Goal: Task Accomplishment & Management: Manage account settings

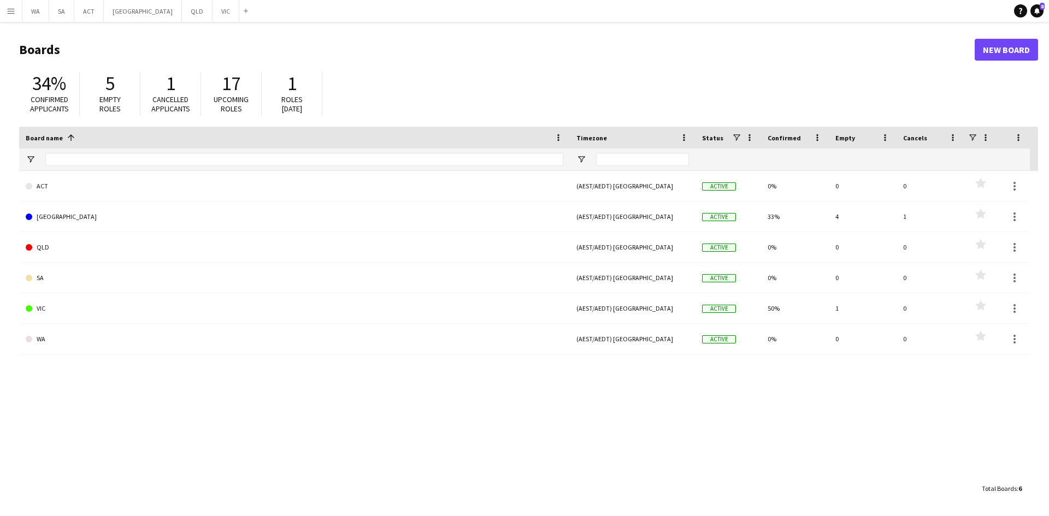
click at [14, 9] on app-icon "Menu" at bounding box center [11, 11] width 9 height 9
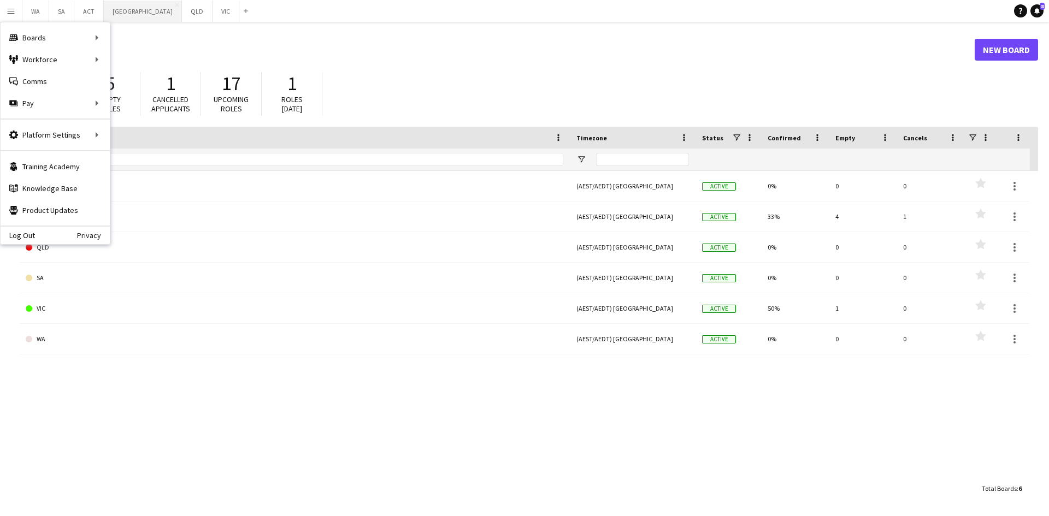
click at [113, 14] on button "NSW Close" at bounding box center [143, 11] width 78 height 21
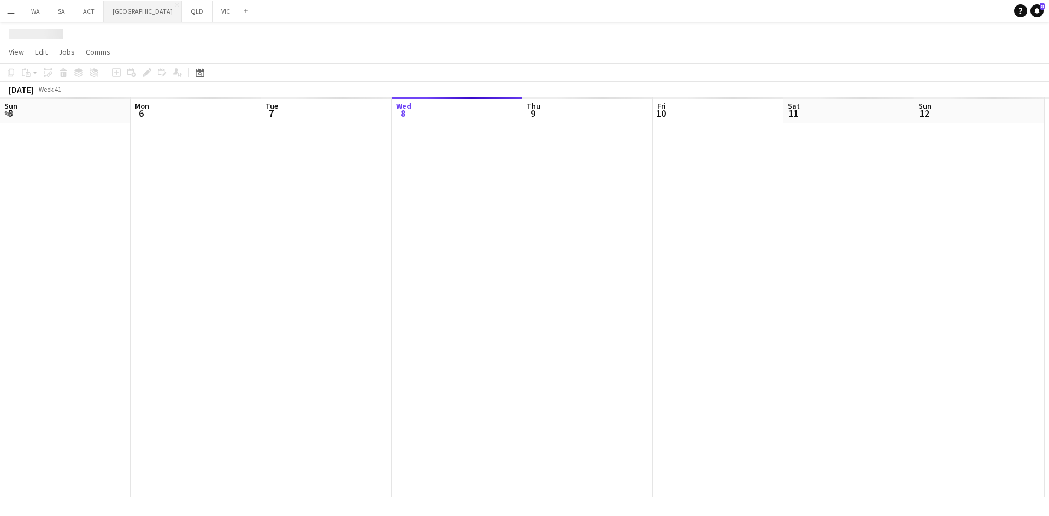
scroll to position [0, 261]
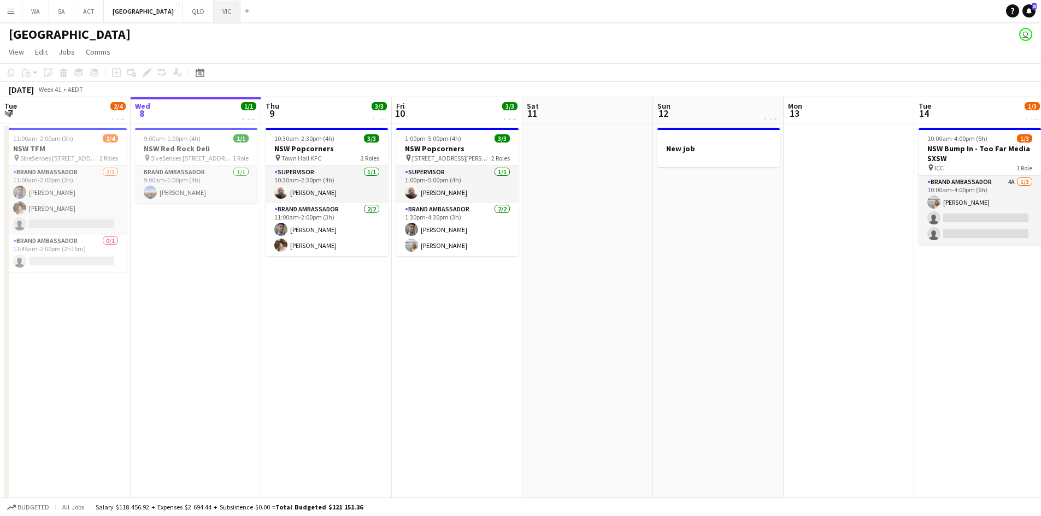
click at [214, 14] on button "VIC Close" at bounding box center [227, 11] width 27 height 21
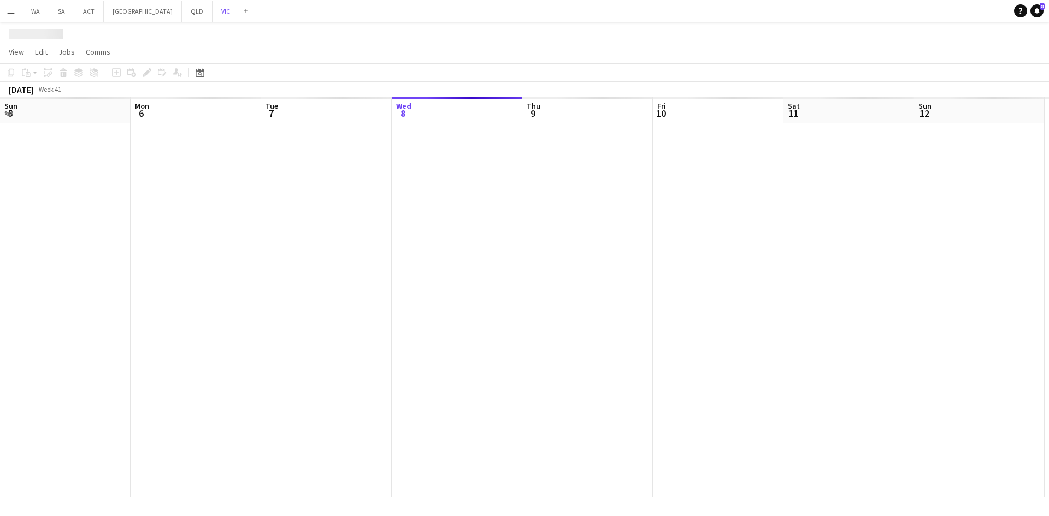
scroll to position [0, 261]
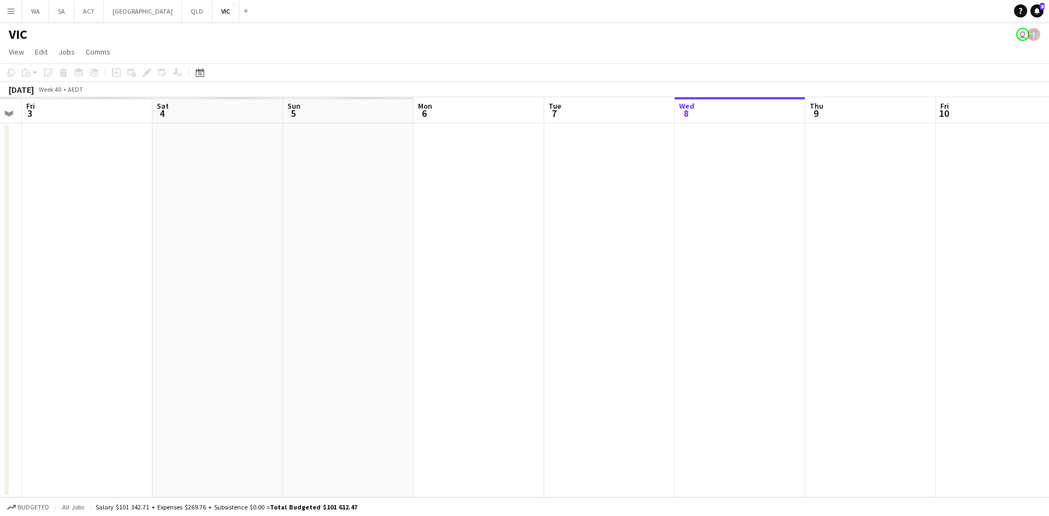
drag, startPoint x: 152, startPoint y: 136, endPoint x: 611, endPoint y: 189, distance: 461.4
click at [611, 189] on app-calendar-viewport "Wed 1 Thu 2 Fri 3 Sat 4 Sun 5 Mon 6 Tue 7 Wed 8 Thu 9 Fri 10 Sat 11 Sun 12 2/4 …" at bounding box center [524, 297] width 1049 height 400
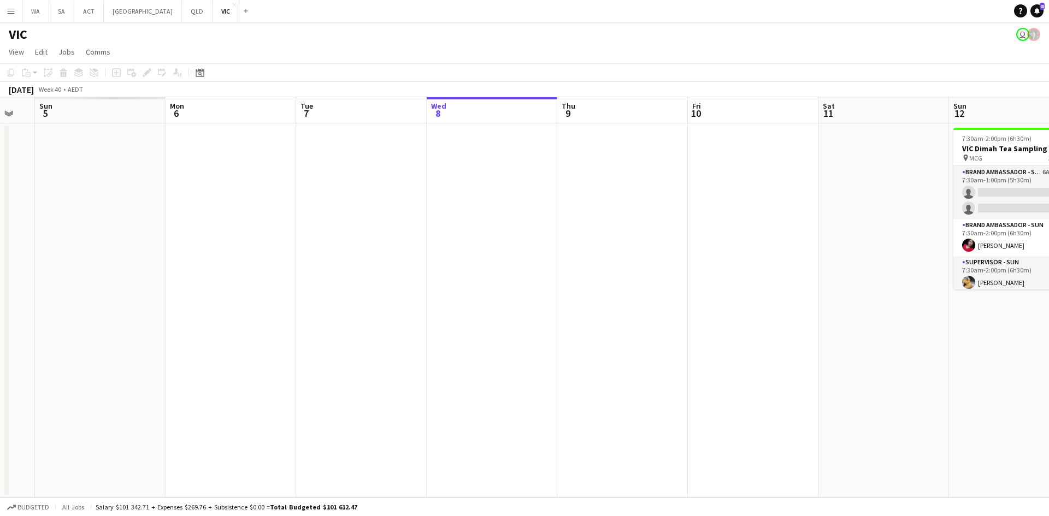
drag, startPoint x: 906, startPoint y: 209, endPoint x: 266, endPoint y: 218, distance: 640.3
click at [248, 222] on app-calendar-viewport "Tue 30 Wed 1 Thu 2 Fri 3 Sat 4 Sun 5 Mon 6 Tue 7 Wed 8 Thu 9 Fri 10 Sat 11 Sun …" at bounding box center [524, 297] width 1049 height 400
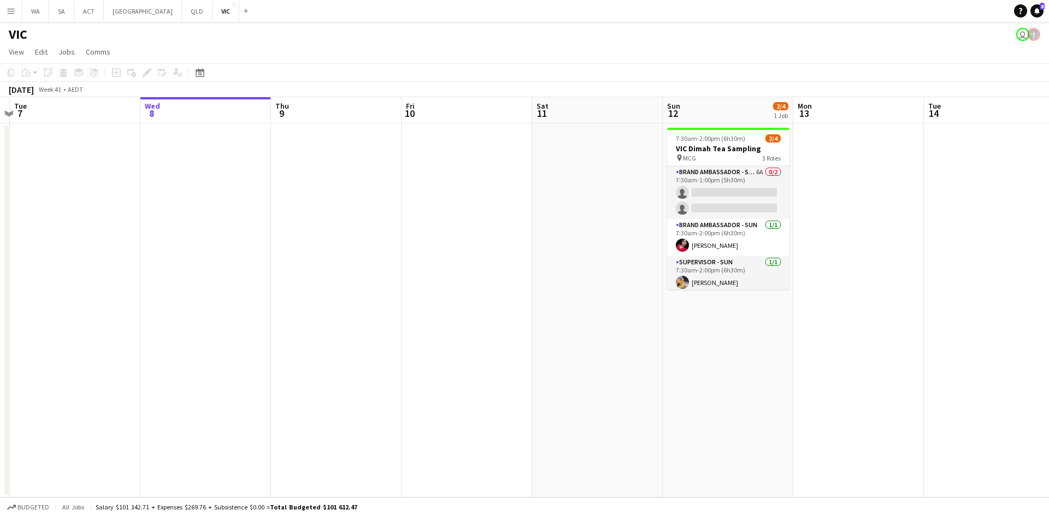
scroll to position [0, 276]
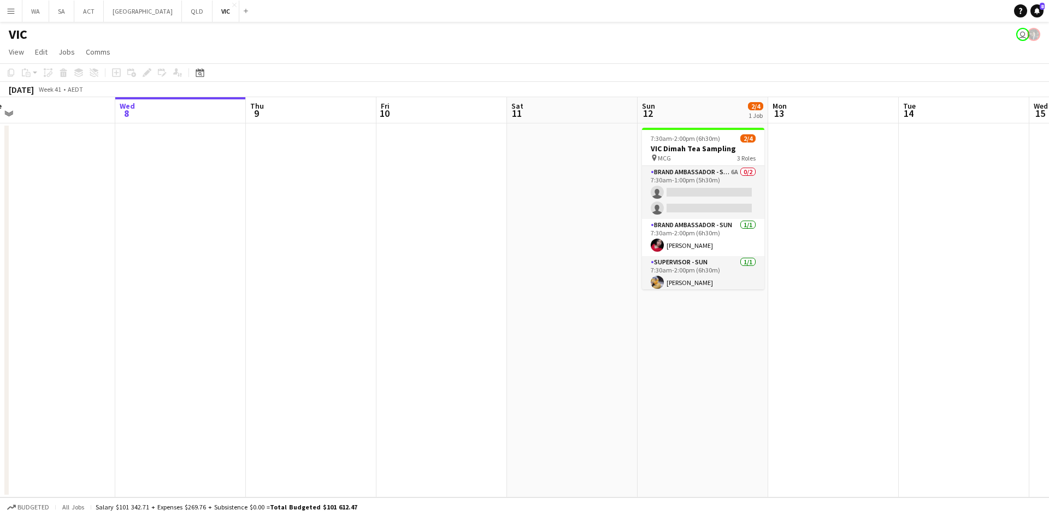
drag, startPoint x: 940, startPoint y: 270, endPoint x: 789, endPoint y: 282, distance: 151.2
click at [789, 282] on app-calendar-viewport "Sun 5 Mon 6 Tue 7 Wed 8 Thu 9 Fri 10 Sat 11 Sun 12 2/4 1 Job Mon 13 Tue 14 Wed …" at bounding box center [524, 297] width 1049 height 400
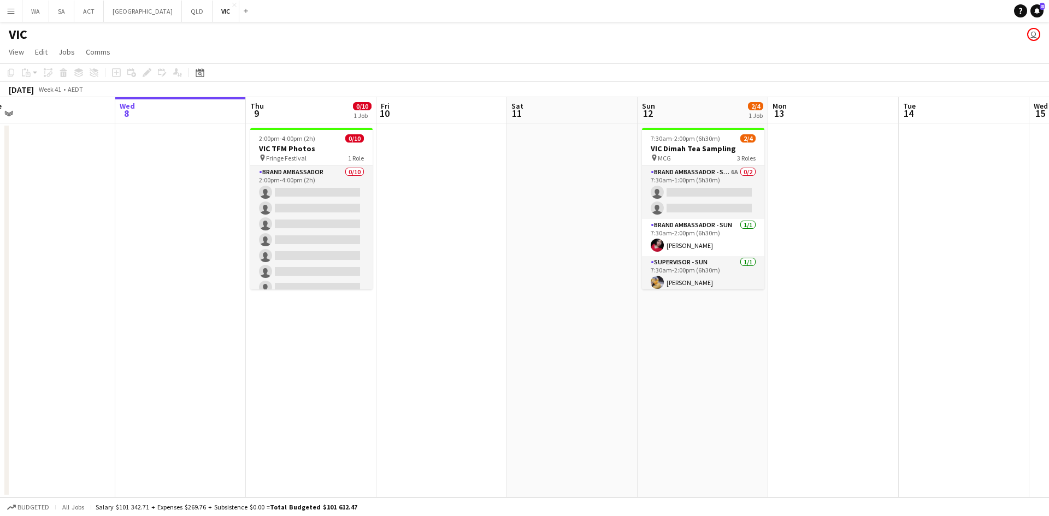
click at [11, 14] on app-icon "Menu" at bounding box center [11, 11] width 9 height 9
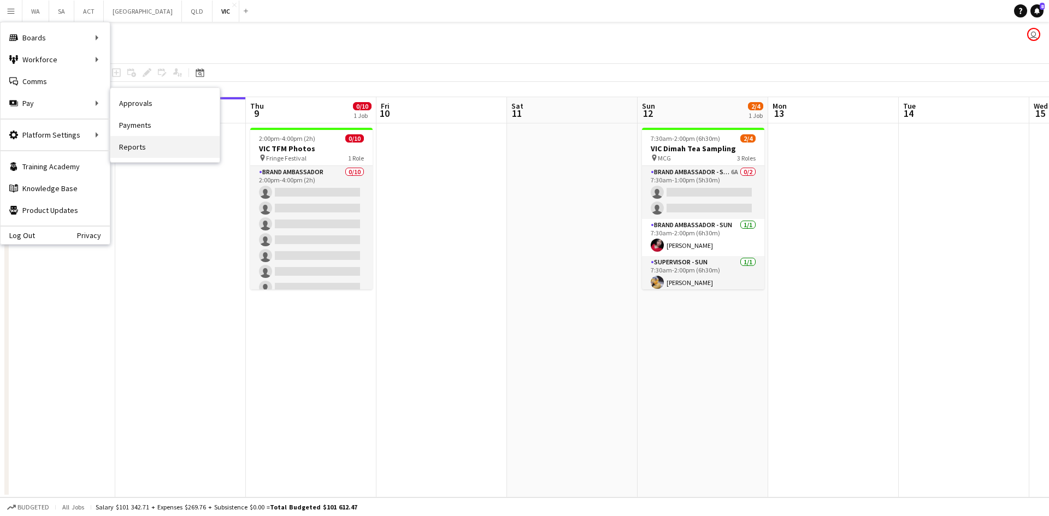
click at [137, 146] on link "Reports" at bounding box center [164, 147] width 109 height 22
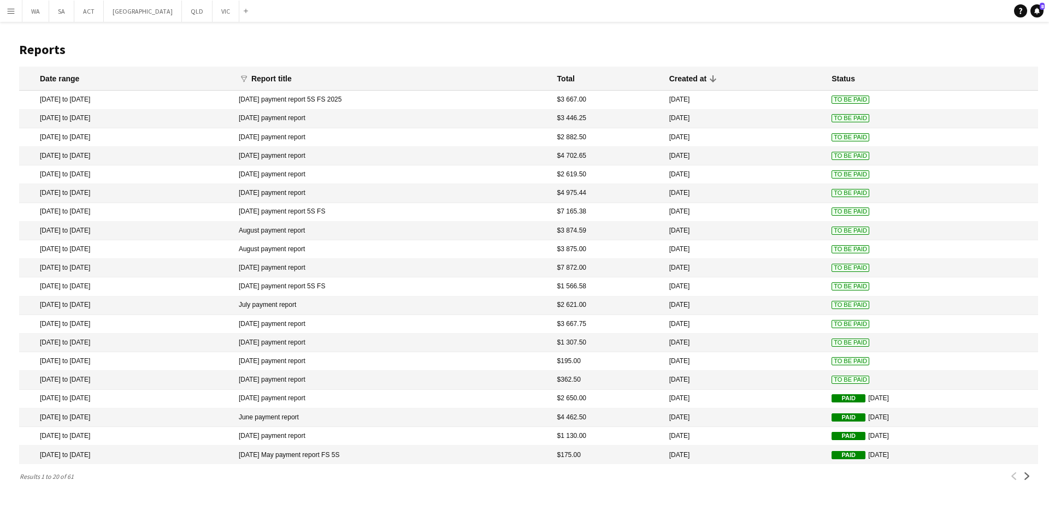
click at [12, 13] on app-icon "Menu" at bounding box center [11, 11] width 9 height 9
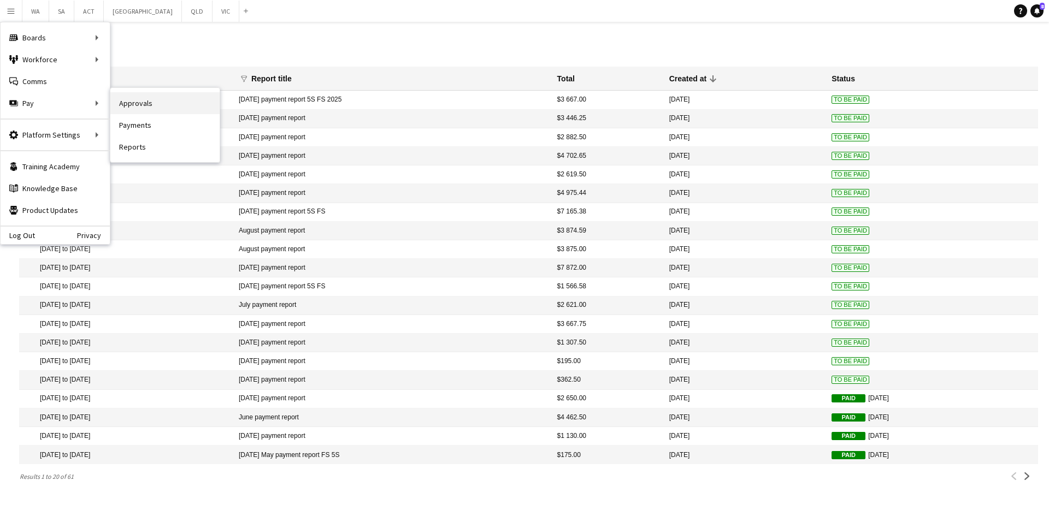
click at [133, 101] on link "Approvals" at bounding box center [164, 103] width 109 height 22
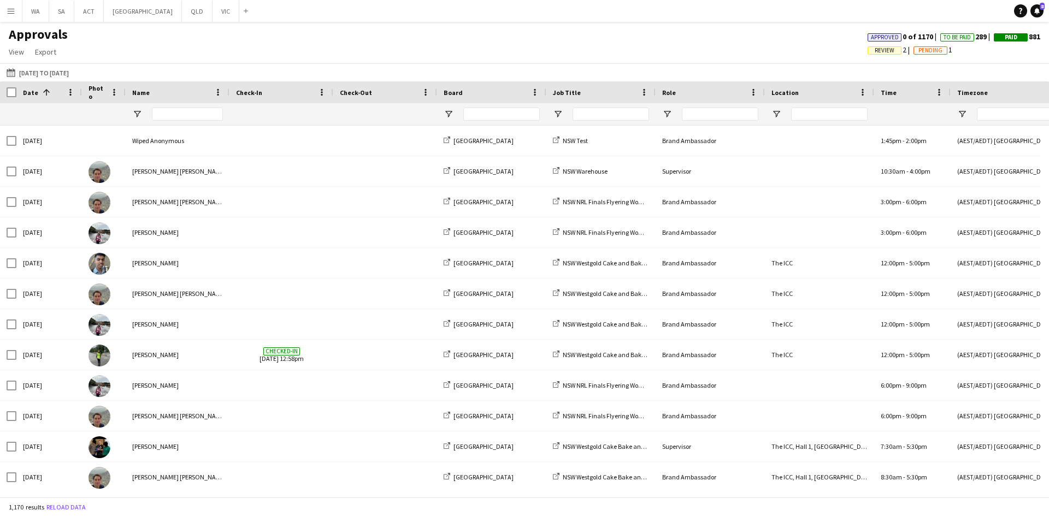
click at [9, 11] on app-icon "Menu" at bounding box center [11, 11] width 9 height 9
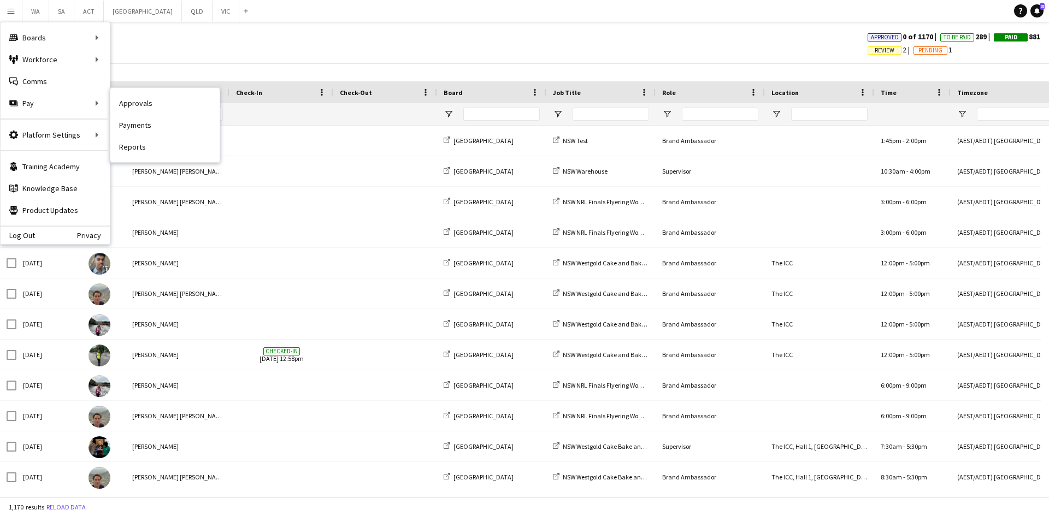
drag, startPoint x: 133, startPoint y: 131, endPoint x: 0, endPoint y: 7, distance: 182.0
click at [132, 131] on link "Payments" at bounding box center [164, 125] width 109 height 22
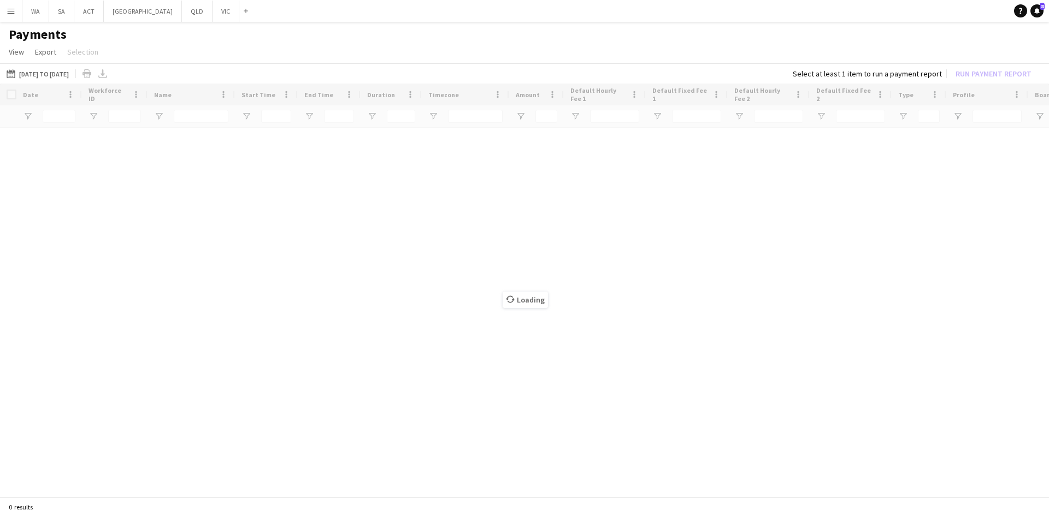
click at [10, 19] on button "Menu" at bounding box center [11, 11] width 22 height 22
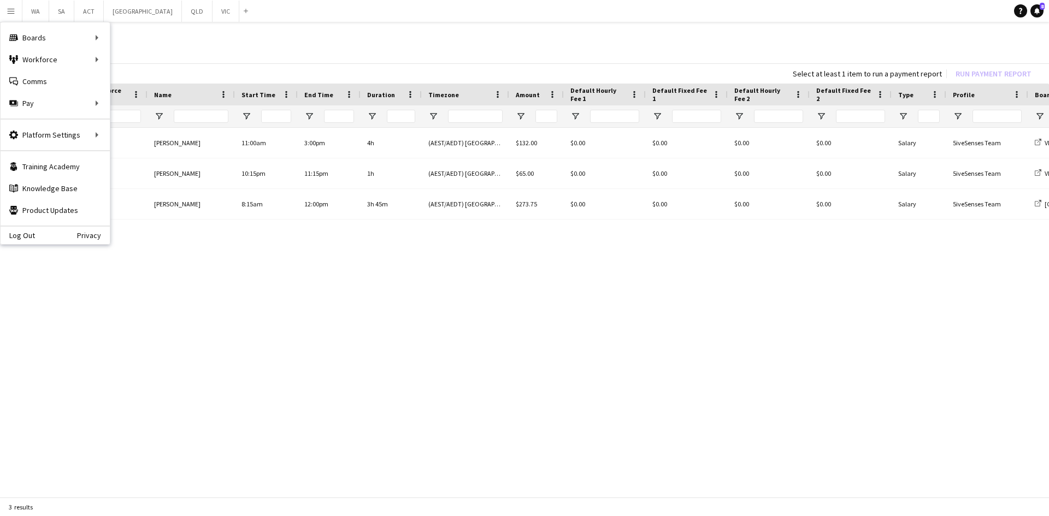
click at [197, 38] on h1 "Payments" at bounding box center [524, 34] width 1049 height 16
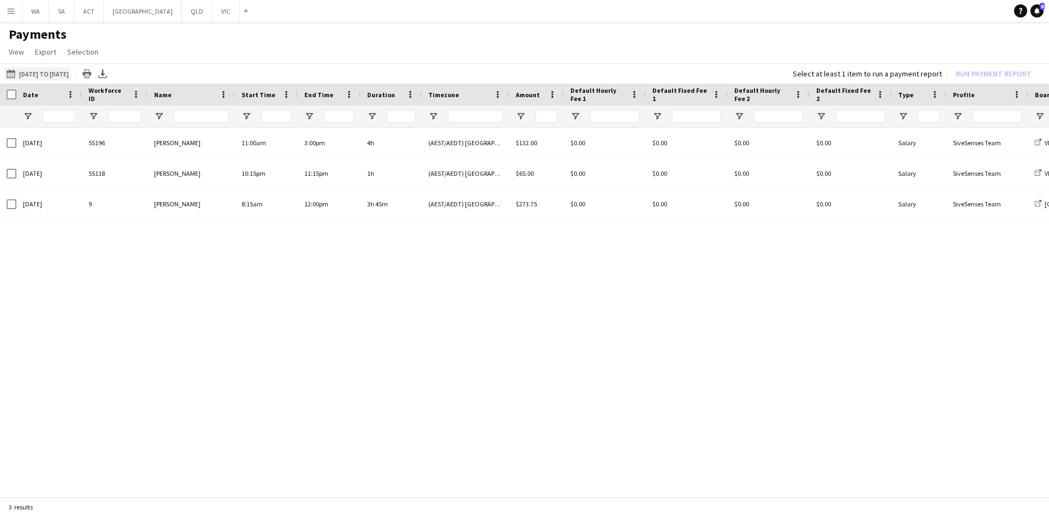
click at [61, 72] on button "01-07-2025 to 01-10-2025 01-07-2025 to 01-10-2025" at bounding box center [37, 73] width 67 height 13
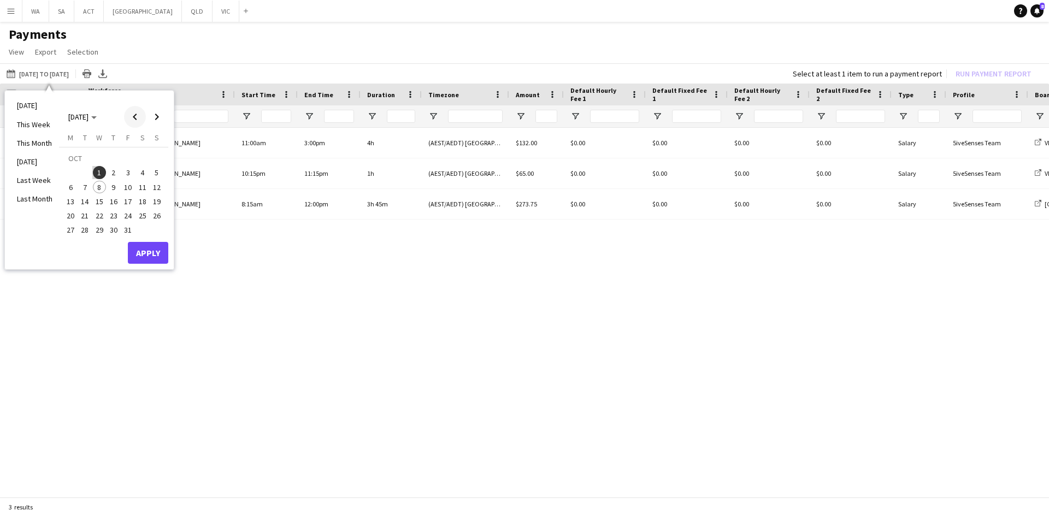
click at [129, 119] on span "Previous month" at bounding box center [135, 117] width 22 height 22
click at [131, 119] on span "Previous month" at bounding box center [135, 117] width 22 height 22
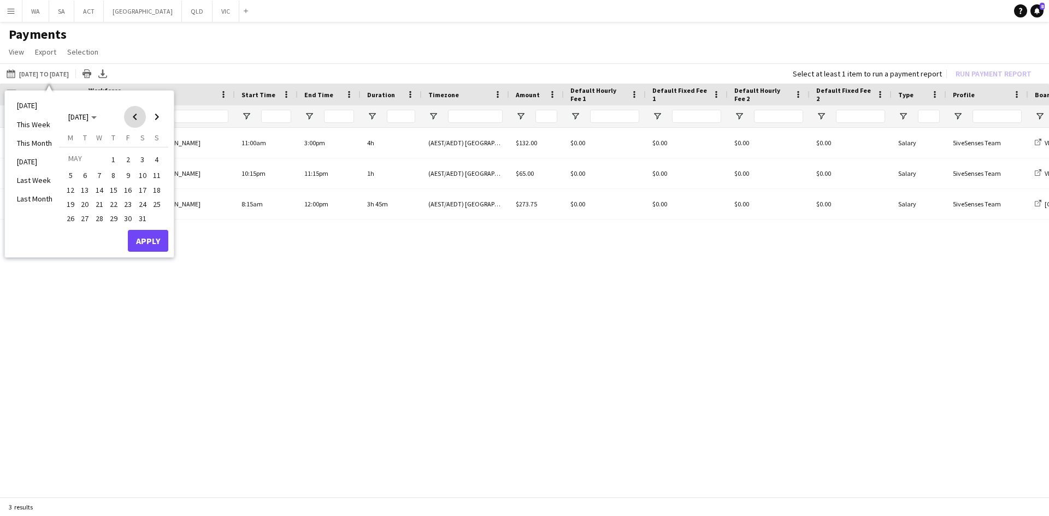
click at [134, 119] on span "Previous month" at bounding box center [135, 117] width 22 height 22
click at [131, 120] on span "Previous month" at bounding box center [135, 117] width 22 height 22
click at [128, 122] on span "Previous month" at bounding box center [135, 117] width 22 height 22
click at [135, 113] on span "Previous month" at bounding box center [135, 117] width 22 height 22
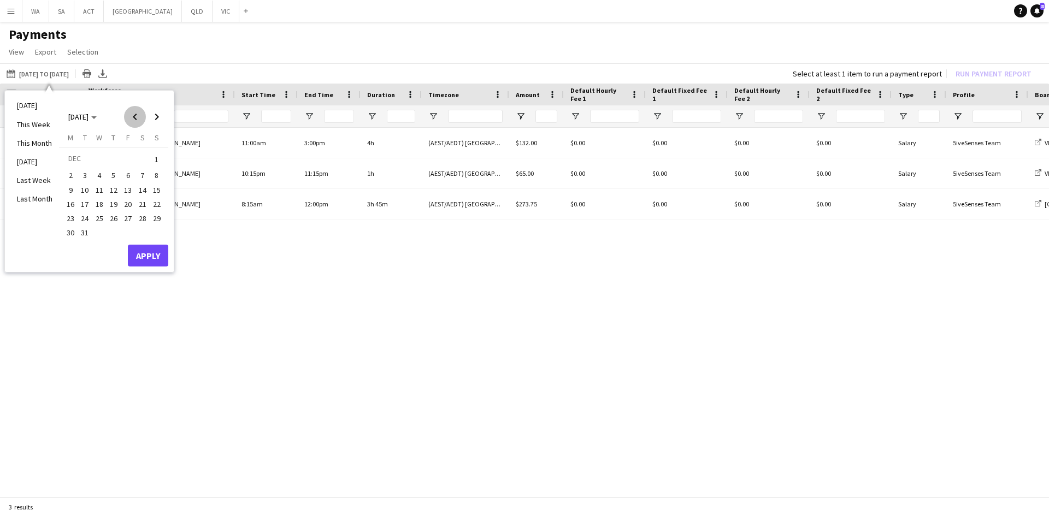
click at [132, 113] on span "Previous month" at bounding box center [135, 117] width 22 height 22
click at [116, 154] on span "1" at bounding box center [113, 159] width 13 height 15
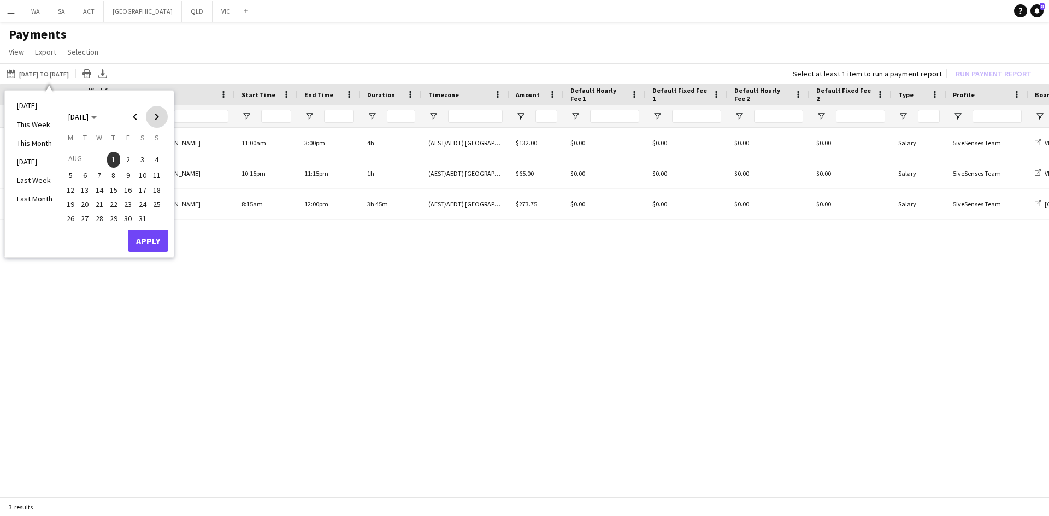
click at [152, 111] on span "Next month" at bounding box center [157, 117] width 22 height 22
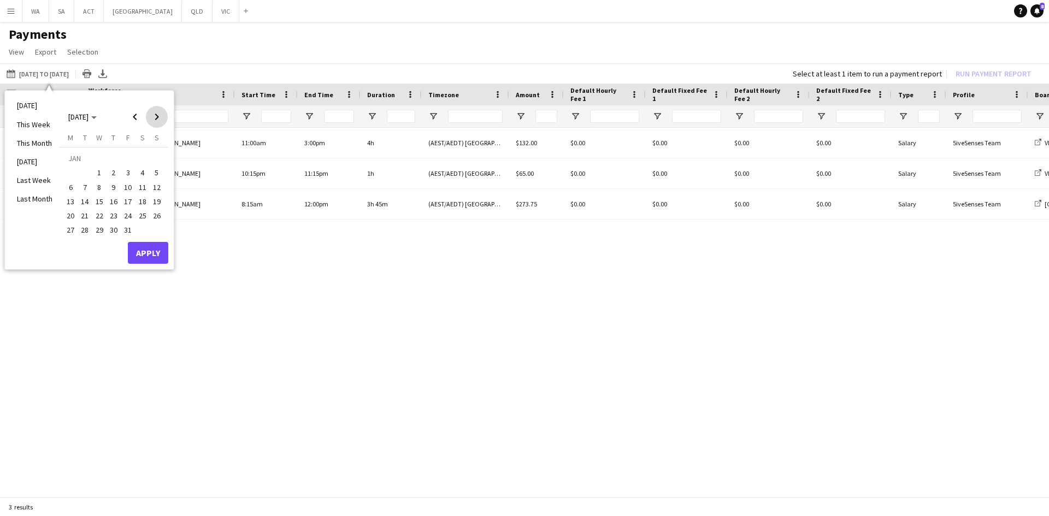
click at [151, 110] on span "Next month" at bounding box center [157, 117] width 22 height 22
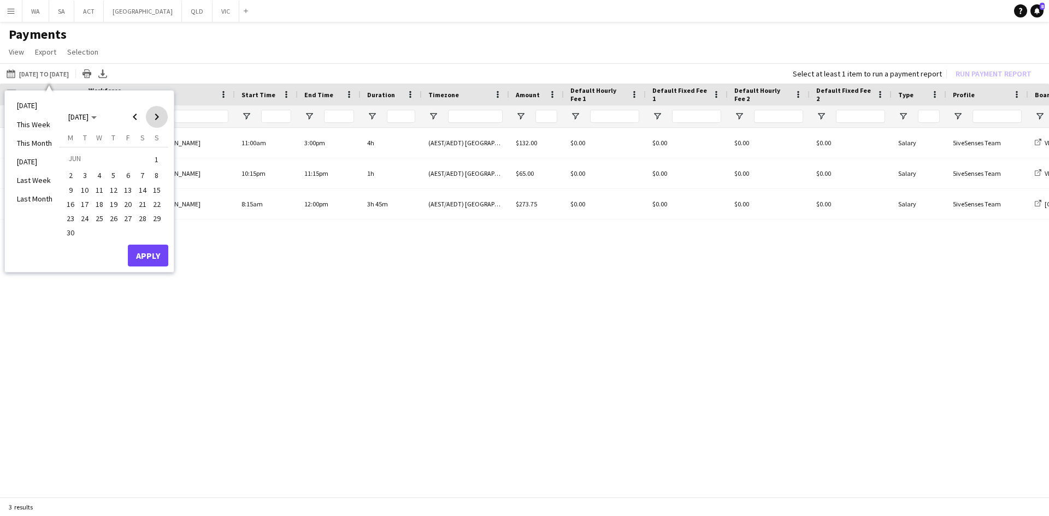
click at [151, 110] on span "Next month" at bounding box center [157, 117] width 22 height 22
click at [96, 187] on span "8" at bounding box center [99, 187] width 13 height 13
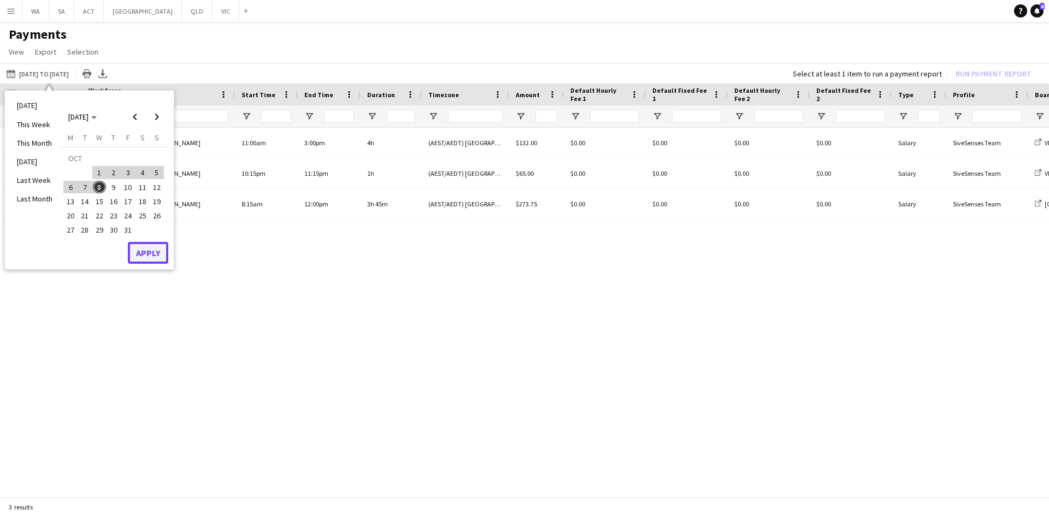
click at [147, 251] on button "Apply" at bounding box center [148, 253] width 40 height 22
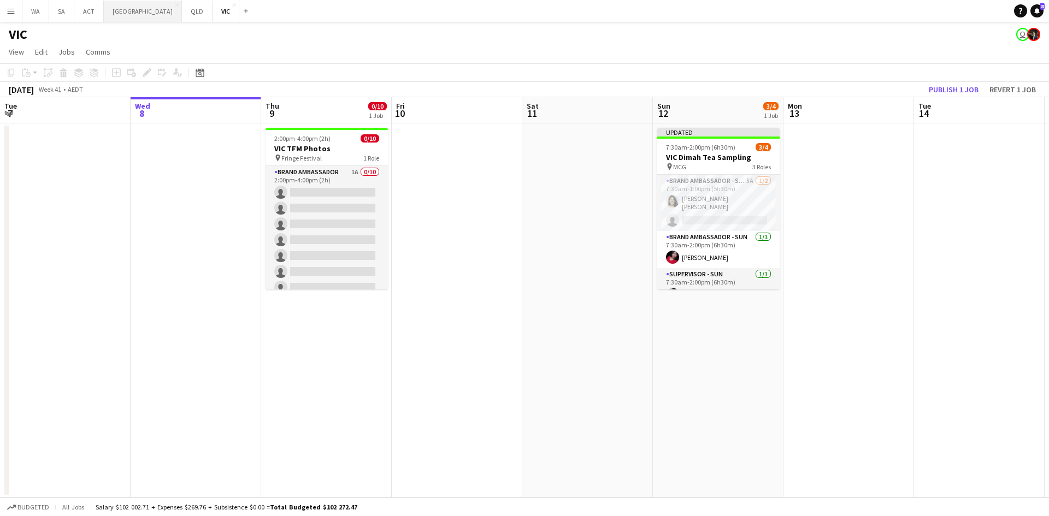
click at [128, 19] on button "NSW Close" at bounding box center [143, 11] width 78 height 21
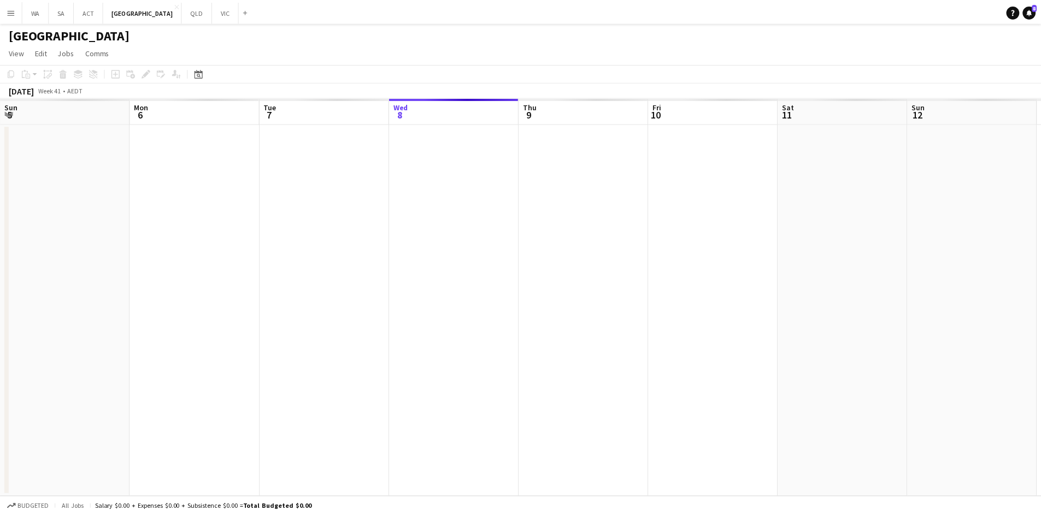
scroll to position [0, 328]
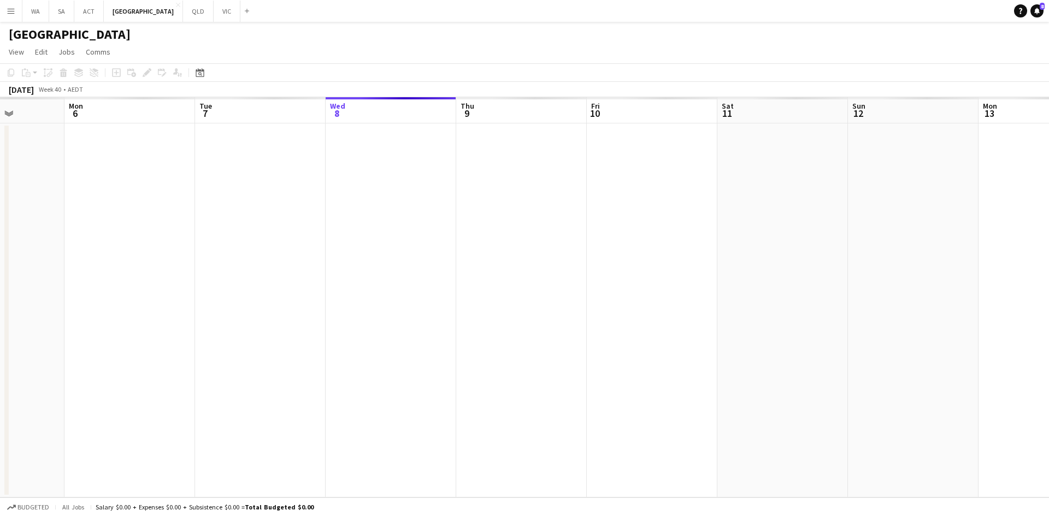
drag, startPoint x: 763, startPoint y: 122, endPoint x: 753, endPoint y: 136, distance: 16.5
click at [753, 135] on app-calendar-viewport "Fri 3 Sat 4 Sun 5 Mon 6 Tue 7 Wed 8 Thu 9 Fri 10 Sat 11 Sun 12 Mon 13 Tue 14 We…" at bounding box center [524, 297] width 1049 height 400
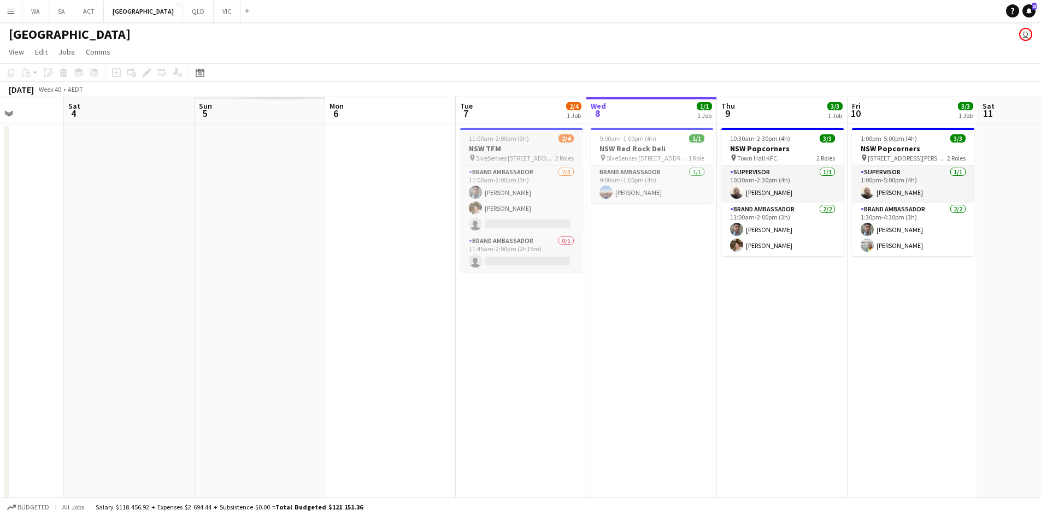
click at [535, 156] on span "5iveSenses 483 Balmain Rd, Lilyfield NSW 2040" at bounding box center [515, 158] width 79 height 8
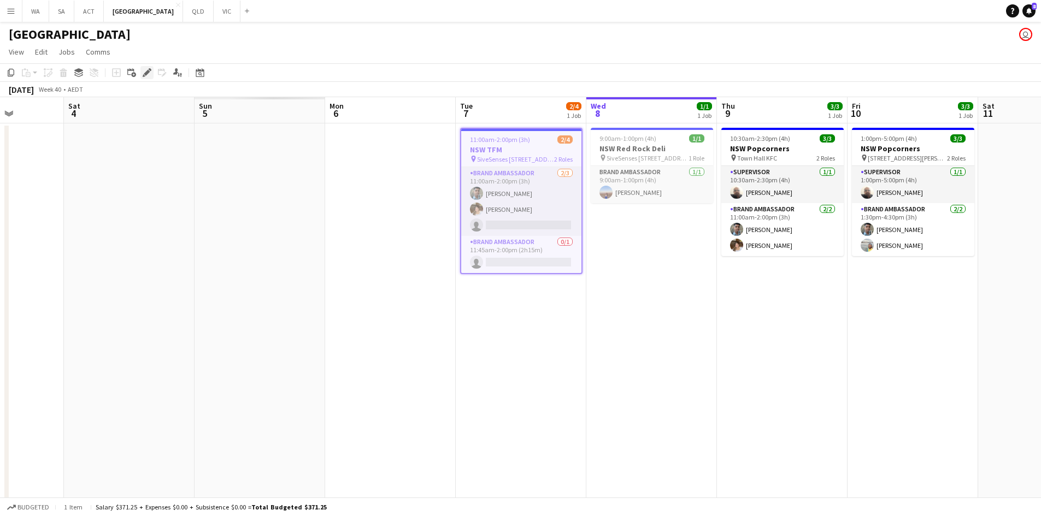
click at [147, 70] on icon at bounding box center [147, 73] width 6 height 6
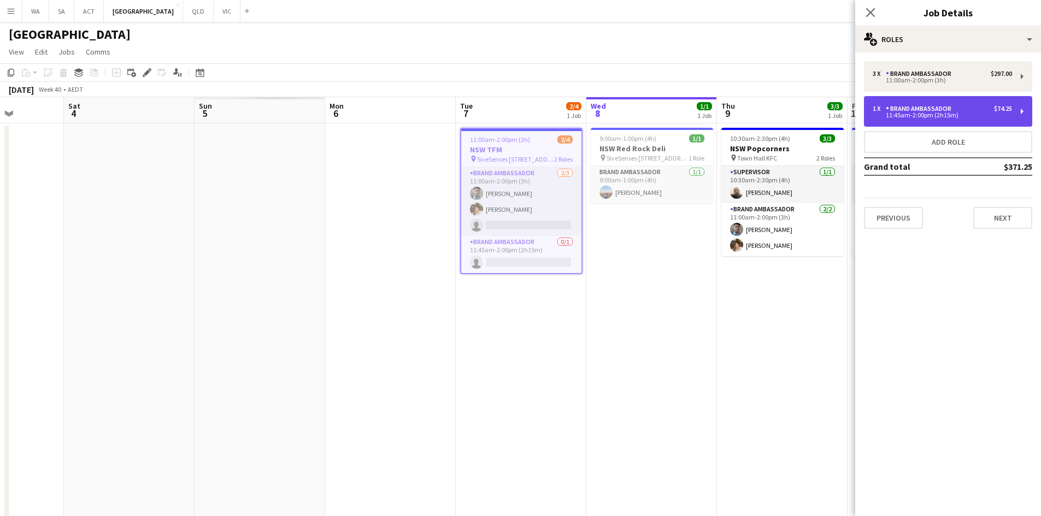
click at [911, 98] on div "1 x Brand Ambassador $74.25 11:45am-2:00pm (2h15m)" at bounding box center [948, 111] width 168 height 31
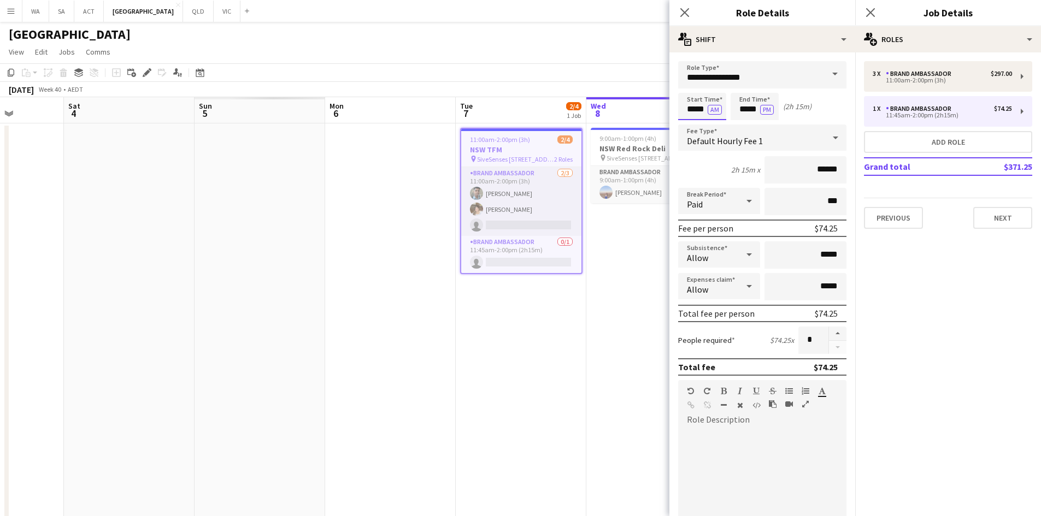
click at [707, 104] on input "*****" at bounding box center [702, 106] width 48 height 27
type input "*****"
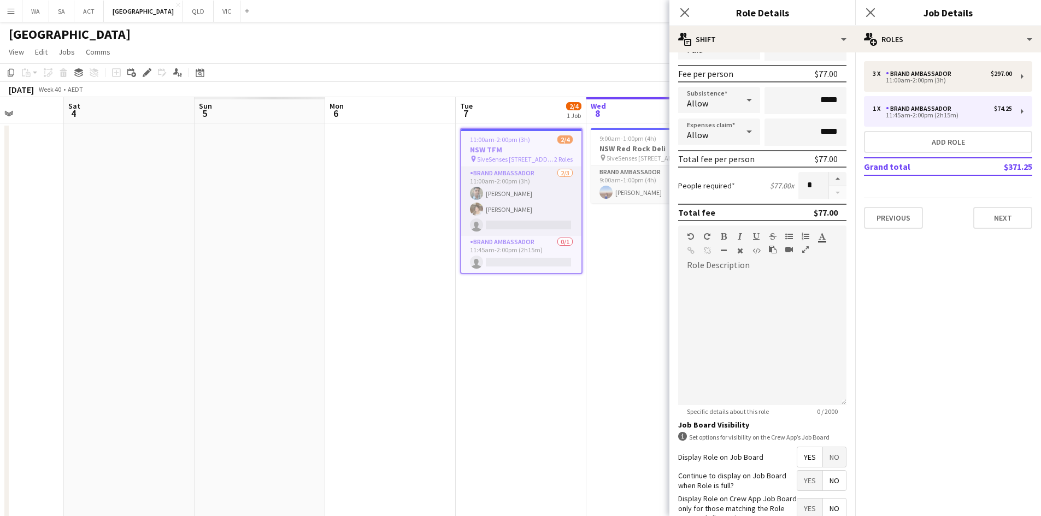
scroll to position [224, 0]
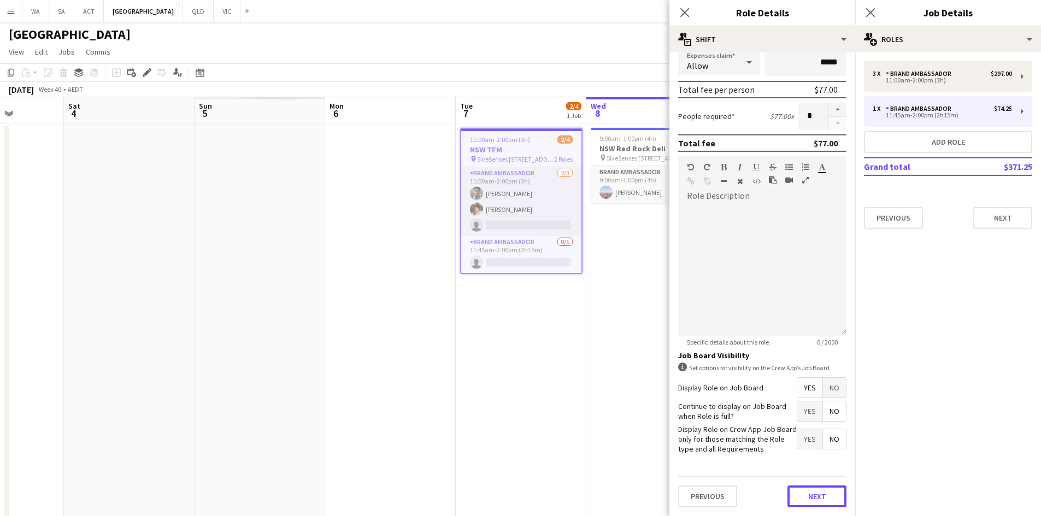
drag, startPoint x: 802, startPoint y: 499, endPoint x: 797, endPoint y: 493, distance: 8.1
click at [803, 496] on button "Next" at bounding box center [816, 497] width 59 height 22
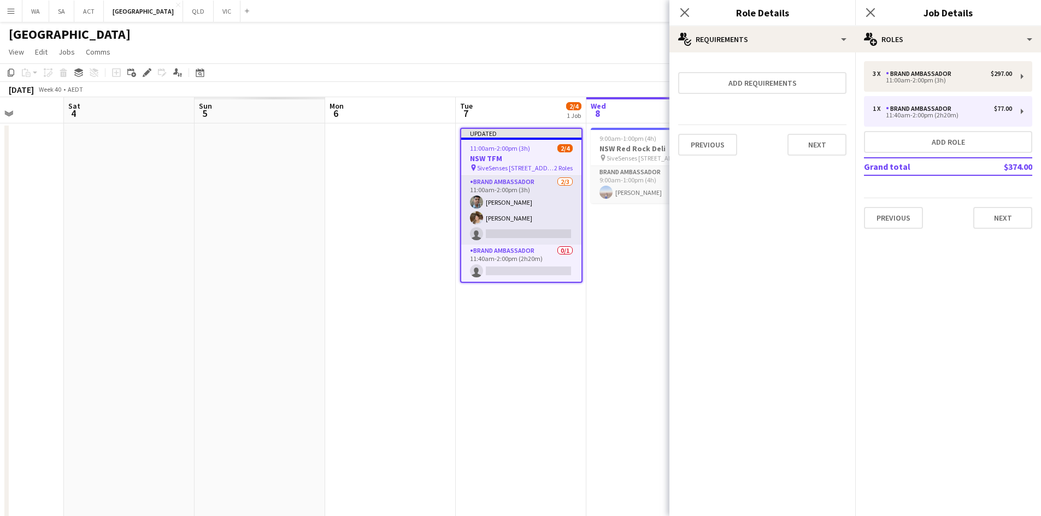
scroll to position [0, 0]
click at [568, 321] on app-date-cell "Updated 11:00am-2:00pm (3h) 2/4 NSW TFM pin 5iveSenses 483 Balmain Rd, Lilyfiel…" at bounding box center [521, 325] width 131 height 404
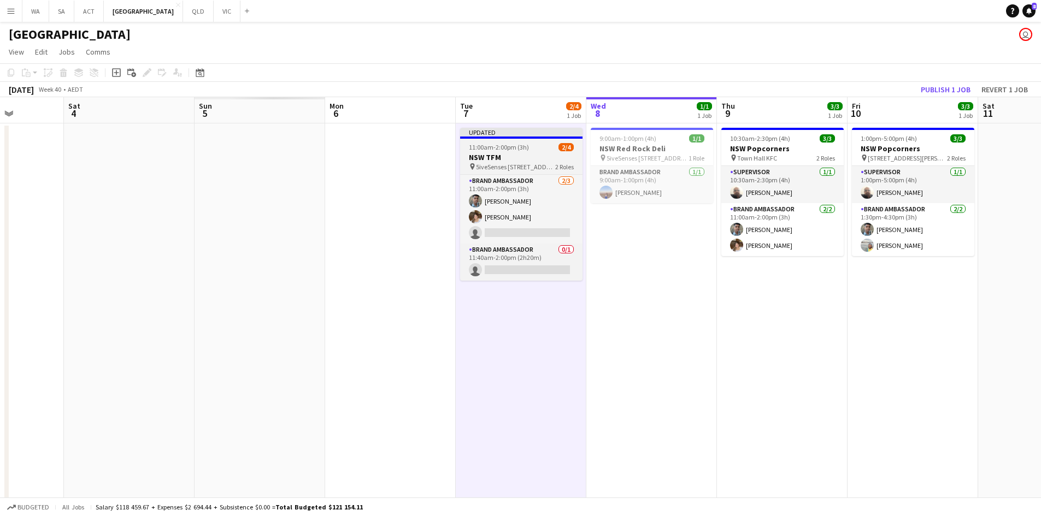
click at [536, 140] on app-job-card "Updated 11:00am-2:00pm (3h) 2/4 NSW TFM pin 5iveSenses 483 Balmain Rd, Lilyfiel…" at bounding box center [521, 204] width 122 height 153
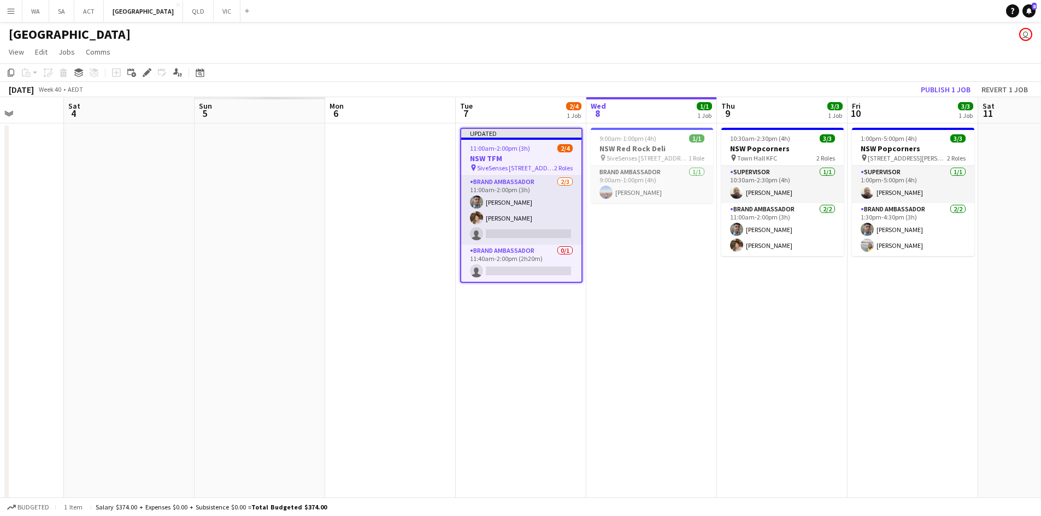
click at [139, 74] on div "Add job Add linked Job Edit Edit linked Job Applicants" at bounding box center [143, 72] width 84 height 13
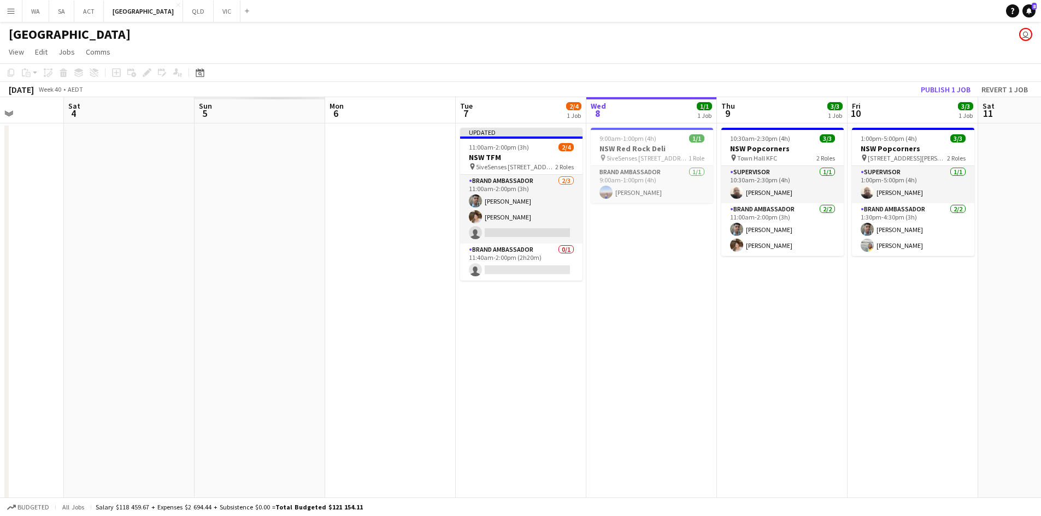
drag, startPoint x: 529, startPoint y: 133, endPoint x: 530, endPoint y: 127, distance: 5.7
click at [529, 132] on div "Updated" at bounding box center [521, 132] width 122 height 9
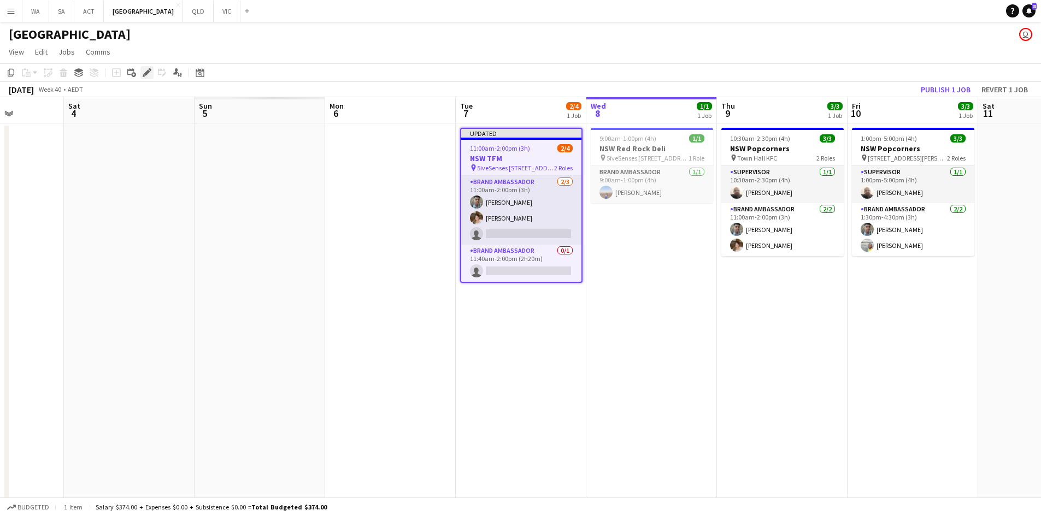
click at [146, 70] on icon "Edit" at bounding box center [147, 72] width 9 height 9
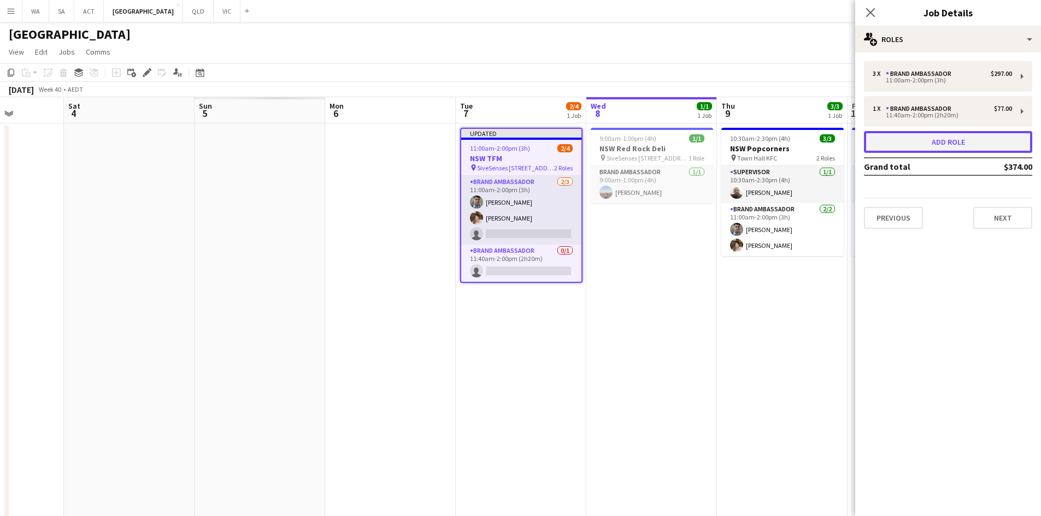
click at [948, 138] on button "Add role" at bounding box center [948, 142] width 168 height 22
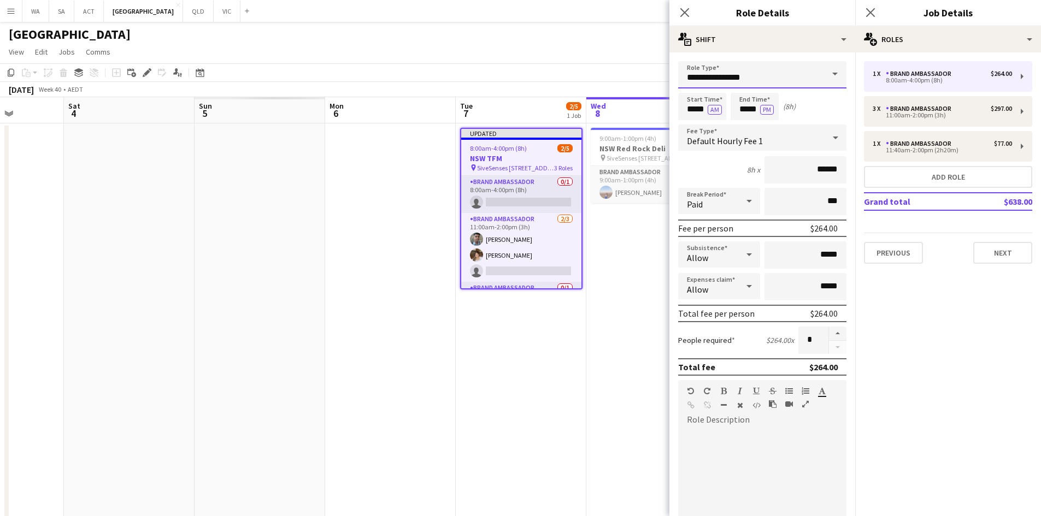
click at [774, 79] on input "**********" at bounding box center [762, 74] width 168 height 27
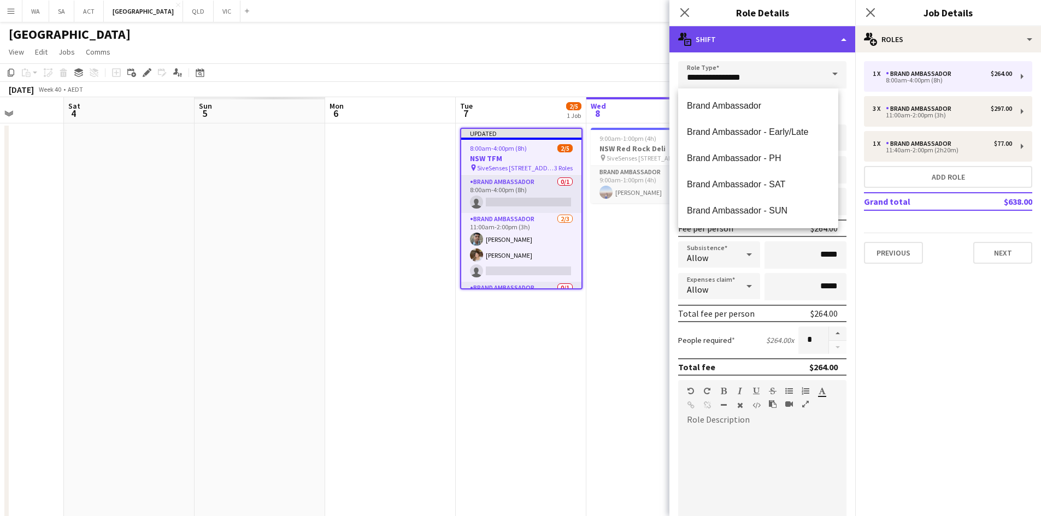
click at [777, 50] on div "multiple-actions-text Shift" at bounding box center [762, 39] width 186 height 26
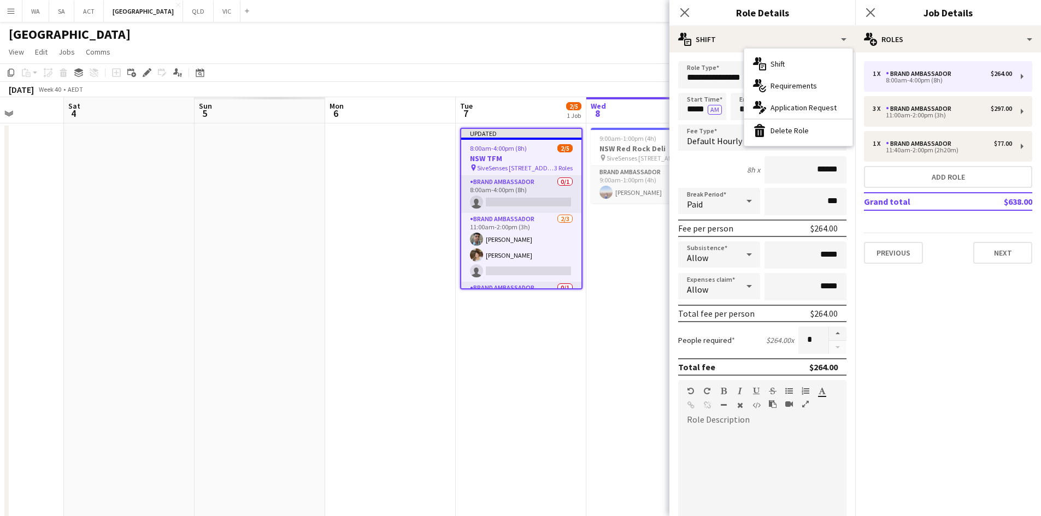
click at [721, 155] on form "**********" at bounding box center [762, 400] width 186 height 679
click at [701, 106] on input "*****" at bounding box center [702, 106] width 48 height 27
click at [691, 85] on div at bounding box center [691, 87] width 22 height 11
type input "*****"
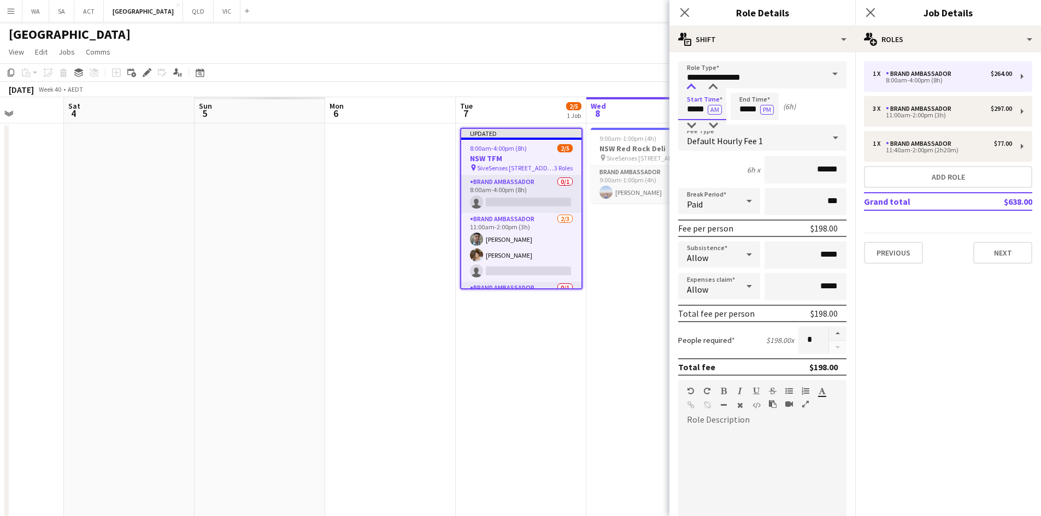
click at [691, 85] on div at bounding box center [691, 87] width 22 height 11
click at [740, 101] on input "*****" at bounding box center [754, 106] width 48 height 27
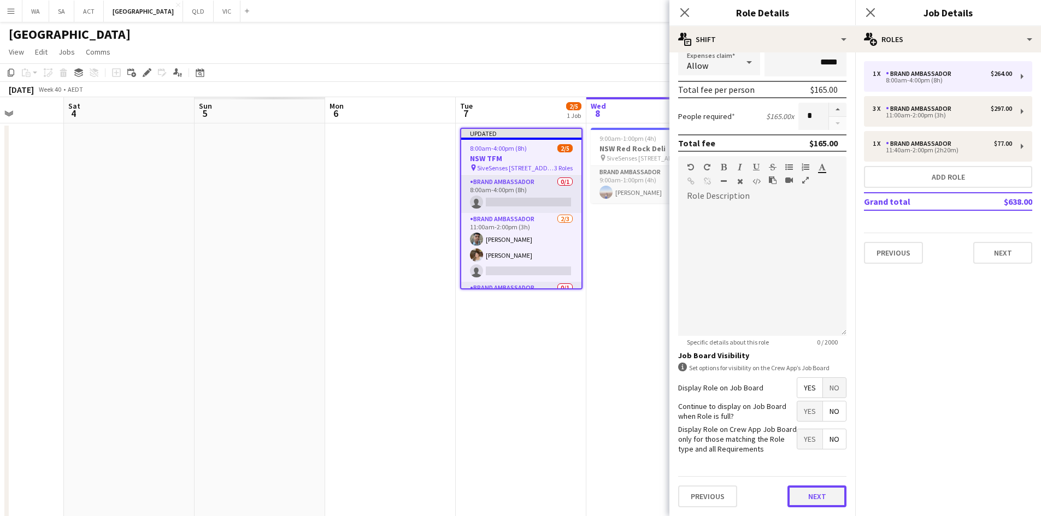
click at [799, 489] on button "Next" at bounding box center [816, 497] width 59 height 22
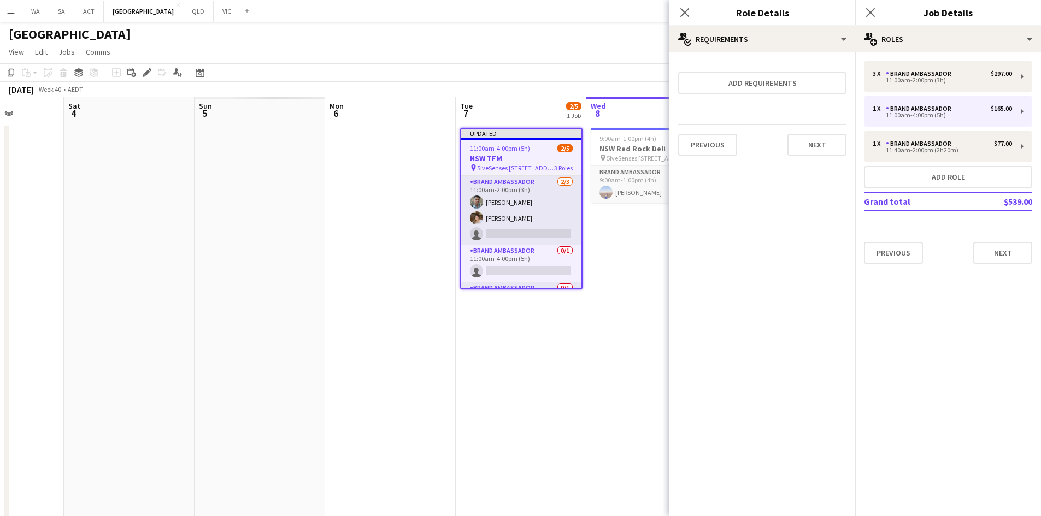
scroll to position [0, 0]
click at [603, 354] on app-date-cell "9:00am-1:00pm (4h) 1/1 NSW Red Rock Deli pin 5iveSenses 483 Balmain Rd, Lilyfie…" at bounding box center [651, 325] width 131 height 404
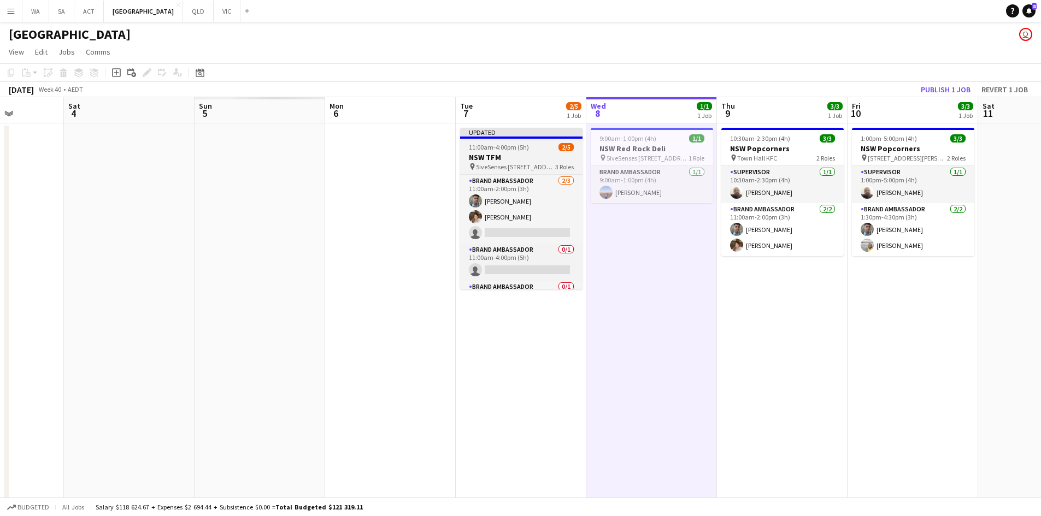
click at [527, 154] on h3 "NSW TFM" at bounding box center [521, 157] width 122 height 10
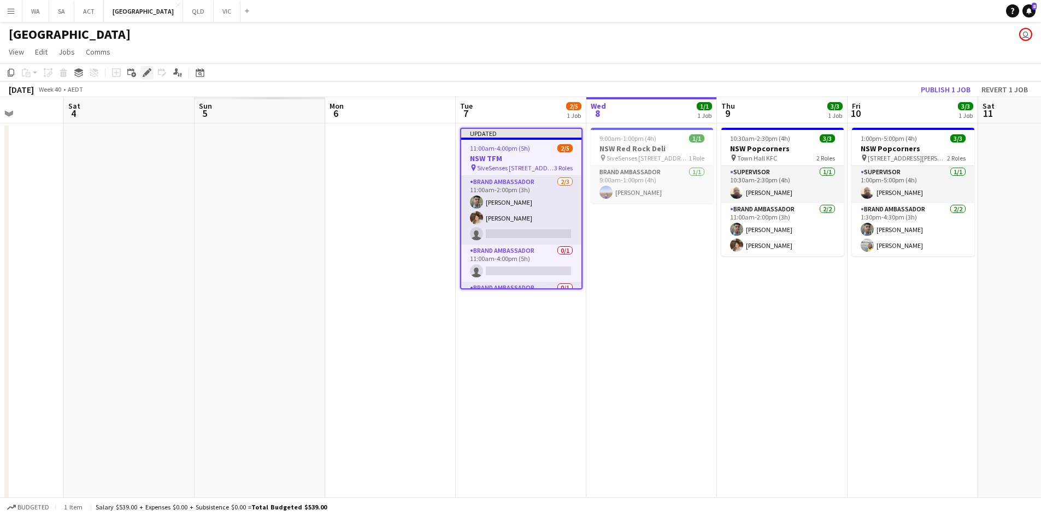
click at [147, 73] on icon at bounding box center [147, 73] width 6 height 6
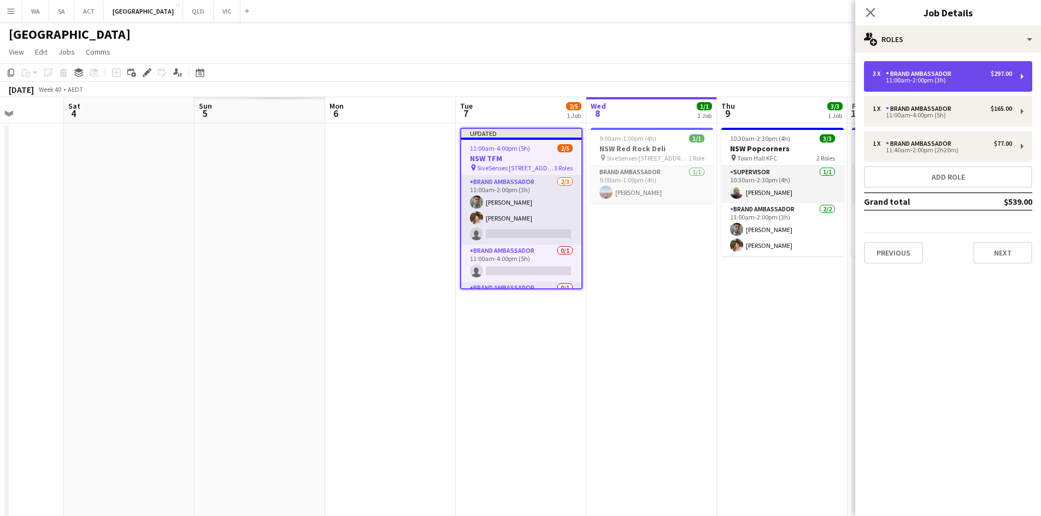
click at [953, 76] on div "Brand Ambassador" at bounding box center [920, 74] width 70 height 8
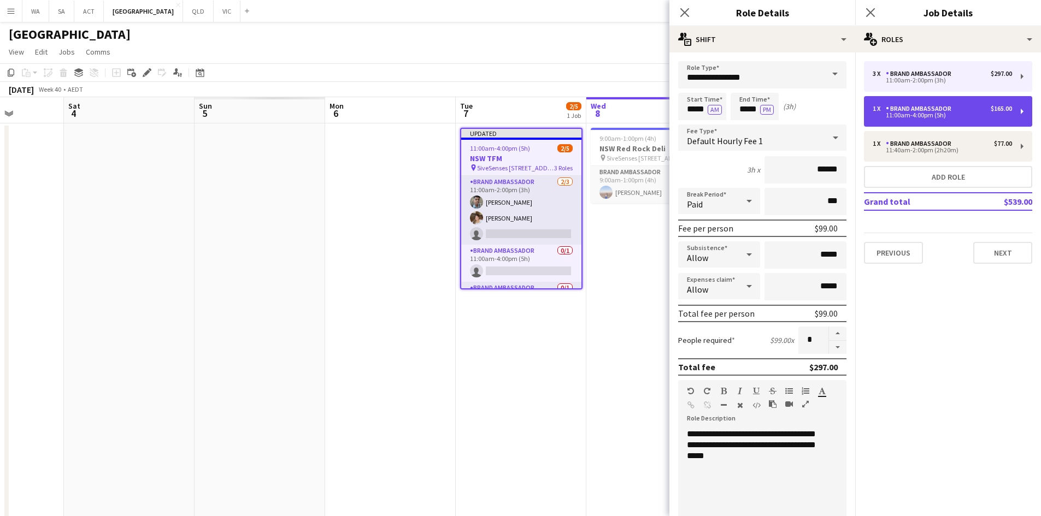
click at [976, 115] on div "11:00am-4:00pm (5h)" at bounding box center [941, 115] width 139 height 5
type input "*****"
type input "*"
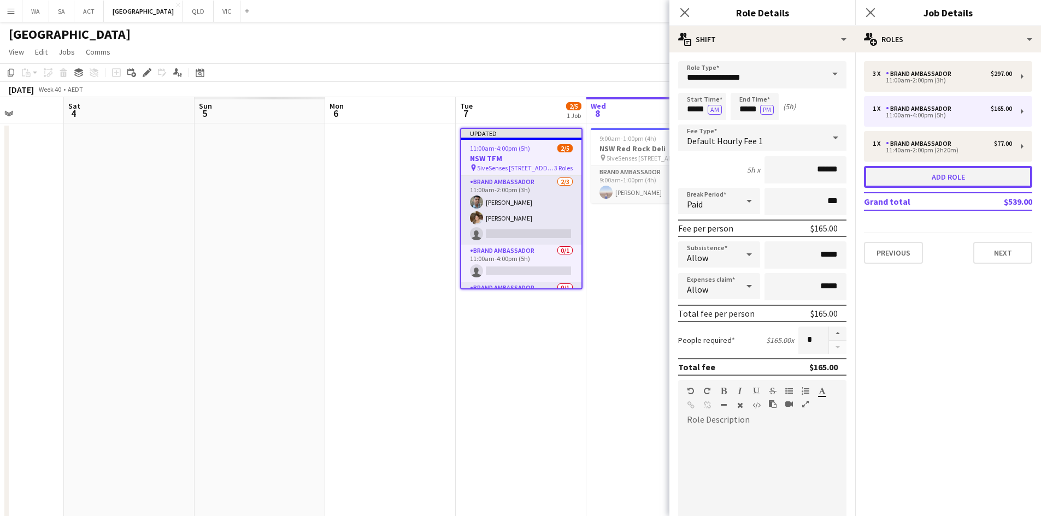
click at [923, 181] on button "Add role" at bounding box center [948, 177] width 168 height 22
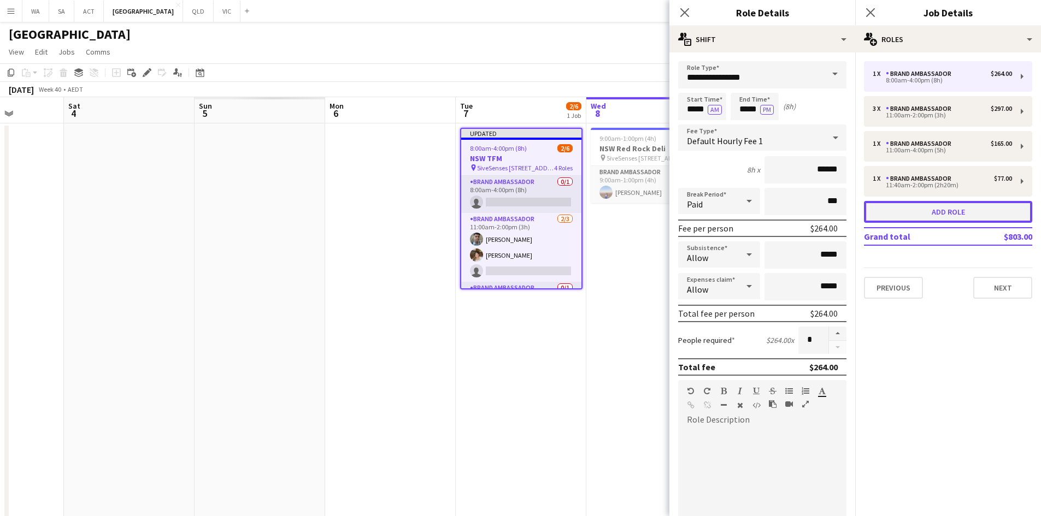
type input "*****"
click at [823, 79] on span at bounding box center [834, 74] width 23 height 26
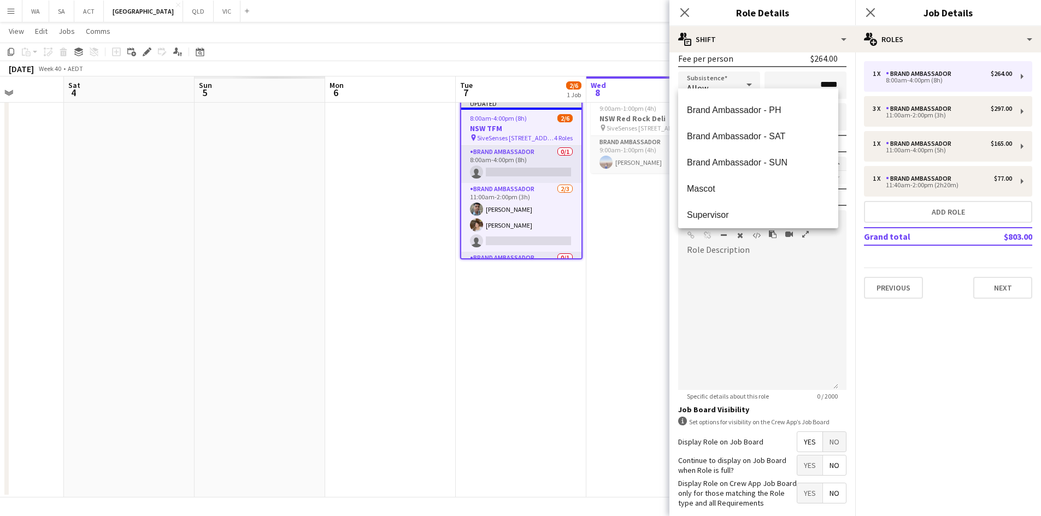
scroll to position [224, 0]
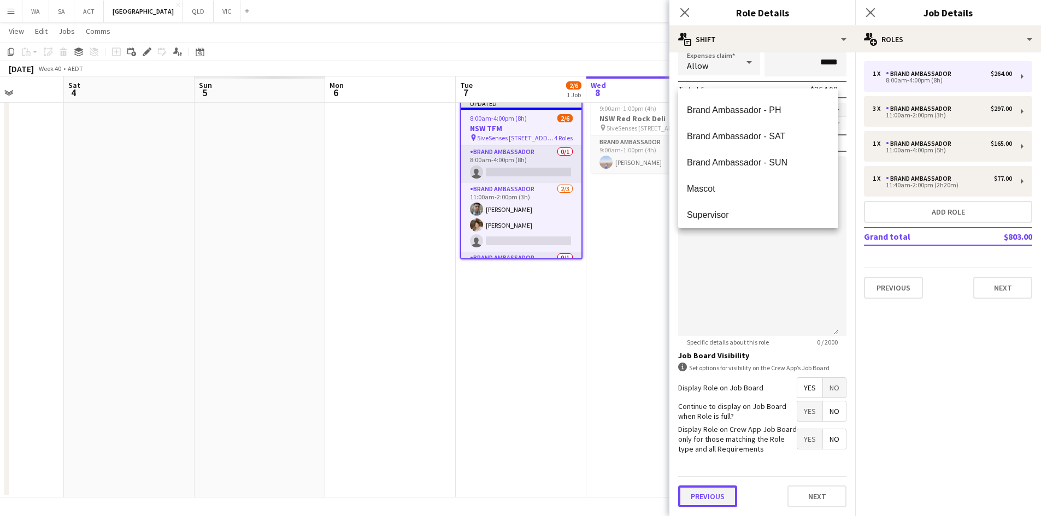
click at [708, 494] on button "Previous" at bounding box center [707, 497] width 59 height 22
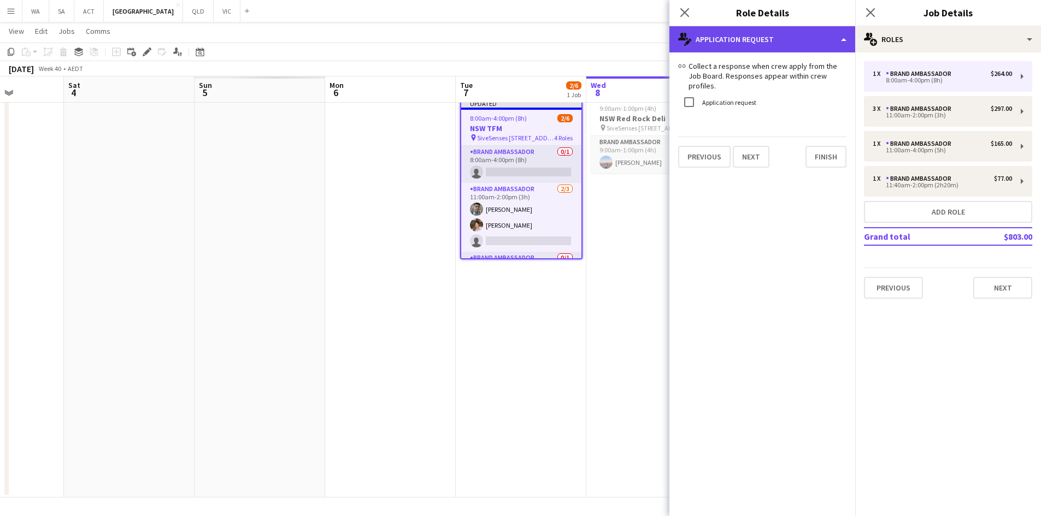
click at [758, 38] on div "multiple-actions-edit-1 Application Request" at bounding box center [762, 39] width 186 height 26
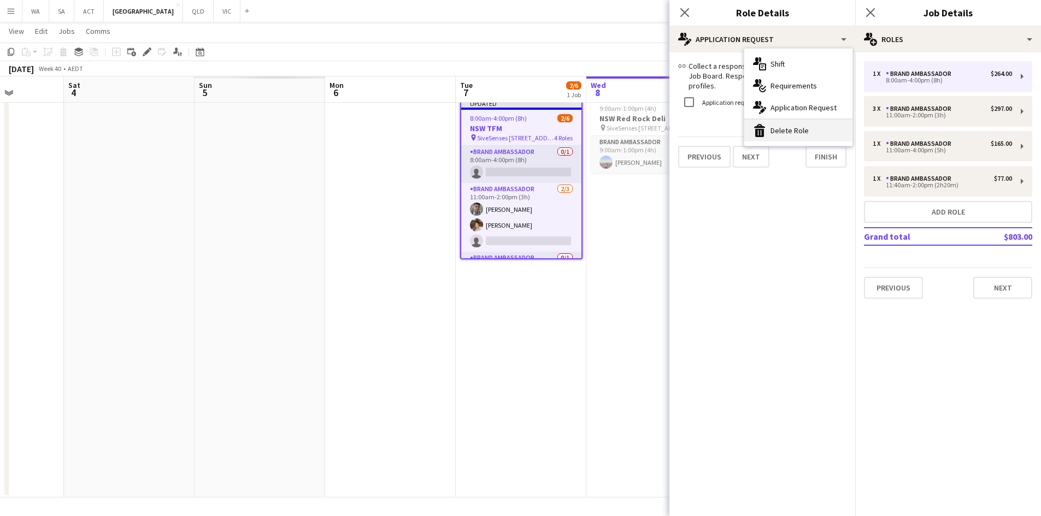
click at [779, 129] on div "bin-2 Delete Role" at bounding box center [798, 131] width 108 height 22
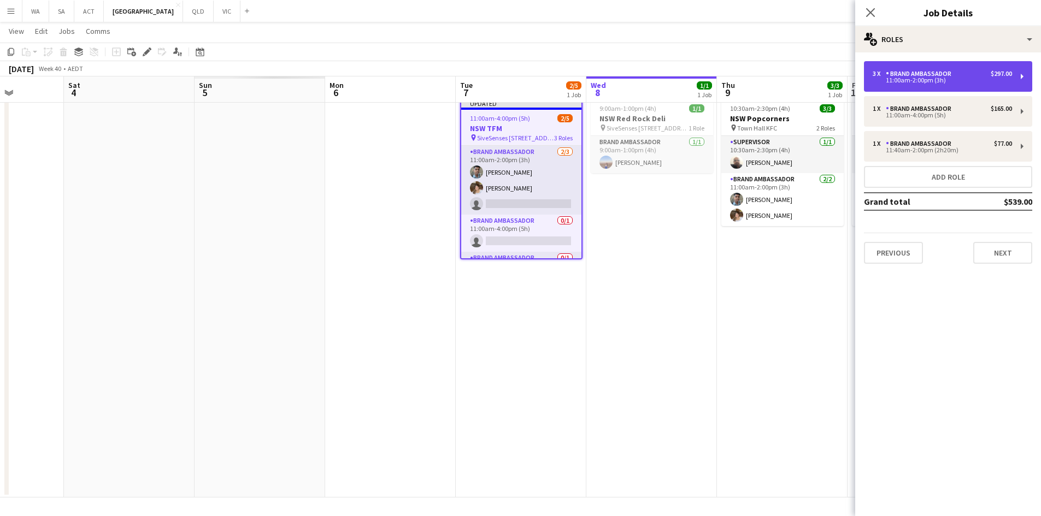
click at [914, 70] on div "Brand Ambassador" at bounding box center [920, 74] width 70 height 8
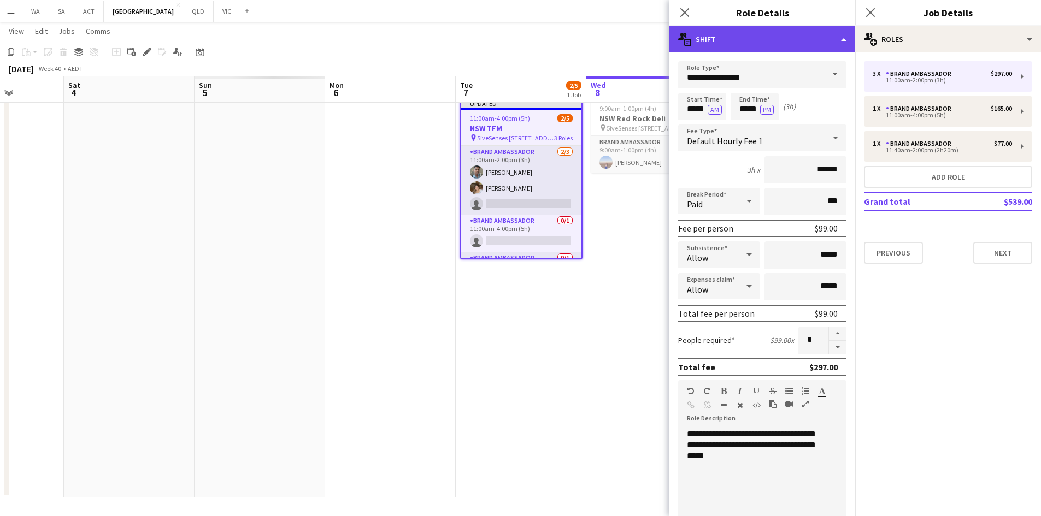
drag, startPoint x: 822, startPoint y: 50, endPoint x: 821, endPoint y: 44, distance: 6.1
click at [822, 45] on div "multiple-actions-text Shift" at bounding box center [762, 39] width 186 height 26
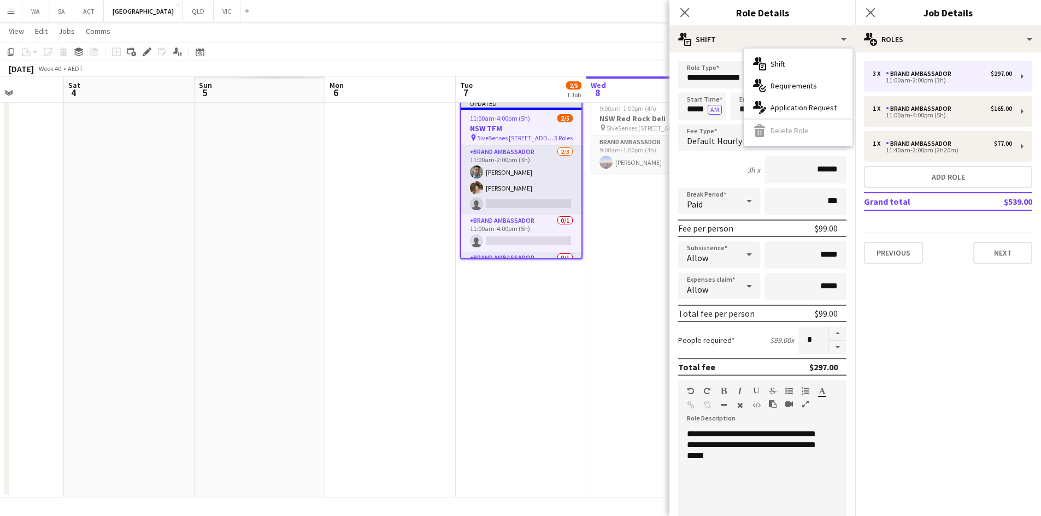
click at [798, 135] on div "multiple-actions-text Shift multiple-actions-check-2 Requirements multiple-acti…" at bounding box center [798, 97] width 108 height 97
drag, startPoint x: 435, startPoint y: 158, endPoint x: 447, endPoint y: 156, distance: 12.2
click at [438, 156] on app-calendar-viewport "Wed 1 Thu 2 Fri 3 Sat 4 Sun 5 Mon 6 Tue 7 2/5 1 Job Wed 8 1/1 1 Job Thu 9 3/3 1…" at bounding box center [520, 256] width 1041 height 484
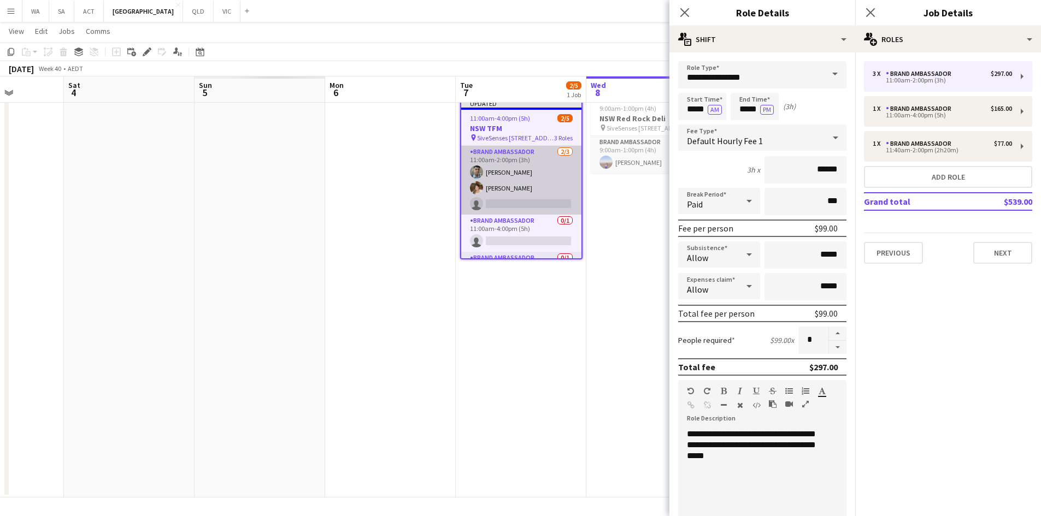
scroll to position [0, 324]
click at [501, 163] on app-card-role "Brand Ambassador 2/3 11:00am-2:00pm (3h) Gourisankar Balaji Carla Alvarez Muner…" at bounding box center [524, 180] width 120 height 69
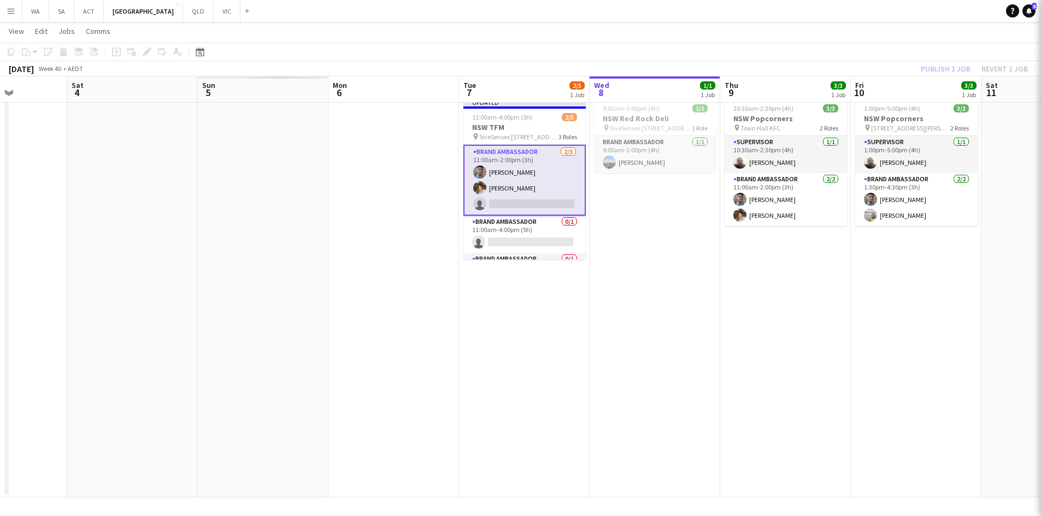
click at [501, 163] on app-card-role "Brand Ambassador 2/3 11:00am-2:00pm (3h) Gourisankar Balaji Carla Alvarez Muner…" at bounding box center [524, 180] width 122 height 71
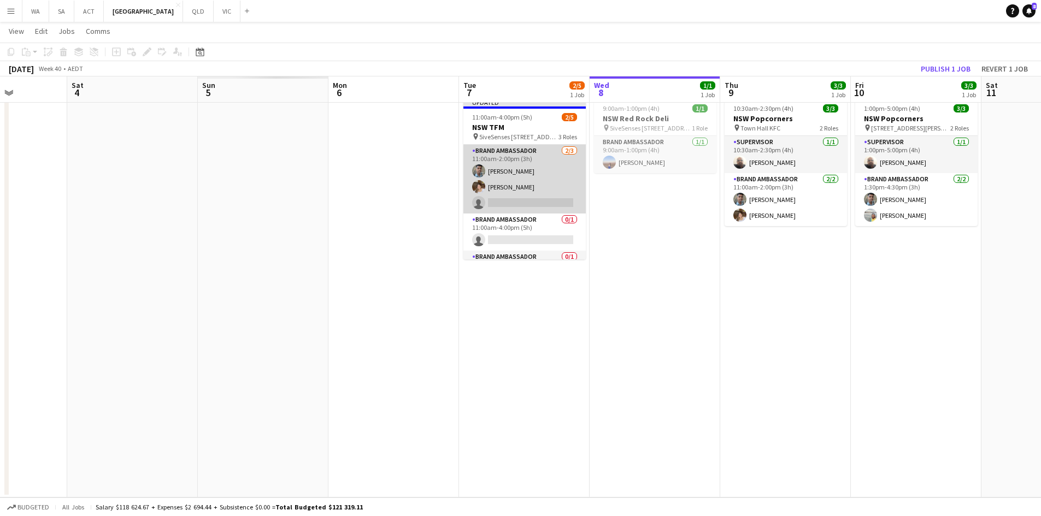
click at [494, 163] on app-card-role "Brand Ambassador 2/3 11:00am-2:00pm (3h) Gourisankar Balaji Carla Alvarez Muner…" at bounding box center [524, 179] width 122 height 69
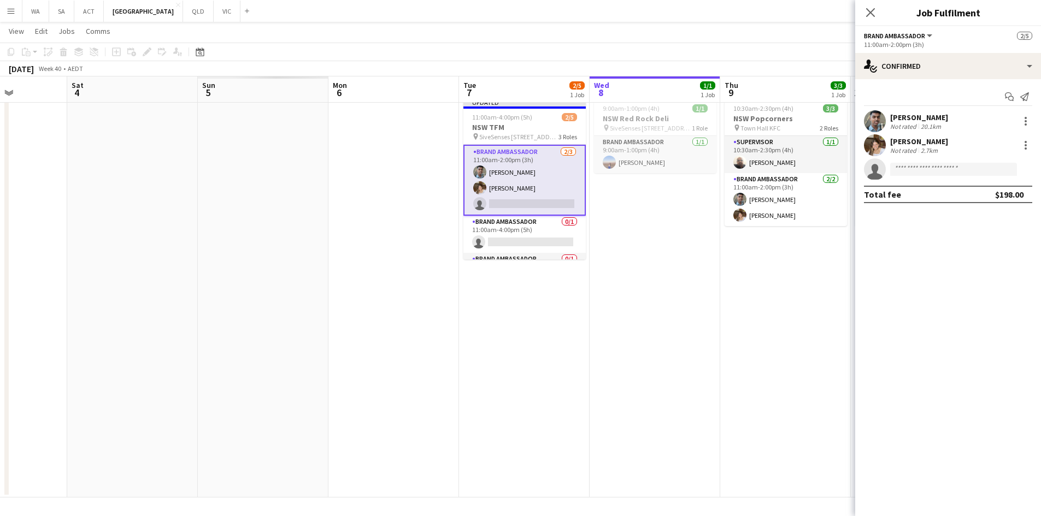
click at [1020, 114] on div "Gourisankar Balaji Not rated 20.1km" at bounding box center [948, 121] width 186 height 22
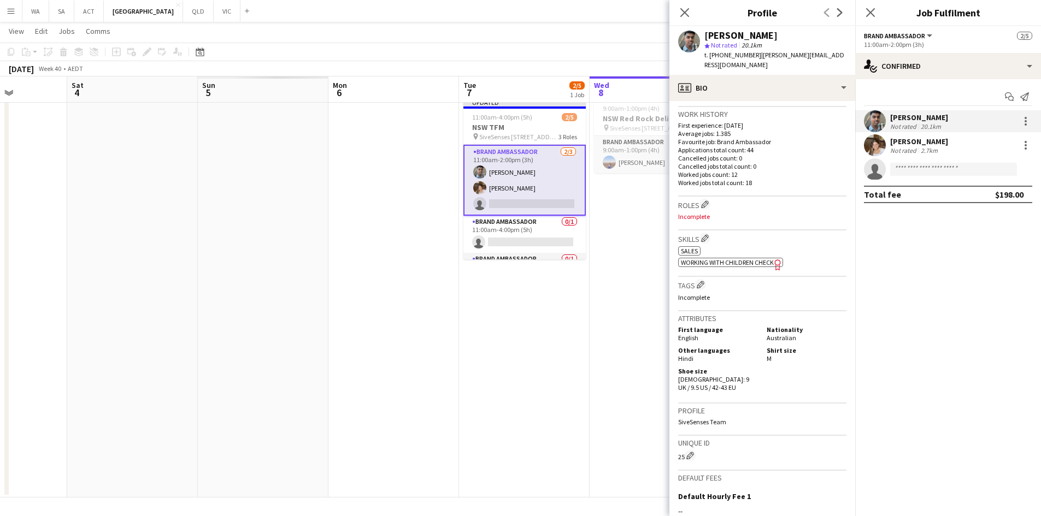
scroll to position [281, 0]
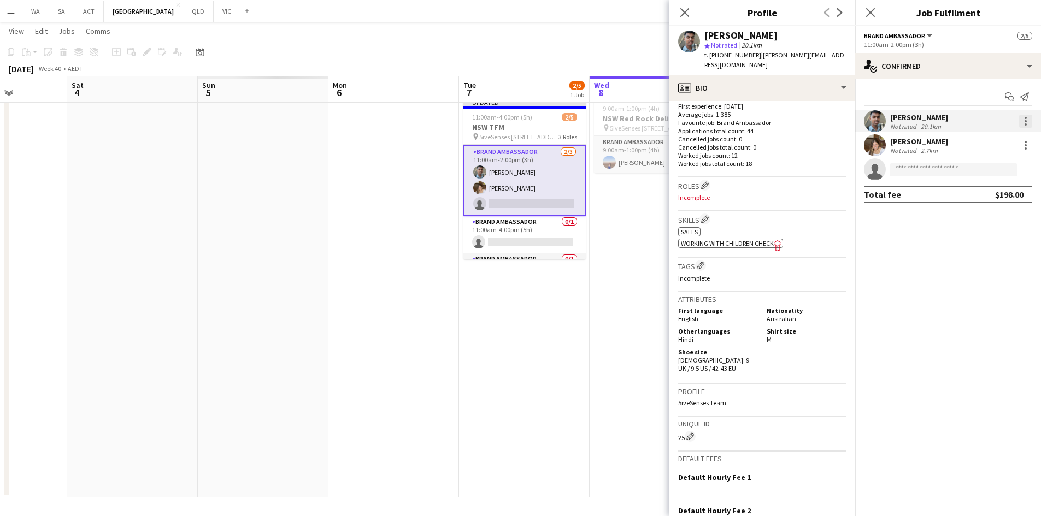
click at [1027, 121] on div at bounding box center [1025, 121] width 13 height 13
drag, startPoint x: 993, startPoint y: 249, endPoint x: 987, endPoint y: 213, distance: 36.5
click at [992, 249] on span "Remove" at bounding box center [989, 246] width 68 height 10
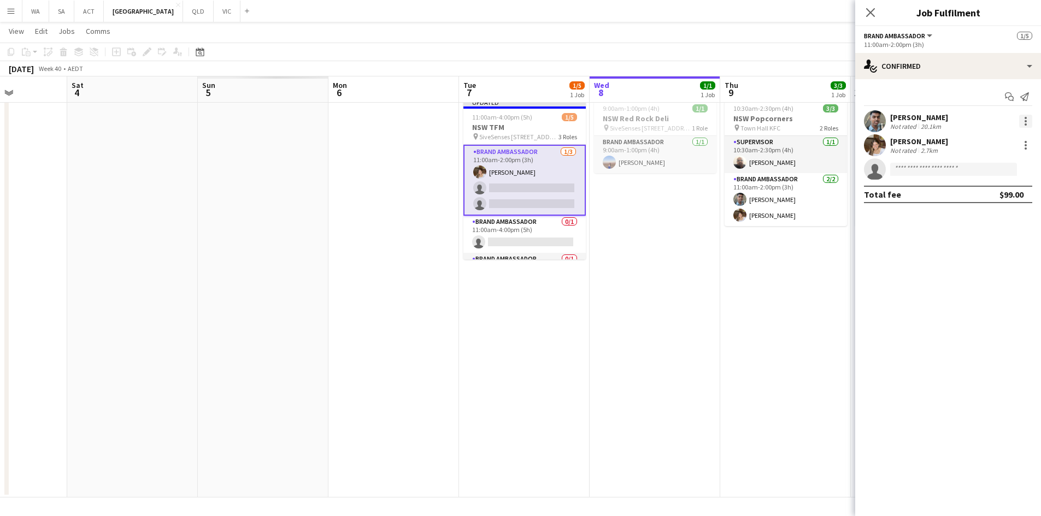
click at [1026, 120] on div at bounding box center [1025, 121] width 2 height 2
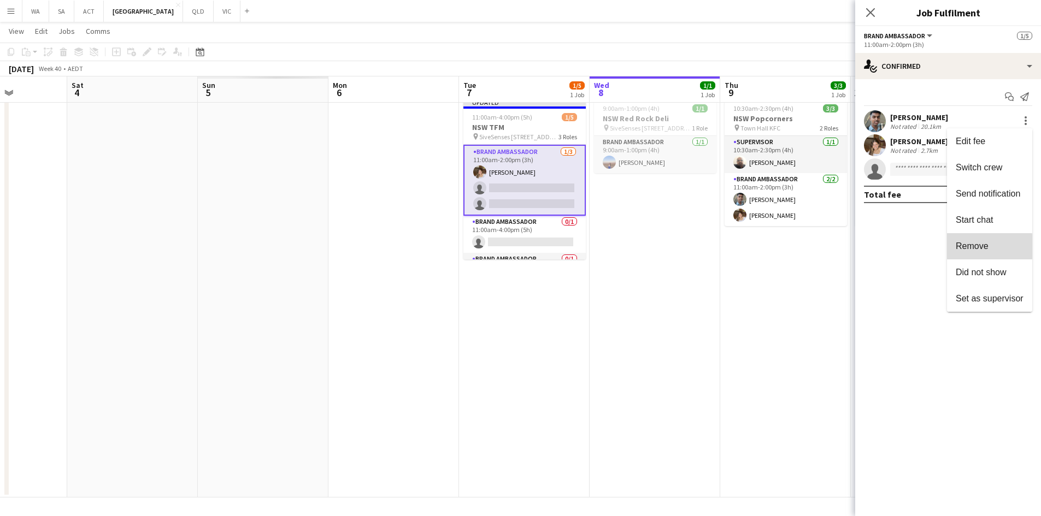
click at [987, 247] on span "Remove" at bounding box center [971, 245] width 33 height 9
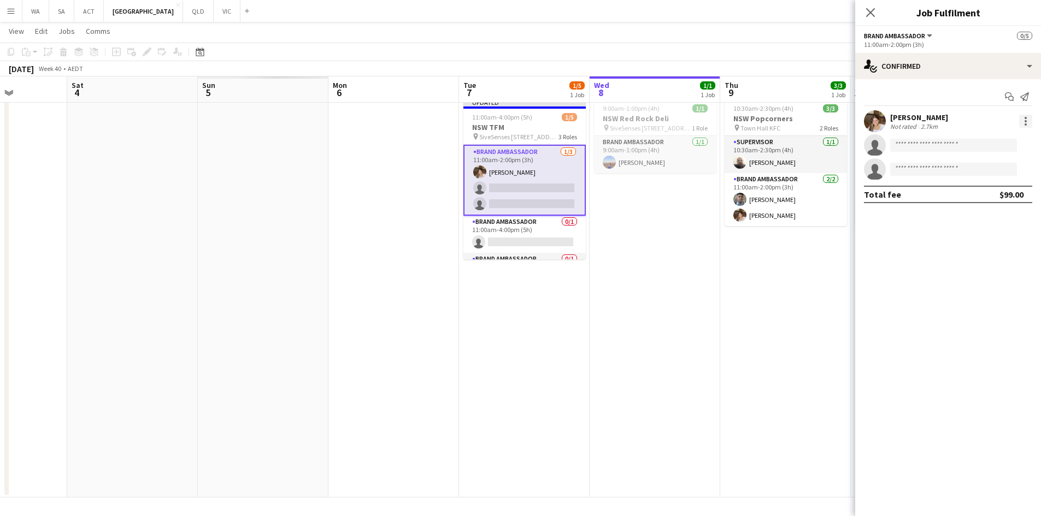
click at [1021, 117] on div at bounding box center [1025, 121] width 13 height 13
click at [1012, 244] on span "Remove" at bounding box center [989, 246] width 68 height 10
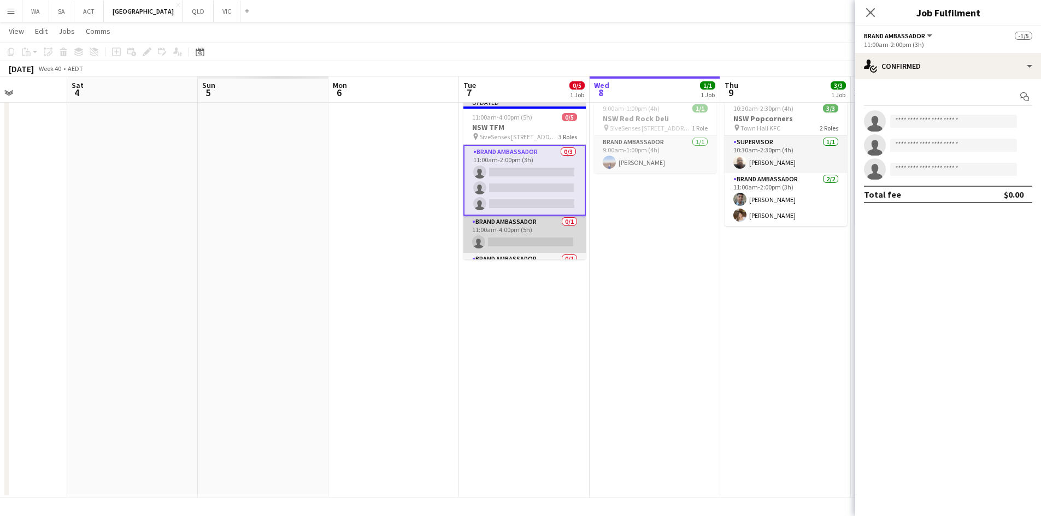
drag, startPoint x: 547, startPoint y: 246, endPoint x: 547, endPoint y: 240, distance: 6.0
click at [547, 246] on app-card-role "Brand Ambassador 0/1 11:00am-4:00pm (5h) single-neutral-actions" at bounding box center [524, 234] width 122 height 37
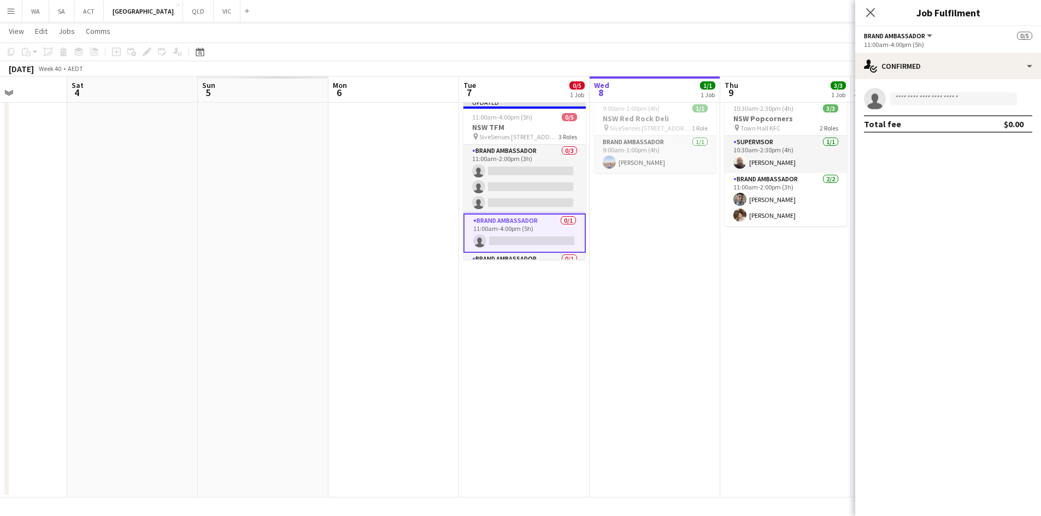
click at [922, 91] on app-invite-slot "single-neutral-actions" at bounding box center [948, 99] width 186 height 22
click at [922, 102] on input at bounding box center [953, 98] width 127 height 13
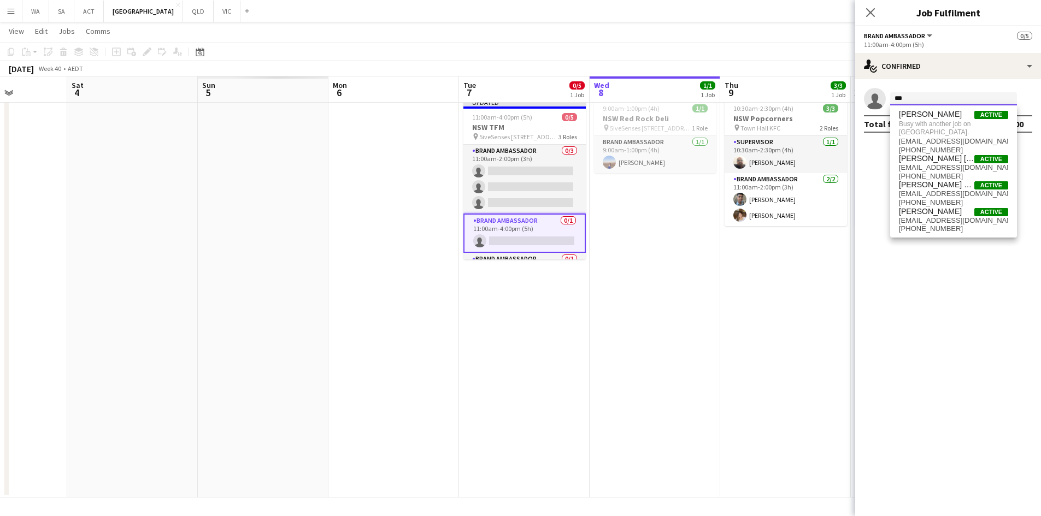
type input "***"
click at [779, 261] on app-date-cell "10:30am-2:30pm (4h) 3/3 NSW Popcorners pin Town Hall KFC 2 Roles Supervisor 1/1…" at bounding box center [785, 295] width 131 height 404
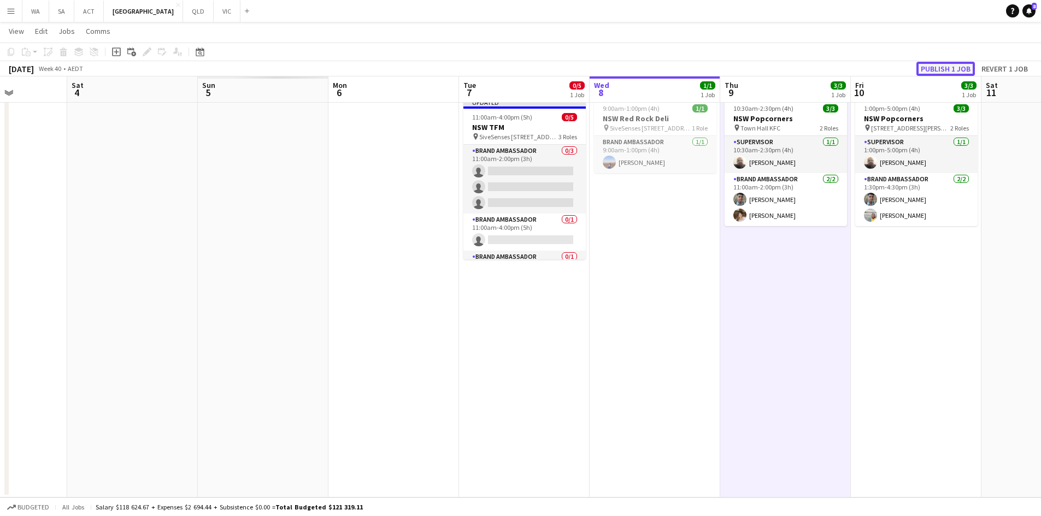
click at [947, 73] on button "Publish 1 job" at bounding box center [945, 69] width 58 height 14
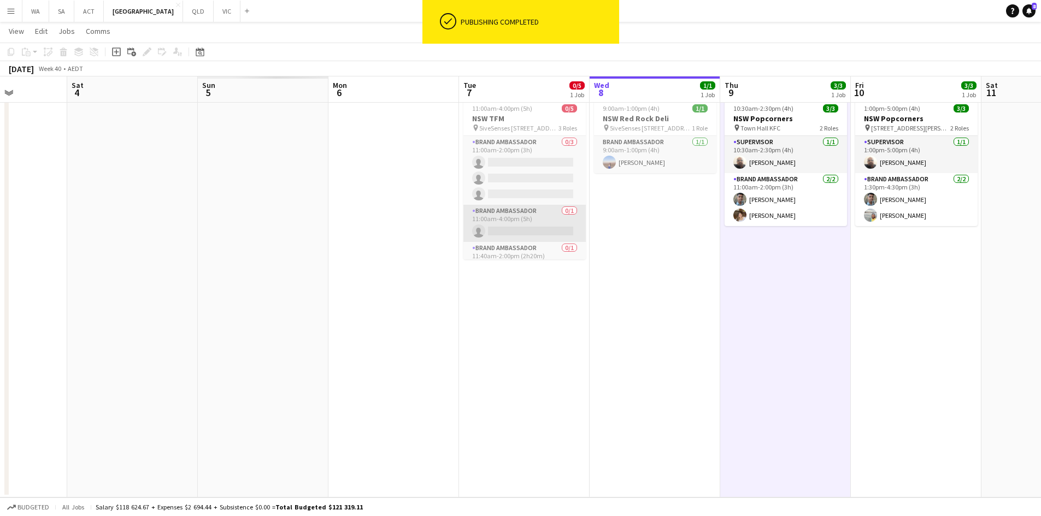
scroll to position [20, 0]
click at [501, 220] on app-card-role "Brand Ambassador 0/1 11:00am-4:00pm (5h) single-neutral-actions" at bounding box center [524, 203] width 122 height 37
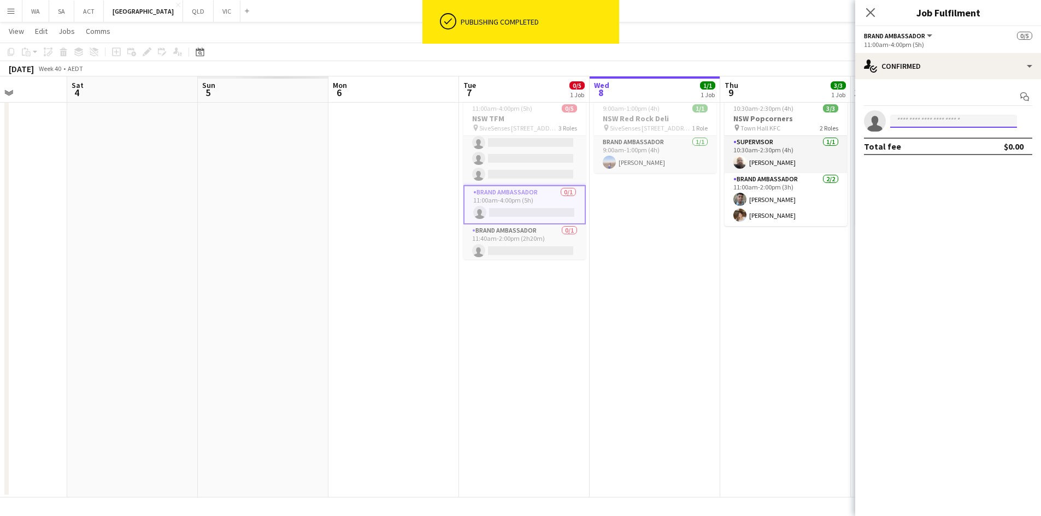
click at [909, 125] on input at bounding box center [953, 121] width 127 height 13
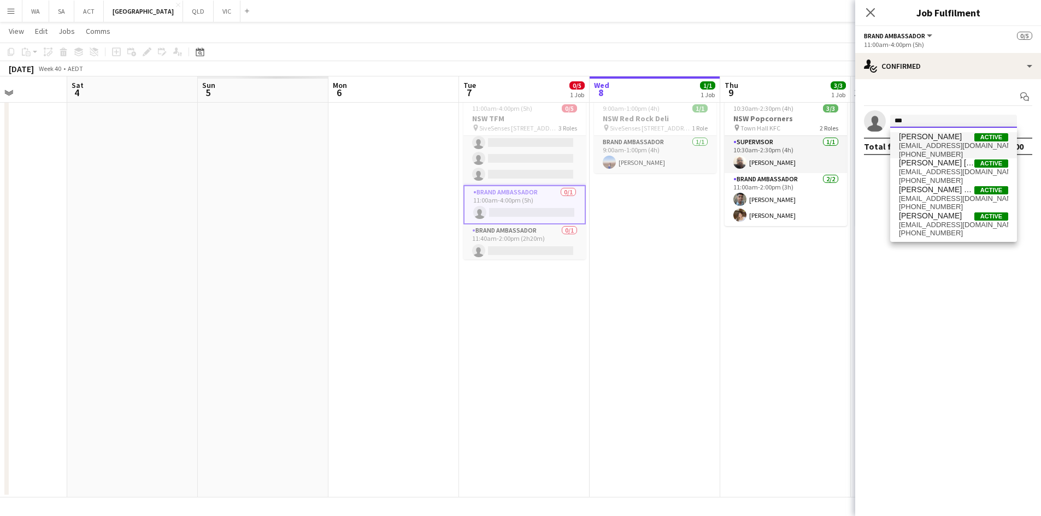
type input "***"
click at [913, 143] on span "carlaalmune@gmail.com" at bounding box center [953, 145] width 109 height 9
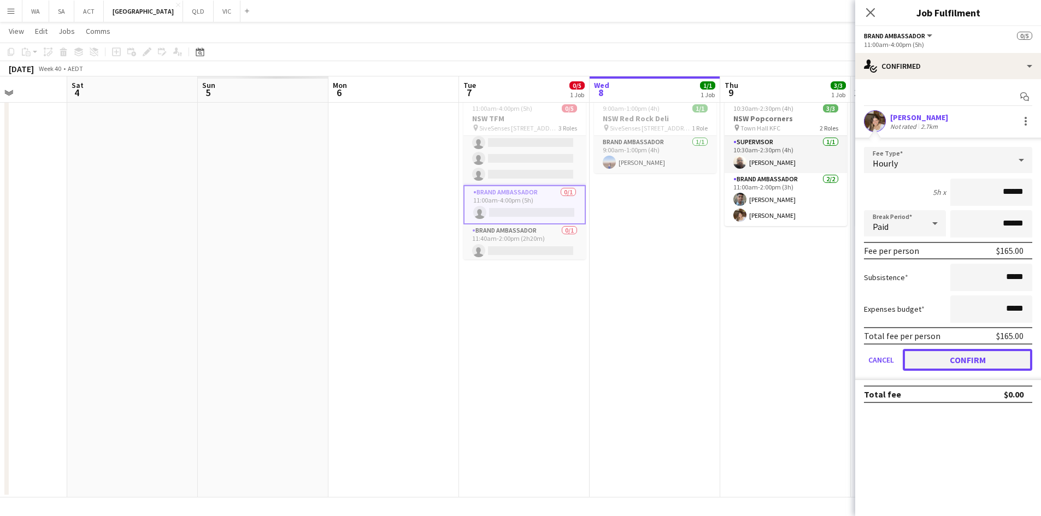
click at [953, 359] on button "Confirm" at bounding box center [966, 360] width 129 height 22
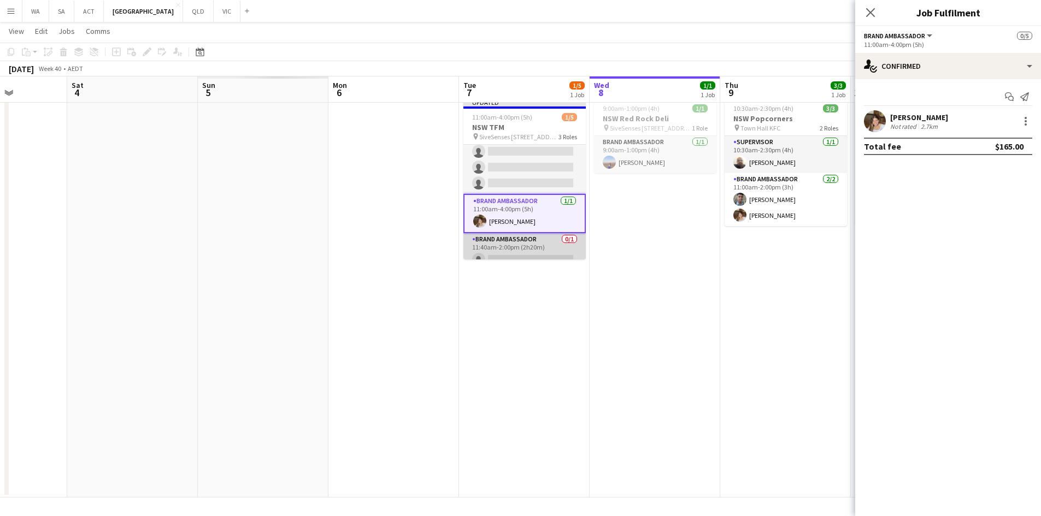
click at [550, 245] on app-card-role "Brand Ambassador 0/1 11:40am-2:00pm (2h20m) single-neutral-actions" at bounding box center [524, 251] width 122 height 37
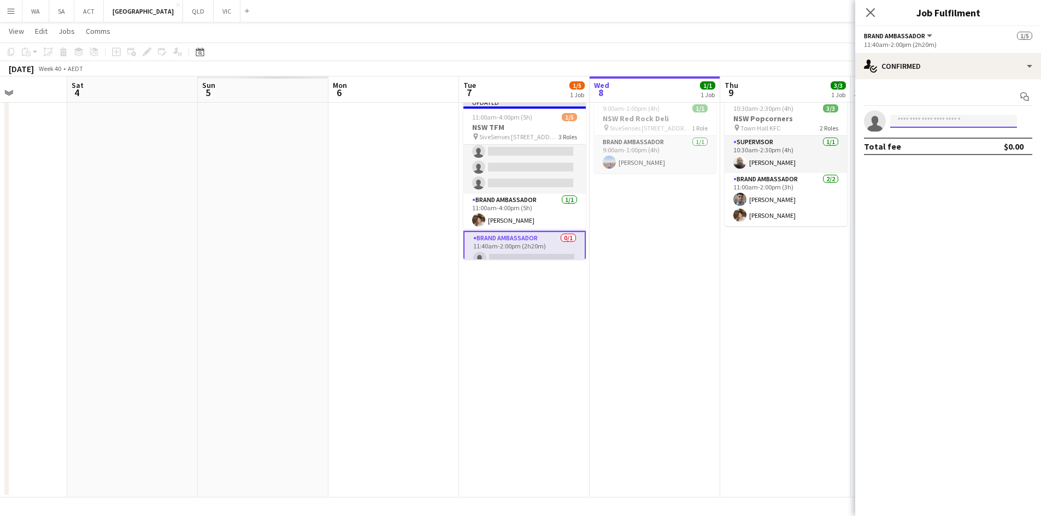
click at [966, 123] on input at bounding box center [953, 121] width 127 height 13
type input "***"
click at [935, 145] on span "gourisankar.balajis@gmail.com" at bounding box center [953, 145] width 109 height 9
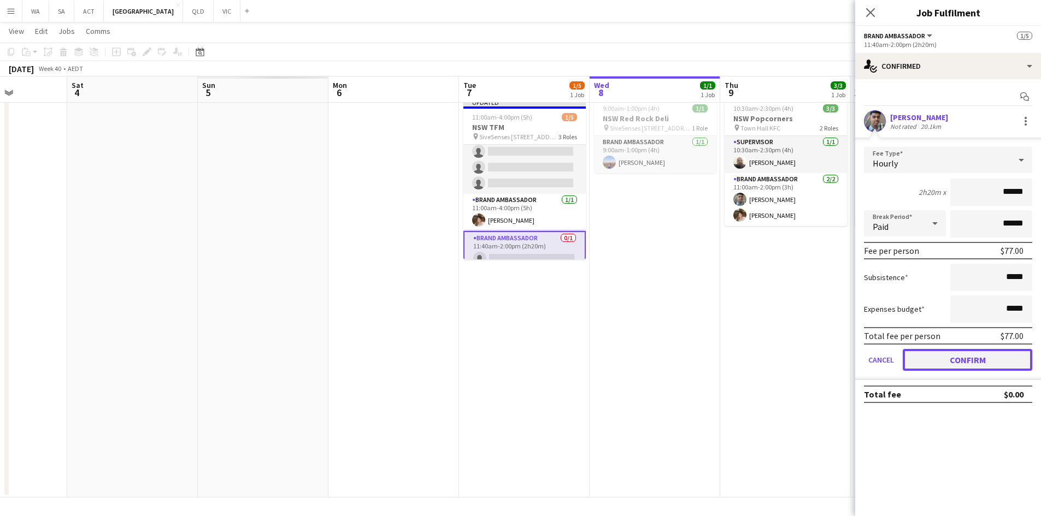
click at [993, 368] on button "Confirm" at bounding box center [966, 360] width 129 height 22
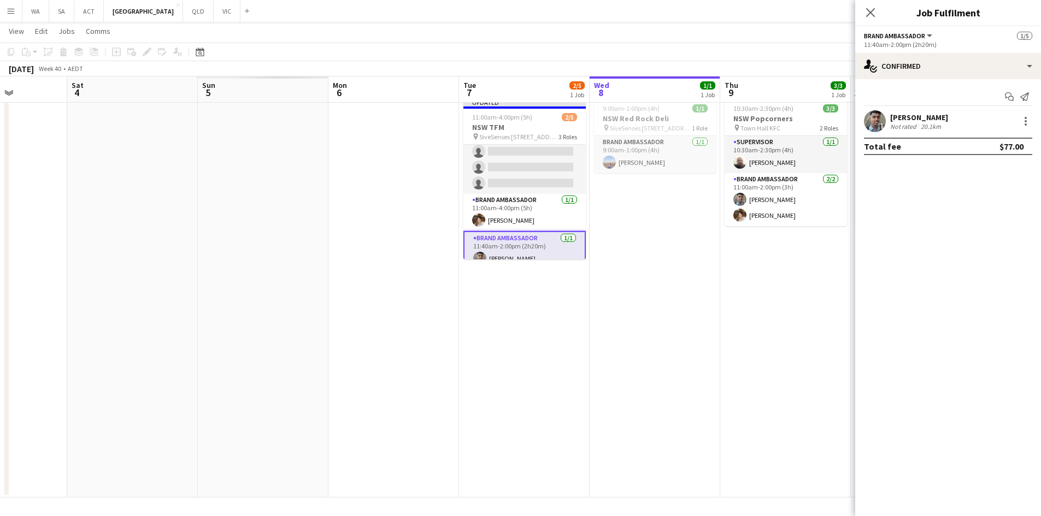
click at [631, 356] on app-date-cell "9:00am-1:00pm (4h) 1/1 NSW Red Rock Deli pin 5iveSenses 483 Balmain Rd, Lilyfie…" at bounding box center [654, 295] width 131 height 404
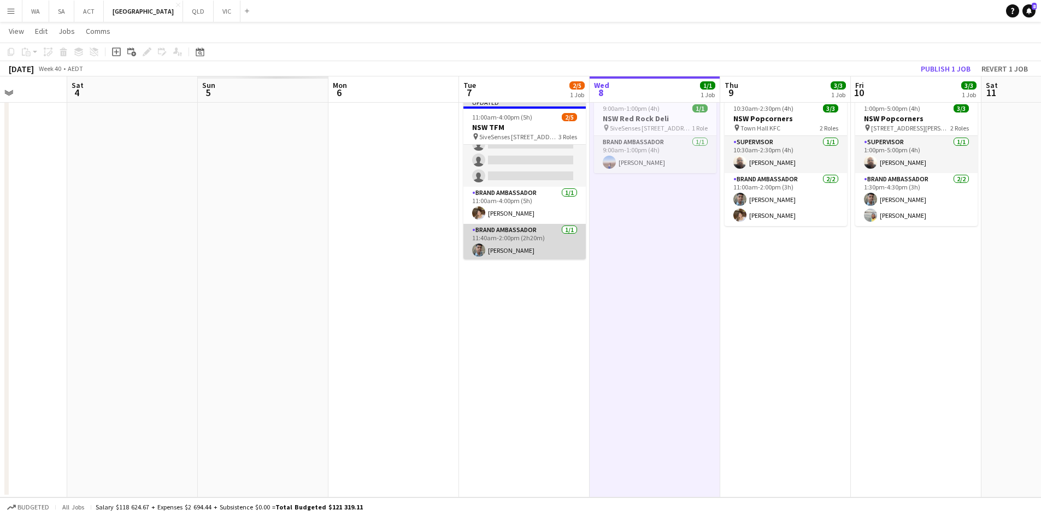
scroll to position [28, 0]
click at [942, 70] on button "Publish 1 job" at bounding box center [945, 69] width 58 height 14
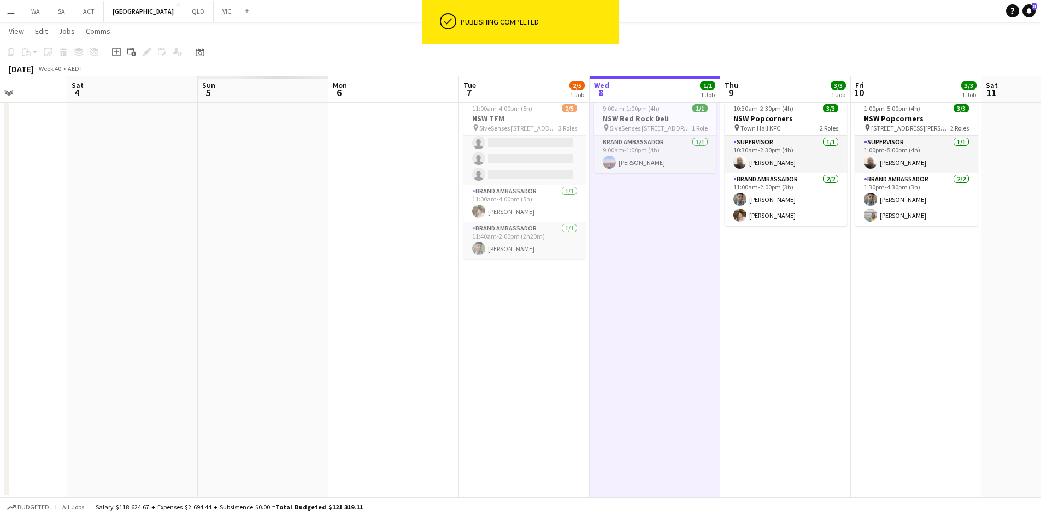
scroll to position [0, 328]
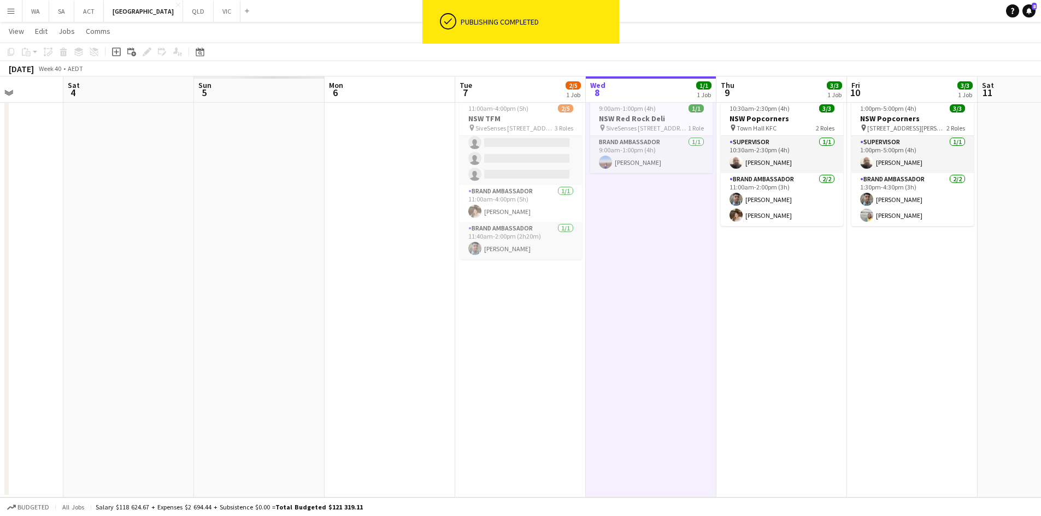
drag, startPoint x: 692, startPoint y: 244, endPoint x: 688, endPoint y: 291, distance: 46.6
click at [688, 291] on app-calendar-viewport "Wed 1 Thu 2 Fri 3 Sat 4 Sun 5 Mon 6 Tue 7 2/5 1 Job Wed 8 1/1 1 Job Thu 9 3/3 1…" at bounding box center [520, 256] width 1041 height 484
click at [619, 113] on app-job-card "9:00am-1:00pm (4h) 1/1 NSW Red Rock Deli pin 5iveSenses 483 Balmain Rd, Lilyfie…" at bounding box center [651, 135] width 122 height 75
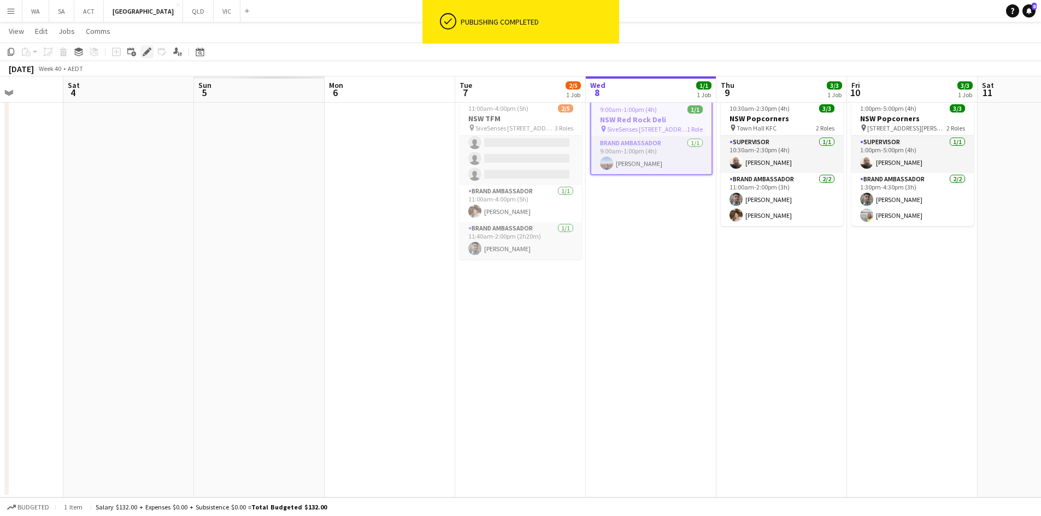
click at [152, 49] on div "Edit" at bounding box center [146, 51] width 13 height 13
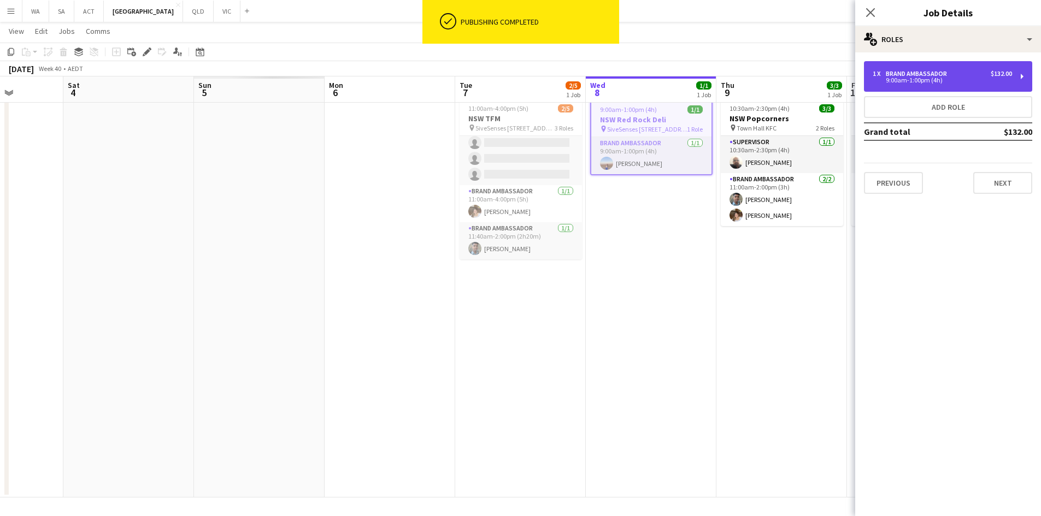
click at [899, 68] on div "1 x Brand Ambassador $132.00 9:00am-1:00pm (4h)" at bounding box center [948, 76] width 168 height 31
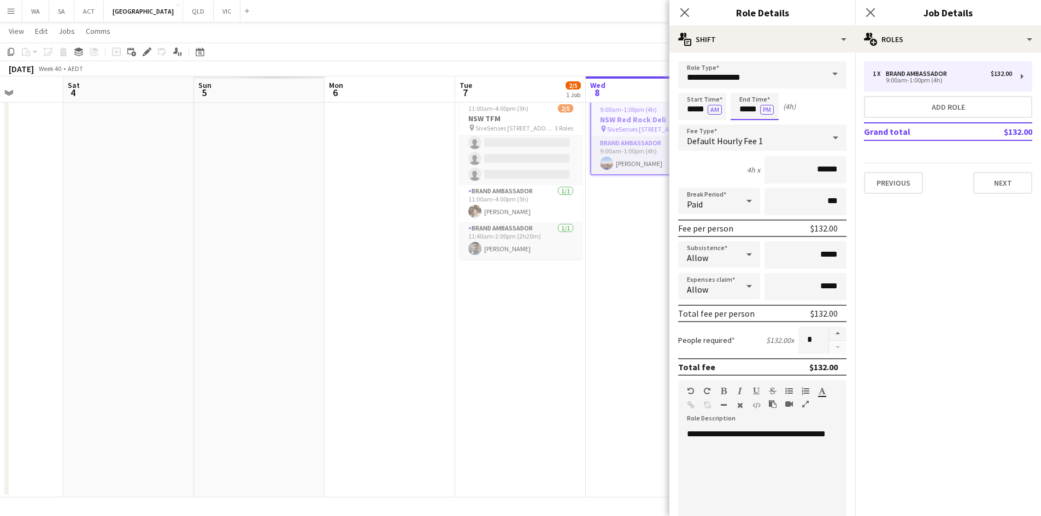
scroll to position [0, 0]
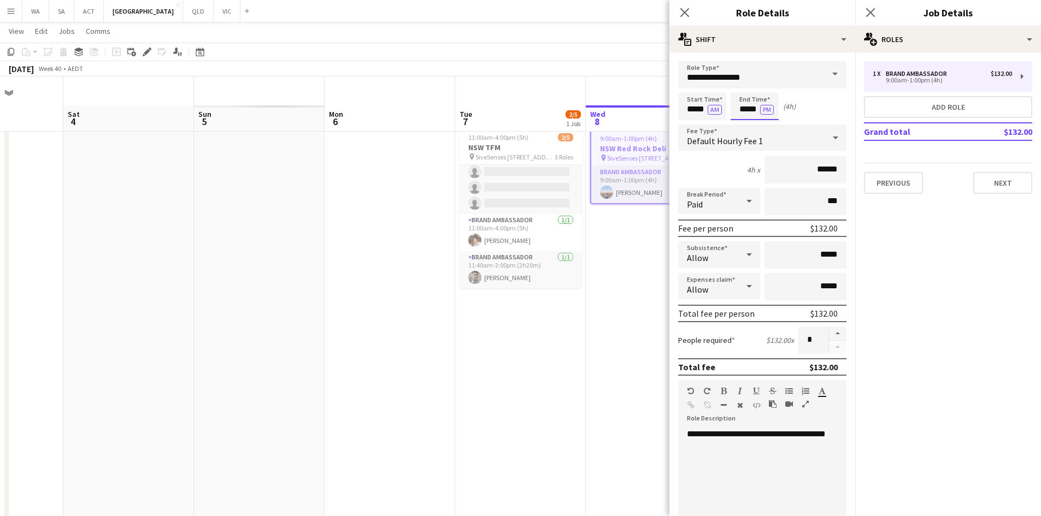
click at [748, 108] on body "Menu Boards Boards Boards All jobs Status Workforce Workforce My Workforce Recr…" at bounding box center [520, 272] width 1041 height 545
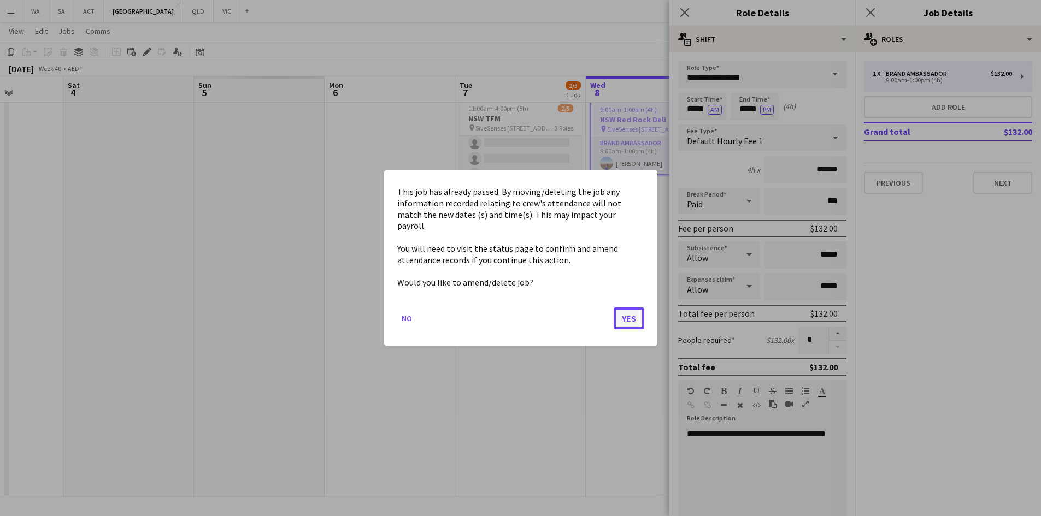
click at [637, 308] on button "Yes" at bounding box center [628, 319] width 31 height 22
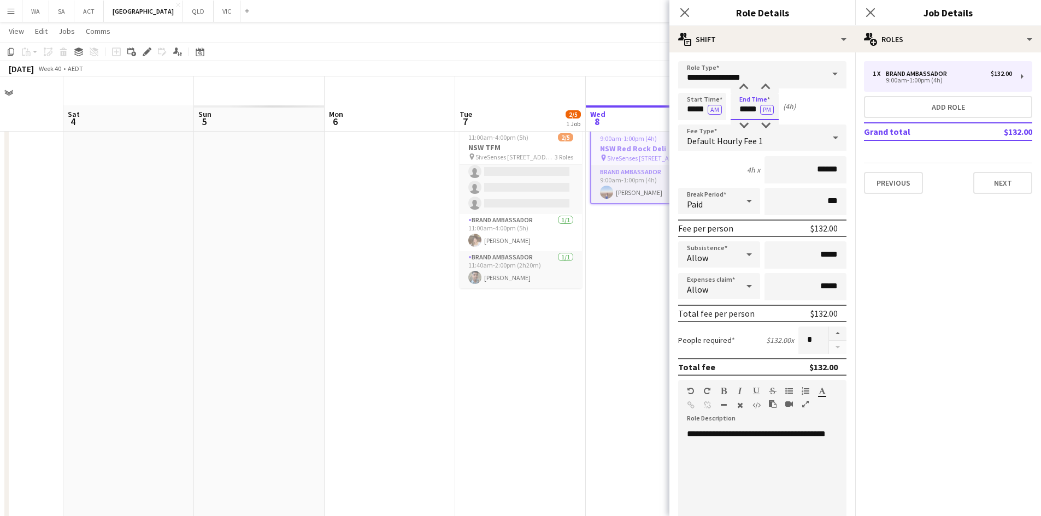
scroll to position [29, 0]
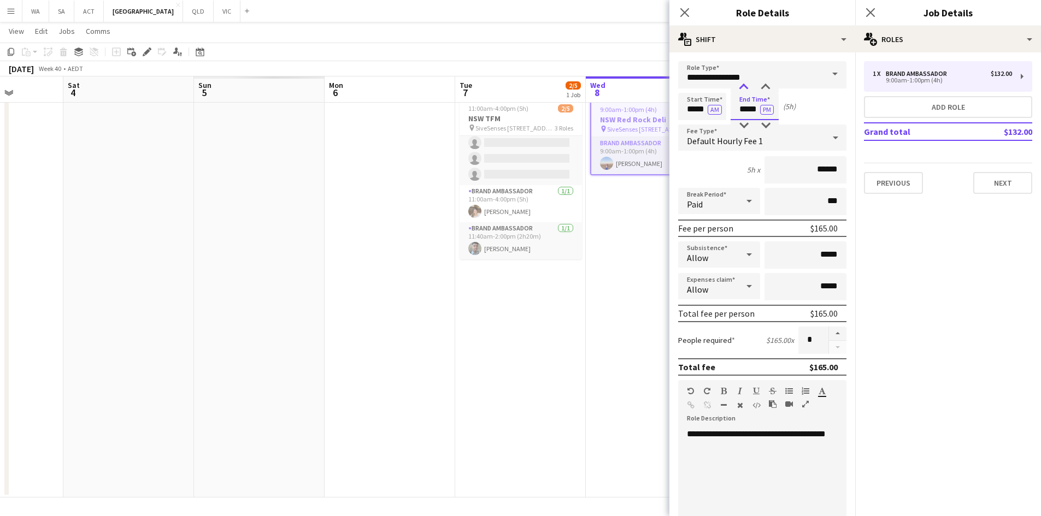
click at [744, 83] on div at bounding box center [744, 87] width 22 height 11
click at [761, 88] on div at bounding box center [765, 87] width 22 height 11
type input "*****"
click at [761, 88] on div at bounding box center [765, 87] width 22 height 11
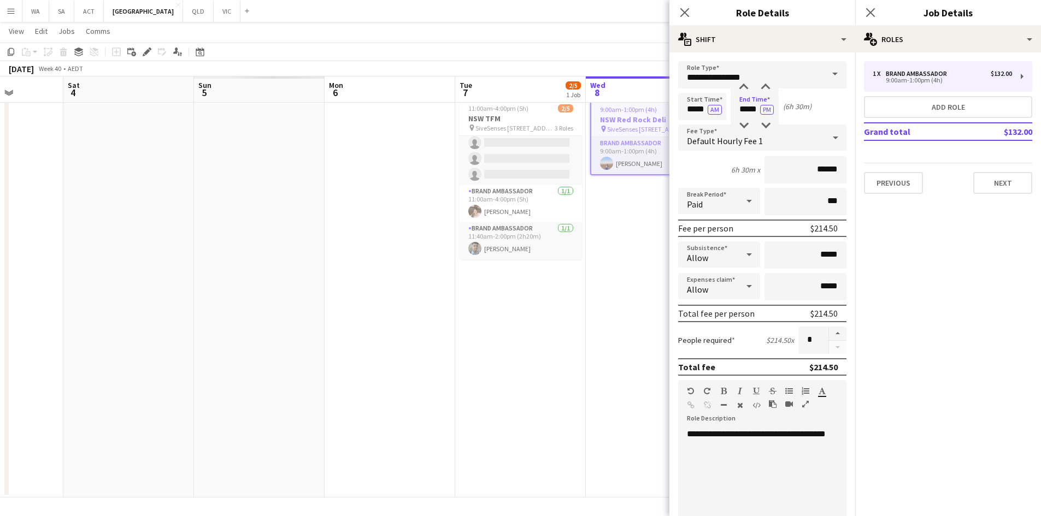
click at [632, 258] on app-date-cell "9:00am-1:00pm (4h) 1/1 NSW Red Rock Deli pin 5iveSenses 483 Balmain Rd, Lilyfie…" at bounding box center [651, 295] width 131 height 404
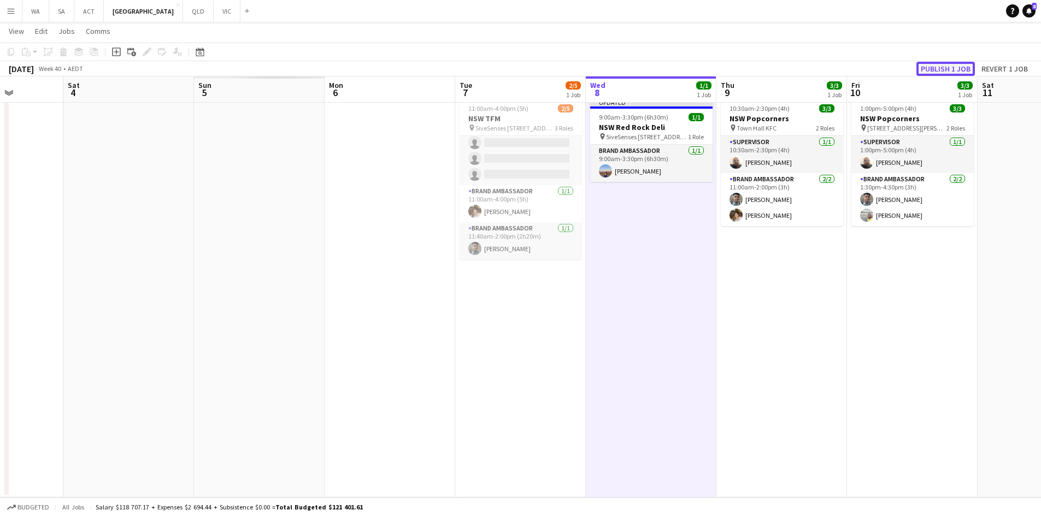
click at [924, 68] on button "Publish 1 job" at bounding box center [945, 69] width 58 height 14
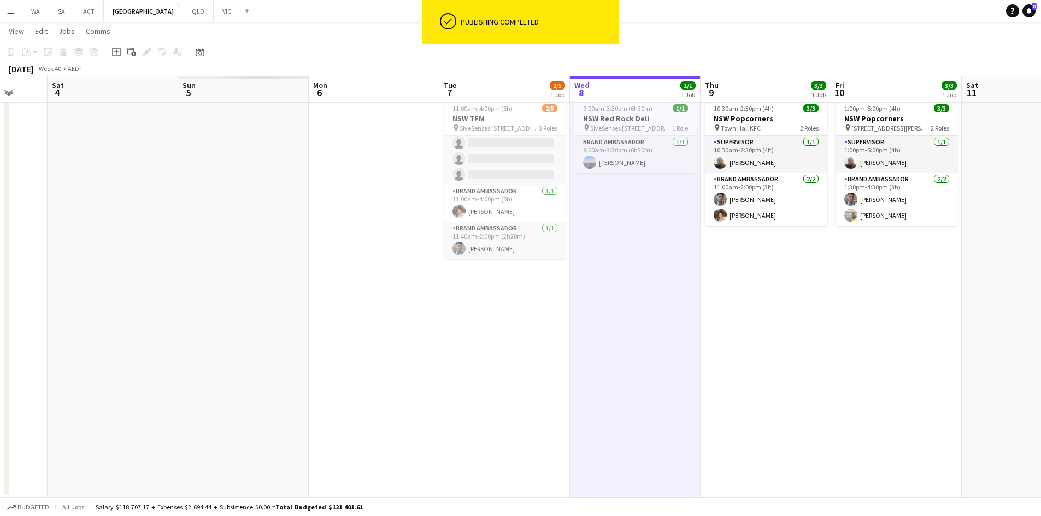
scroll to position [0, 345]
drag, startPoint x: 591, startPoint y: 308, endPoint x: 559, endPoint y: 308, distance: 32.2
click at [575, 363] on app-calendar-viewport "Wed 1 Thu 2 Fri 3 Sat 4 Sun 5 Mon 6 Tue 7 2/5 1 Job Wed 8 1/1 1 Job Thu 9 3/3 1…" at bounding box center [520, 256] width 1041 height 484
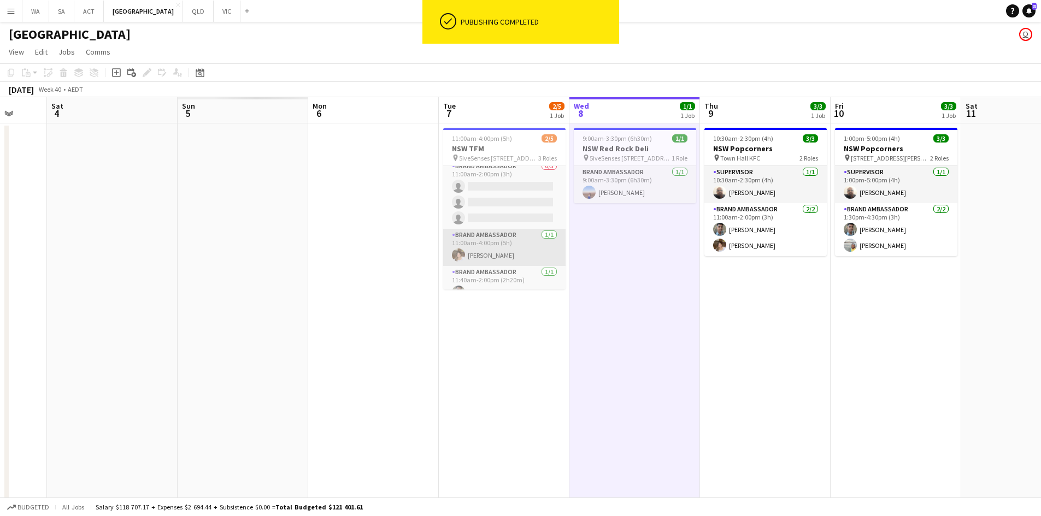
scroll to position [0, 0]
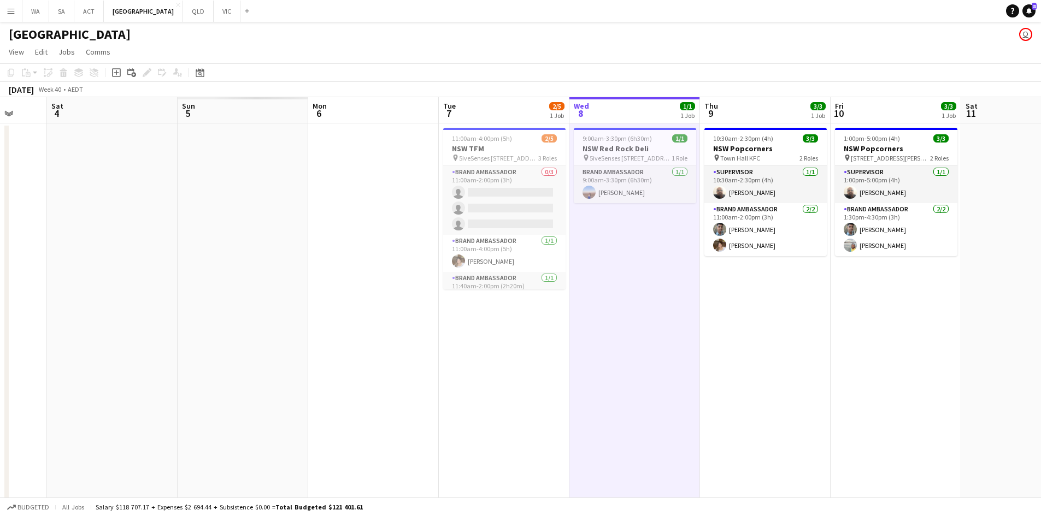
click at [356, 166] on app-date-cell at bounding box center [373, 325] width 131 height 404
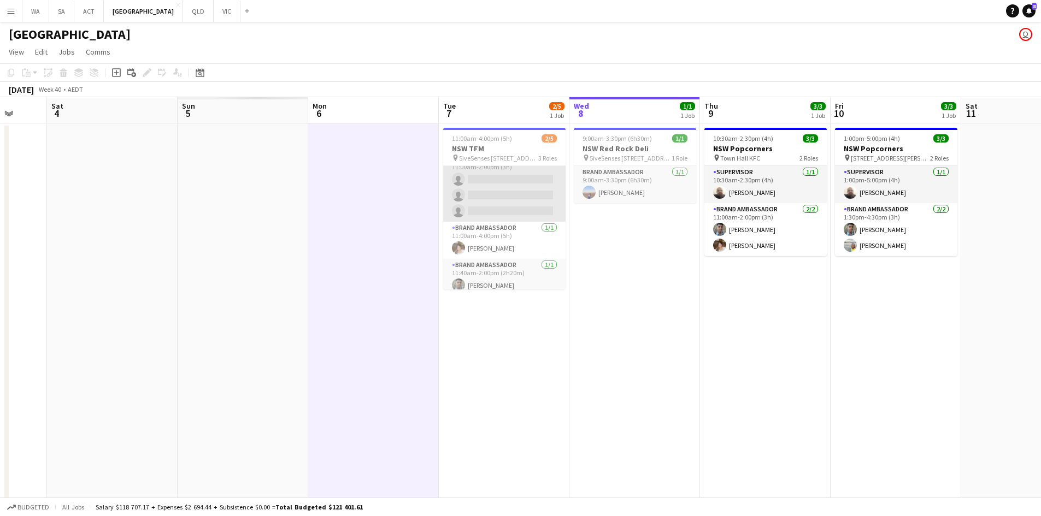
scroll to position [20, 0]
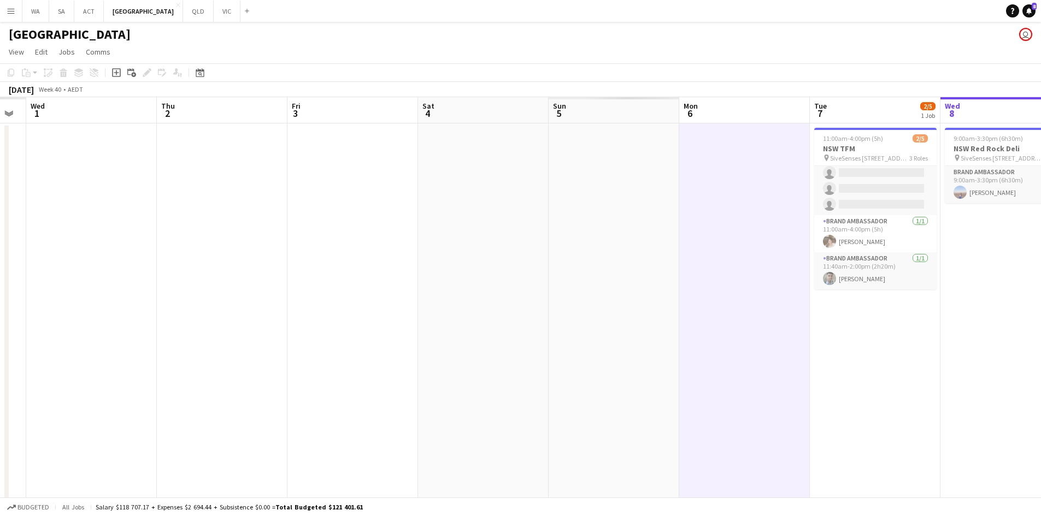
drag, startPoint x: 228, startPoint y: 173, endPoint x: 492, endPoint y: 174, distance: 263.3
click at [495, 174] on app-calendar-viewport "Mon 29 Tue 30 Wed 1 Thu 2 Fri 3 Sat 4 Sun 5 Mon 6 Tue 7 2/5 1 Job Wed 8 1/1 1 J…" at bounding box center [520, 312] width 1041 height 430
drag, startPoint x: 574, startPoint y: 179, endPoint x: 535, endPoint y: 174, distance: 39.2
click at [574, 179] on app-calendar-viewport "Mon 29 Tue 30 Wed 1 Thu 2 Fri 3 Sat 4 Sun 5 Mon 6 Tue 7 2/5 1 Job Wed 8 1/1 1 J…" at bounding box center [520, 312] width 1041 height 430
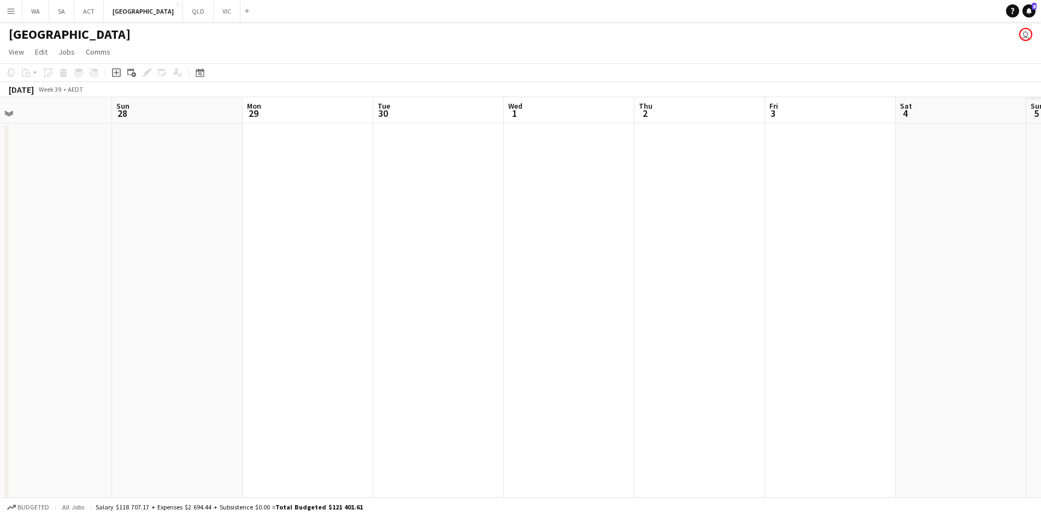
drag, startPoint x: 587, startPoint y: 175, endPoint x: 613, endPoint y: 170, distance: 26.7
click at [657, 172] on app-calendar-viewport "Thu 25 Fri 26 Sat 27 Sun 28 Mon 29 Tue 30 Wed 1 Thu 2 Fri 3 Sat 4 Sun 5 Mon 6 T…" at bounding box center [520, 312] width 1041 height 430
drag, startPoint x: 672, startPoint y: 178, endPoint x: 532, endPoint y: 176, distance: 139.9
click at [712, 175] on app-calendar-viewport "Sun 21 Mon 22 Tue 23 Wed 24 Thu 25 Fri 26 Sat 27 Sun 28 Mon 29 Tue 30 Wed 1 Thu…" at bounding box center [520, 312] width 1041 height 430
drag, startPoint x: 303, startPoint y: 176, endPoint x: 692, endPoint y: 170, distance: 388.4
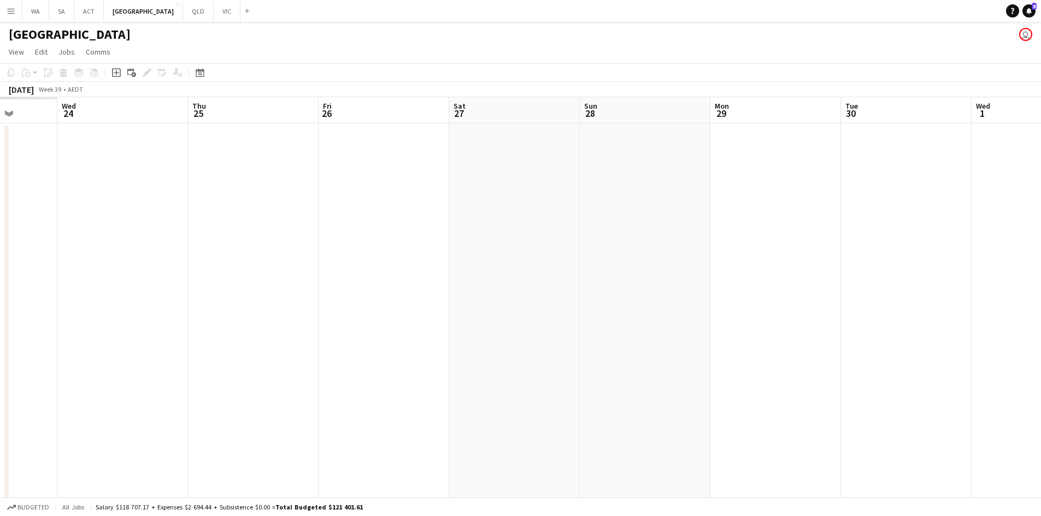
click at [711, 172] on app-calendar-viewport "Sun 21 Mon 22 Tue 23 Wed 24 Thu 25 Fri 26 Sat 27 Sun 28 Mon 29 Tue 30 Wed 1 Thu…" at bounding box center [520, 312] width 1041 height 430
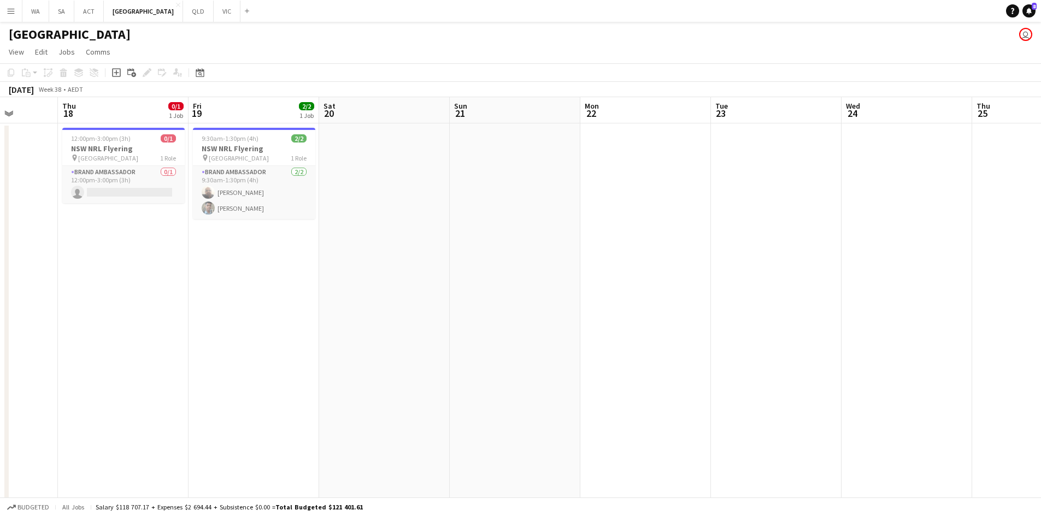
drag, startPoint x: 403, startPoint y: 192, endPoint x: 668, endPoint y: 191, distance: 264.9
click at [668, 191] on app-calendar-viewport "Mon 15 Tue 16 Wed 17 Thu 18 0/1 1 Job Fri 19 2/2 1 Job Sat 20 Sun 21 Mon 22 Tue…" at bounding box center [520, 312] width 1041 height 430
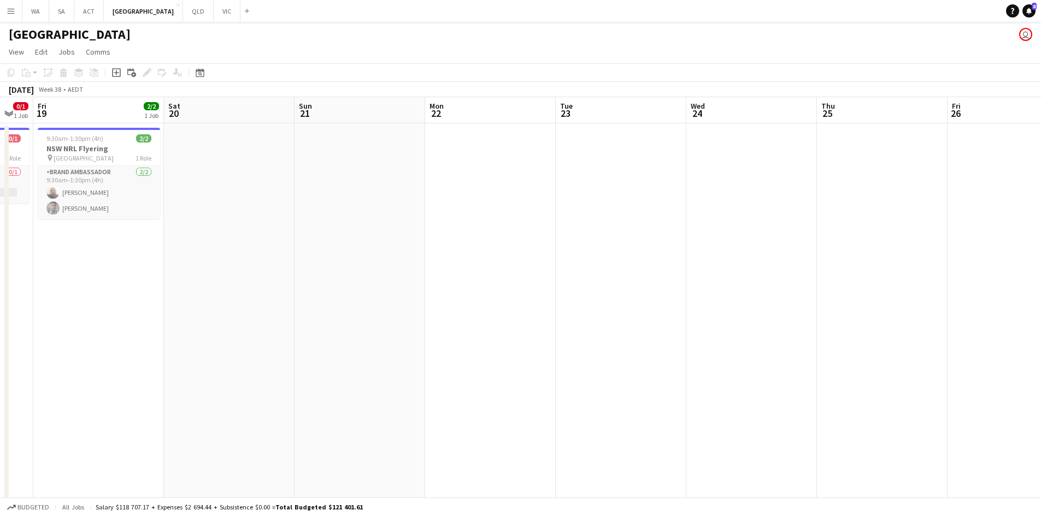
drag, startPoint x: 732, startPoint y: 185, endPoint x: 206, endPoint y: 212, distance: 526.2
click at [202, 215] on app-calendar-viewport "Mon 15 1/1 1 Job Tue 16 2/2 1 Job Wed 17 Thu 18 0/1 1 Job Fri 19 2/2 1 Job Sat …" at bounding box center [520, 312] width 1041 height 430
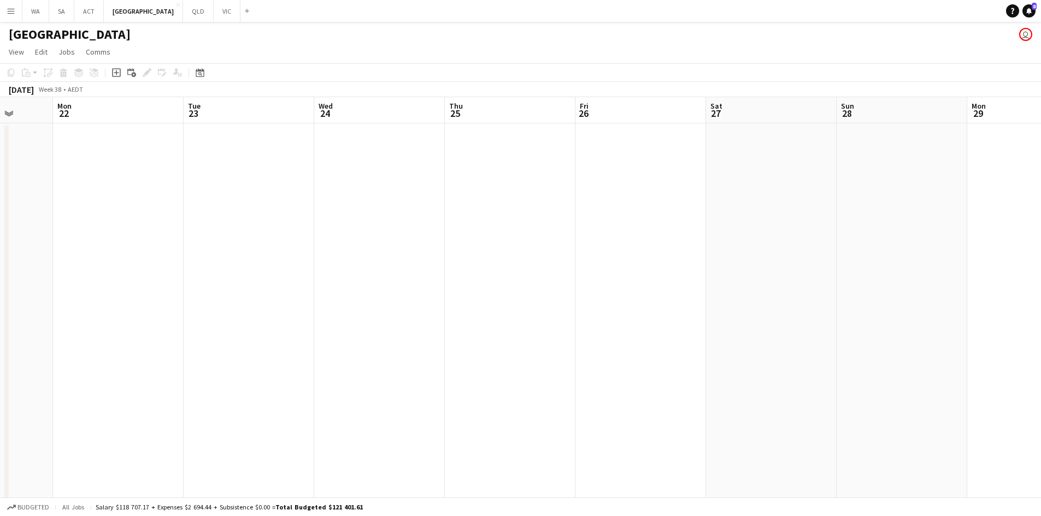
drag, startPoint x: 550, startPoint y: 192, endPoint x: 151, endPoint y: 167, distance: 399.0
click at [79, 186] on app-calendar-viewport "Fri 19 2/2 1 Job Sat 20 Sun 21 Mon 22 Tue 23 Wed 24 Thu 25 Fri 26 Sat 27 Sun 28…" at bounding box center [520, 312] width 1041 height 430
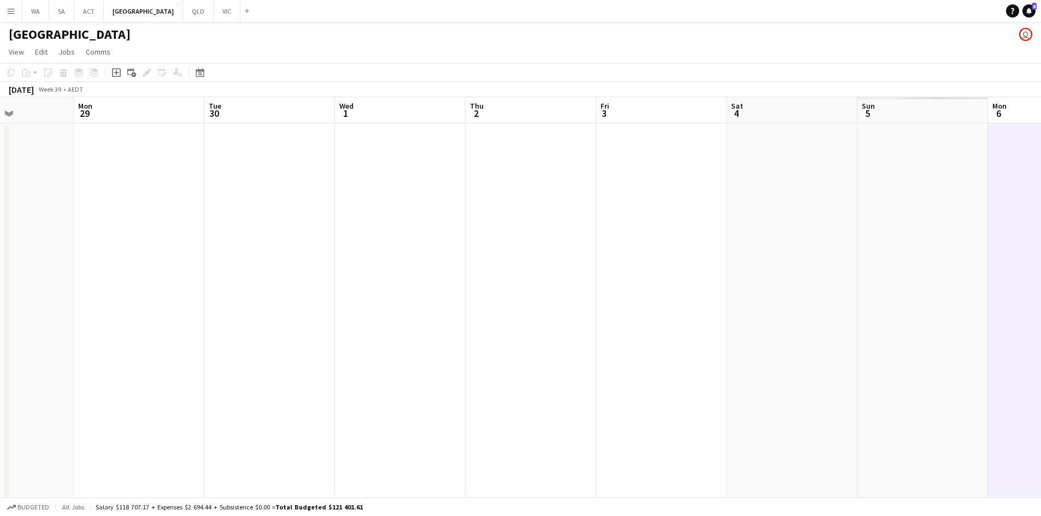
drag, startPoint x: 247, startPoint y: 170, endPoint x: 222, endPoint y: 169, distance: 25.2
click at [222, 169] on app-calendar-viewport "Thu 25 Fri 26 Sat 27 Sun 28 Mon 29 Tue 30 Wed 1 Thu 2 Fri 3 Sat 4 Sun 5 Mon 6 T…" at bounding box center [520, 312] width 1041 height 430
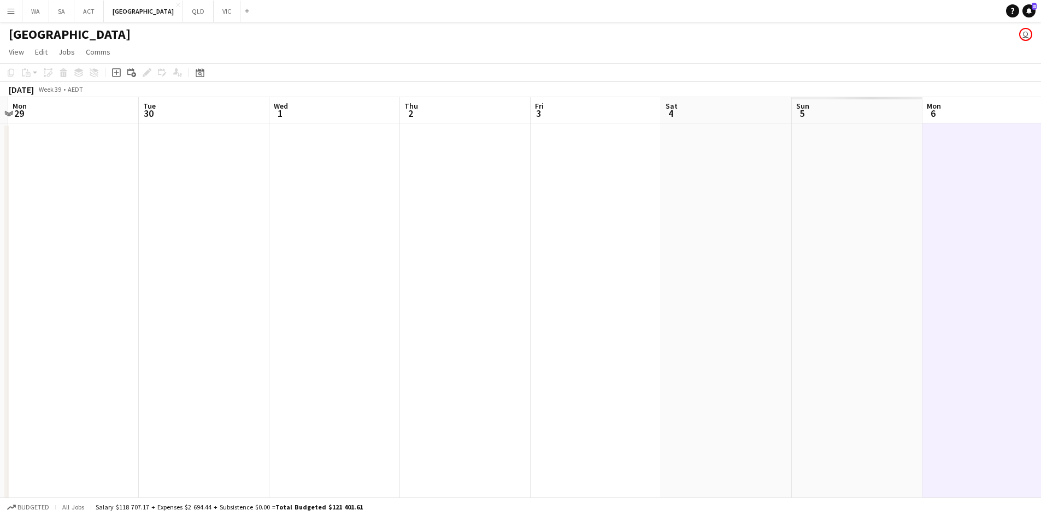
drag, startPoint x: 427, startPoint y: 178, endPoint x: 360, endPoint y: 165, distance: 67.9
click at [330, 178] on app-calendar-viewport "Fri 26 Sat 27 Sun 28 Mon 29 Tue 30 Wed 1 Thu 2 Fri 3 Sat 4 Sun 5 Mon 6 Tue 7 2/…" at bounding box center [520, 312] width 1041 height 430
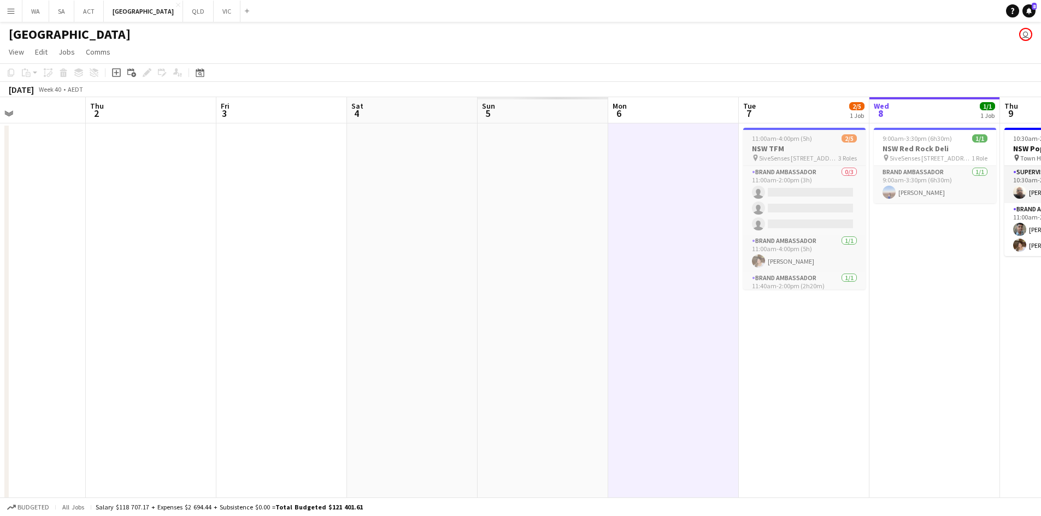
drag, startPoint x: 690, startPoint y: 160, endPoint x: 414, endPoint y: 162, distance: 277.0
click at [326, 168] on app-calendar-viewport "Sun 28 Mon 29 Tue 30 Wed 1 Thu 2 Fri 3 Sat 4 Sun 5 Mon 6 Tue 7 2/5 1 Job Wed 8 …" at bounding box center [520, 312] width 1041 height 430
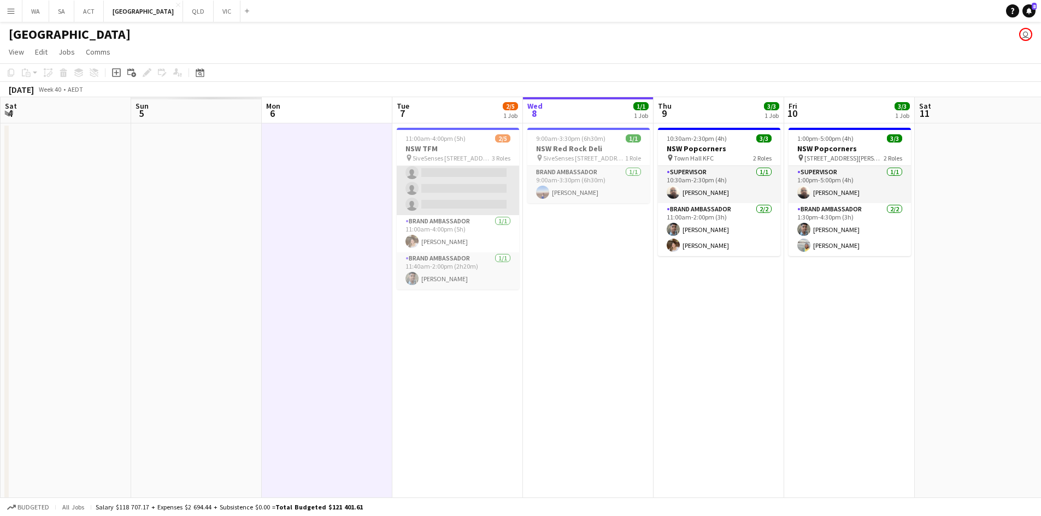
scroll to position [0, 0]
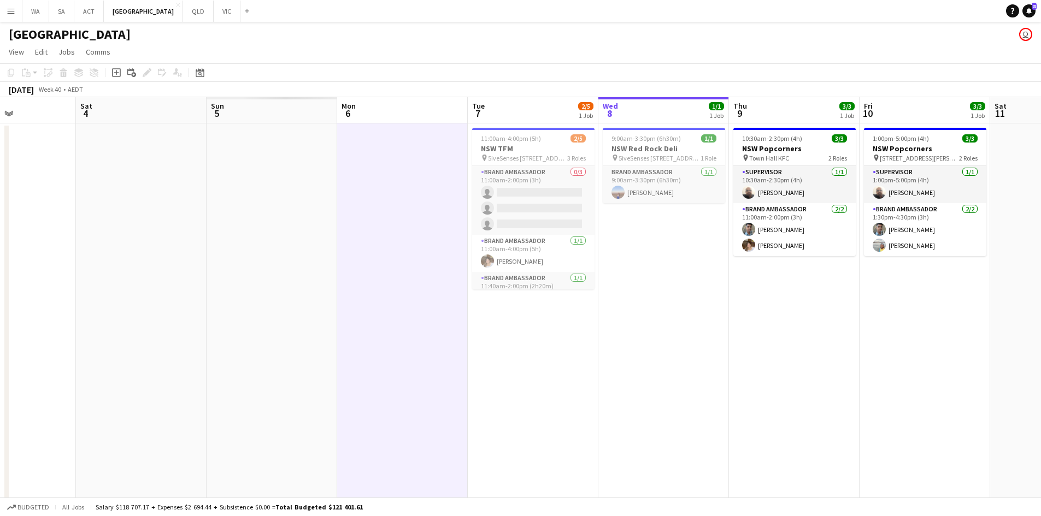
drag, startPoint x: 546, startPoint y: 234, endPoint x: 519, endPoint y: 212, distance: 34.1
click at [519, 232] on app-calendar-viewport "Wed 1 Thu 2 Fri 3 Sat 4 Sun 5 Mon 6 Tue 7 2/5 1 Job Wed 8 1/1 1 Job Thu 9 3/3 1…" at bounding box center [520, 312] width 1041 height 430
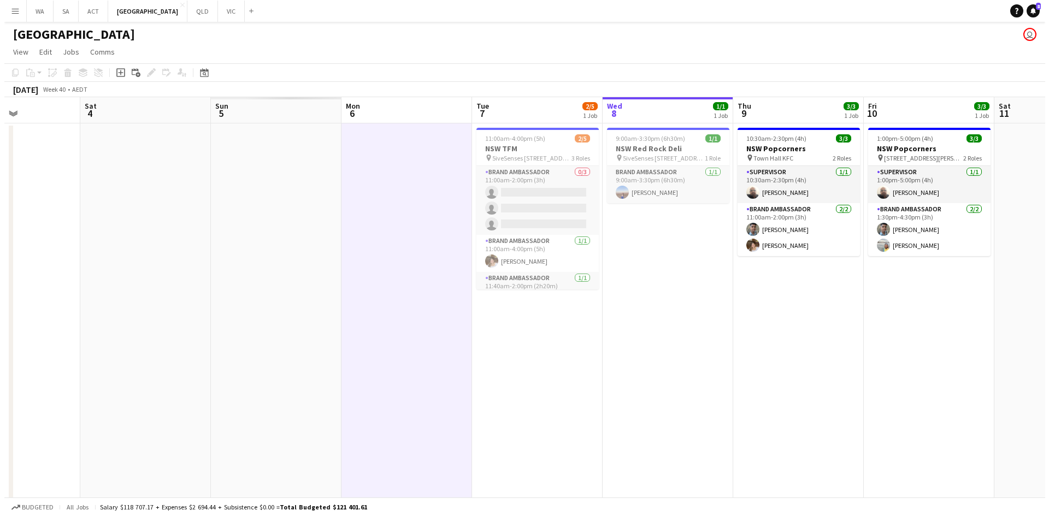
scroll to position [0, 320]
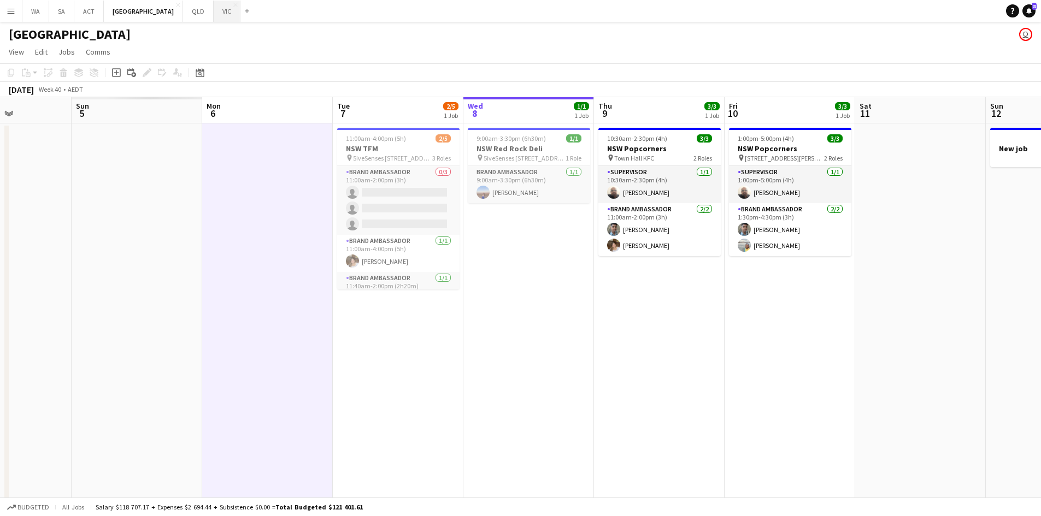
click at [214, 14] on button "VIC Close" at bounding box center [227, 11] width 27 height 21
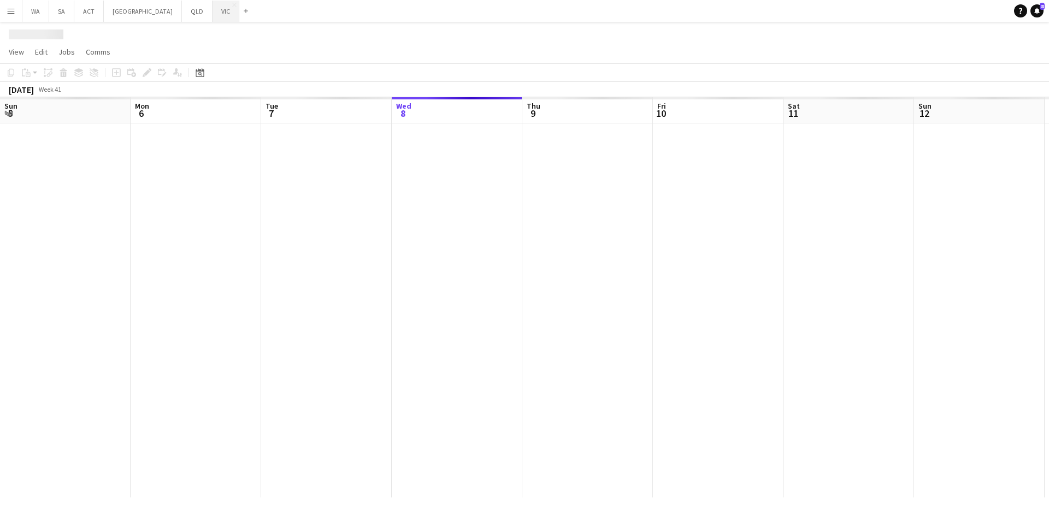
scroll to position [0, 261]
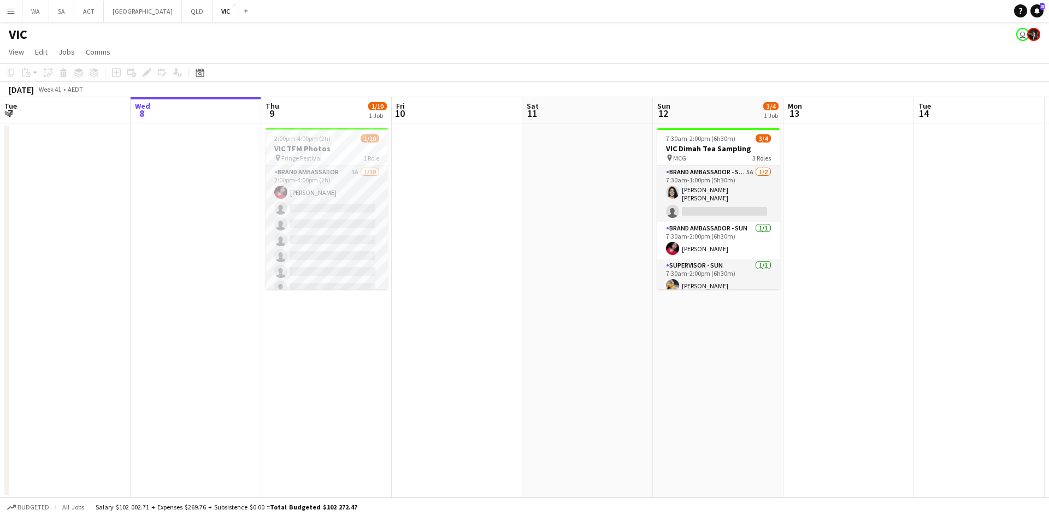
drag, startPoint x: 205, startPoint y: 173, endPoint x: 709, endPoint y: 147, distance: 504.8
click at [713, 148] on app-calendar-viewport "Sun 5 Mon 6 Tue 7 Wed 8 Thu 9 1/10 1 Job Fri 10 Sat 11 Sun 12 3/4 1 Job Mon 13 …" at bounding box center [524, 297] width 1049 height 400
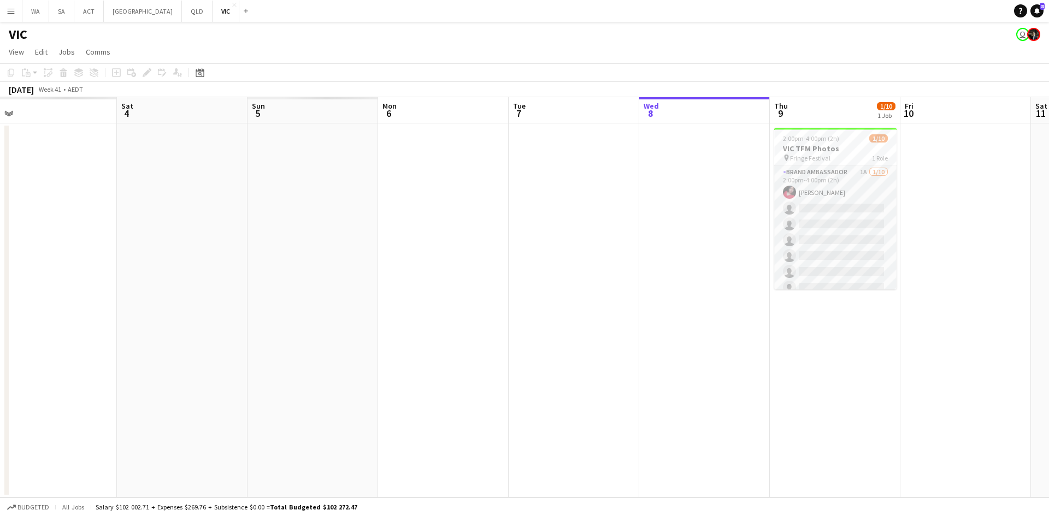
click at [611, 174] on app-calendar-viewport "Wed 1 Thu 2 Fri 3 Sat 4 Sun 5 Mon 6 Tue 7 Wed 8 Thu 9 1/10 1 Job Fri 10 Sat 11 …" at bounding box center [524, 297] width 1049 height 400
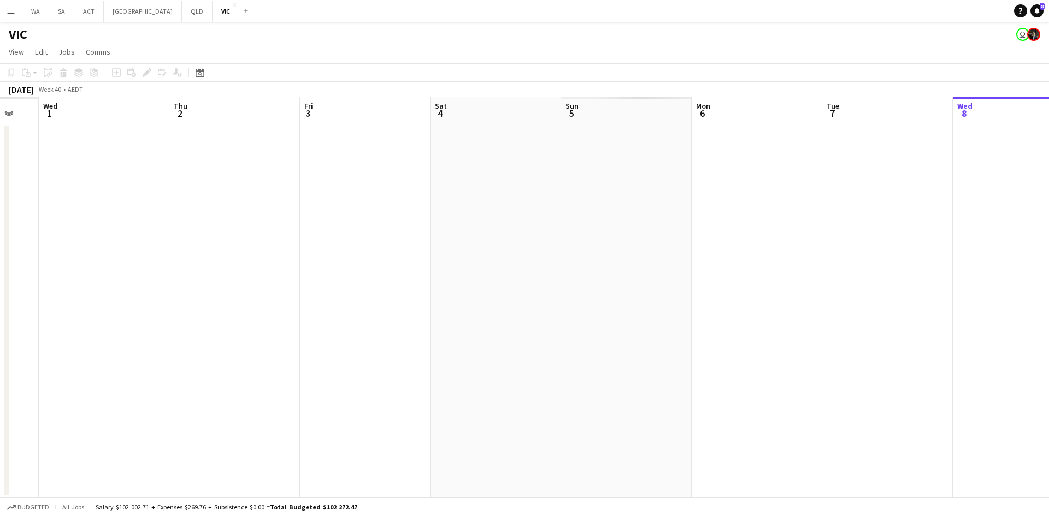
drag, startPoint x: 588, startPoint y: 147, endPoint x: 629, endPoint y: 145, distance: 41.0
click at [628, 145] on app-calendar-viewport "Mon 29 Tue 30 Wed 1 Thu 2 Fri 3 Sat 4 Sun 5 Mon 6 Tue 7 Wed 8 Thu 9 1/10 1 Job …" at bounding box center [524, 297] width 1049 height 400
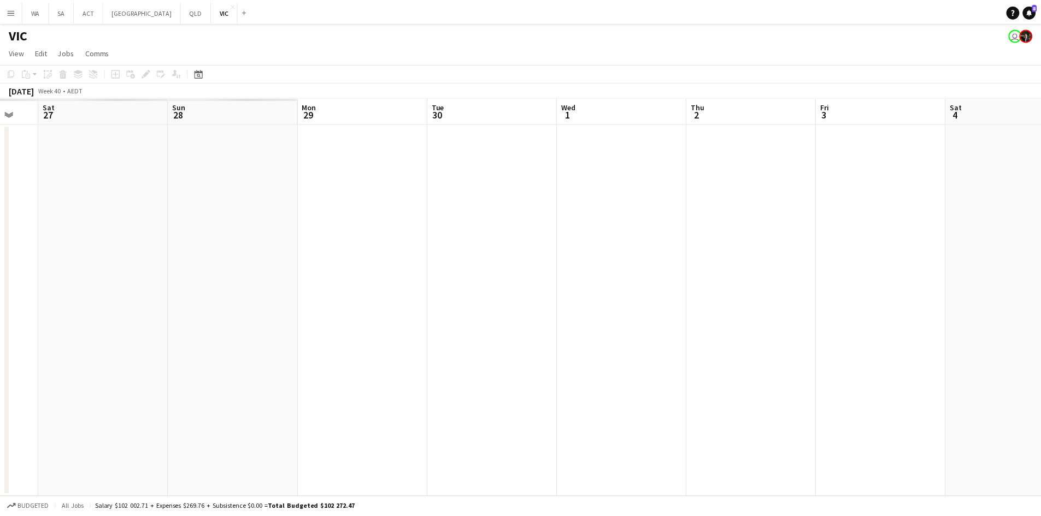
scroll to position [0, 263]
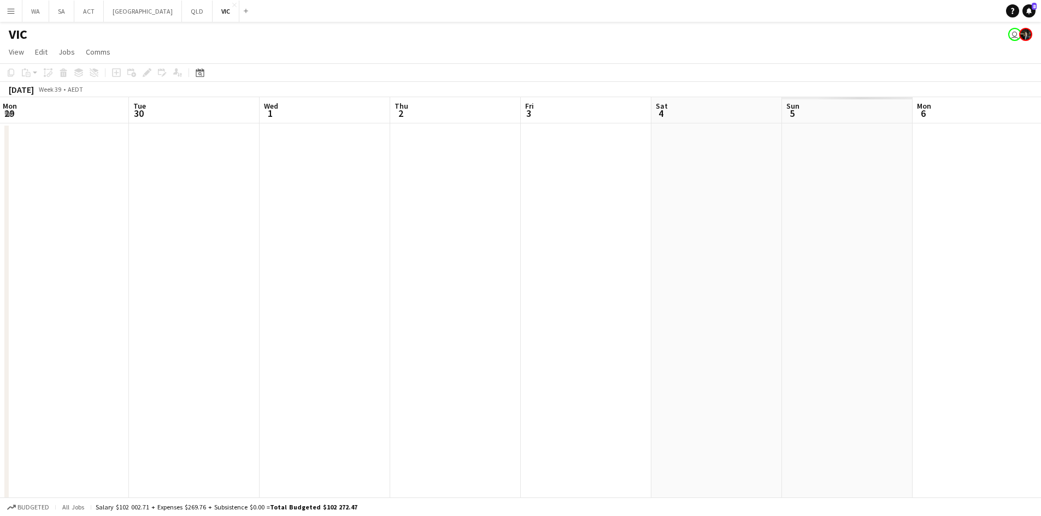
drag, startPoint x: 144, startPoint y: 251, endPoint x: 98, endPoint y: 252, distance: 45.9
click at [90, 255] on app-calendar-viewport "Sat 27 Sun 28 Mon 29 Tue 30 Wed 1 Thu 2 Fri 3 Sat 4 Sun 5 Mon 6 Tue 7 Wed 8 Thu…" at bounding box center [520, 311] width 1041 height 428
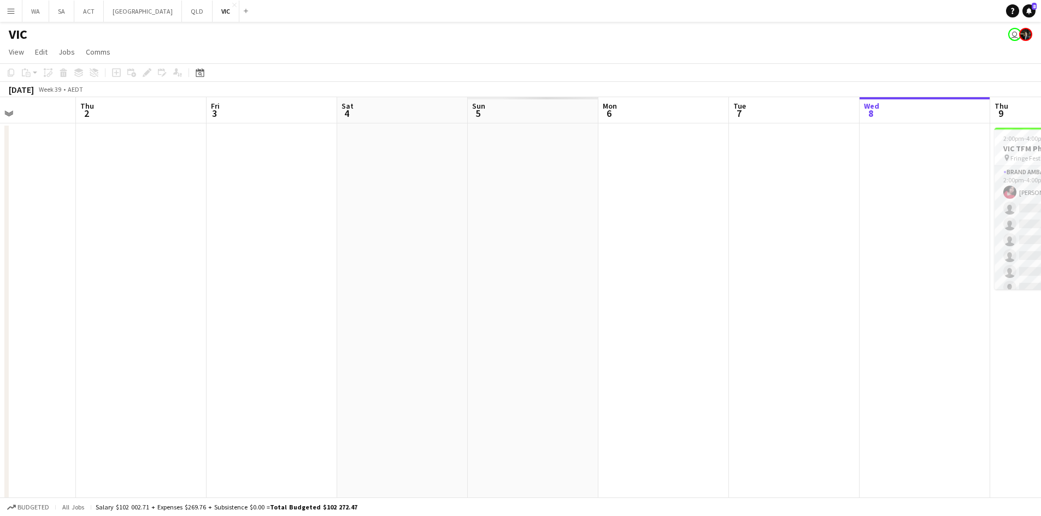
drag, startPoint x: 686, startPoint y: 205, endPoint x: 630, endPoint y: 221, distance: 58.3
click at [630, 221] on app-calendar-viewport "Mon 29 Tue 30 Wed 1 Thu 2 Fri 3 Sat 4 Sun 5 Mon 6 Tue 7 Wed 8 Thu 9 1/10 1 Job …" at bounding box center [520, 311] width 1041 height 428
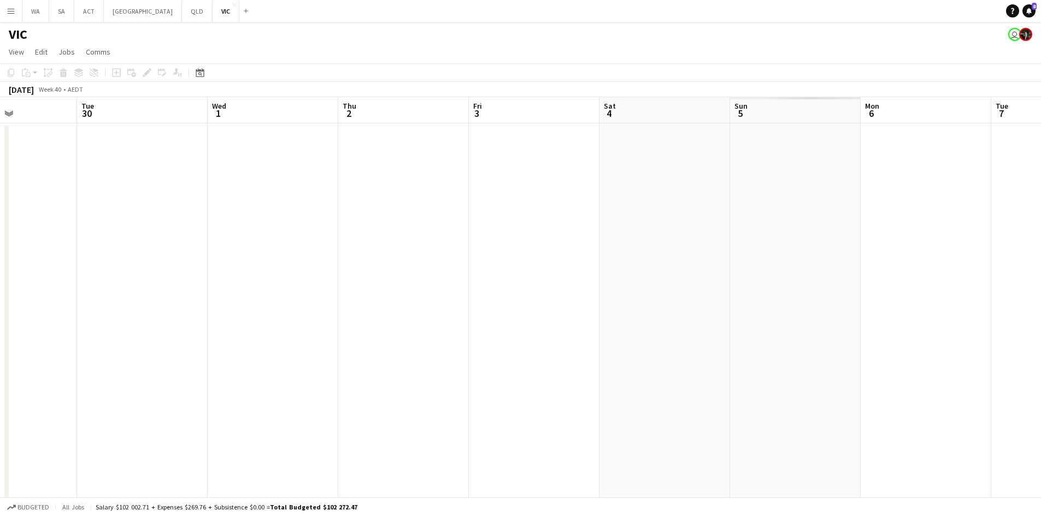
click at [871, 203] on app-calendar-viewport "Sat 27 Sun 28 Mon 29 Tue 30 Wed 1 Thu 2 Fri 3 Sat 4 Sun 5 Mon 6 Tue 7 Wed 8 Thu…" at bounding box center [520, 311] width 1041 height 428
drag, startPoint x: 523, startPoint y: 245, endPoint x: 738, endPoint y: 227, distance: 216.0
click at [731, 228] on app-calendar-viewport "Sat 27 Sun 28 Mon 29 Tue 30 Wed 1 Thu 2 Fri 3 Sat 4 Sun 5 Mon 6 Tue 7 Wed 8 Thu…" at bounding box center [520, 311] width 1041 height 428
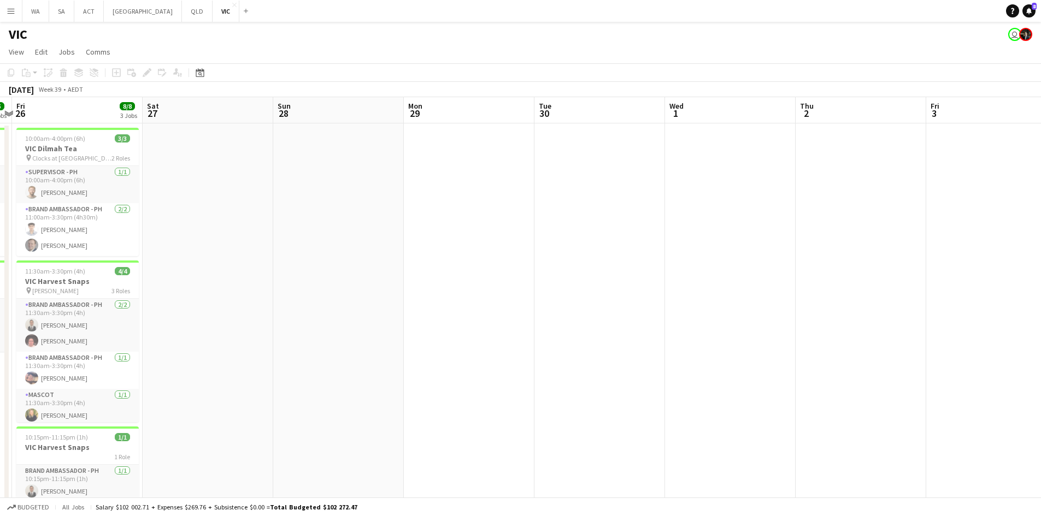
scroll to position [0, 380]
drag, startPoint x: 983, startPoint y: 228, endPoint x: 1251, endPoint y: 203, distance: 269.3
click at [1041, 203] on html "Menu Boards Boards Boards All jobs Status Workforce Workforce My Workforce Recr…" at bounding box center [520, 272] width 1041 height 544
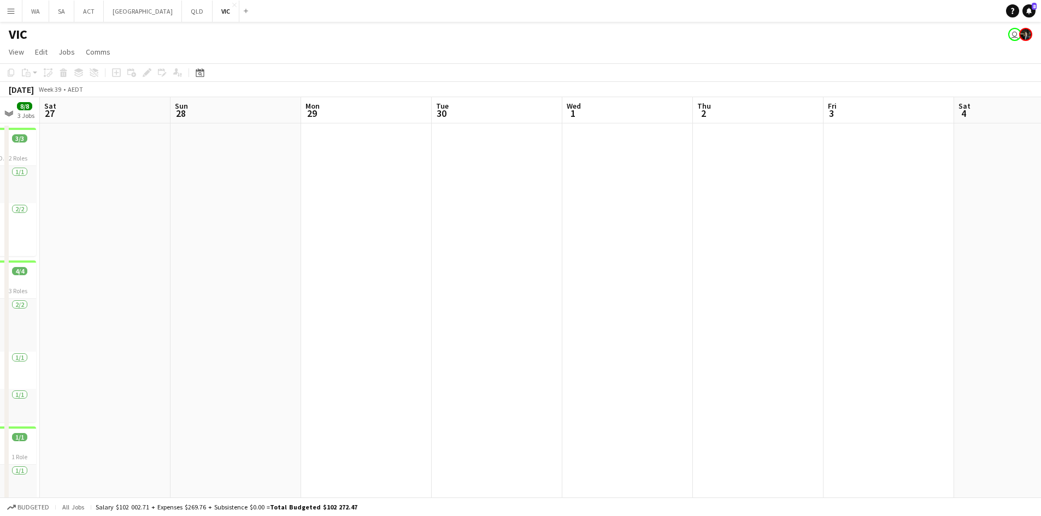
drag, startPoint x: 568, startPoint y: 226, endPoint x: 417, endPoint y: 240, distance: 150.8
click at [417, 240] on app-calendar-viewport "Wed 24 Thu 25 5/5 2 Jobs Fri 26 8/8 3 Jobs Sat 27 Sun 28 Mon 29 Tue 30 Wed 1 Th…" at bounding box center [520, 311] width 1041 height 428
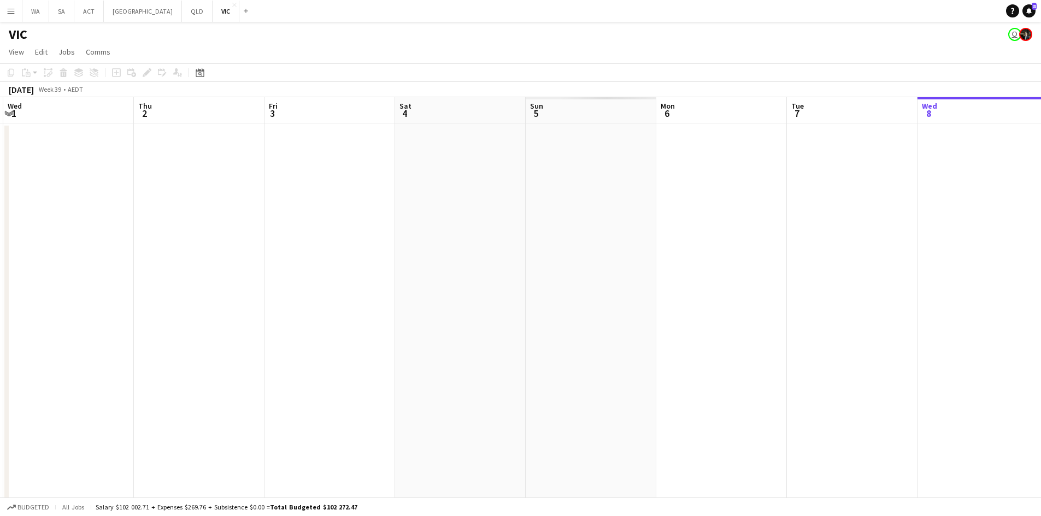
drag, startPoint x: 414, startPoint y: 274, endPoint x: 111, endPoint y: 284, distance: 302.8
click at [111, 284] on app-calendar-viewport "Sun 28 Mon 29 Tue 30 Wed 1 Thu 2 Fri 3 Sat 4 Sun 5 Mon 6 Tue 7 Wed 8 Thu 9 1/10…" at bounding box center [520, 311] width 1041 height 428
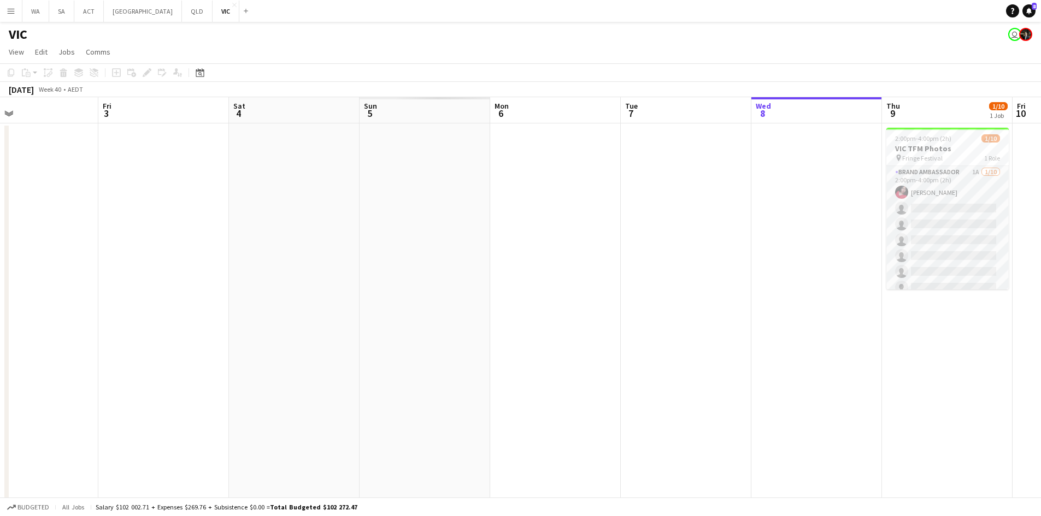
scroll to position [0, 322]
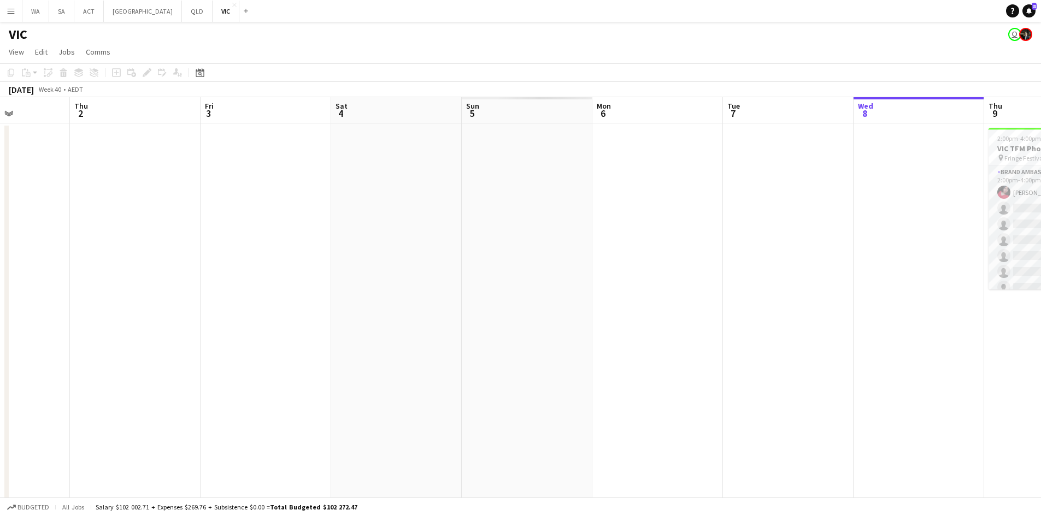
drag, startPoint x: 805, startPoint y: 147, endPoint x: 689, endPoint y: 166, distance: 117.3
click at [689, 166] on app-calendar-viewport "Mon 29 Tue 30 Wed 1 Thu 2 Fri 3 Sat 4 Sun 5 Mon 6 Tue 7 Wed 8 Thu 9 1/10 1 Job …" at bounding box center [520, 311] width 1041 height 428
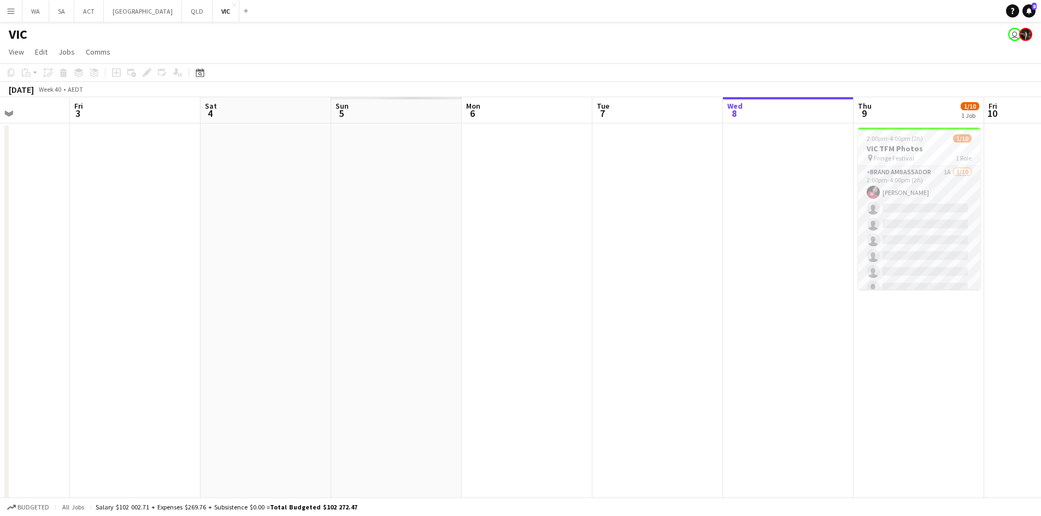
click at [747, 126] on app-date-cell at bounding box center [788, 324] width 131 height 402
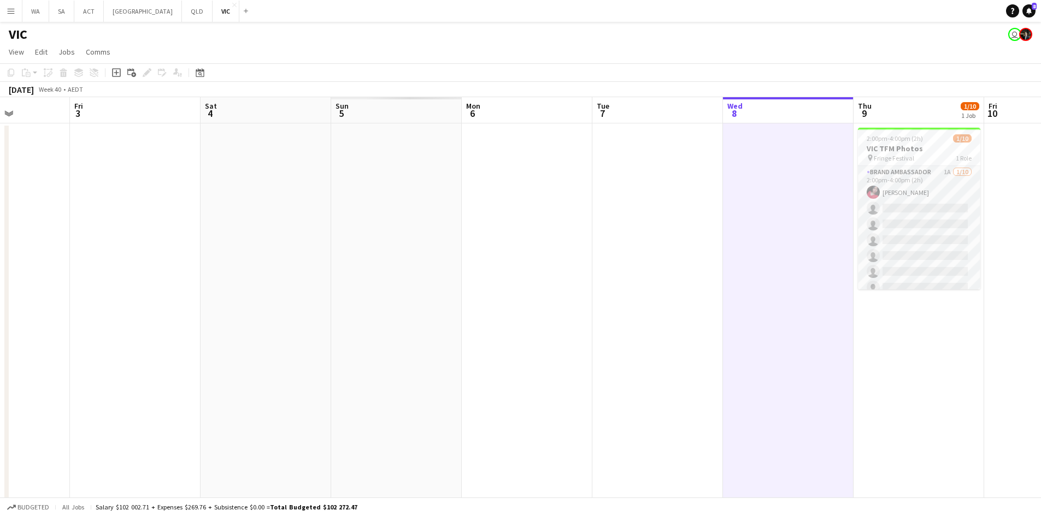
click at [747, 126] on app-date-cell at bounding box center [788, 324] width 131 height 402
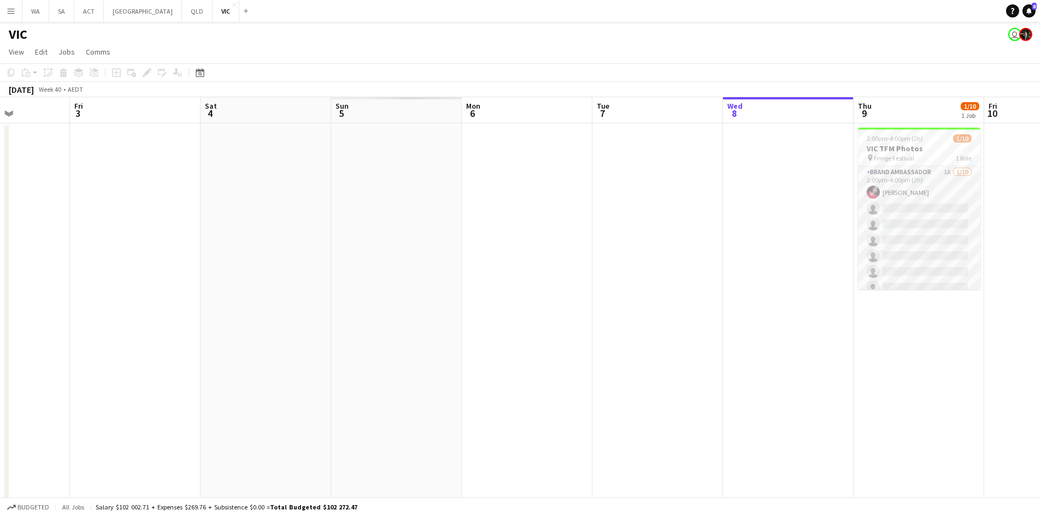
click at [736, 110] on span "8" at bounding box center [733, 113] width 17 height 13
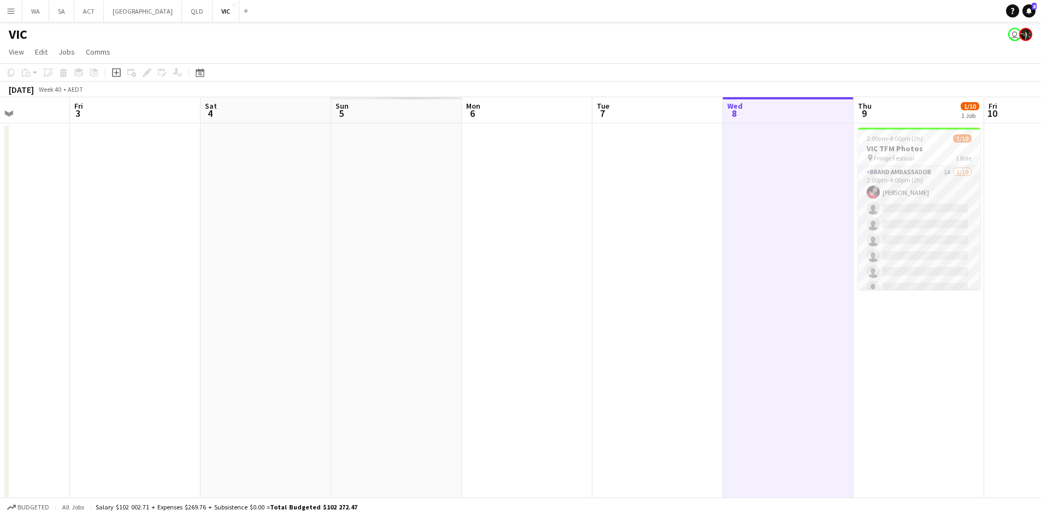
click at [743, 115] on app-board-header-date "Wed 8" at bounding box center [788, 110] width 131 height 26
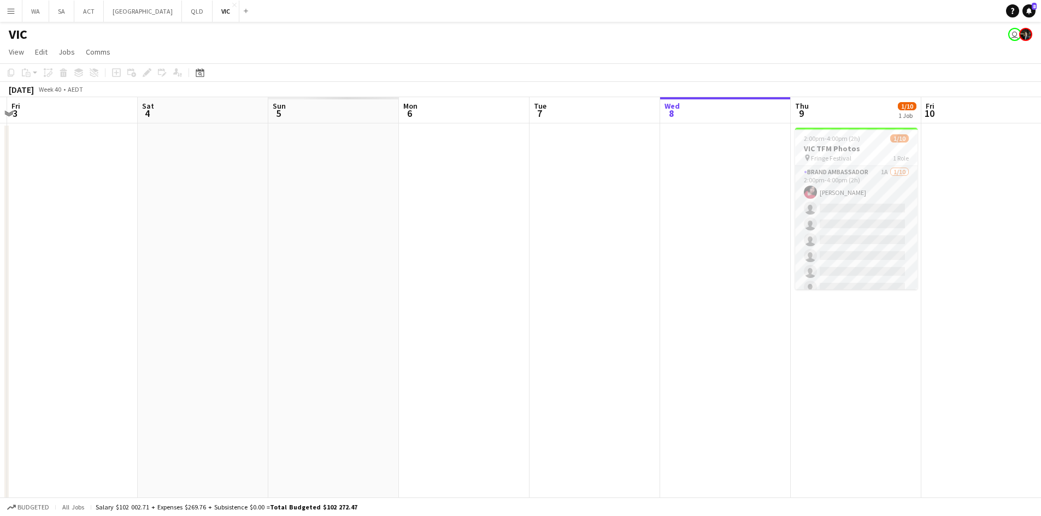
drag, startPoint x: 735, startPoint y: 147, endPoint x: 599, endPoint y: 161, distance: 136.2
click at [601, 167] on app-calendar-viewport "Tue 30 Wed 1 Thu 2 Fri 3 Sat 4 Sun 5 Mon 6 Tue 7 Wed 8 Thu 9 1/10 1 Job Fri 10 …" at bounding box center [520, 311] width 1041 height 428
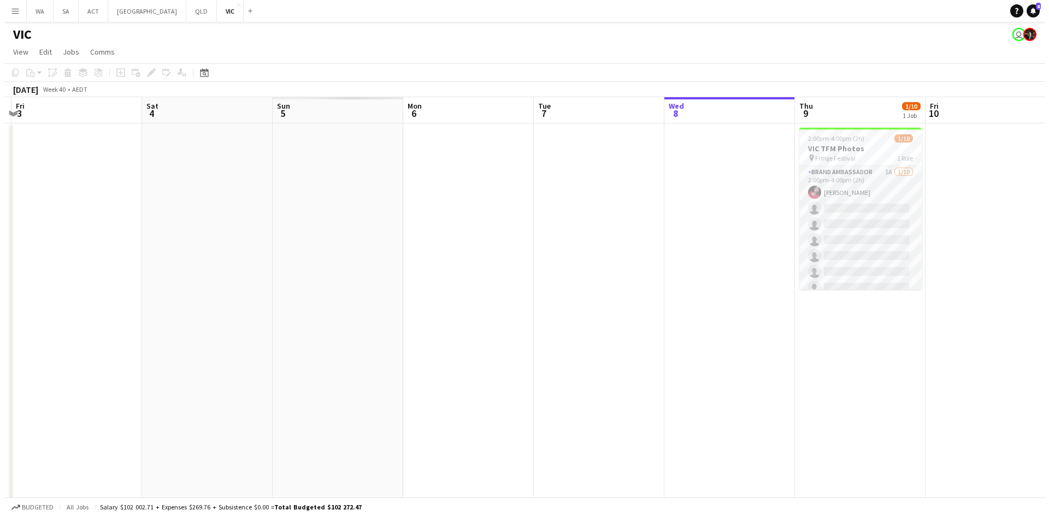
scroll to position [0, 324]
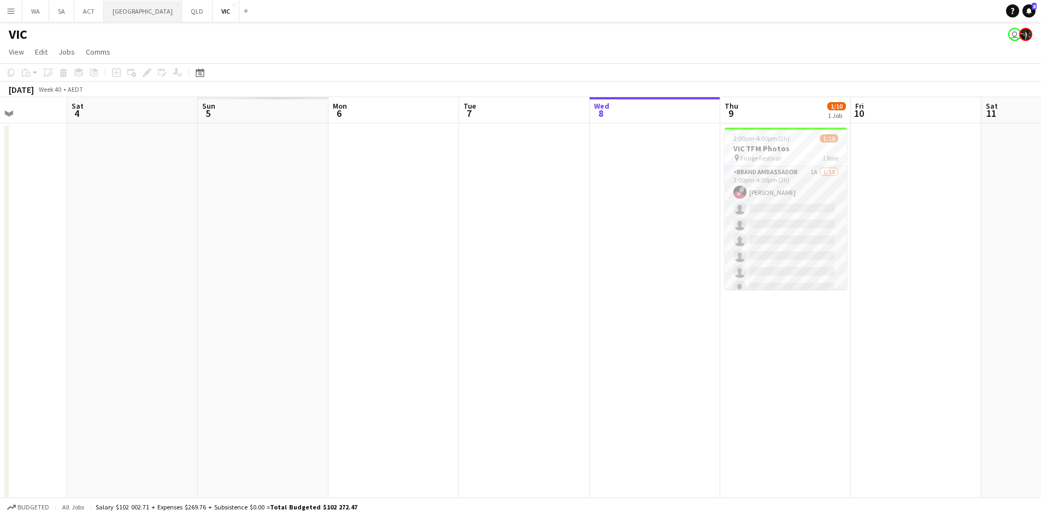
click at [104, 17] on button "NSW Close" at bounding box center [143, 11] width 78 height 21
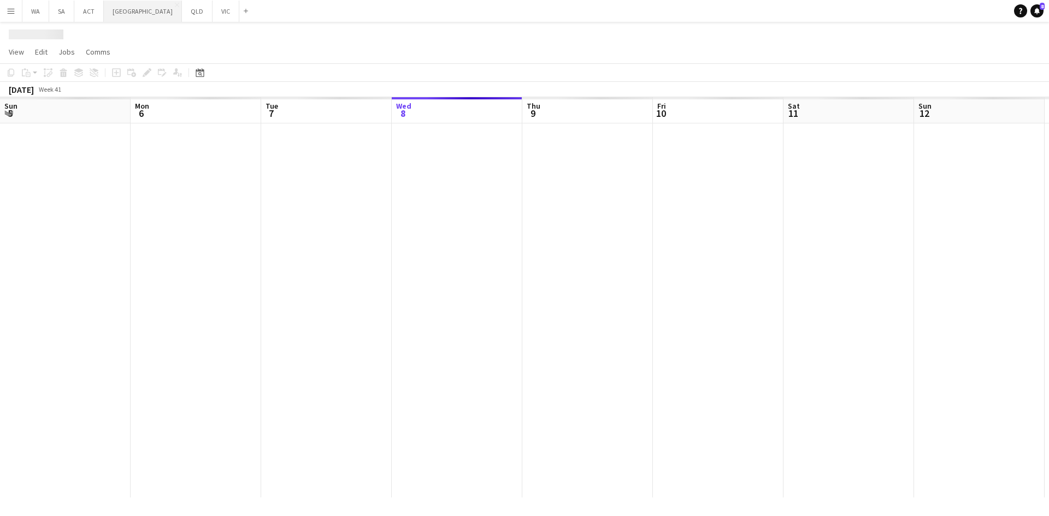
scroll to position [0, 261]
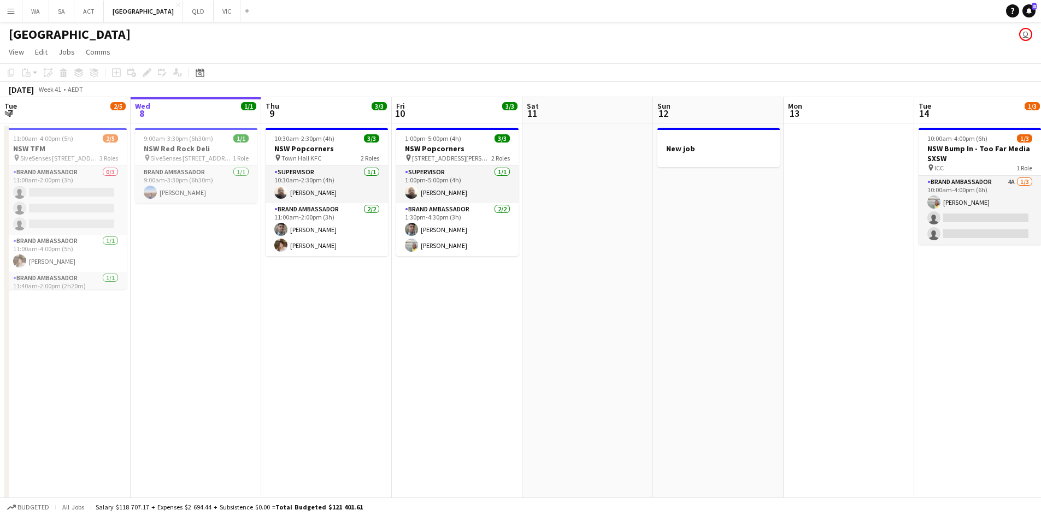
click at [14, 15] on app-icon "Menu" at bounding box center [11, 11] width 9 height 9
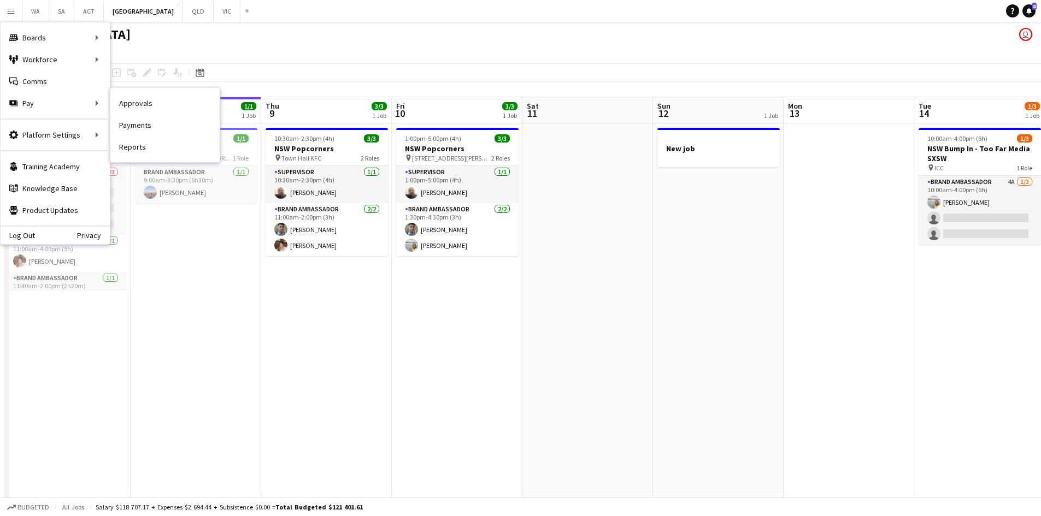
drag, startPoint x: 133, startPoint y: 106, endPoint x: 93, endPoint y: 91, distance: 42.7
click at [133, 106] on link "Approvals" at bounding box center [164, 103] width 109 height 22
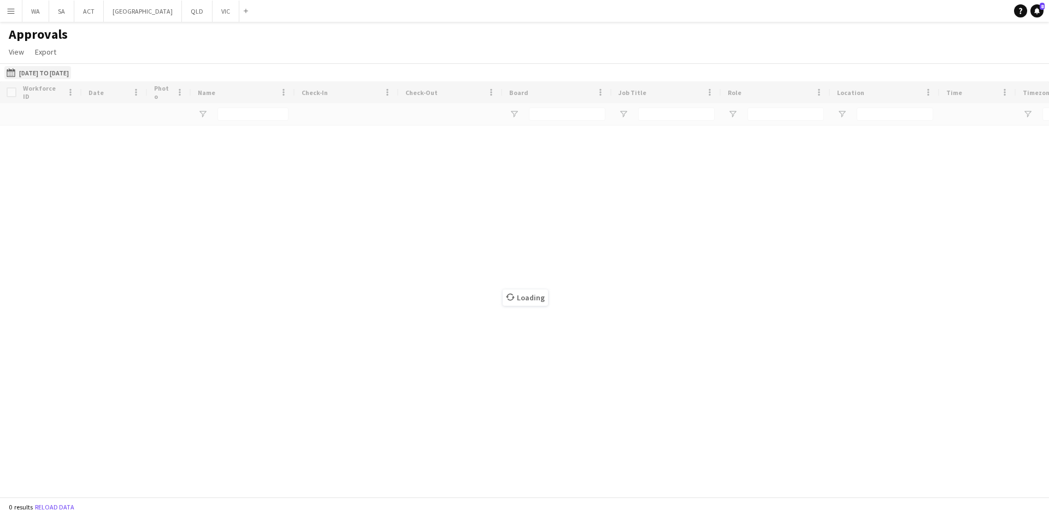
click at [71, 68] on button "01-02-2024 to 01-09-2025 01-02-2024 to 01-09-2025" at bounding box center [37, 72] width 67 height 13
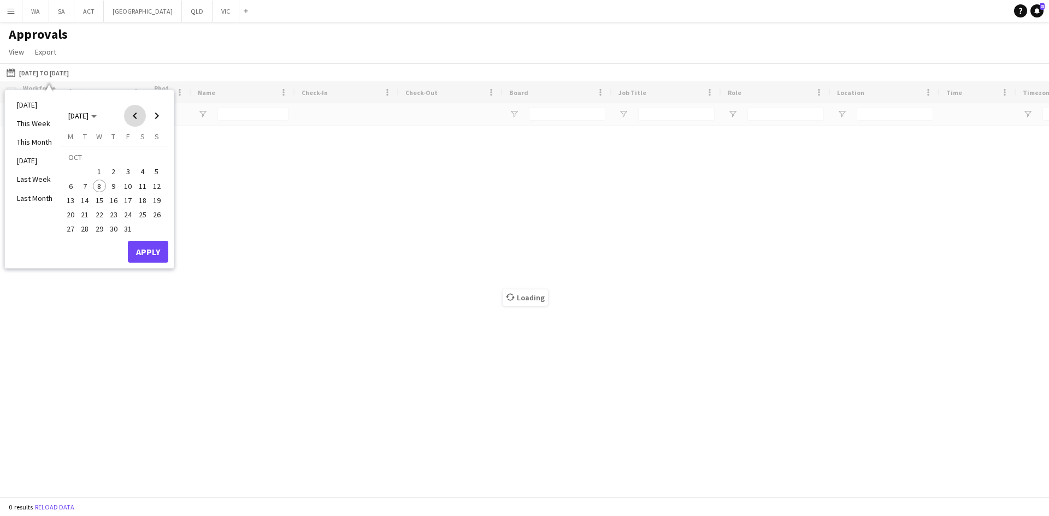
click at [128, 113] on span "Previous month" at bounding box center [135, 116] width 22 height 22
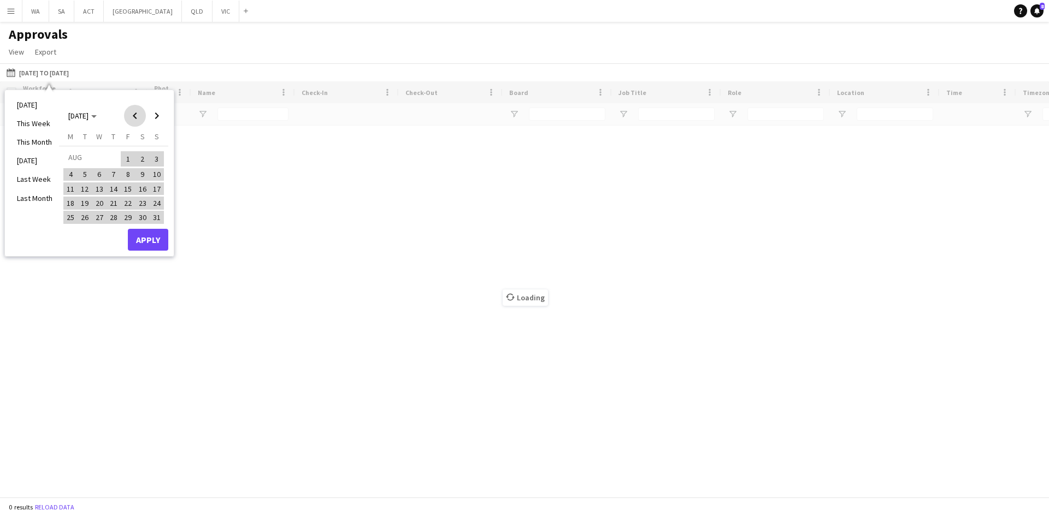
click at [128, 113] on span "Previous month" at bounding box center [135, 116] width 22 height 22
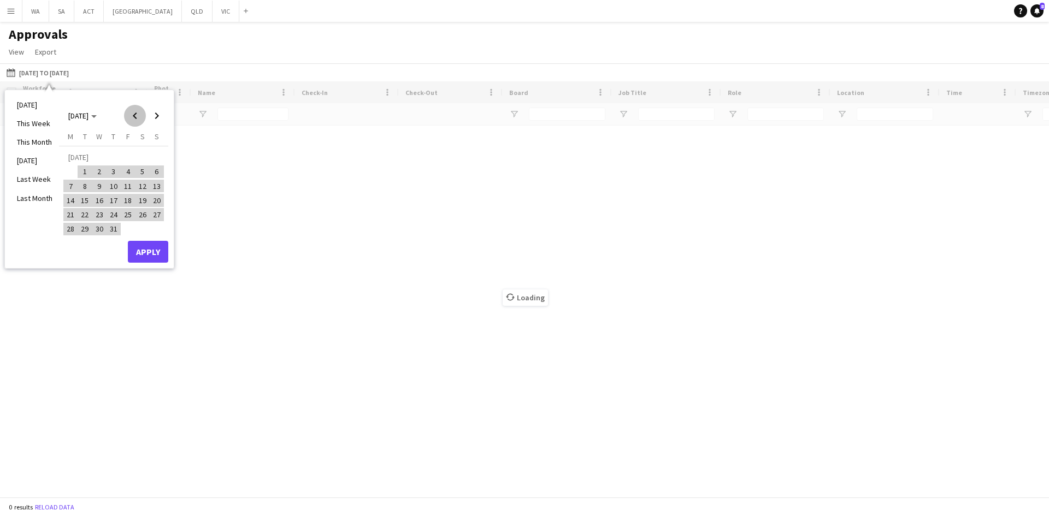
click at [128, 113] on span "Previous month" at bounding box center [135, 116] width 22 height 22
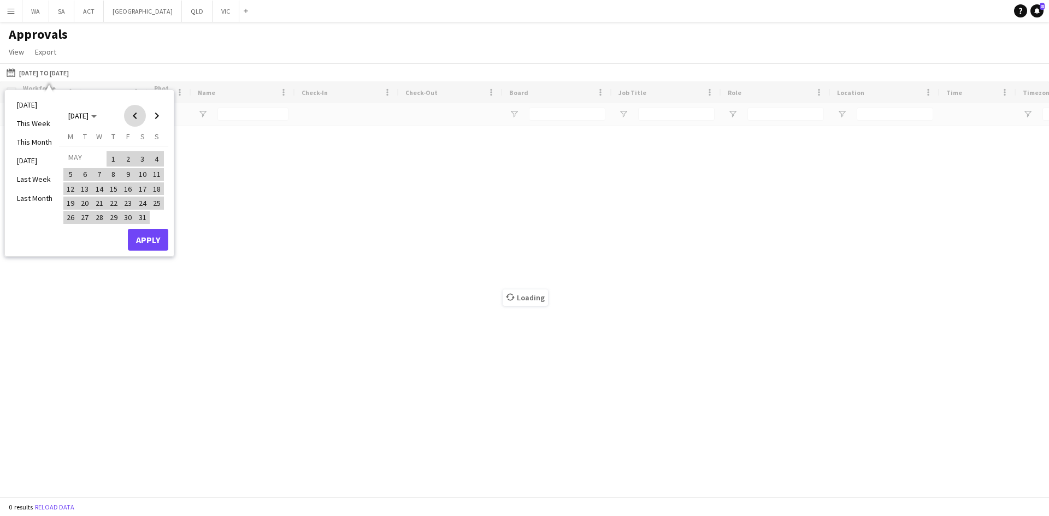
click at [128, 113] on span "Previous month" at bounding box center [135, 116] width 22 height 22
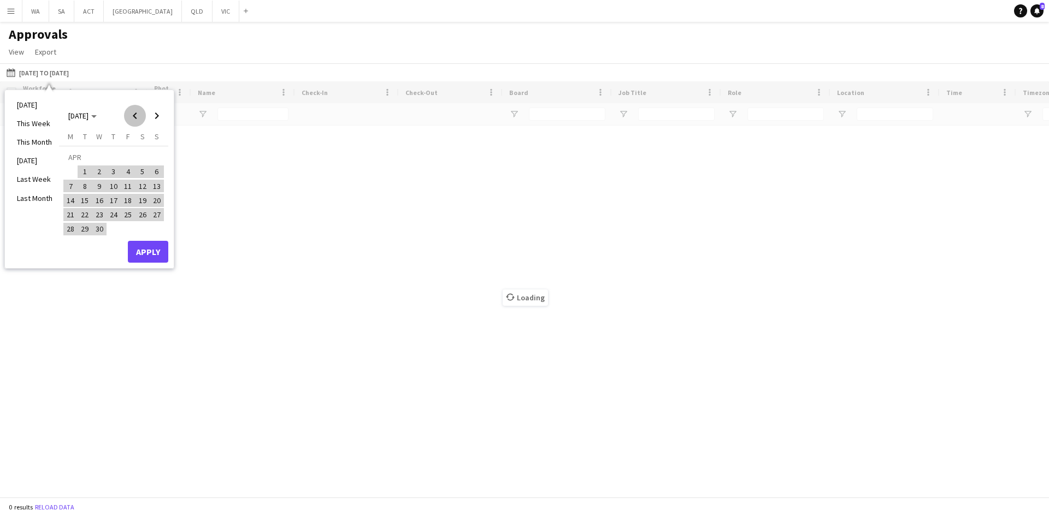
click at [128, 113] on span "Previous month" at bounding box center [135, 116] width 22 height 22
click at [104, 168] on span "1" at bounding box center [99, 172] width 13 height 13
click at [158, 119] on span "Next month" at bounding box center [157, 116] width 22 height 22
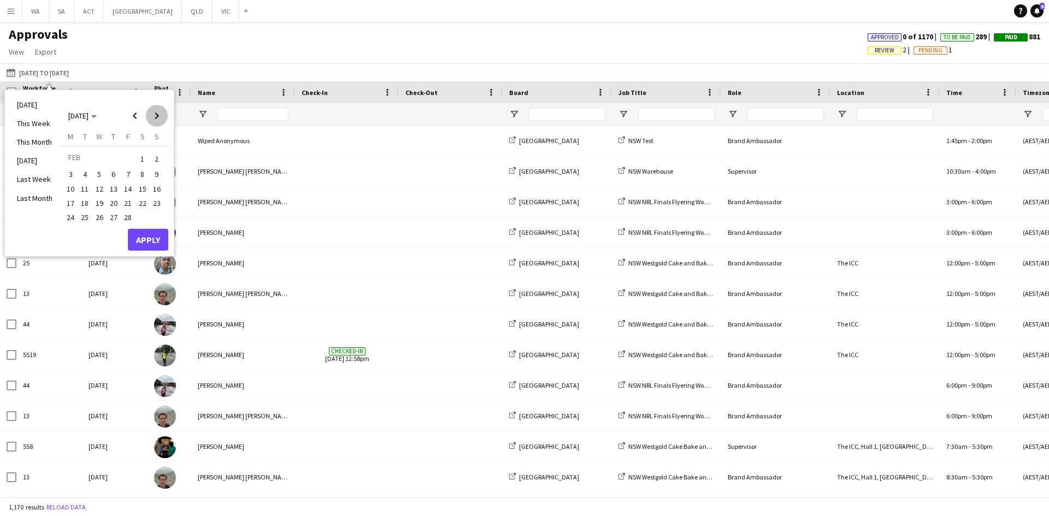
click at [158, 119] on span "Next month" at bounding box center [157, 116] width 22 height 22
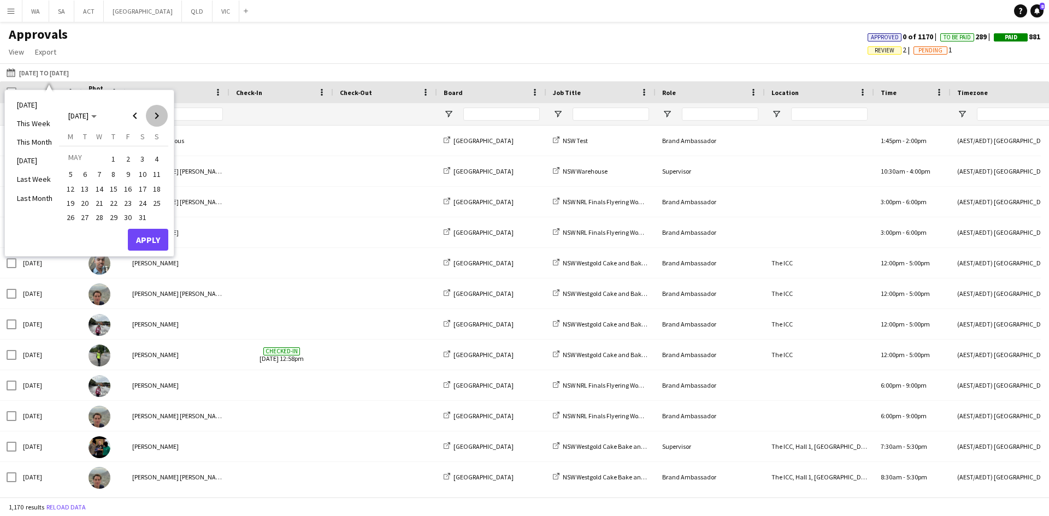
click at [158, 119] on span "Next month" at bounding box center [157, 116] width 22 height 22
click at [157, 118] on span "Next month" at bounding box center [157, 116] width 22 height 22
click at [157, 117] on span "Next month" at bounding box center [157, 116] width 22 height 22
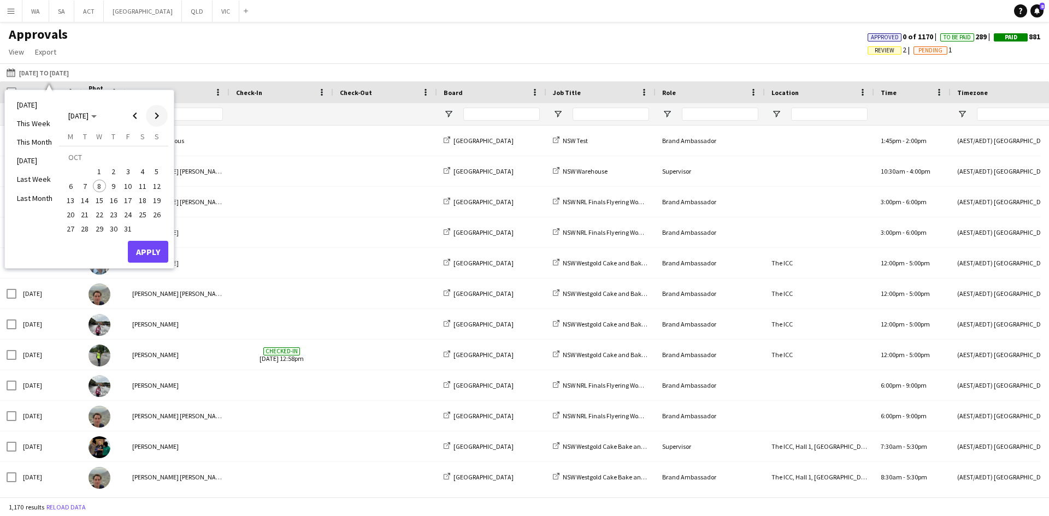
click at [157, 115] on span "Next month" at bounding box center [157, 116] width 22 height 22
click at [138, 114] on span "Previous month" at bounding box center [135, 116] width 22 height 22
click at [101, 183] on span "8" at bounding box center [99, 186] width 13 height 13
click at [138, 253] on button "Apply" at bounding box center [148, 252] width 40 height 22
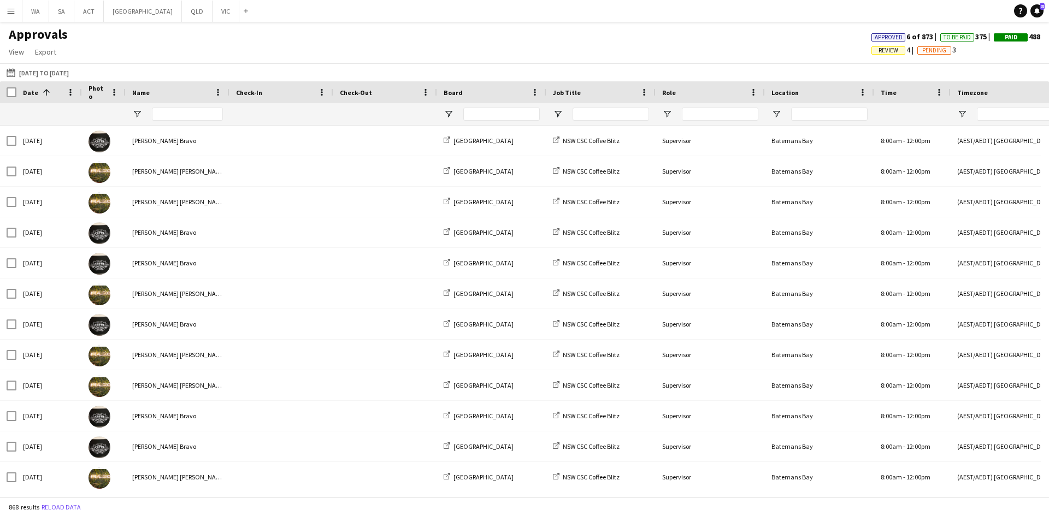
click at [4, 11] on button "Menu" at bounding box center [11, 11] width 22 height 22
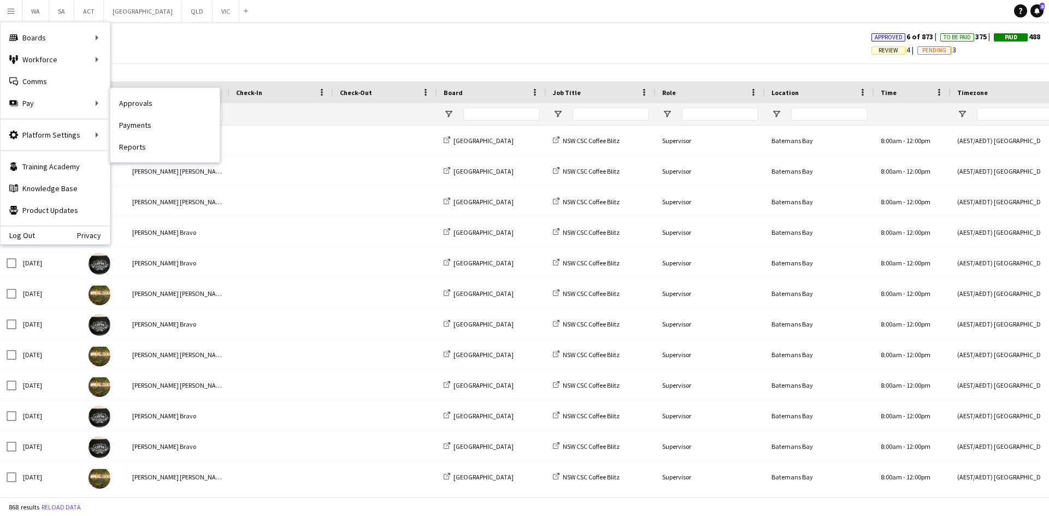
click at [158, 117] on link "Payments" at bounding box center [164, 125] width 109 height 22
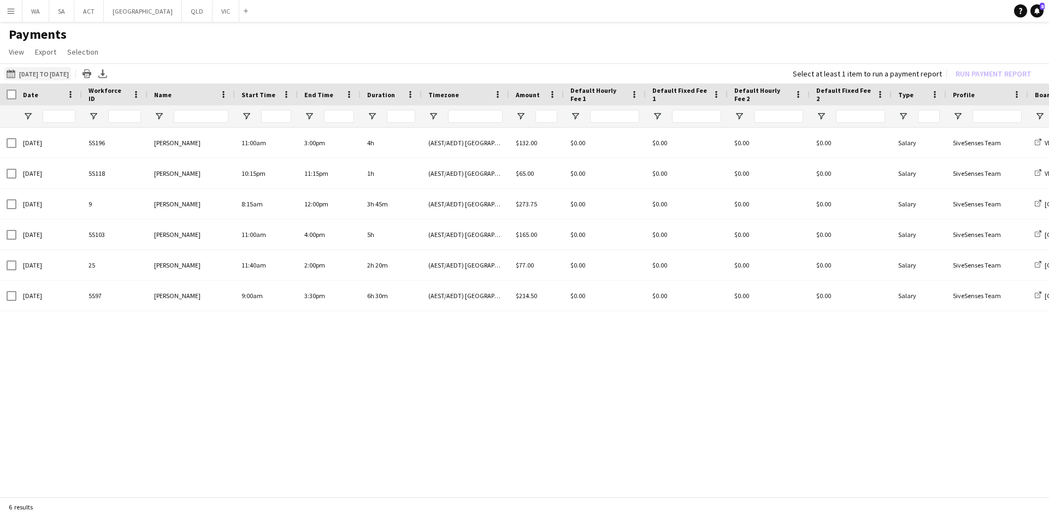
click at [68, 67] on button "01-08-2024 to 08-10-2025 01-08-2024 to 08-10-2025" at bounding box center [37, 73] width 67 height 13
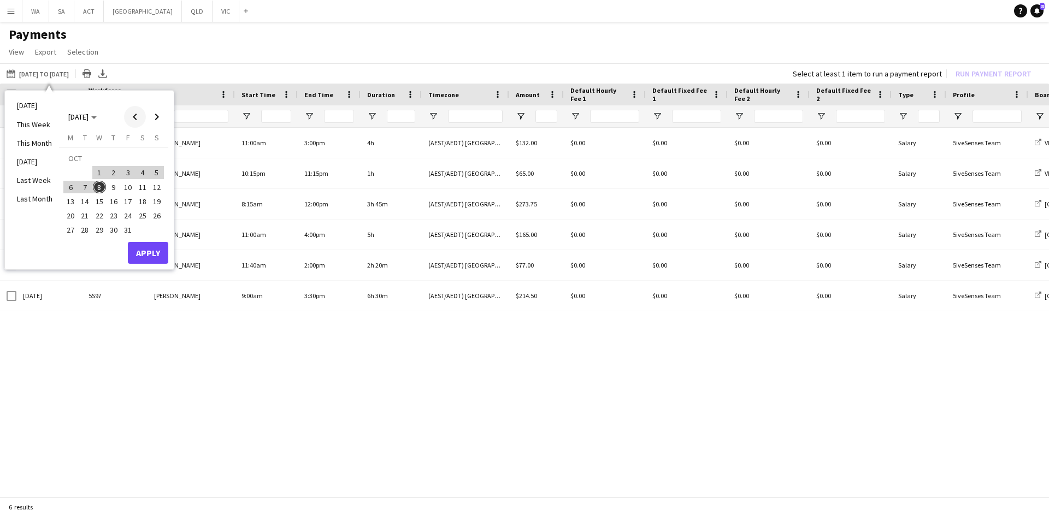
click at [126, 115] on span "Previous month" at bounding box center [135, 117] width 22 height 22
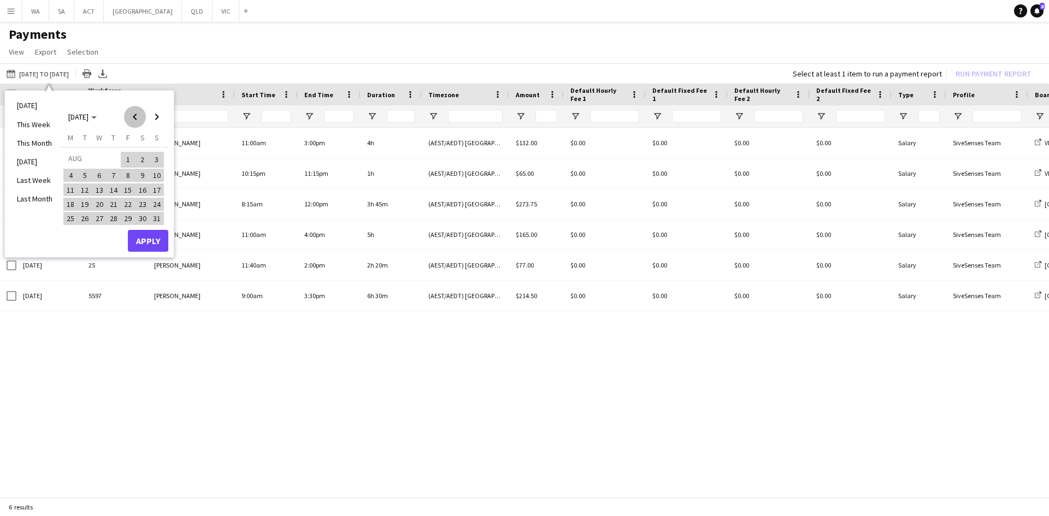
click at [126, 115] on span "Previous month" at bounding box center [135, 117] width 22 height 22
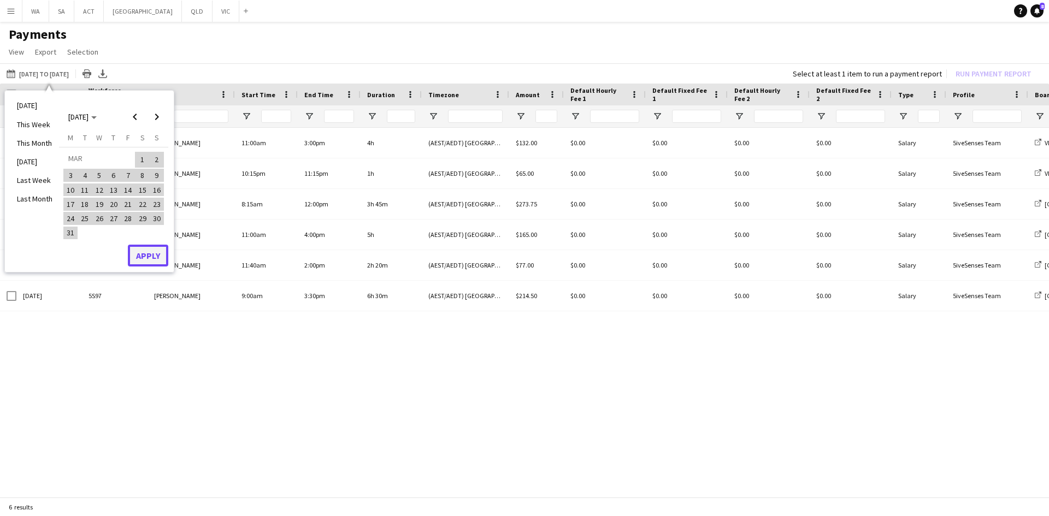
click at [145, 250] on button "Apply" at bounding box center [148, 256] width 40 height 22
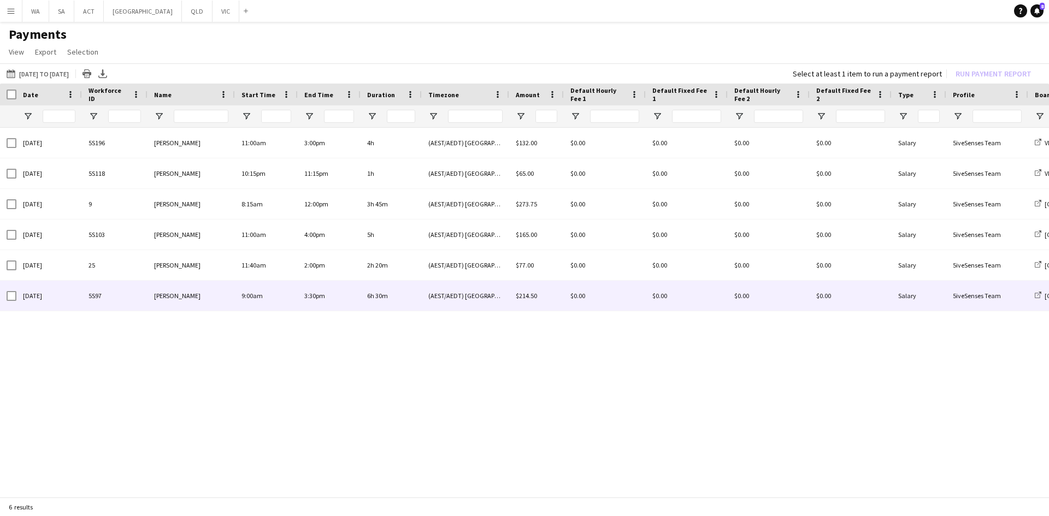
click at [14, 288] on div at bounding box center [12, 296] width 10 height 31
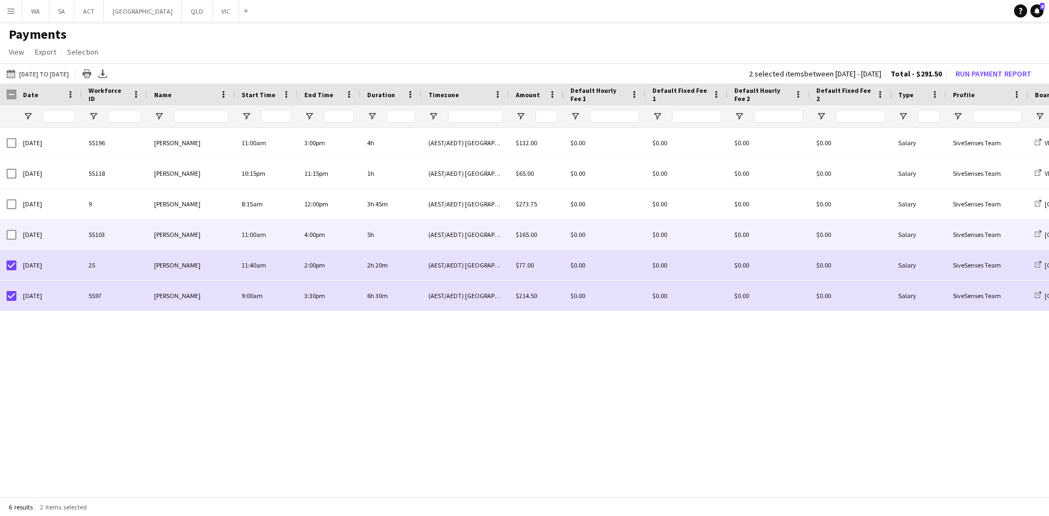
click at [9, 227] on div at bounding box center [12, 235] width 10 height 31
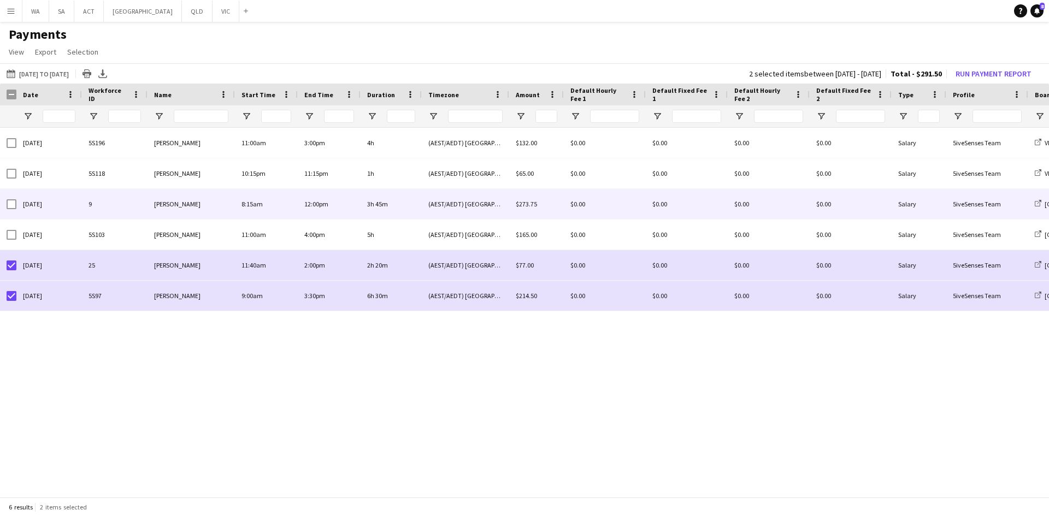
click at [6, 199] on div at bounding box center [8, 204] width 16 height 30
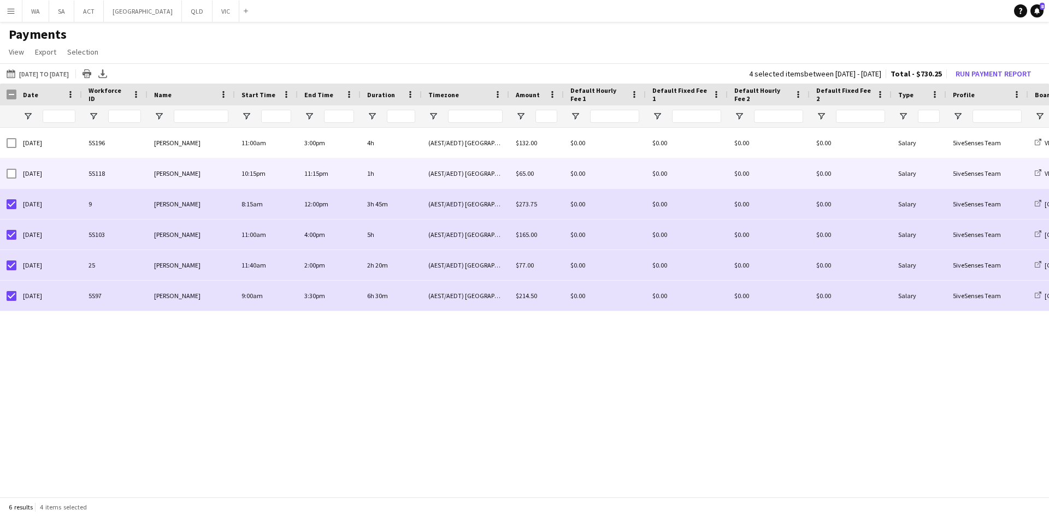
click at [21, 162] on div "26-09-2025" at bounding box center [49, 173] width 66 height 30
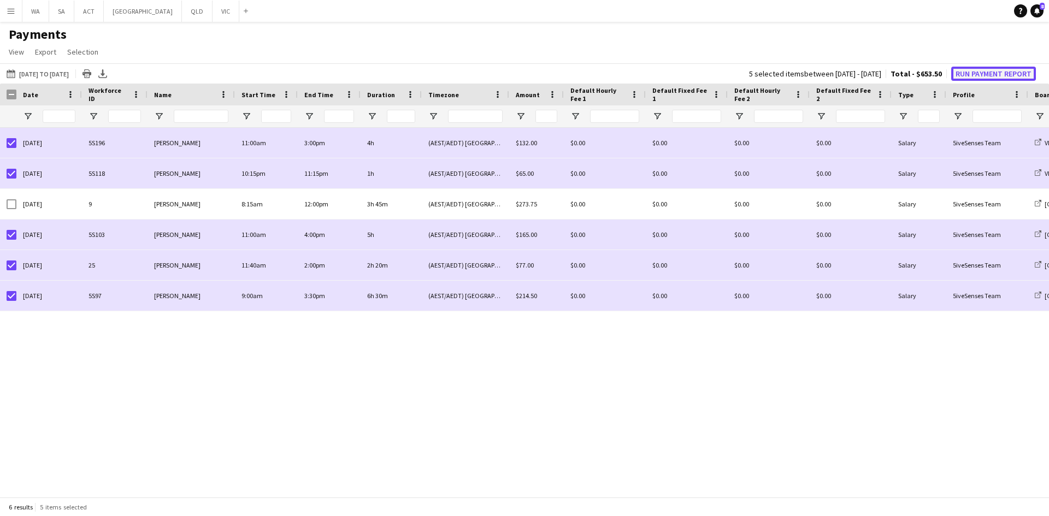
click at [968, 72] on button "Run Payment Report" at bounding box center [993, 74] width 85 height 14
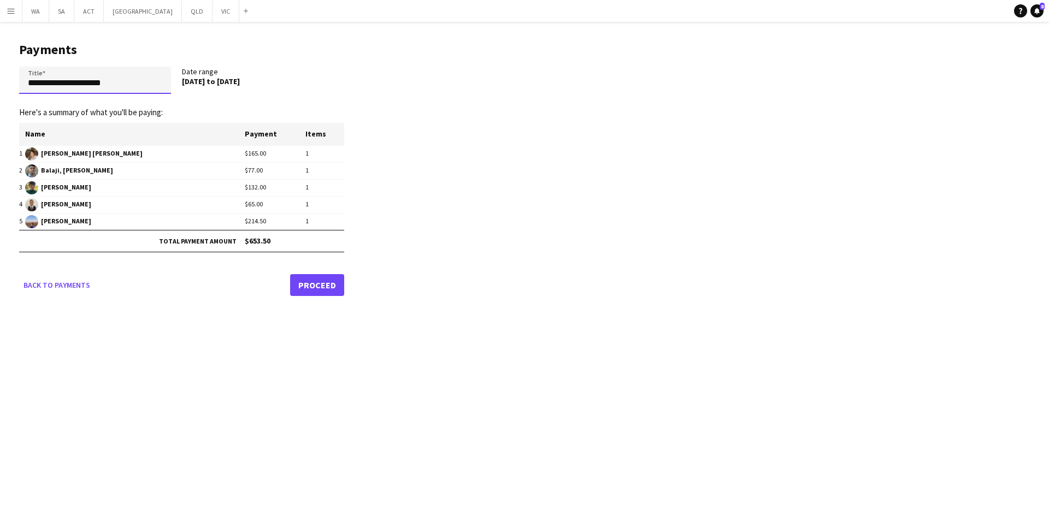
click at [30, 80] on input "**********" at bounding box center [95, 80] width 152 height 27
click at [86, 79] on input "**********" at bounding box center [95, 80] width 152 height 27
click at [83, 83] on input "**********" at bounding box center [95, 80] width 152 height 27
type input "**********"
click at [340, 284] on link "Proceed" at bounding box center [317, 285] width 54 height 22
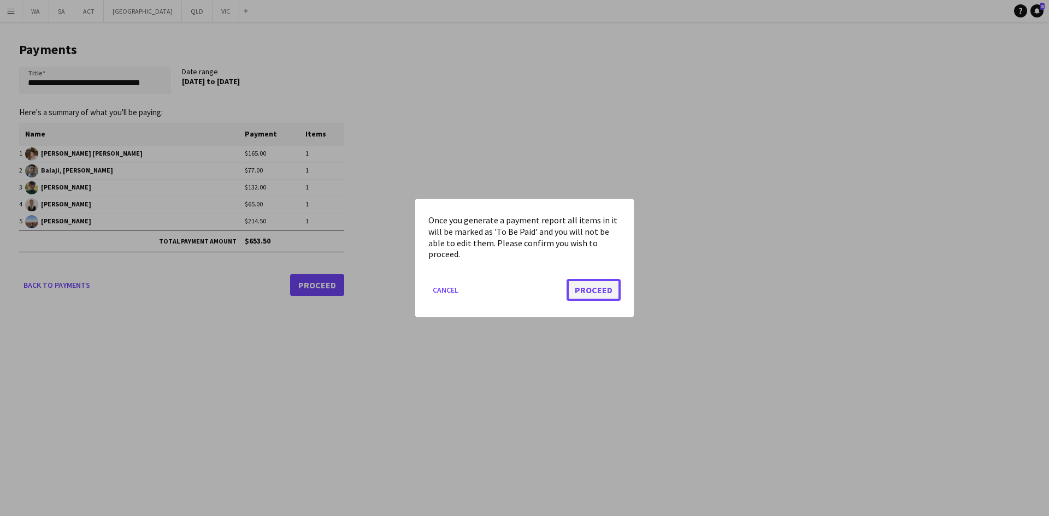
click at [601, 290] on button "Proceed" at bounding box center [593, 290] width 54 height 22
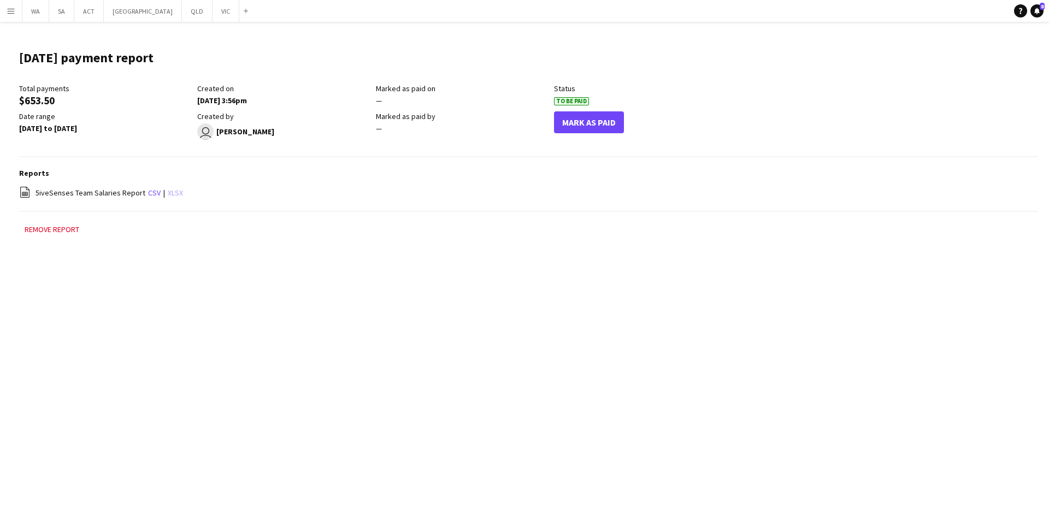
click at [170, 189] on link "xlsx" at bounding box center [175, 193] width 15 height 10
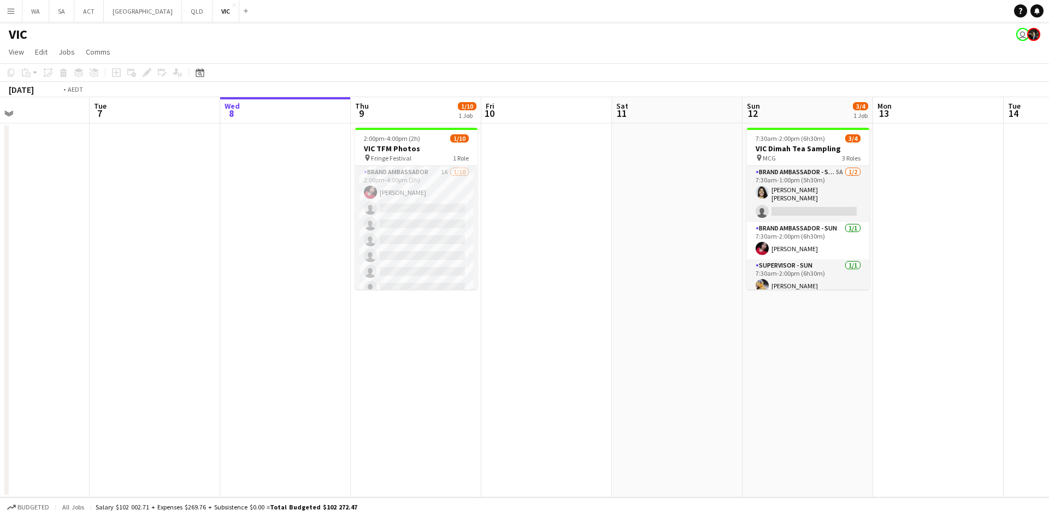
scroll to position [0, 290]
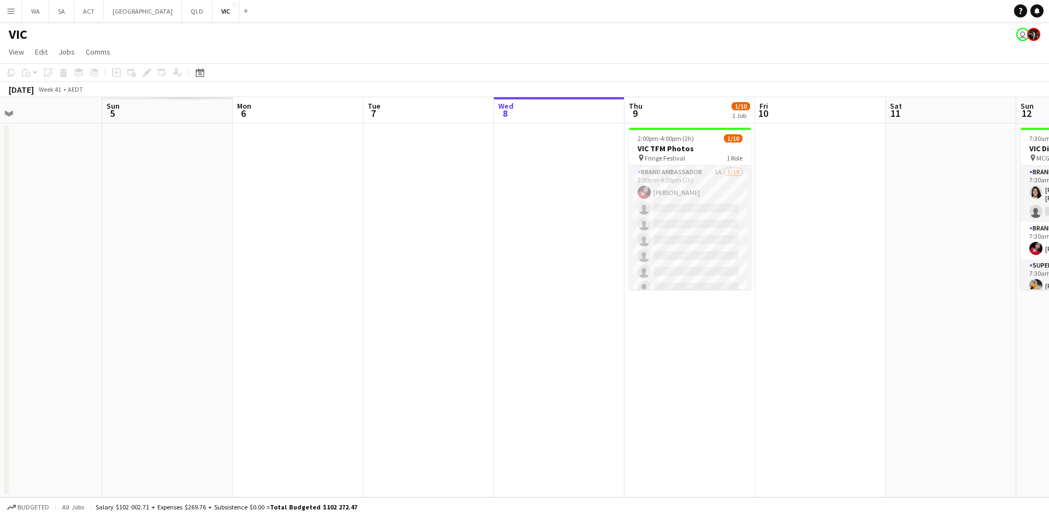
drag, startPoint x: 178, startPoint y: 156, endPoint x: 541, endPoint y: 192, distance: 365.0
click at [541, 192] on app-calendar-viewport "Thu 2 Fri 3 Sat 4 Sun 5 Mon 6 Tue 7 Wed 8 Thu 9 1/10 1 Job Fri 10 Sat 11 Sun 12…" at bounding box center [524, 297] width 1049 height 400
click at [113, 5] on button "NSW Close" at bounding box center [143, 11] width 78 height 21
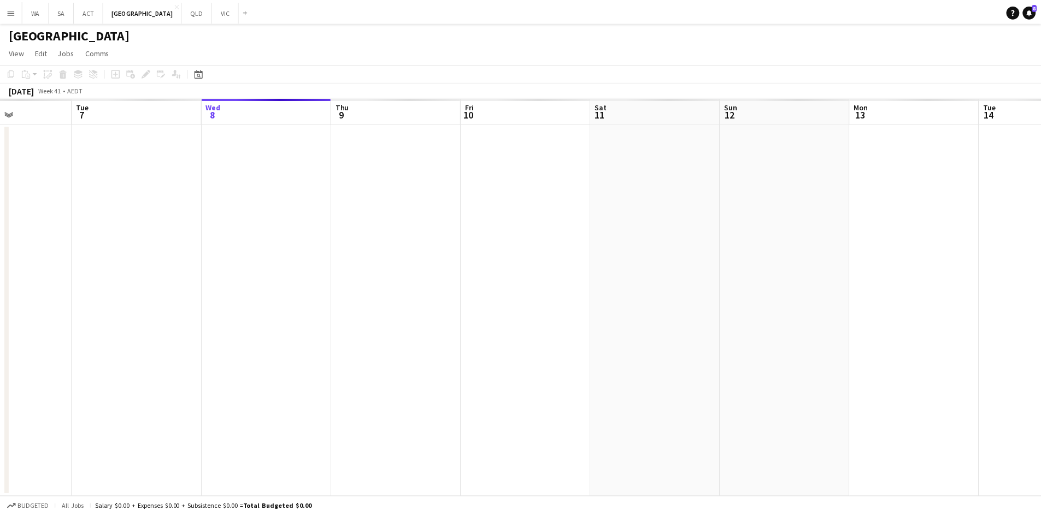
scroll to position [0, 294]
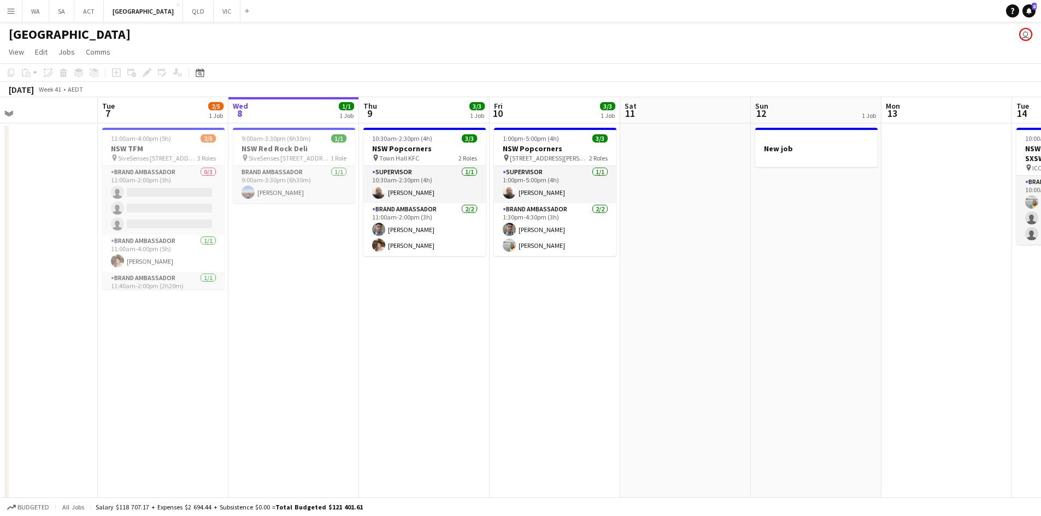
drag, startPoint x: 185, startPoint y: 165, endPoint x: 283, endPoint y: 151, distance: 98.8
click at [283, 151] on app-calendar-viewport "Sat 4 Sun 5 Mon 6 Tue 7 2/5 1 Job Wed 8 1/1 1 Job Thu 9 3/3 1 Job Fri 10 3/3 1 …" at bounding box center [520, 312] width 1041 height 430
click at [358, 252] on app-date-cell "9:00am-3:30pm (6h30m) 1/1 NSW Red Rock Deli pin 5iveSenses 483 Balmain Rd, Lily…" at bounding box center [293, 325] width 131 height 404
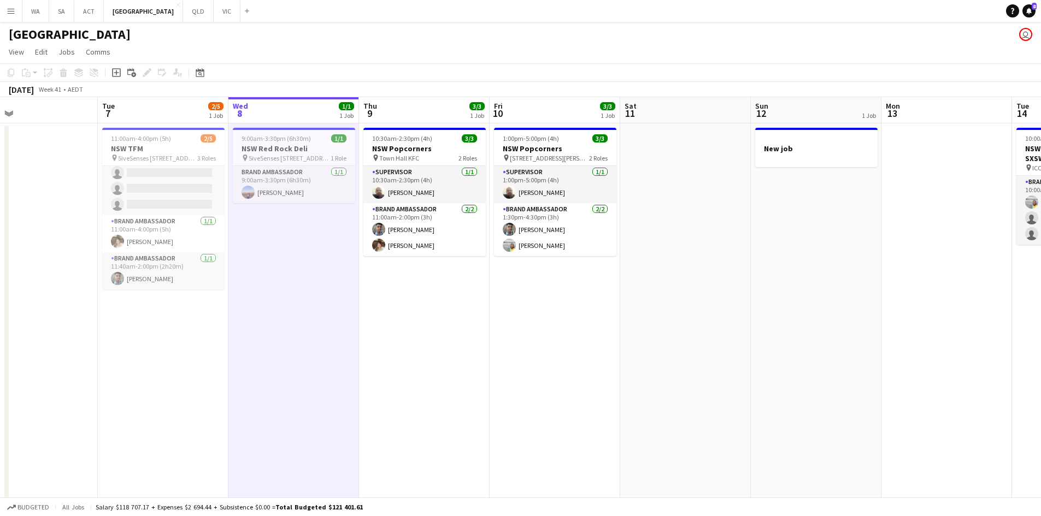
click at [436, 310] on app-date-cell "10:30am-2:30pm (4h) 3/3 NSW Popcorners pin Town Hall KFC 2 Roles Supervisor 1/1…" at bounding box center [424, 325] width 131 height 404
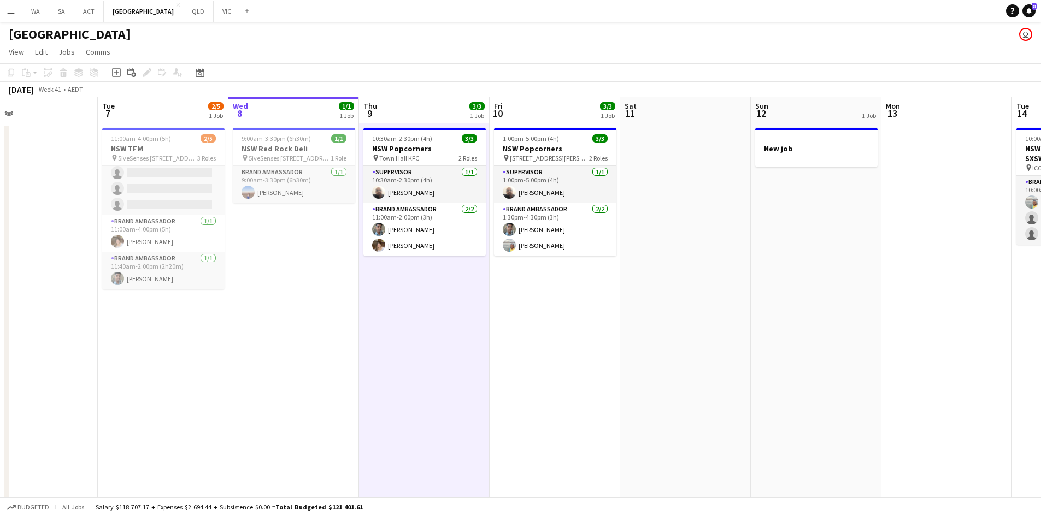
click at [436, 310] on app-date-cell "10:30am-2:30pm (4h) 3/3 NSW Popcorners pin Town Hall KFC 2 Roles Supervisor 1/1…" at bounding box center [424, 325] width 131 height 404
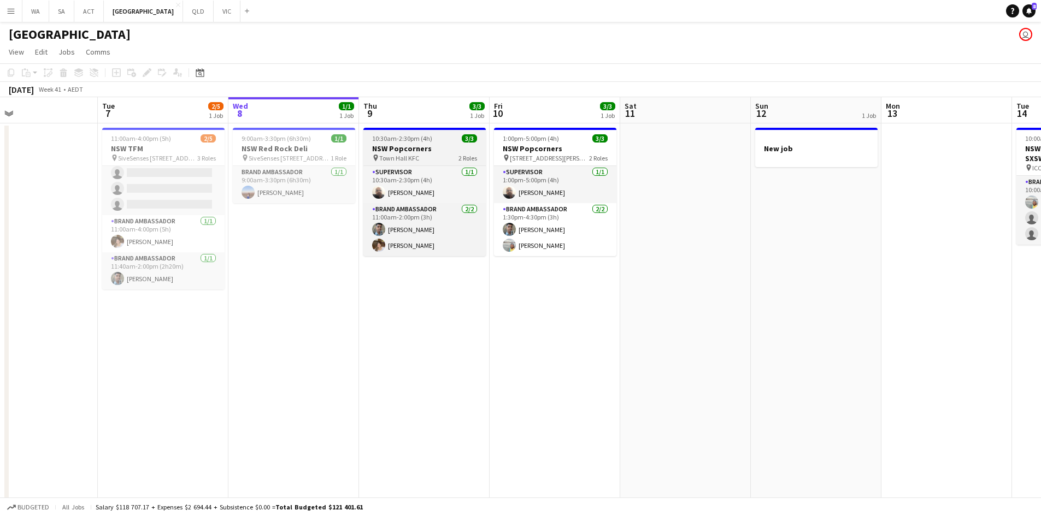
click at [421, 159] on div "pin Town Hall KFC 2 Roles" at bounding box center [424, 157] width 122 height 9
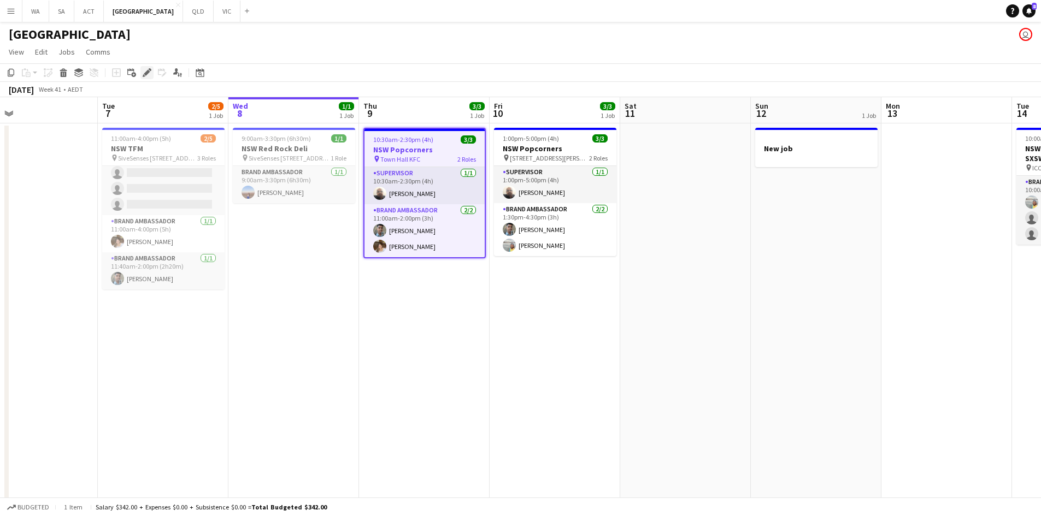
click at [145, 69] on icon "Edit" at bounding box center [147, 72] width 9 height 9
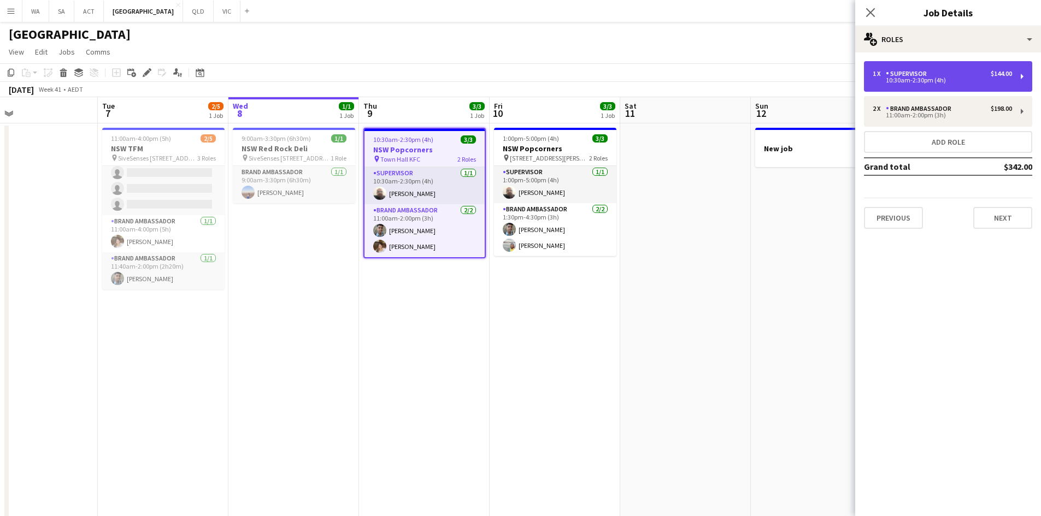
click at [919, 78] on div "10:30am-2:30pm (4h)" at bounding box center [941, 80] width 139 height 5
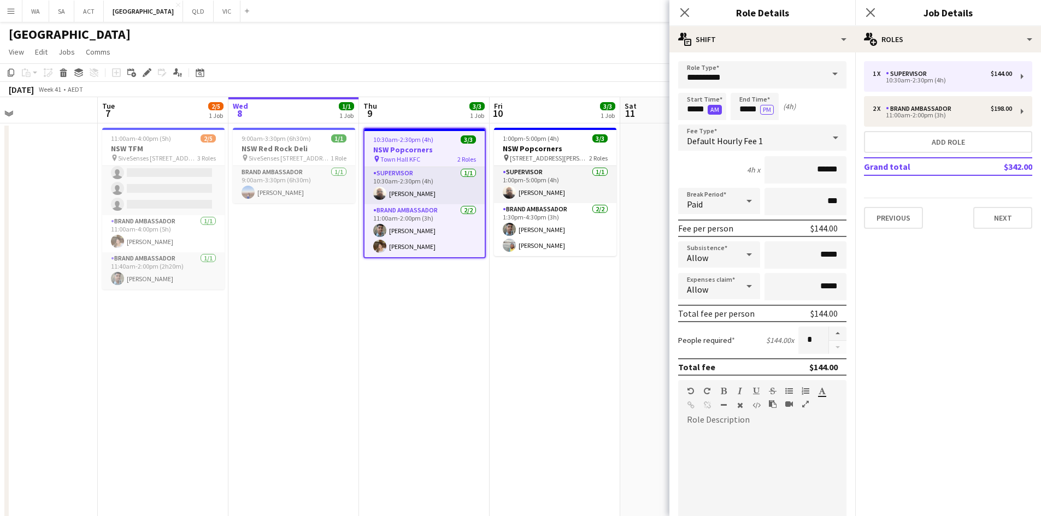
click at [708, 109] on button "AM" at bounding box center [714, 110] width 14 height 10
click at [709, 110] on button "PM" at bounding box center [714, 110] width 14 height 10
click at [693, 111] on input "*****" at bounding box center [702, 106] width 48 height 27
click at [707, 122] on div at bounding box center [713, 125] width 22 height 11
type input "*****"
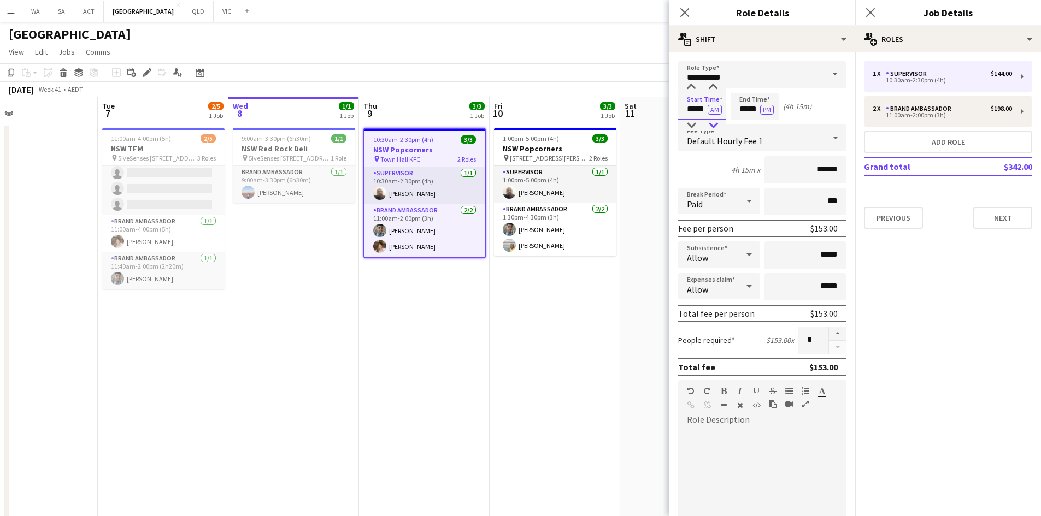
click at [707, 122] on div at bounding box center [713, 125] width 22 height 11
click at [536, 364] on app-date-cell "1:00pm-5:00pm (4h) 3/3 NSW Popcorners pin 57 George St, The Rocks NSW 2000, Aus…" at bounding box center [554, 325] width 131 height 404
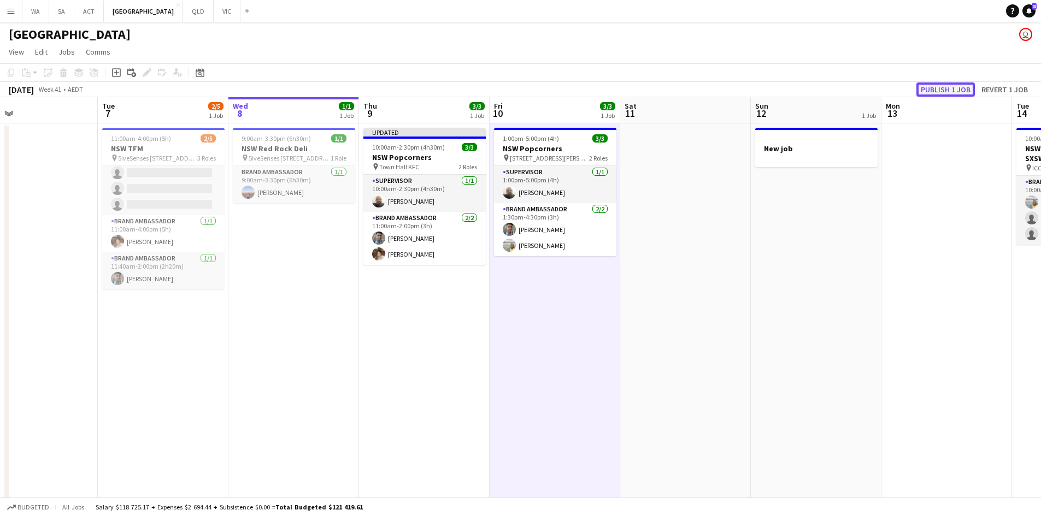
click at [922, 84] on button "Publish 1 job" at bounding box center [945, 89] width 58 height 14
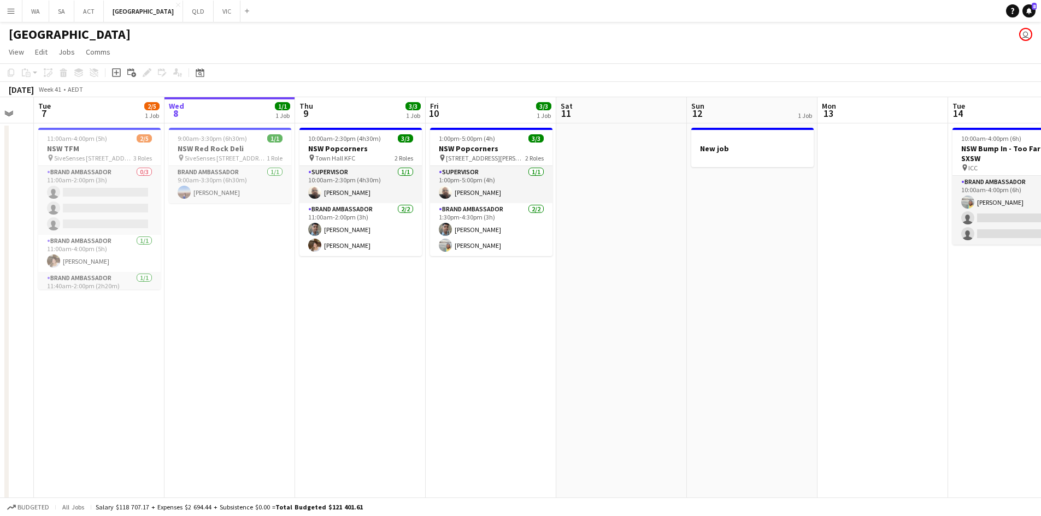
drag, startPoint x: 820, startPoint y: 217, endPoint x: 621, endPoint y: 235, distance: 200.2
click at [621, 235] on app-calendar-viewport "Sat 4 Sun 5 Mon 6 Tue 7 2/5 1 Job Wed 8 1/1 1 Job Thu 9 3/3 1 Job Fri 10 3/3 1 …" at bounding box center [520, 312] width 1041 height 430
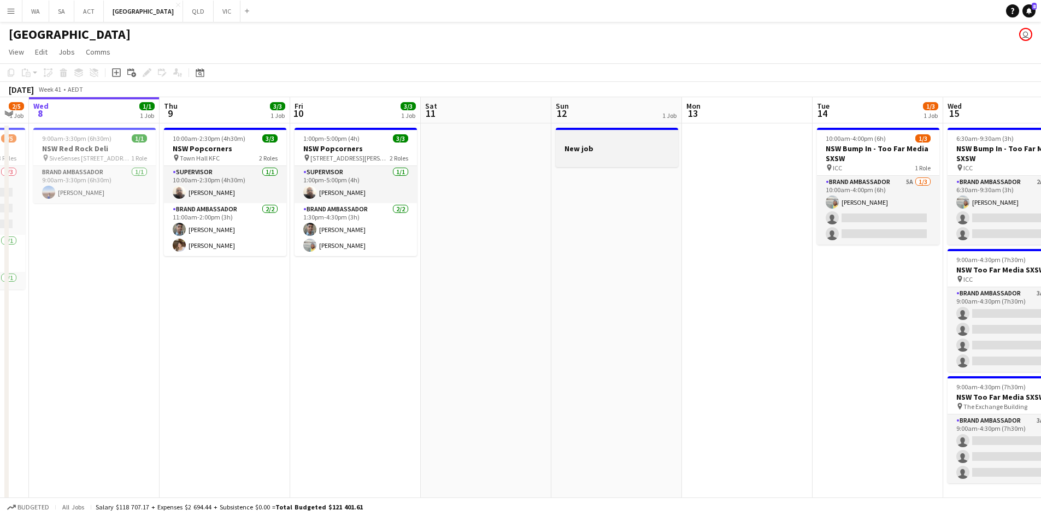
click at [617, 151] on h3 "New job" at bounding box center [617, 149] width 122 height 10
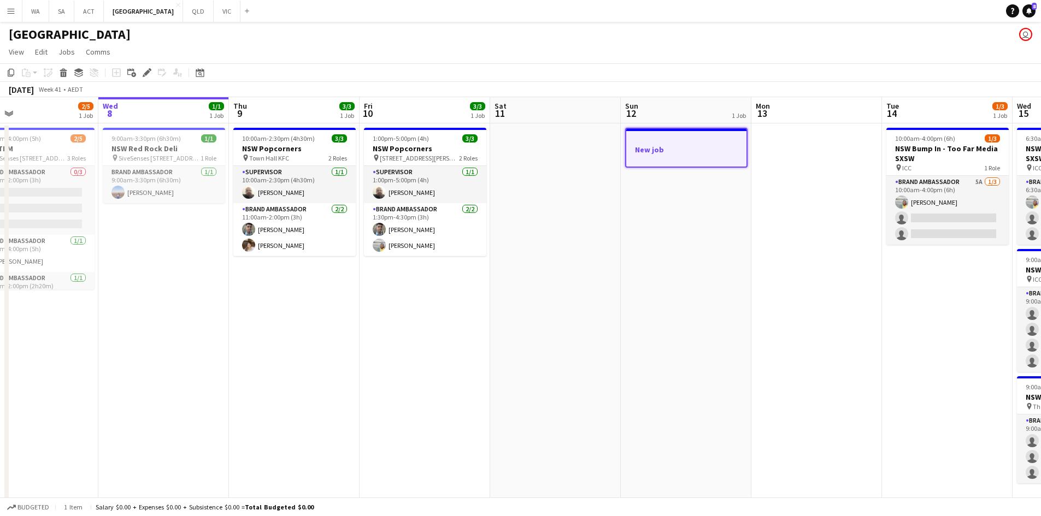
drag, startPoint x: 297, startPoint y: 220, endPoint x: 368, endPoint y: 235, distance: 72.2
click at [368, 235] on app-calendar-viewport "Sun 5 Mon 6 Tue 7 2/5 1 Job Wed 8 1/1 1 Job Thu 9 3/3 1 Job Fri 10 3/3 1 Job Sa…" at bounding box center [520, 312] width 1041 height 430
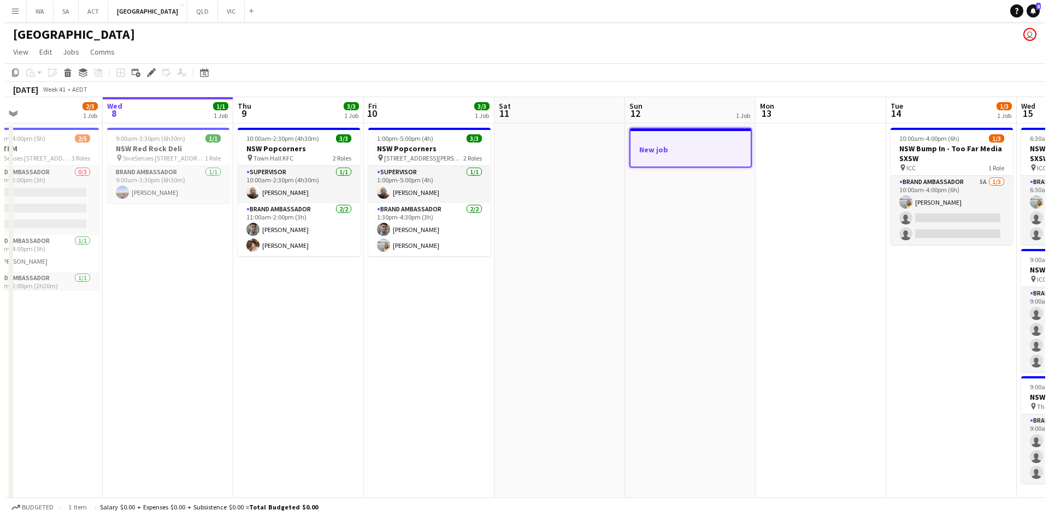
scroll to position [0, 292]
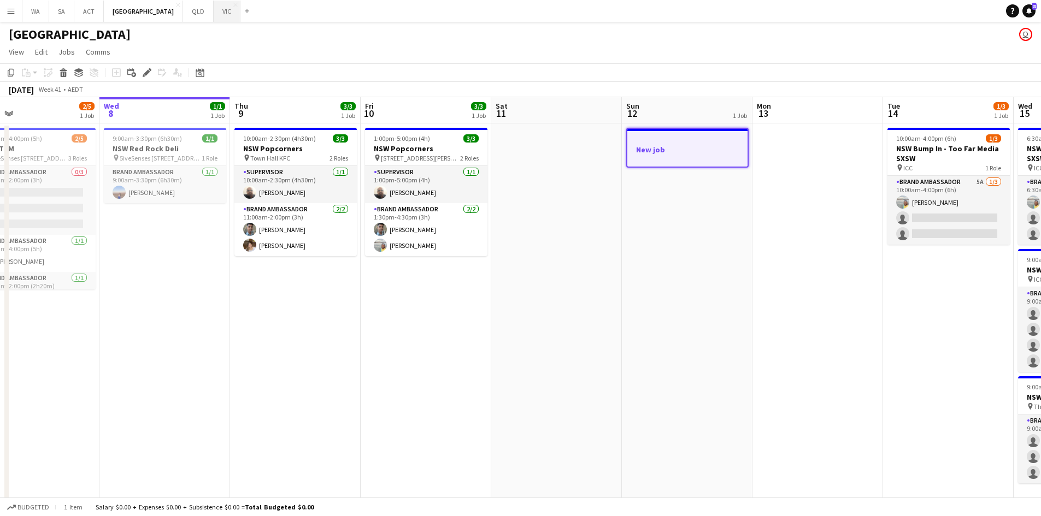
click at [214, 17] on button "VIC Close" at bounding box center [227, 11] width 27 height 21
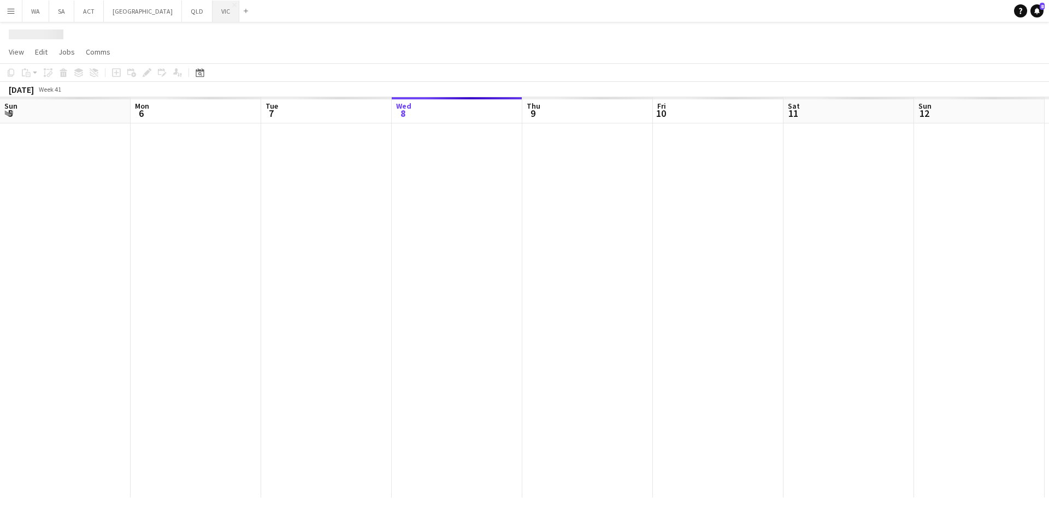
scroll to position [0, 261]
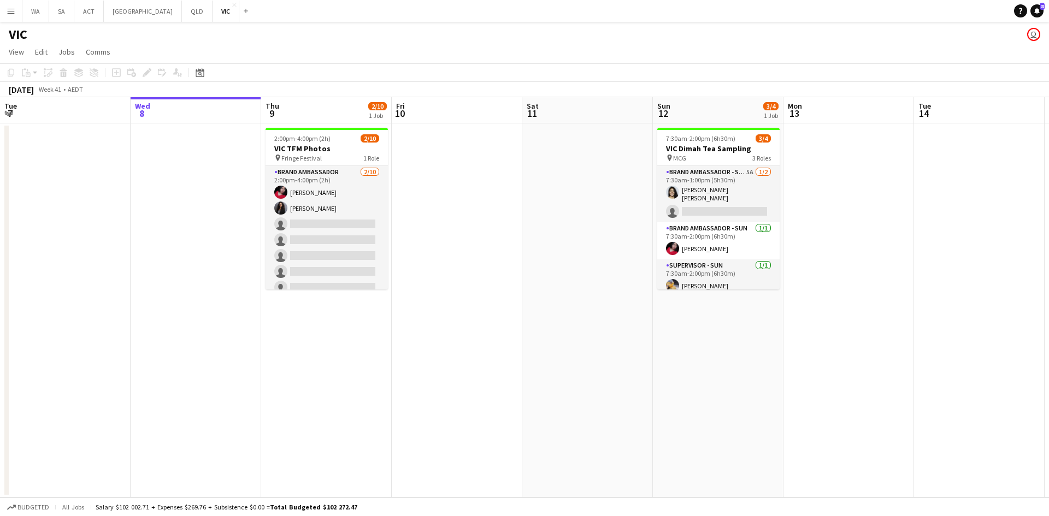
drag, startPoint x: 378, startPoint y: 143, endPoint x: 397, endPoint y: 138, distance: 19.7
click at [379, 143] on app-job-card "2:00pm-4:00pm (2h) 2/10 VIC TFM Photos pin Fringe Festival 1 Role Brand Ambassa…" at bounding box center [326, 209] width 122 height 162
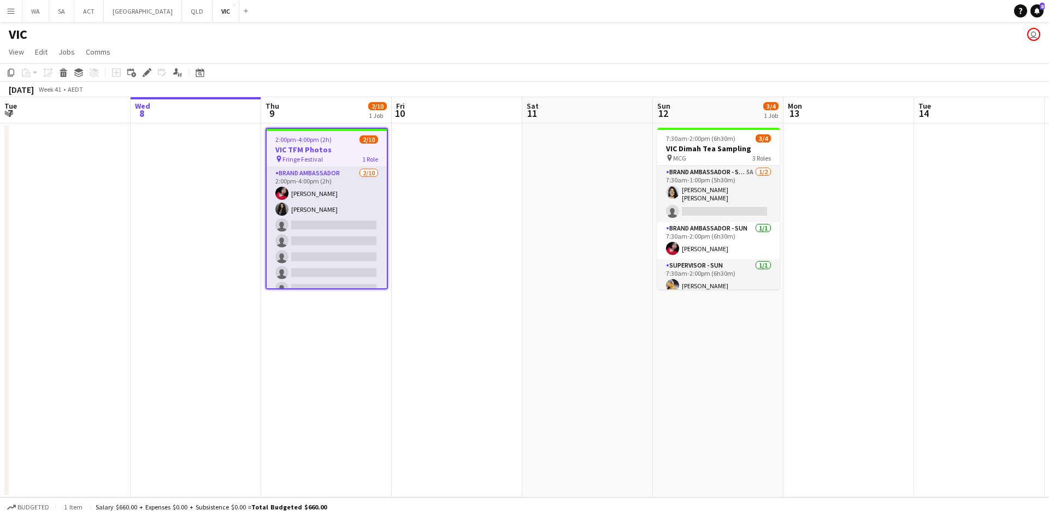
scroll to position [0, 261]
click at [144, 74] on icon at bounding box center [147, 73] width 6 height 6
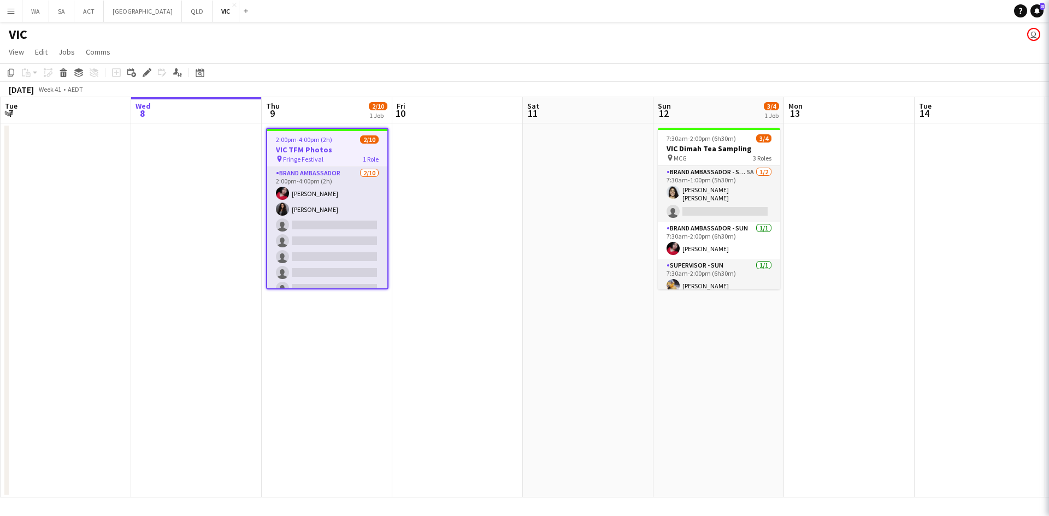
type input "**********"
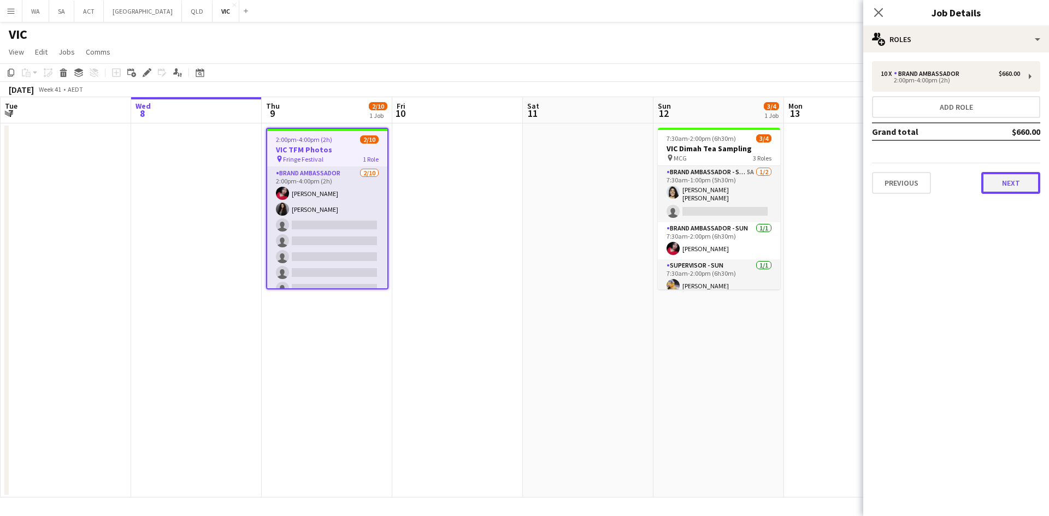
click at [1005, 179] on button "Next" at bounding box center [1010, 183] width 59 height 22
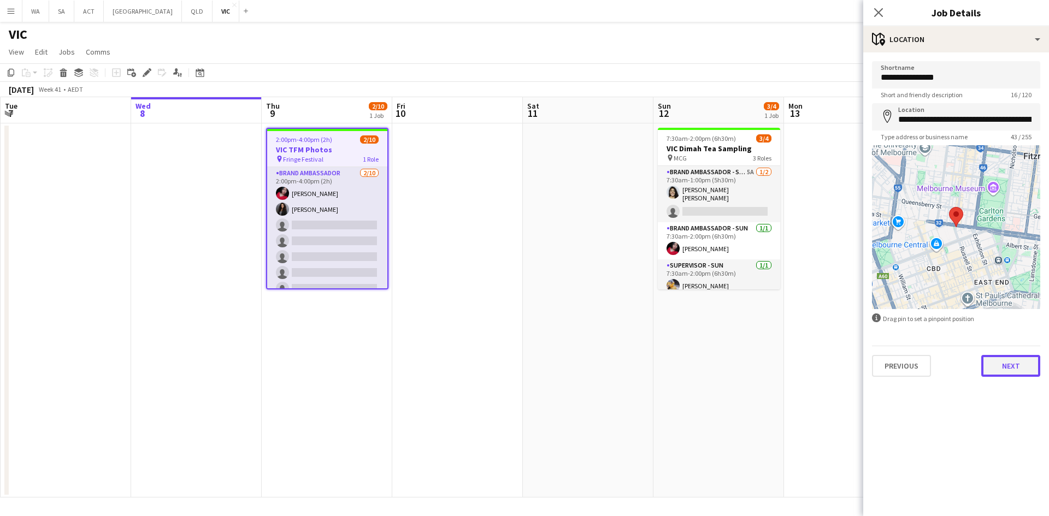
click at [1020, 367] on button "Next" at bounding box center [1010, 366] width 59 height 22
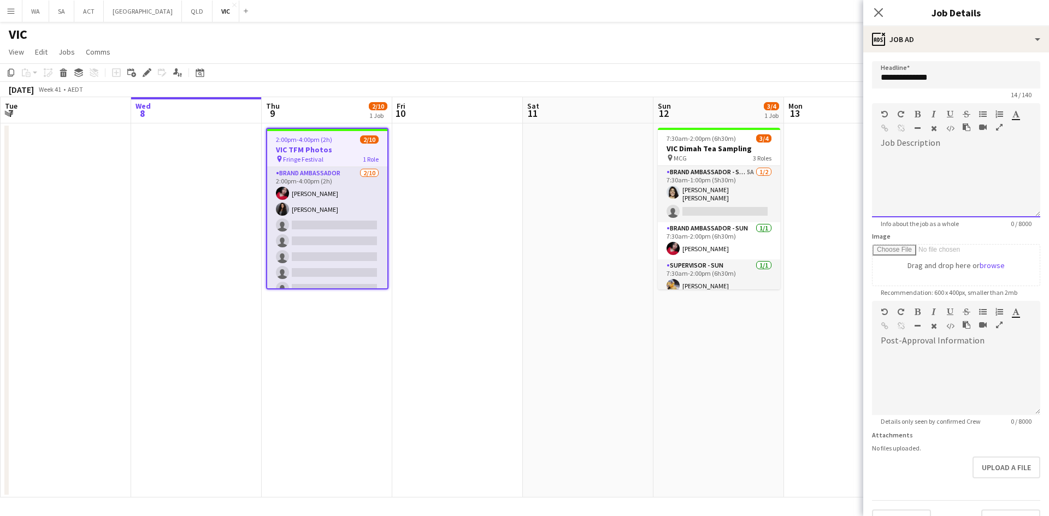
click at [916, 170] on div at bounding box center [956, 185] width 168 height 66
click at [914, 160] on div at bounding box center [956, 185] width 168 height 66
click at [956, 345] on div at bounding box center [956, 378] width 168 height 73
click at [950, 356] on div "**********" at bounding box center [952, 383] width 160 height 66
click at [1013, 355] on div "**********" at bounding box center [952, 383] width 160 height 66
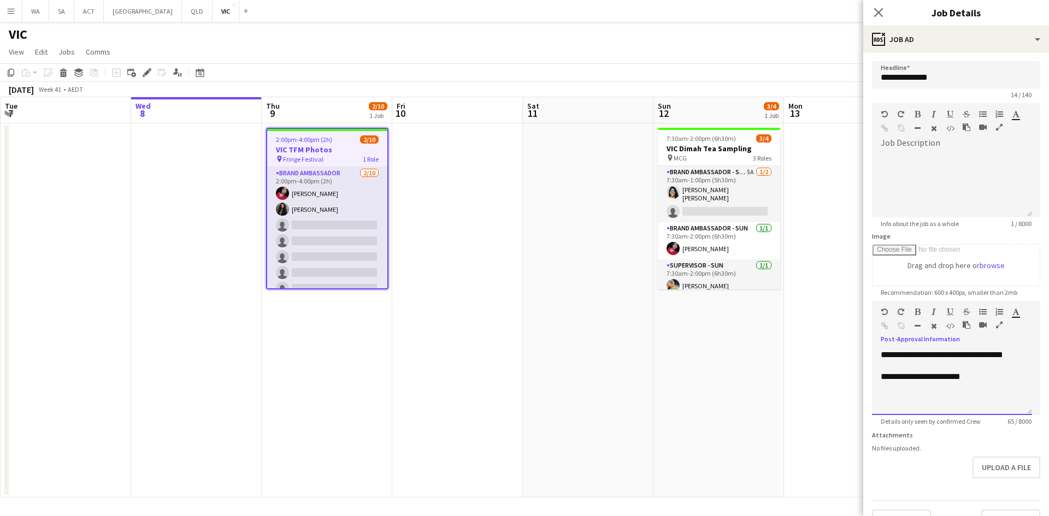
click at [957, 373] on div "**********" at bounding box center [952, 376] width 143 height 11
drag, startPoint x: 958, startPoint y: 374, endPoint x: 989, endPoint y: 397, distance: 37.9
click at [989, 397] on div "**********" at bounding box center [952, 383] width 160 height 66
click at [972, 377] on div "**********" at bounding box center [952, 376] width 143 height 11
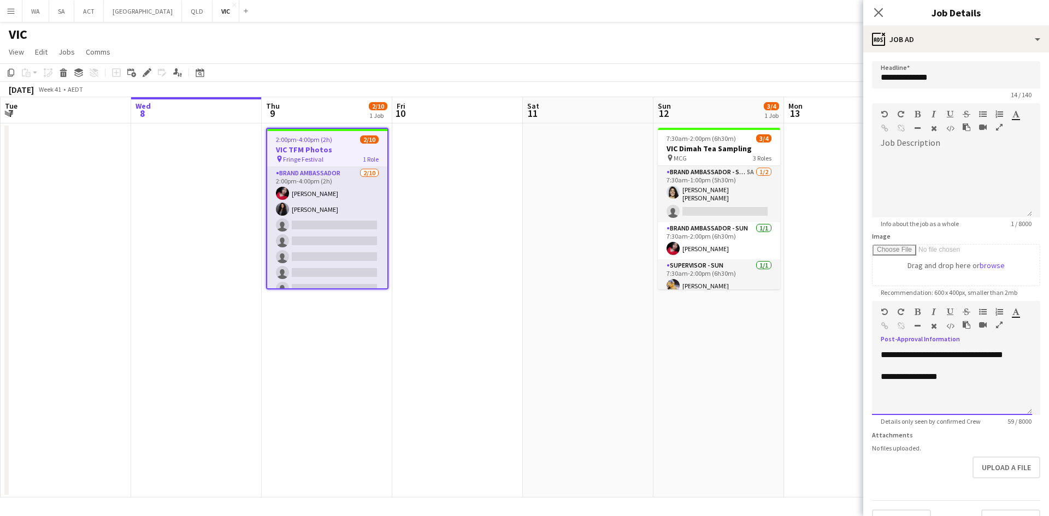
click at [953, 381] on div "**********" at bounding box center [952, 376] width 143 height 11
click at [953, 185] on div at bounding box center [952, 185] width 160 height 66
click at [975, 386] on div "**********" at bounding box center [952, 383] width 160 height 66
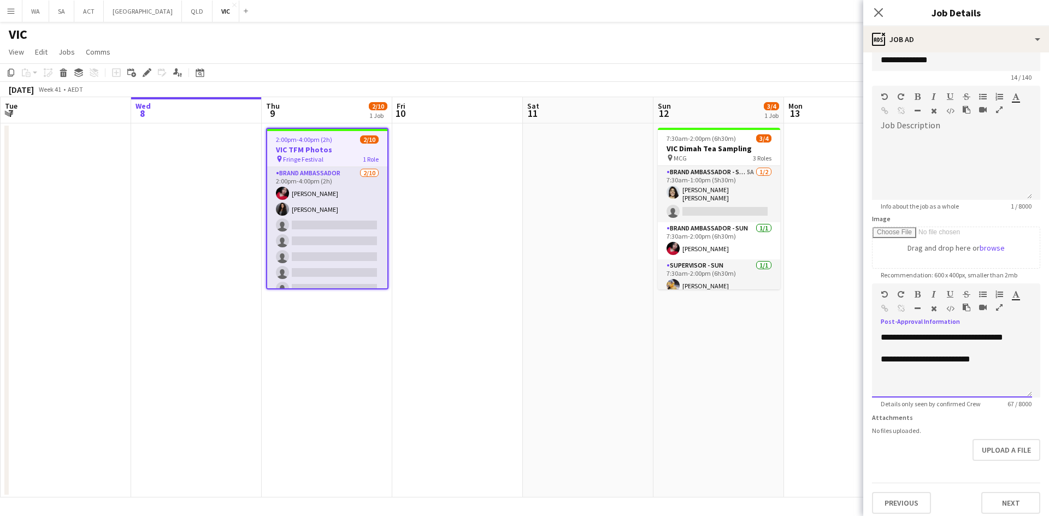
scroll to position [24, 0]
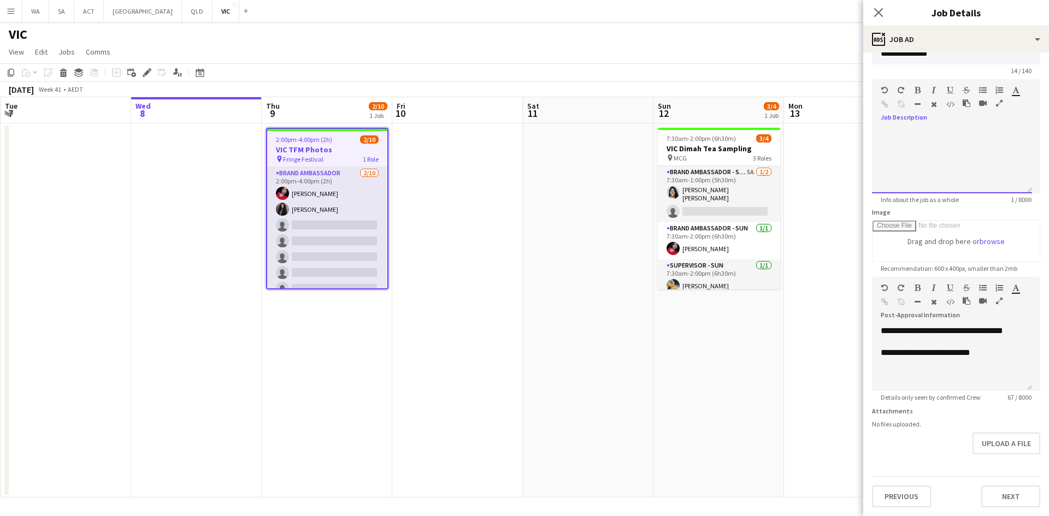
click at [942, 137] on div at bounding box center [952, 161] width 160 height 66
click at [995, 494] on button "Next" at bounding box center [1010, 497] width 59 height 22
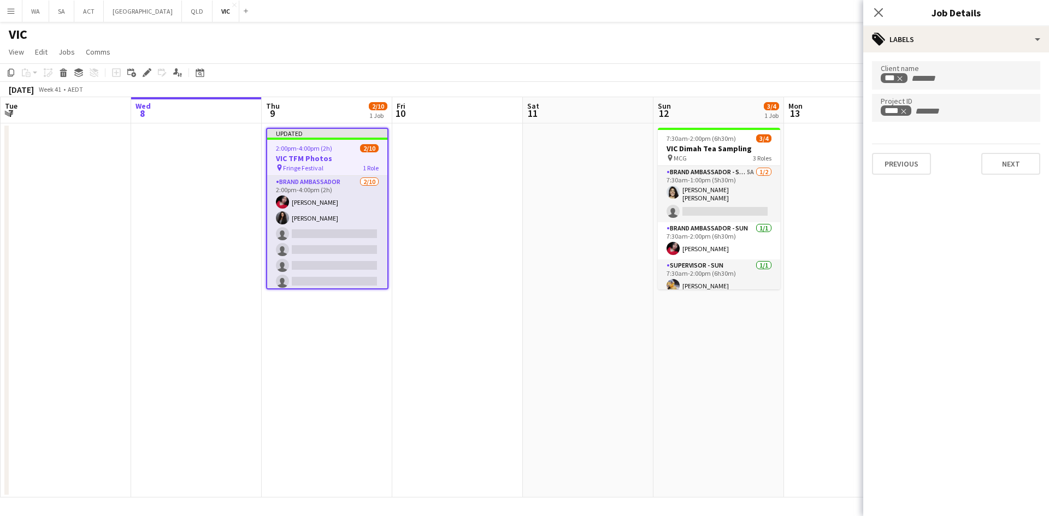
scroll to position [0, 0]
click at [985, 172] on button "Next" at bounding box center [1010, 164] width 59 height 22
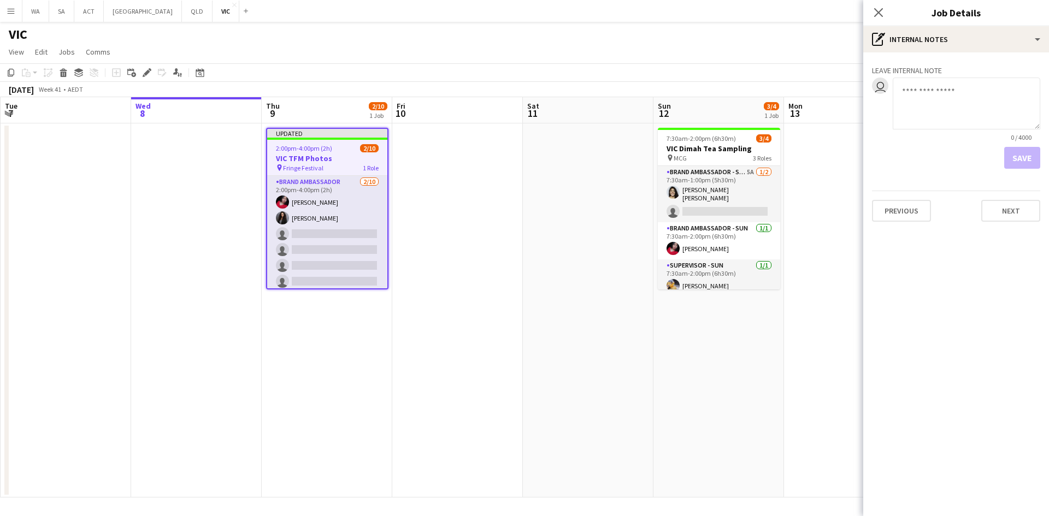
click at [374, 164] on span "1 Role" at bounding box center [371, 168] width 16 height 8
click at [314, 152] on app-job-card "Updated 2:00pm-4:00pm (2h) 2/10 VIC TFM Photos pin Fringe Festival 1 Role Brand…" at bounding box center [327, 209] width 122 height 162
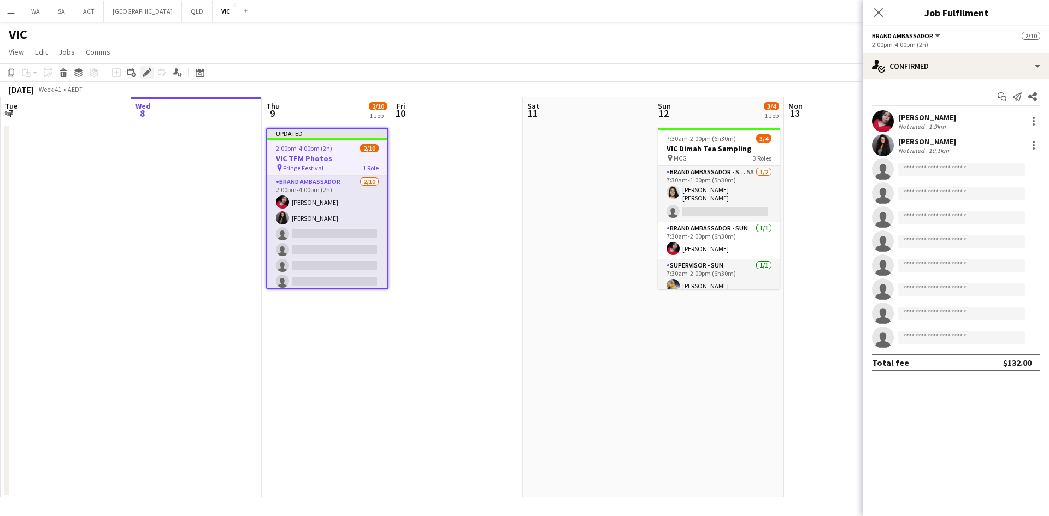
click at [150, 73] on icon "Edit" at bounding box center [147, 72] width 9 height 9
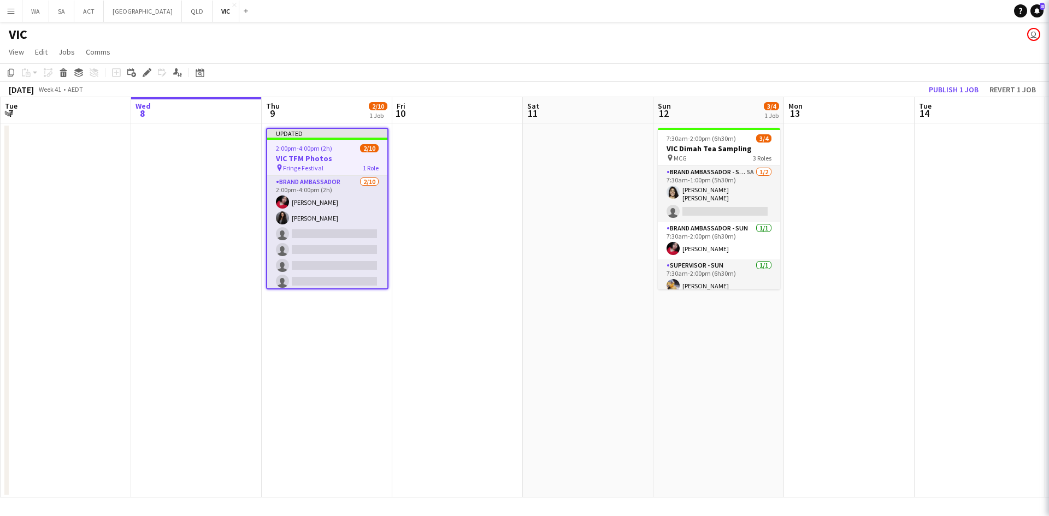
click at [474, 160] on app-date-cell at bounding box center [457, 310] width 131 height 374
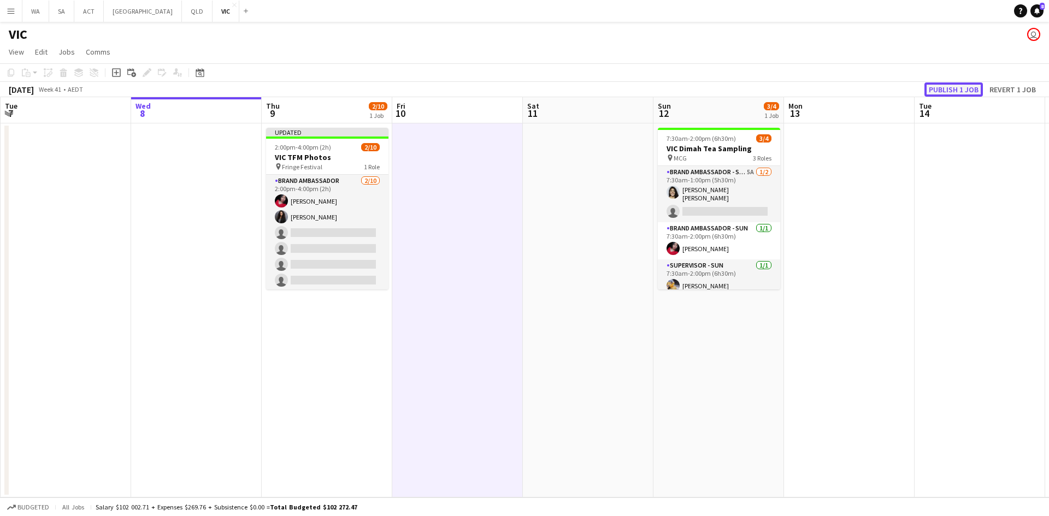
click at [952, 82] on button "Publish 1 job" at bounding box center [953, 89] width 58 height 14
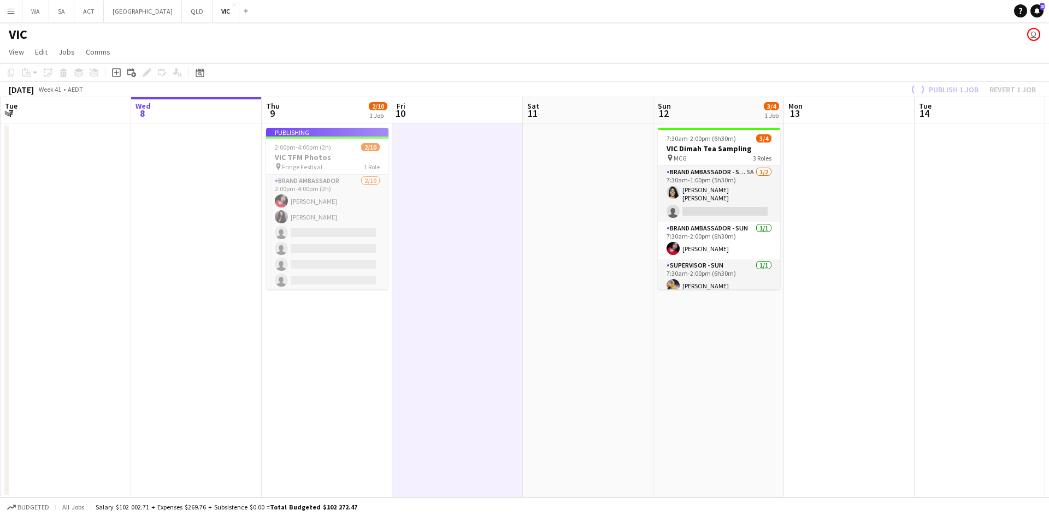
click at [342, 152] on app-job-card "Publishing 2:00pm-4:00pm (2h) 2/10 VIC TFM Photos pin Fringe Festival 1 Role Br…" at bounding box center [327, 209] width 122 height 162
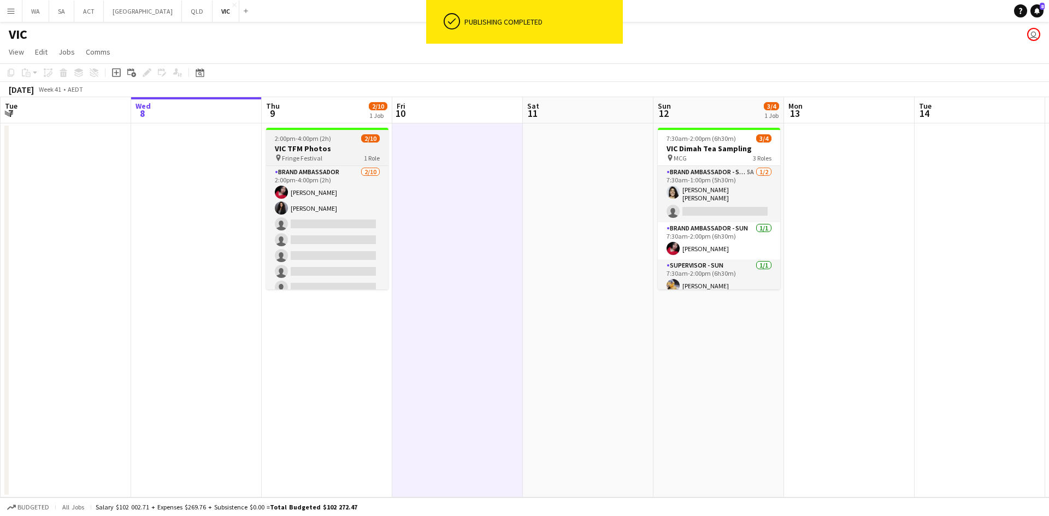
click at [328, 150] on h3 "VIC TFM Photos" at bounding box center [327, 149] width 122 height 10
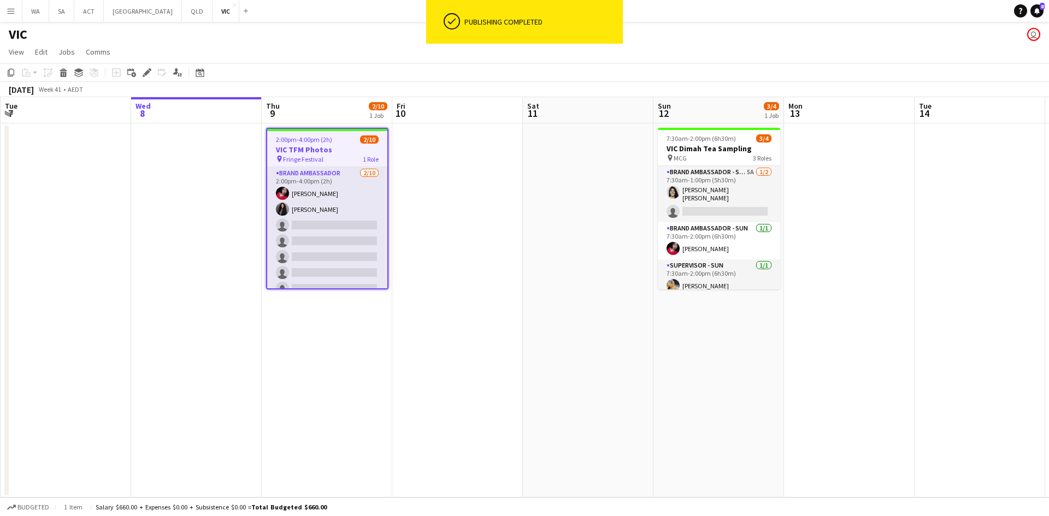
click at [145, 72] on icon "Edit" at bounding box center [147, 72] width 9 height 9
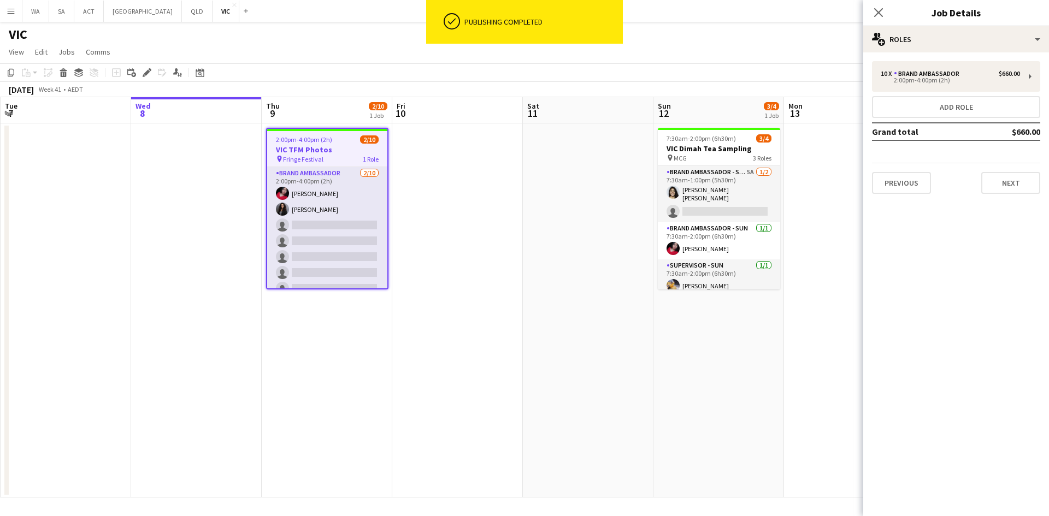
drag, startPoint x: 978, startPoint y: 169, endPoint x: 981, endPoint y: 153, distance: 16.1
click at [978, 169] on div "Previous Next" at bounding box center [956, 178] width 168 height 31
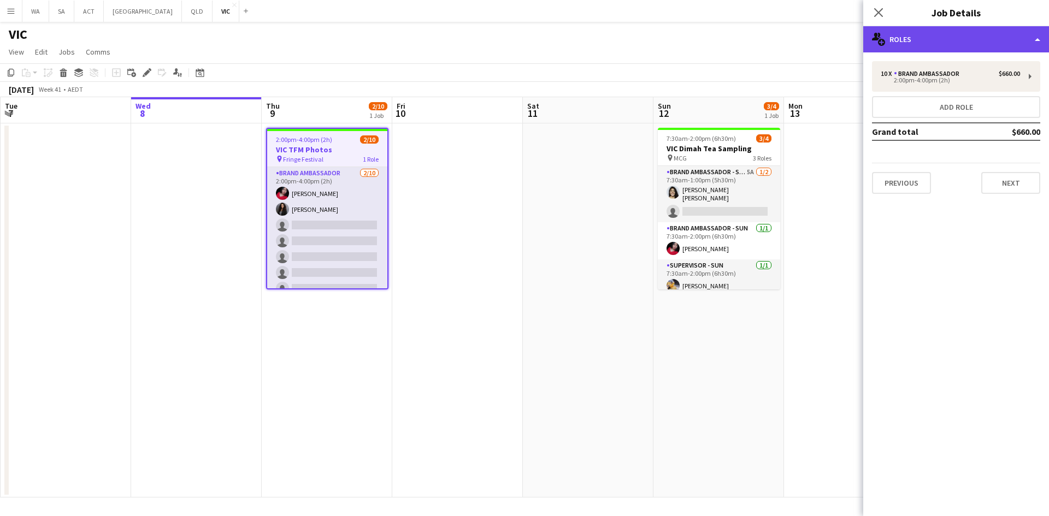
click at [937, 35] on div "multiple-users-add Roles" at bounding box center [956, 39] width 186 height 26
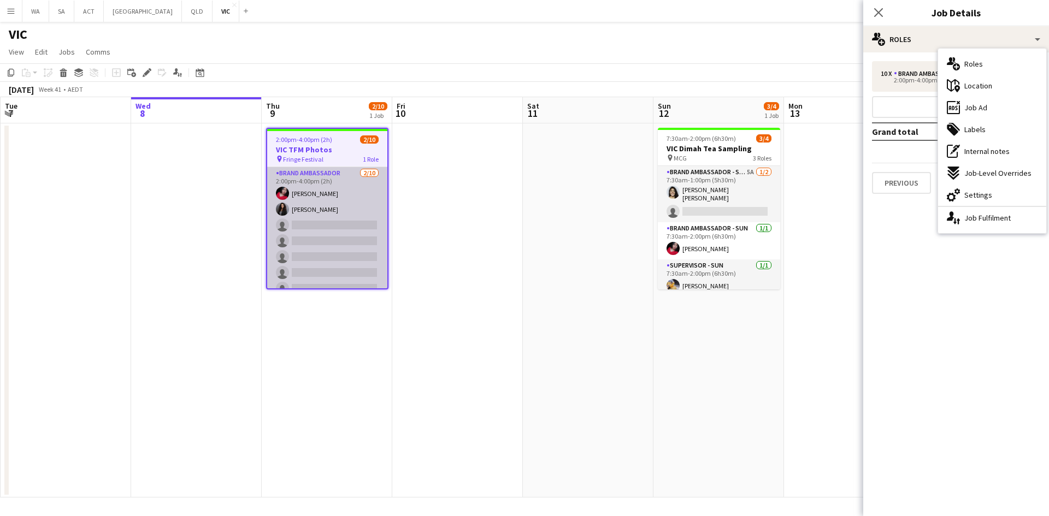
click at [344, 268] on app-card-role "Brand Ambassador 2/10 2:00pm-4:00pm (2h) Evelyn Valdez Jardon Alina Ali single-…" at bounding box center [327, 257] width 120 height 180
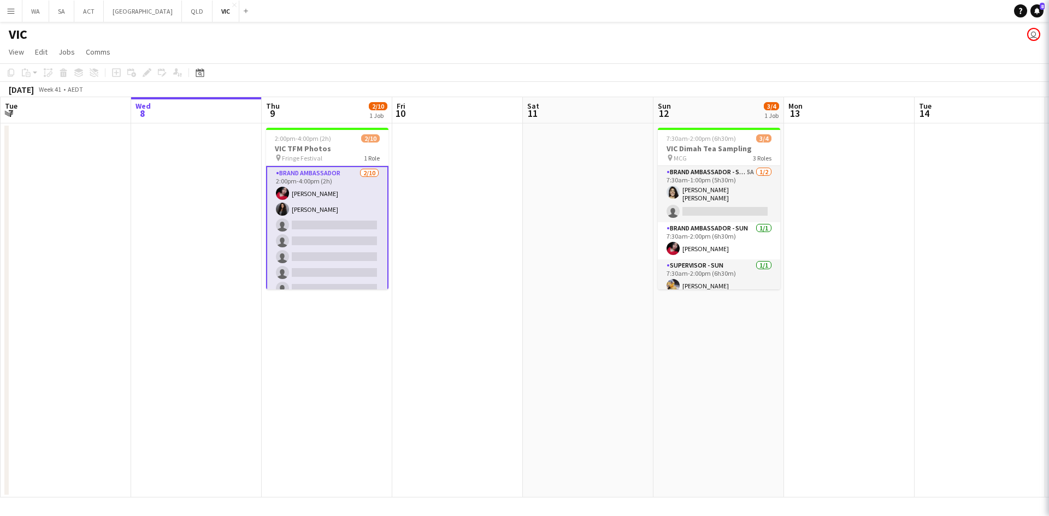
click at [344, 268] on app-card-role "Brand Ambassador 2/10 2:00pm-4:00pm (2h) Evelyn Valdez Jardon Alina Ali single-…" at bounding box center [327, 257] width 122 height 182
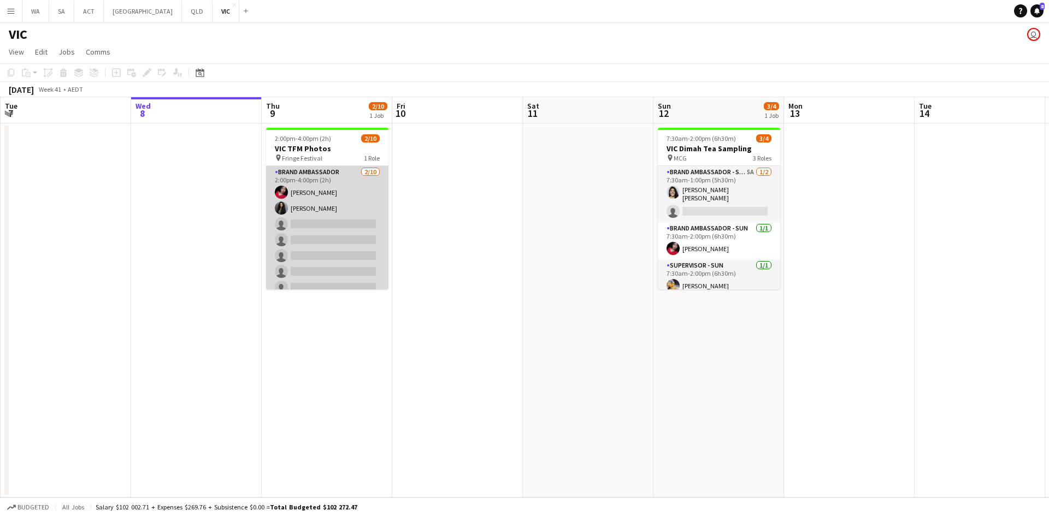
click at [344, 268] on app-card-role "Brand Ambassador 2/10 2:00pm-4:00pm (2h) Evelyn Valdez Jardon Alina Ali single-…" at bounding box center [327, 256] width 122 height 180
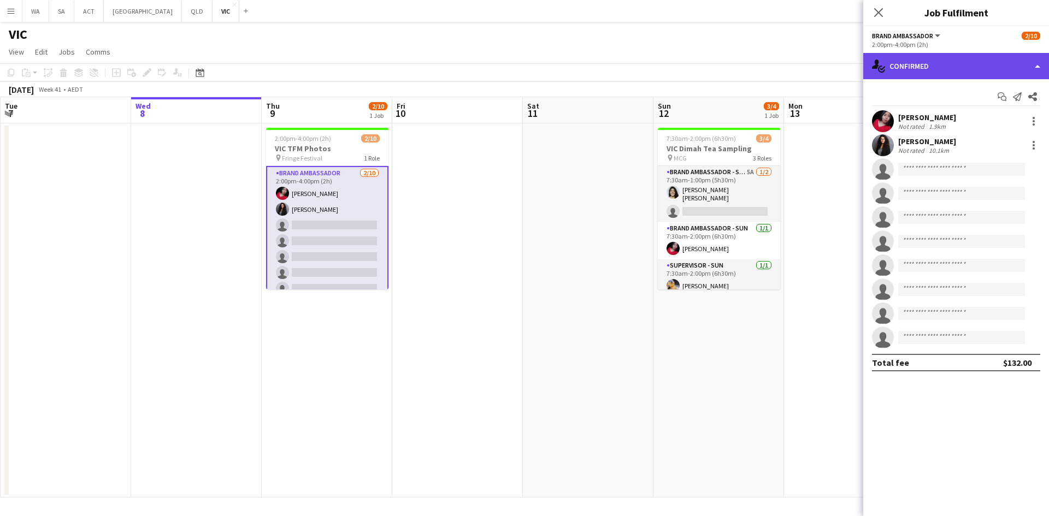
click at [930, 60] on div "single-neutral-actions-check-2 Confirmed" at bounding box center [956, 66] width 186 height 26
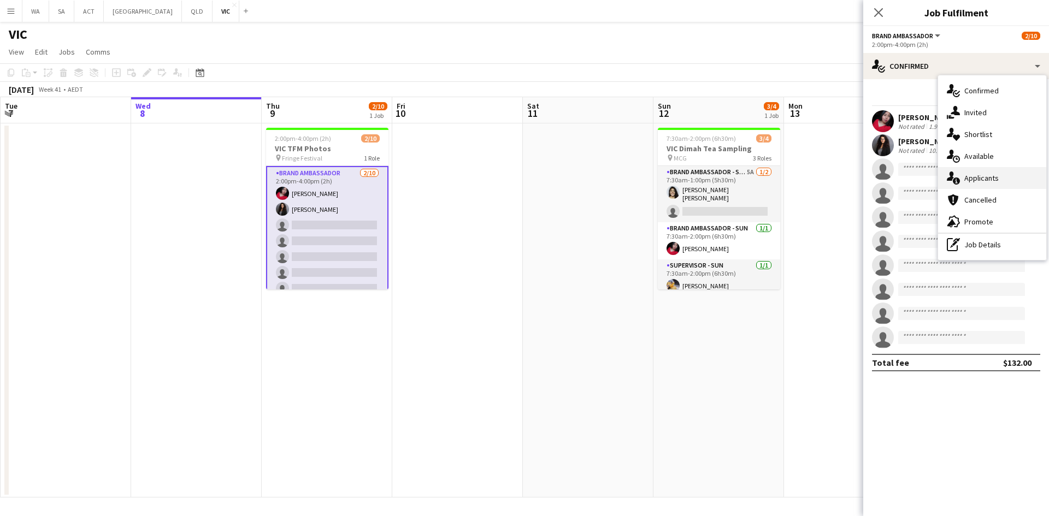
click at [993, 178] on span "Applicants" at bounding box center [981, 178] width 34 height 10
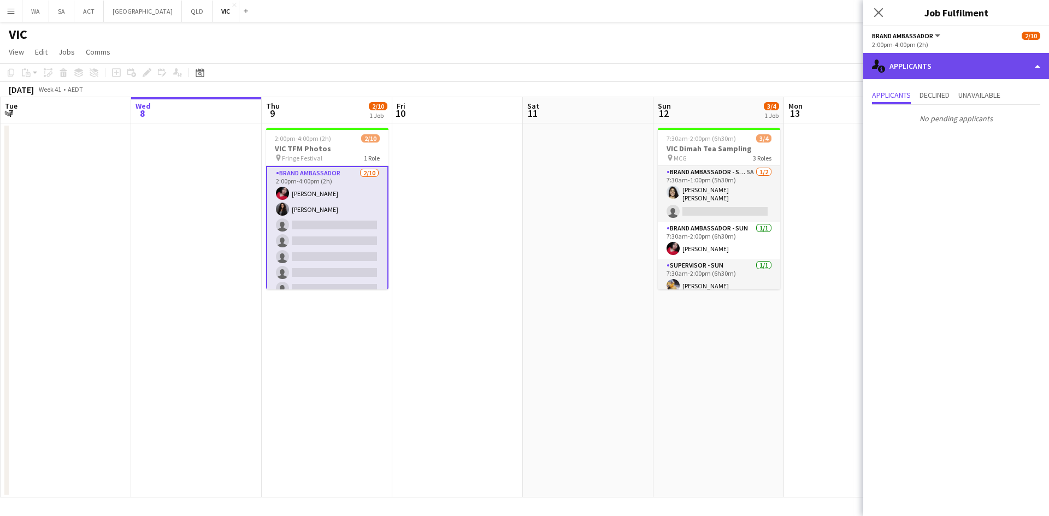
click at [958, 60] on div "single-neutral-actions-information Applicants" at bounding box center [956, 66] width 186 height 26
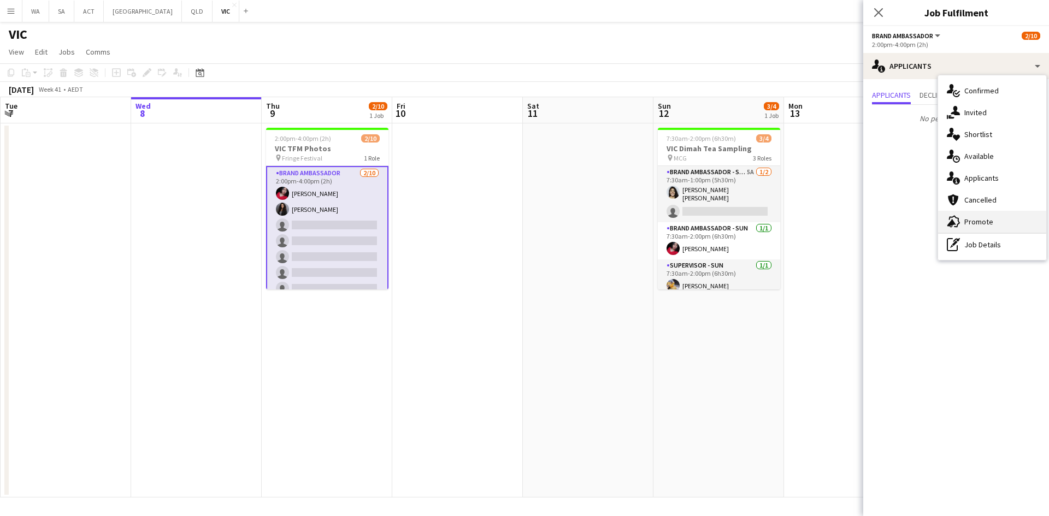
click at [995, 220] on div "advertising-megaphone Promote" at bounding box center [992, 222] width 108 height 22
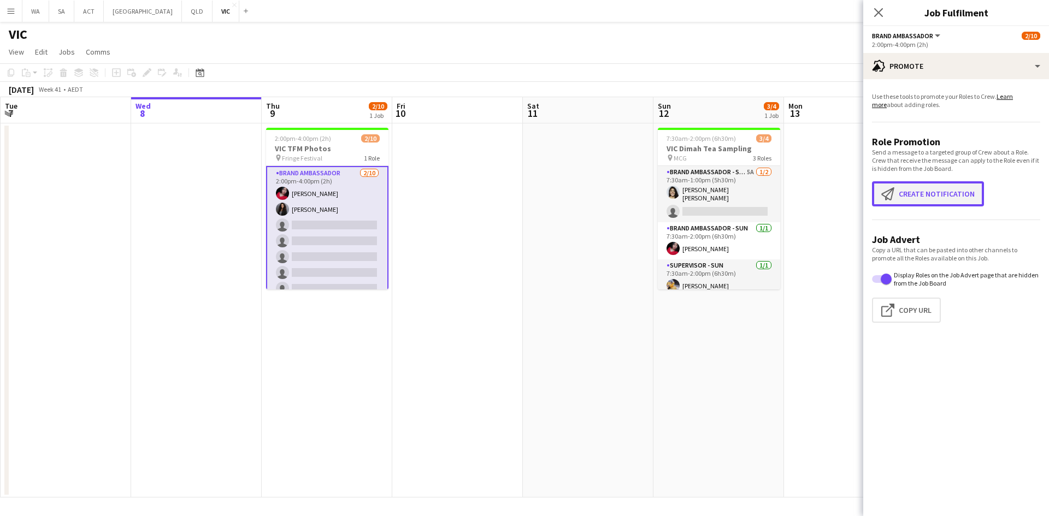
click at [956, 200] on button "Create notification Create notification" at bounding box center [928, 193] width 112 height 25
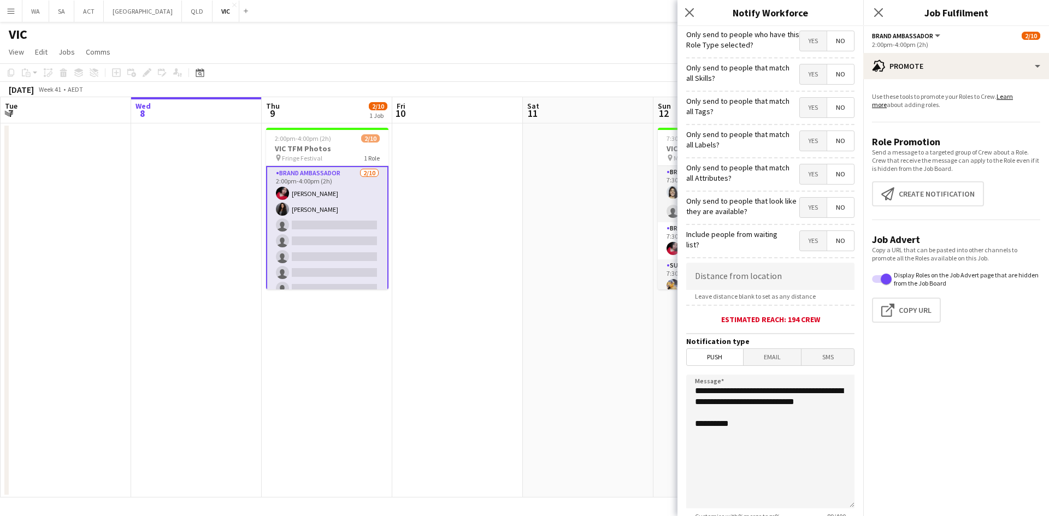
click at [771, 294] on span "Leave distance blank to set as any distance" at bounding box center [755, 296] width 138 height 8
click at [773, 281] on input at bounding box center [770, 276] width 168 height 27
type input "*****"
drag, startPoint x: 767, startPoint y: 410, endPoint x: 766, endPoint y: 386, distance: 24.1
click at [766, 386] on textarea "**********" at bounding box center [770, 442] width 168 height 134
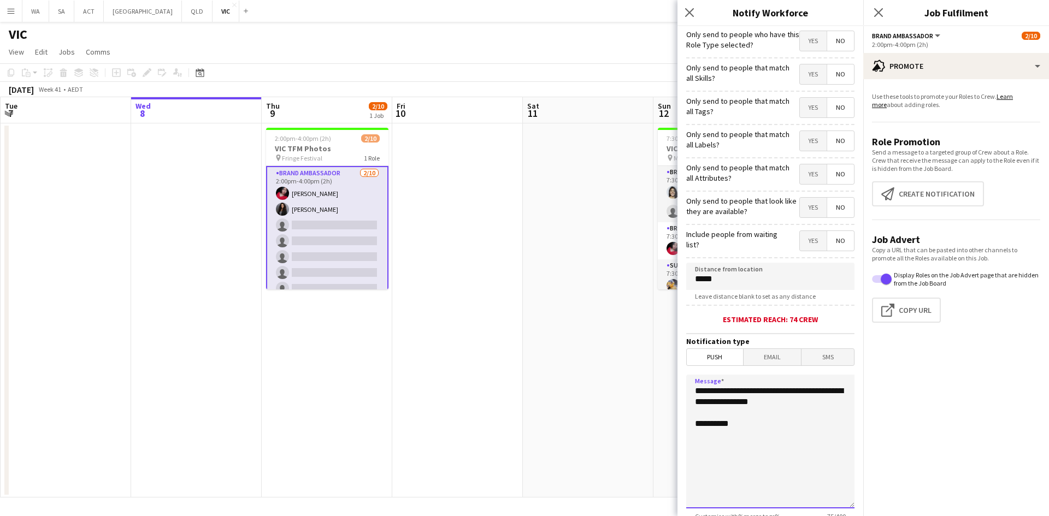
click at [747, 398] on textarea "**********" at bounding box center [770, 442] width 168 height 134
click at [695, 426] on textarea "**********" at bounding box center [770, 442] width 168 height 134
click at [724, 421] on textarea "**********" at bounding box center [770, 442] width 168 height 134
click at [804, 422] on textarea "**********" at bounding box center [770, 442] width 168 height 134
click at [806, 436] on textarea "**********" at bounding box center [770, 442] width 168 height 134
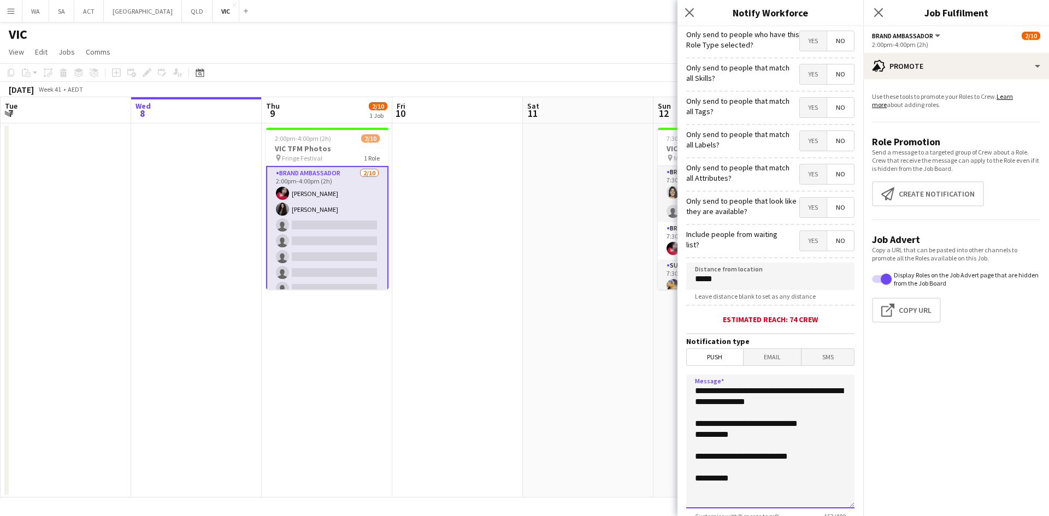
click at [779, 440] on textarea "**********" at bounding box center [770, 442] width 168 height 134
click at [761, 458] on textarea "**********" at bounding box center [770, 442] width 168 height 134
click at [796, 457] on textarea "**********" at bounding box center [770, 442] width 168 height 134
click at [752, 492] on textarea "**********" at bounding box center [770, 442] width 168 height 134
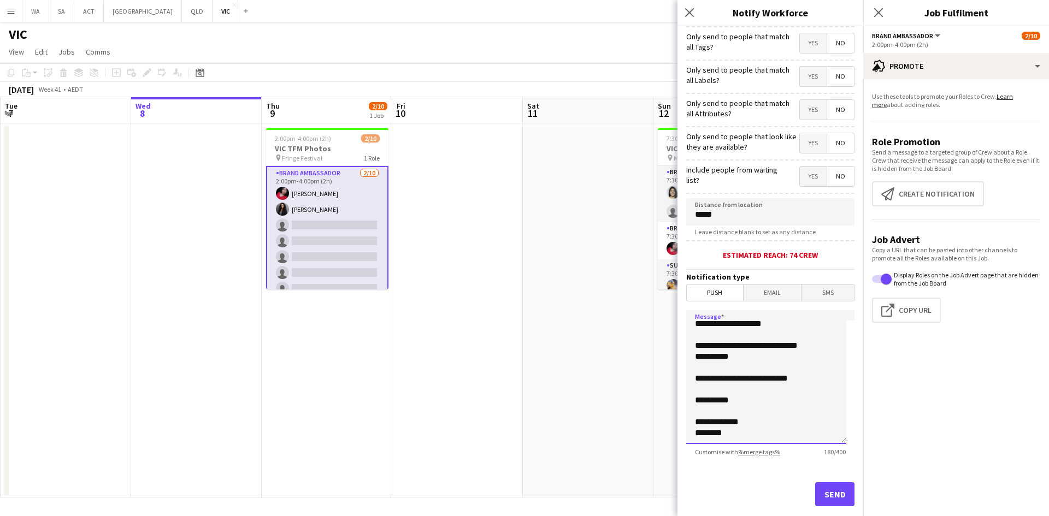
scroll to position [85, 0]
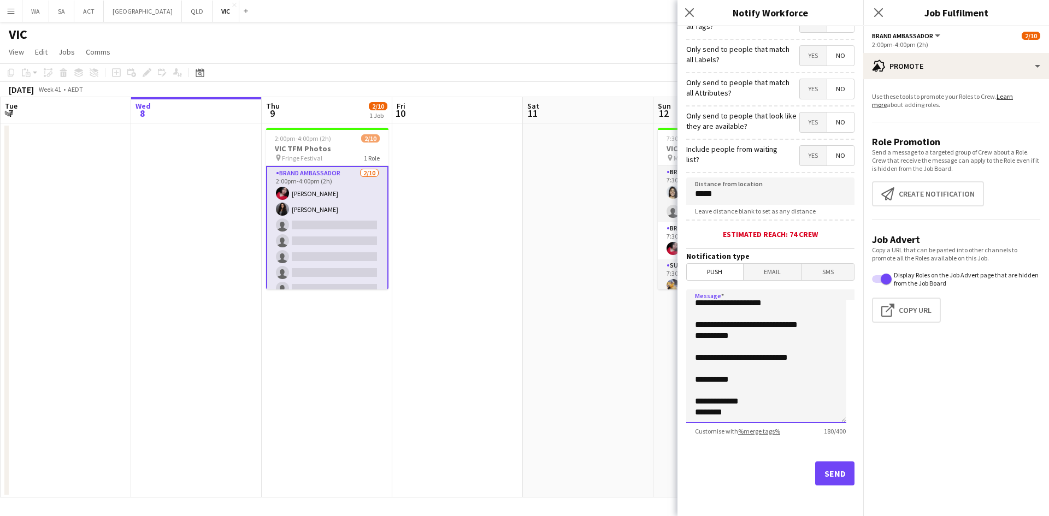
type textarea "**********"
click at [828, 473] on button "Send" at bounding box center [834, 474] width 39 height 24
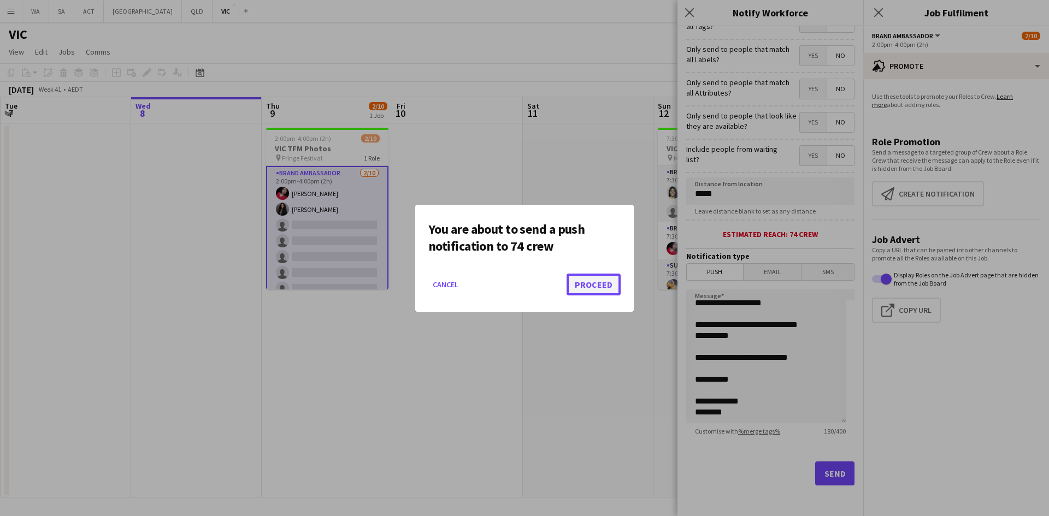
click at [588, 288] on button "Proceed" at bounding box center [593, 285] width 54 height 22
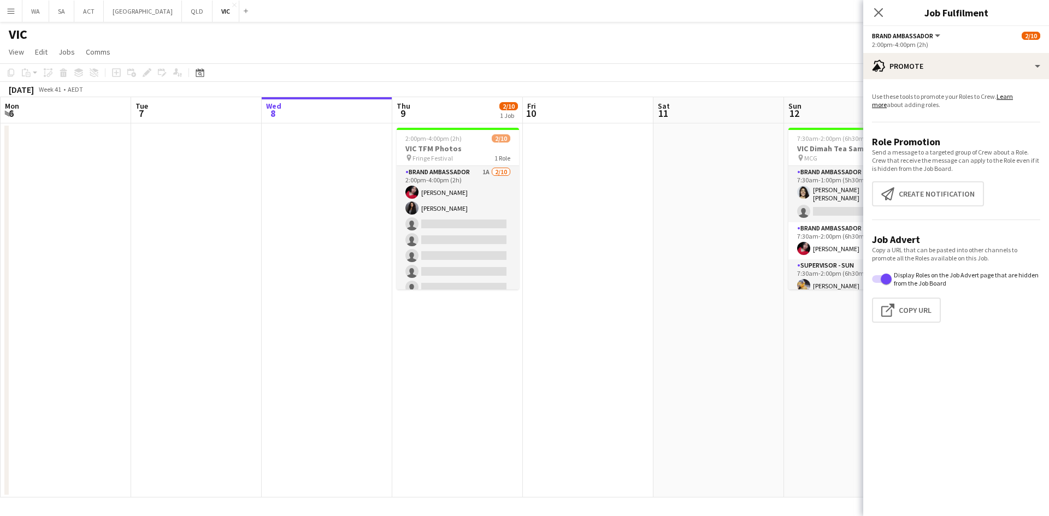
drag, startPoint x: 724, startPoint y: 168, endPoint x: 717, endPoint y: 170, distance: 6.9
click at [724, 168] on app-date-cell at bounding box center [718, 310] width 131 height 374
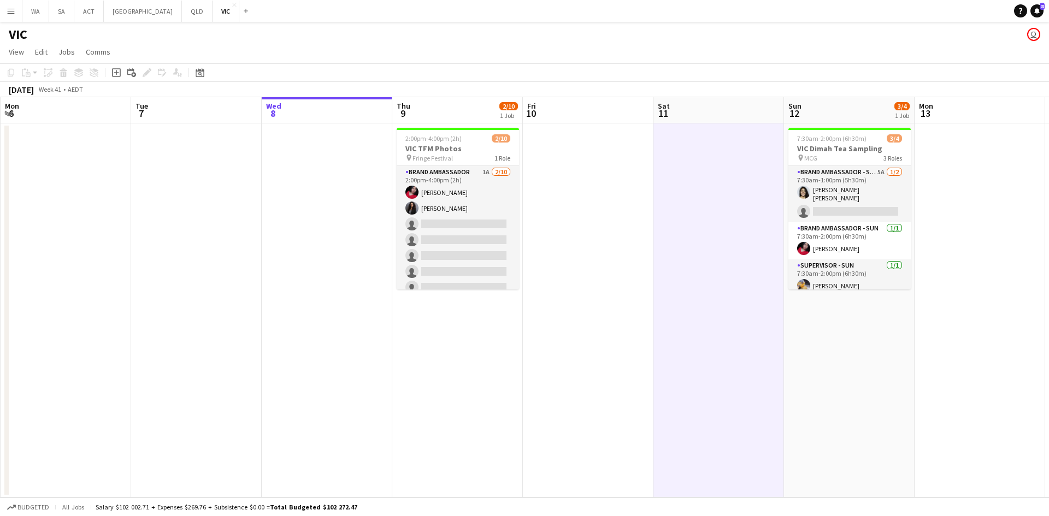
click at [722, 229] on app-date-cell at bounding box center [718, 310] width 131 height 374
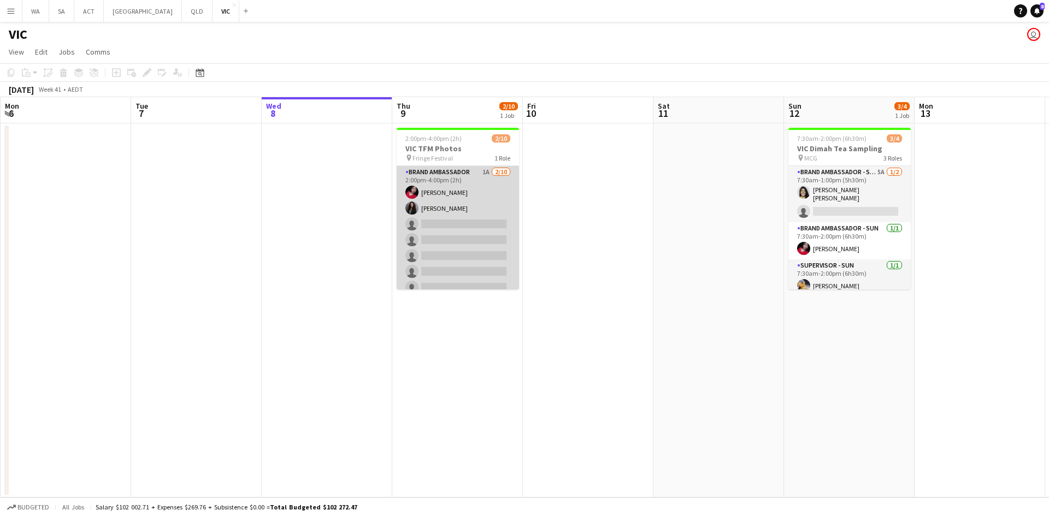
click at [504, 223] on app-card-role "Brand Ambassador 1A 2/10 2:00pm-4:00pm (2h) Evelyn Valdez Jardon Alina Ali sing…" at bounding box center [458, 256] width 122 height 180
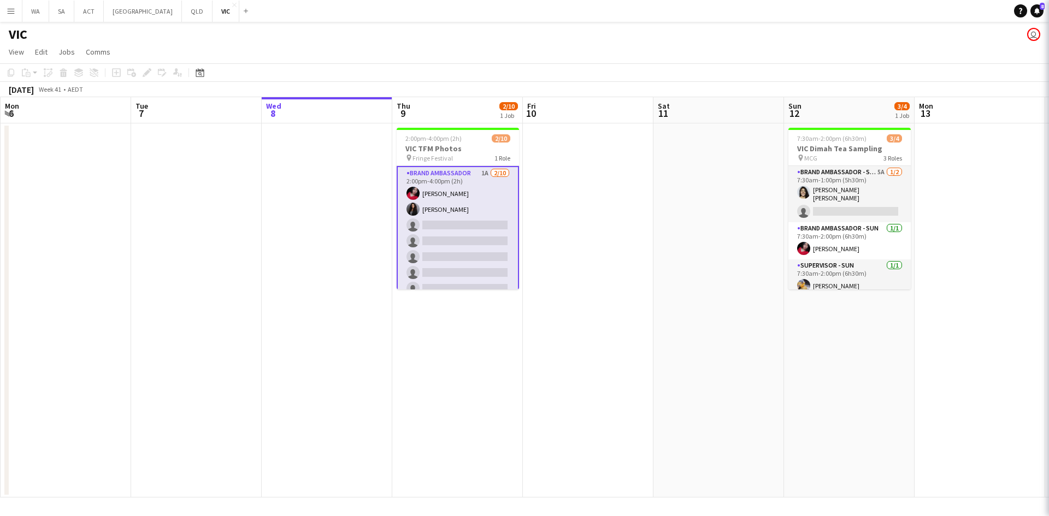
click at [471, 182] on app-card-role "Brand Ambassador 1A 2/10 2:00pm-4:00pm (2h) Evelyn Valdez Jardon Alina Ali sing…" at bounding box center [458, 257] width 122 height 182
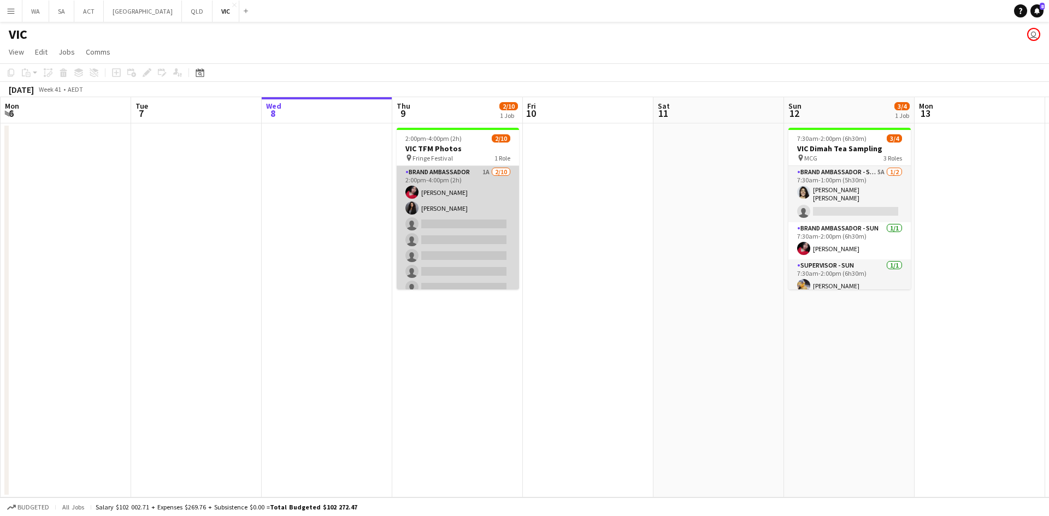
click at [471, 182] on app-card-role "Brand Ambassador 1A 2/10 2:00pm-4:00pm (2h) Evelyn Valdez Jardon Alina Ali sing…" at bounding box center [458, 256] width 122 height 180
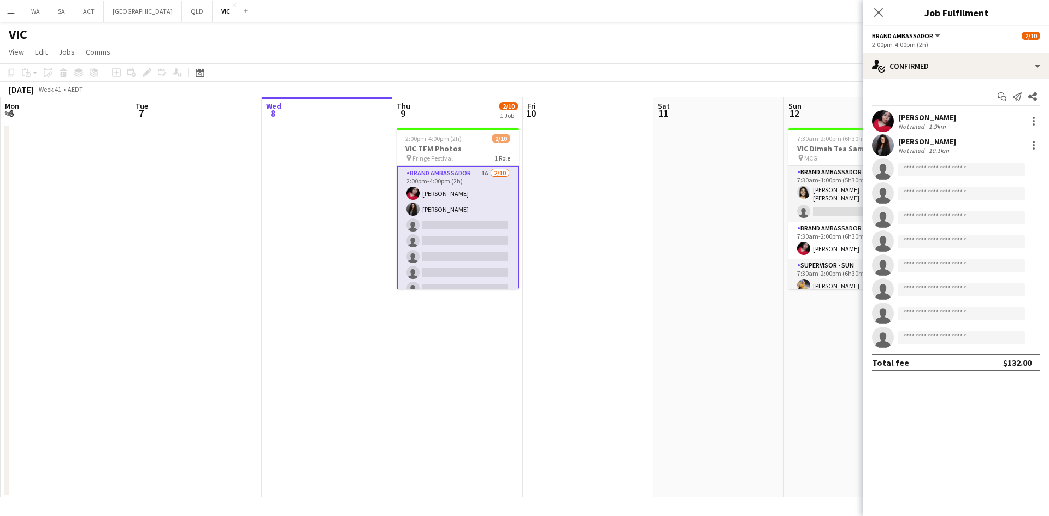
click at [960, 50] on app-options-switcher "Brand Ambassador All roles Brand Ambassador 2/10 2:00pm-4:00pm (2h)" at bounding box center [956, 39] width 186 height 27
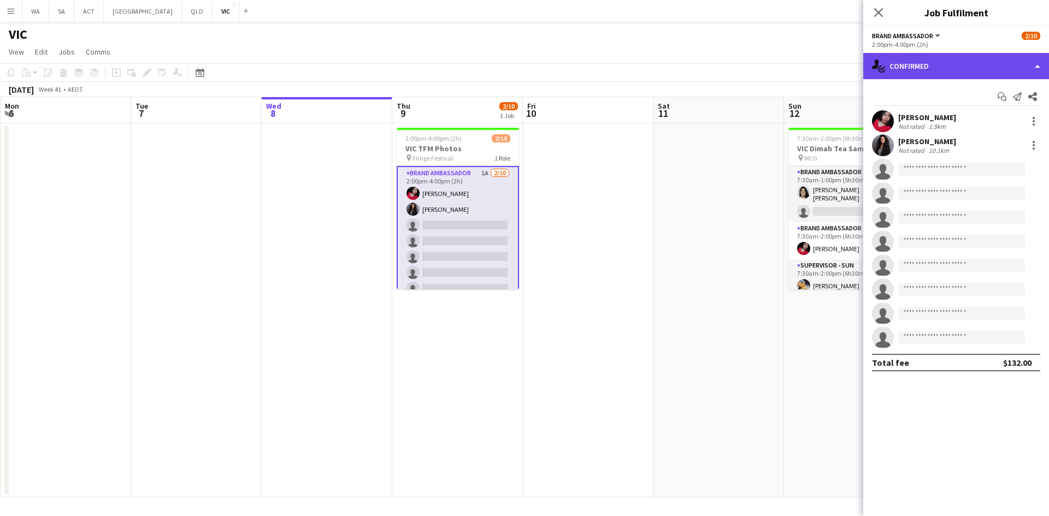
click at [961, 54] on div "single-neutral-actions-check-2 Confirmed" at bounding box center [956, 66] width 186 height 26
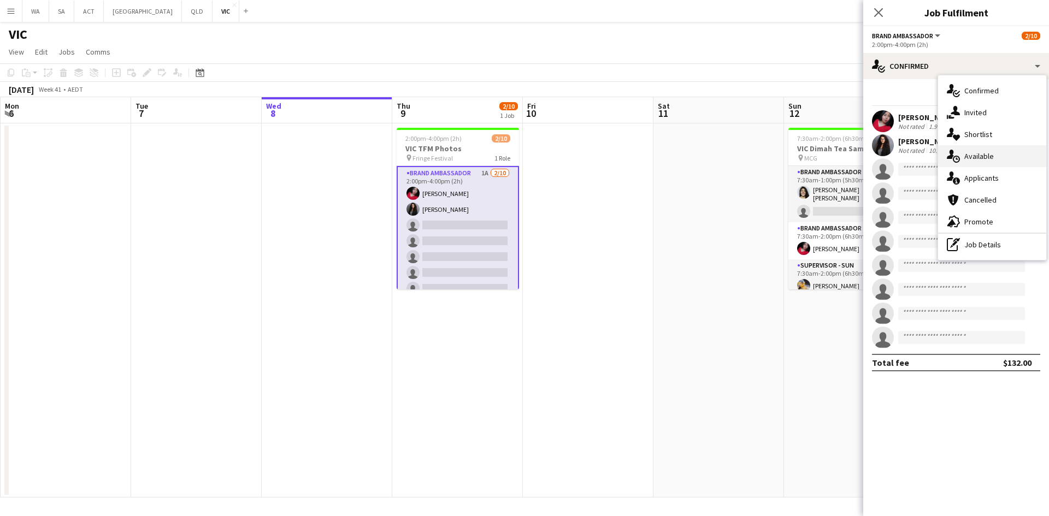
click at [989, 162] on div "single-neutral-actions-upload Available" at bounding box center [992, 156] width 108 height 22
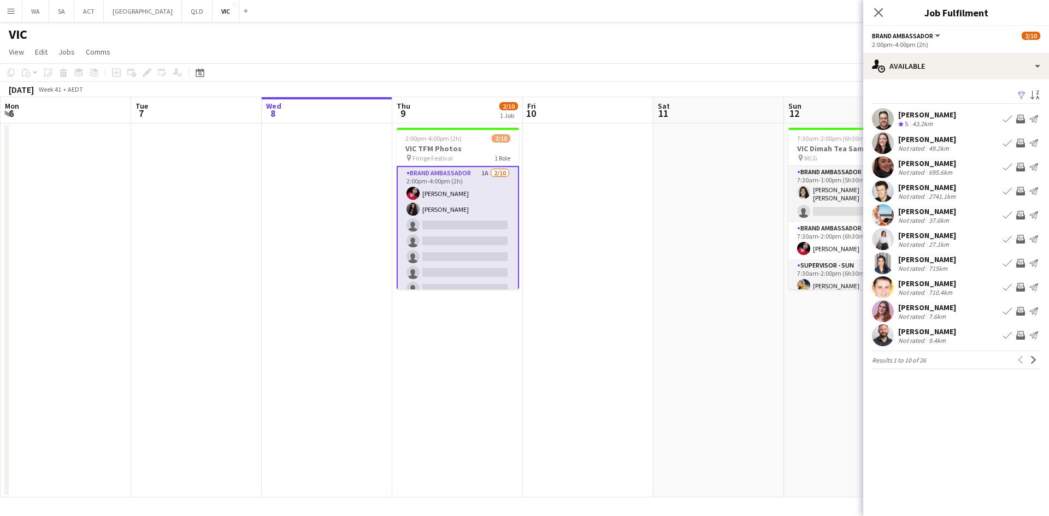
click at [932, 46] on div "2:00pm-4:00pm (2h)" at bounding box center [956, 44] width 168 height 8
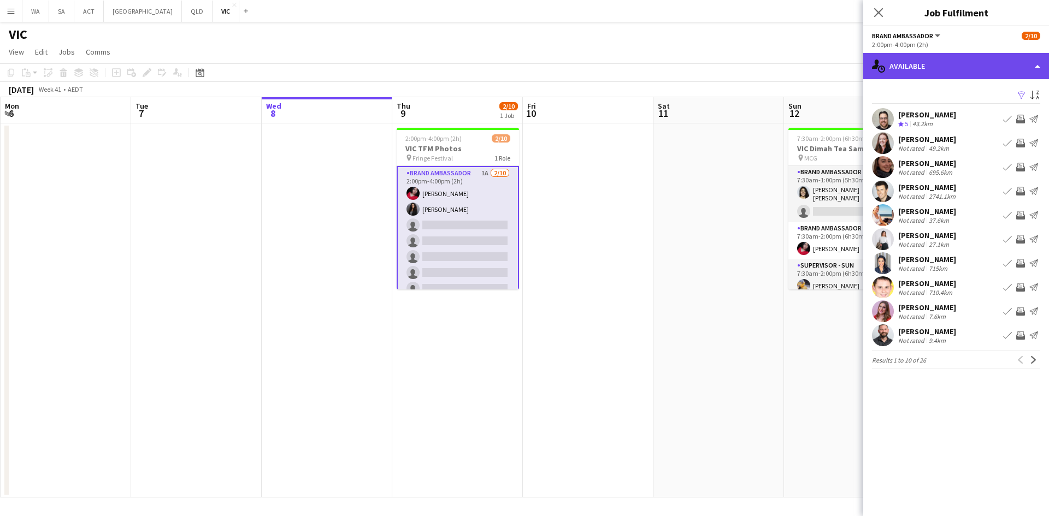
click at [942, 69] on div "single-neutral-actions-upload Available" at bounding box center [956, 66] width 186 height 26
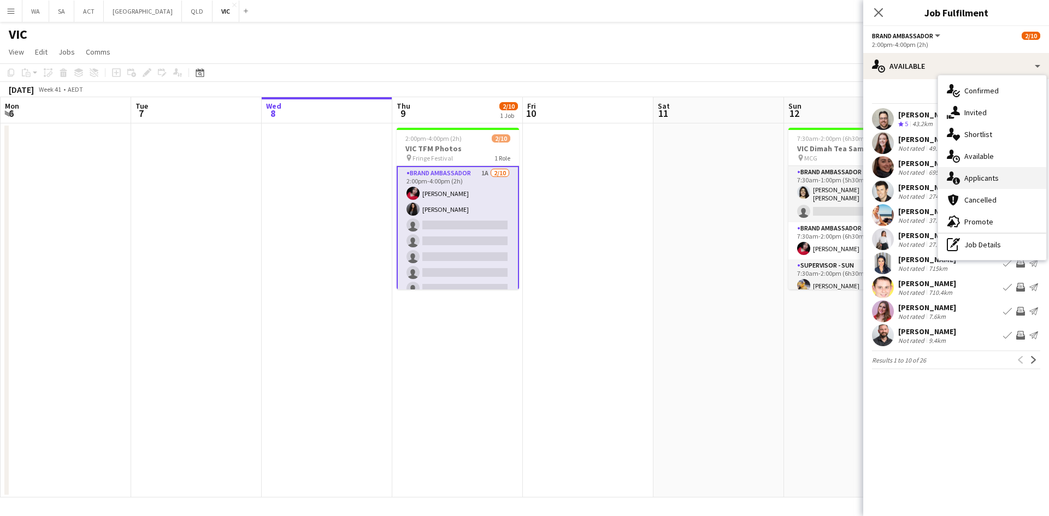
click at [986, 182] on span "Applicants" at bounding box center [981, 178] width 34 height 10
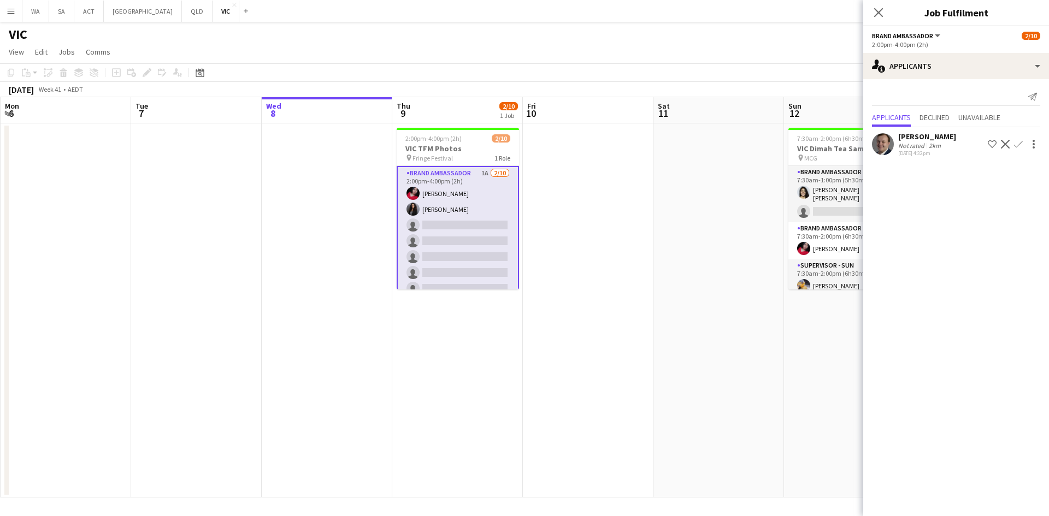
click at [1002, 144] on app-icon "Decline" at bounding box center [1005, 144] width 9 height 9
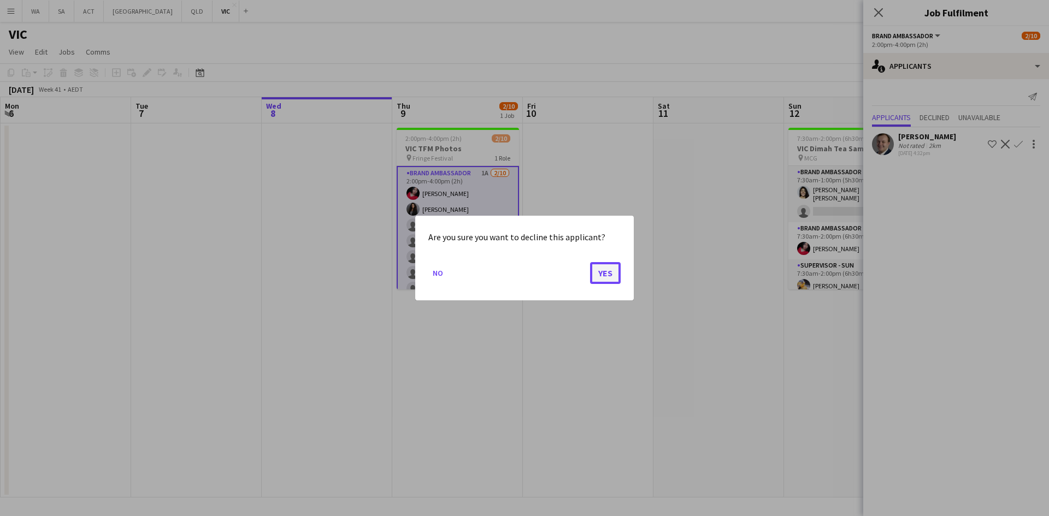
click at [597, 263] on button "Yes" at bounding box center [605, 273] width 31 height 22
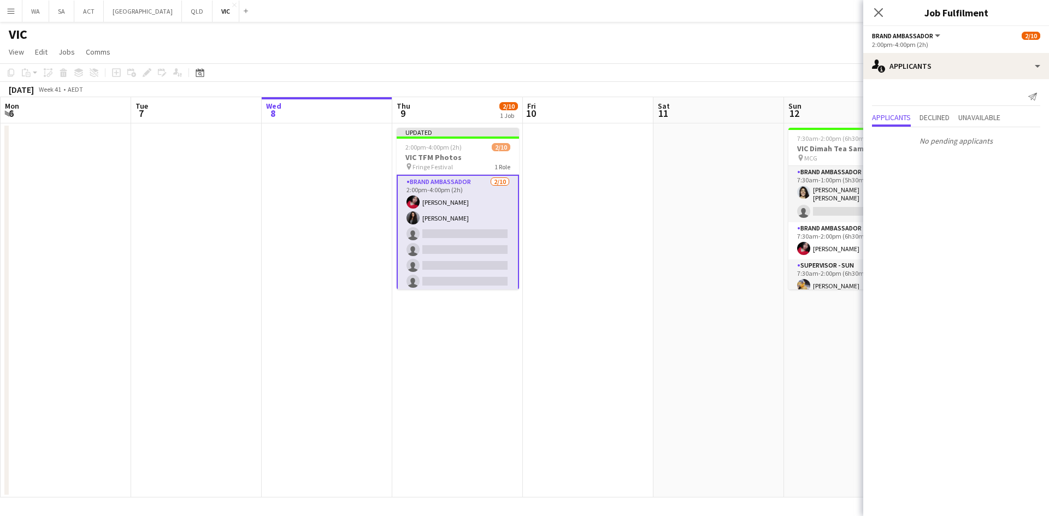
click at [422, 254] on app-card-role "Brand Ambassador 2/10 2:00pm-4:00pm (2h) Evelyn Valdez Jardon Alina Ali single-…" at bounding box center [458, 266] width 122 height 182
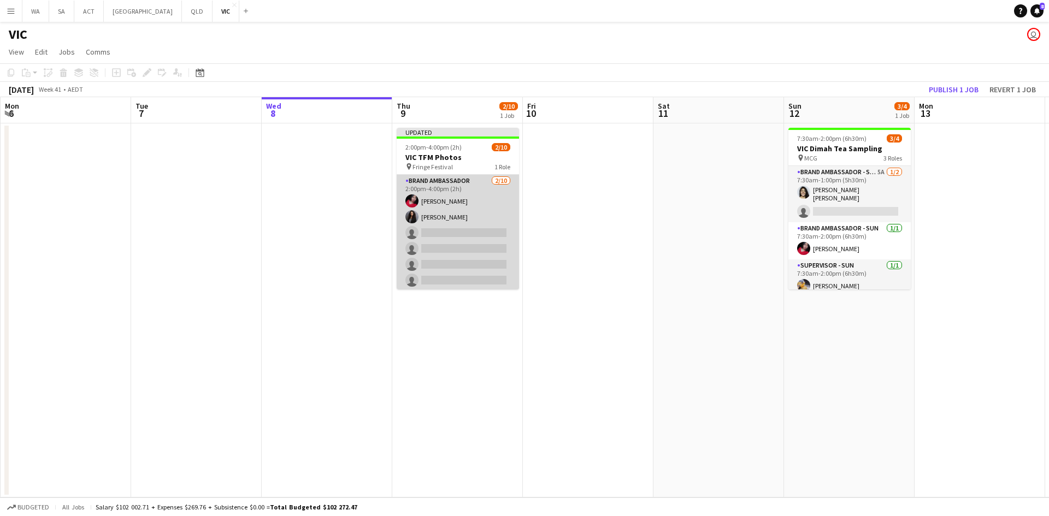
click at [423, 253] on app-card-role "Brand Ambassador 2/10 2:00pm-4:00pm (2h) Evelyn Valdez Jardon Alina Ali single-…" at bounding box center [458, 265] width 122 height 180
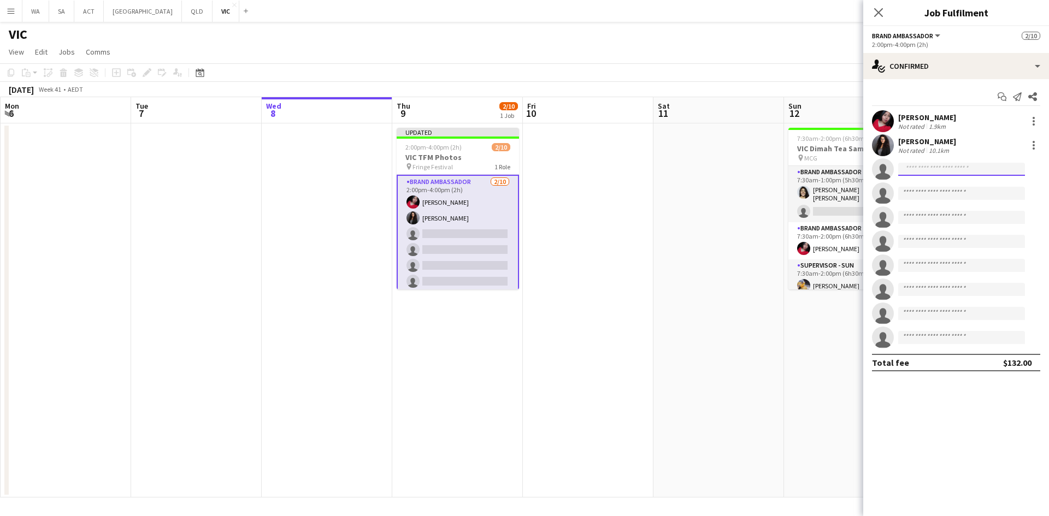
click at [921, 175] on input at bounding box center [961, 169] width 127 height 13
type input "***"
click at [965, 189] on span "Jay Miller Active" at bounding box center [961, 184] width 109 height 9
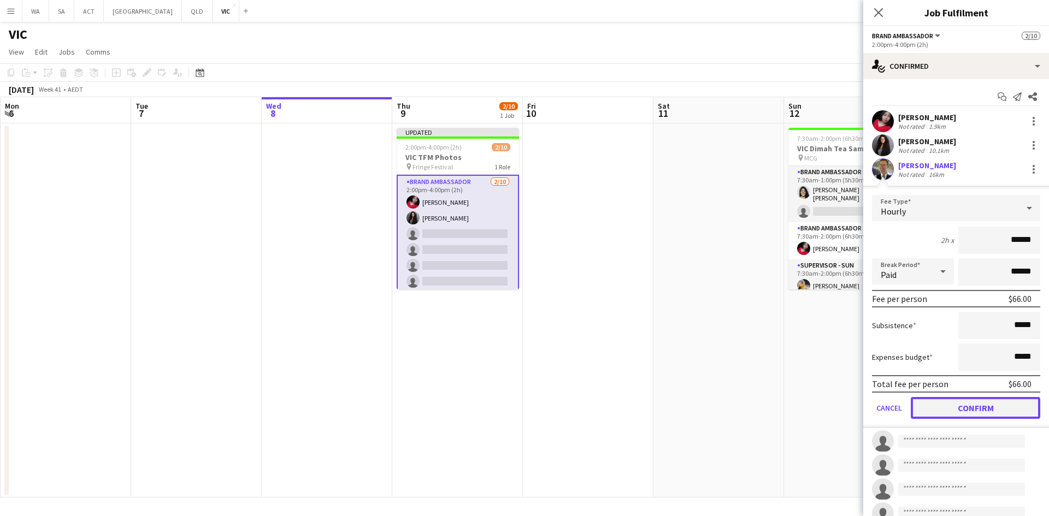
click at [985, 406] on button "Confirm" at bounding box center [975, 408] width 129 height 22
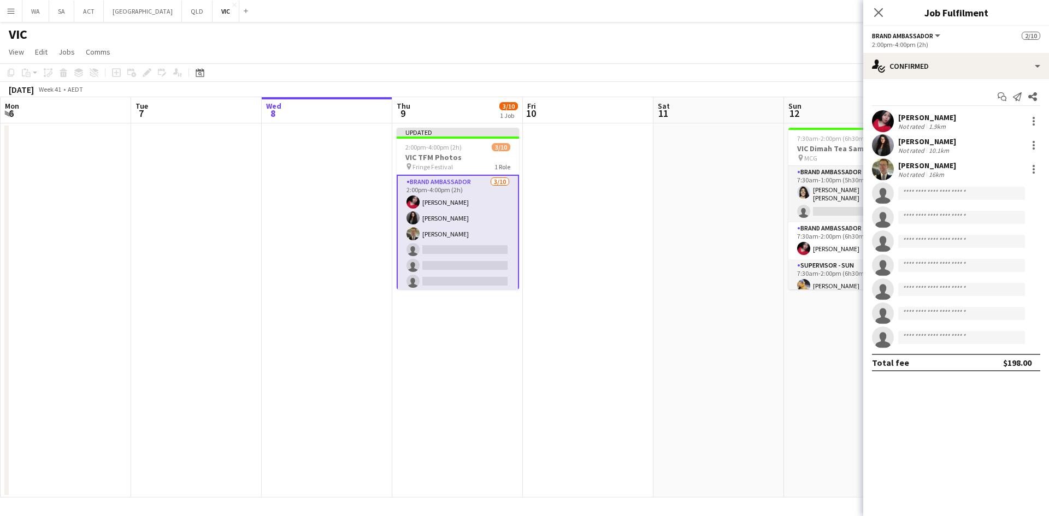
click at [765, 330] on app-date-cell at bounding box center [718, 310] width 131 height 374
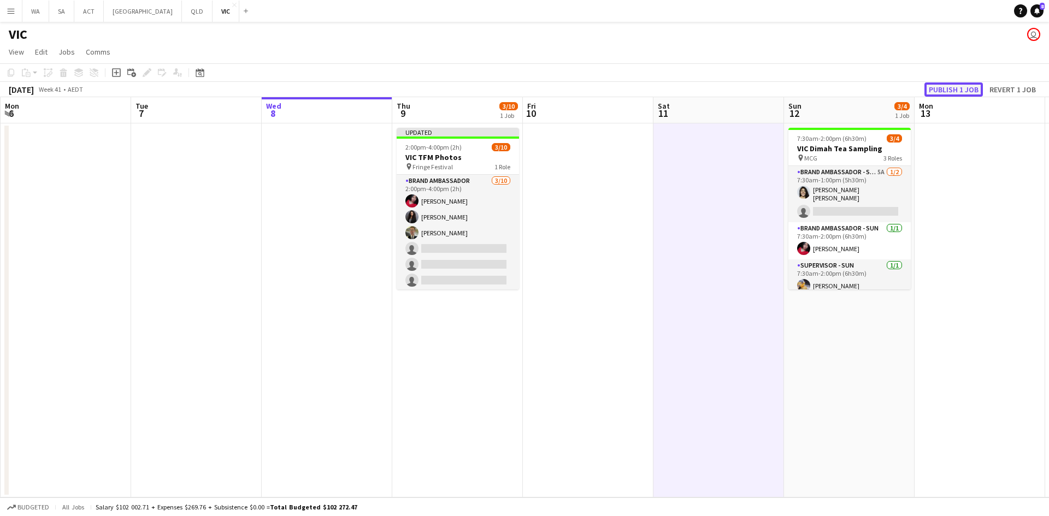
click at [945, 83] on button "Publish 1 job" at bounding box center [953, 89] width 58 height 14
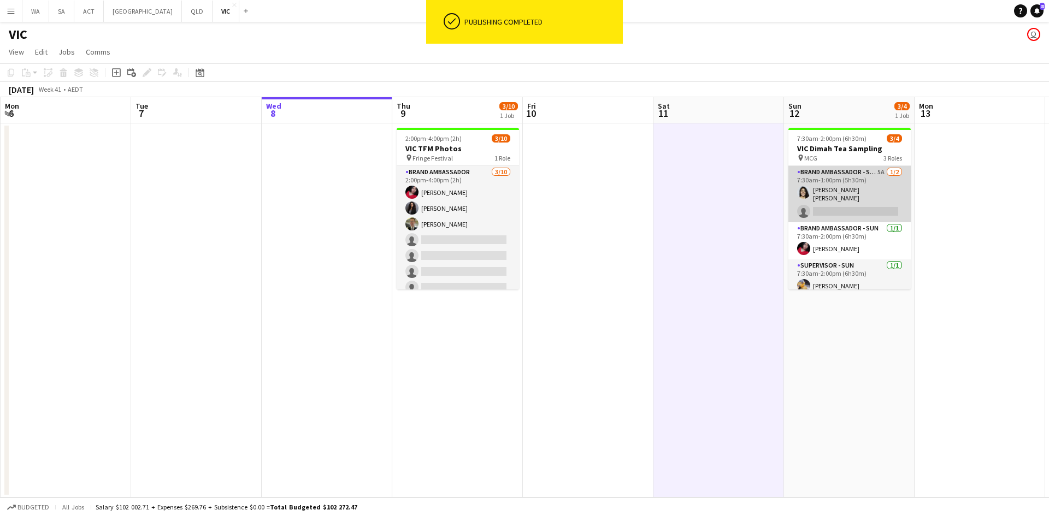
click at [870, 188] on app-card-role "Brand Ambassador - SUN 5A 1/2 7:30am-1:00pm (5h30m) Fernanda Isabel Rojas Medra…" at bounding box center [849, 194] width 122 height 56
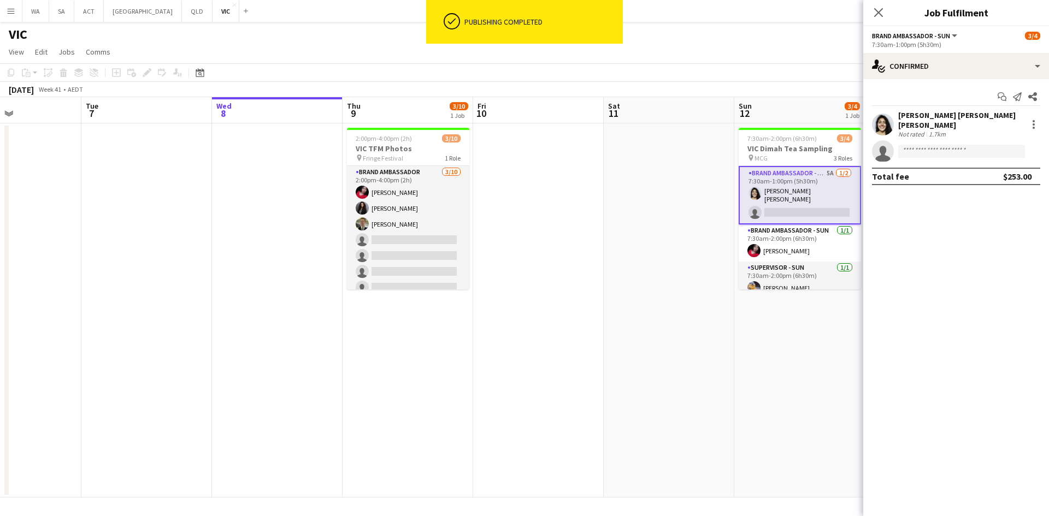
scroll to position [0, 401]
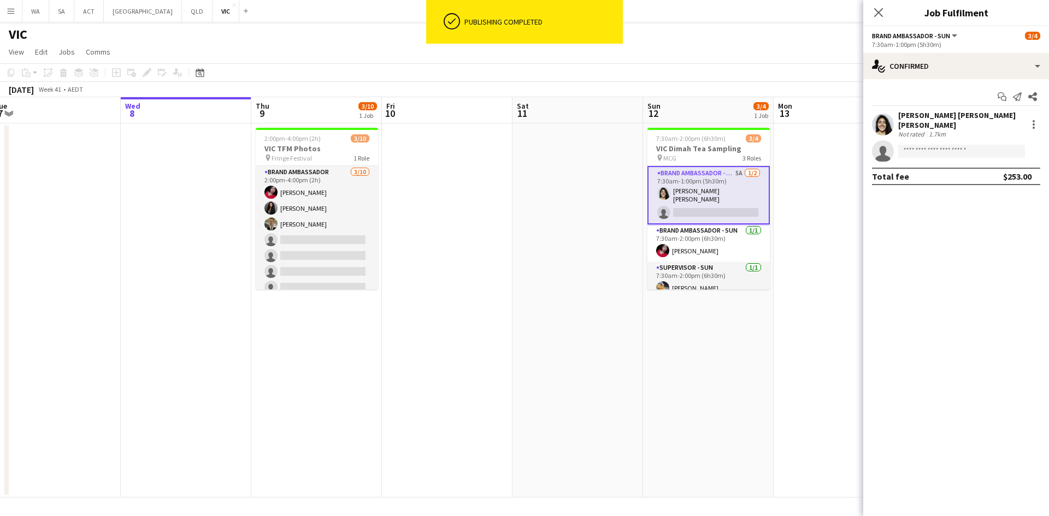
drag, startPoint x: 795, startPoint y: 185, endPoint x: 654, endPoint y: 176, distance: 141.2
click at [654, 176] on app-calendar-viewport "Sat 4 Sun 5 Mon 6 Tue 7 Wed 8 Thu 9 3/10 1 Job Fri 10 Sat 11 Sun 12 3/4 1 Job M…" at bounding box center [524, 297] width 1049 height 400
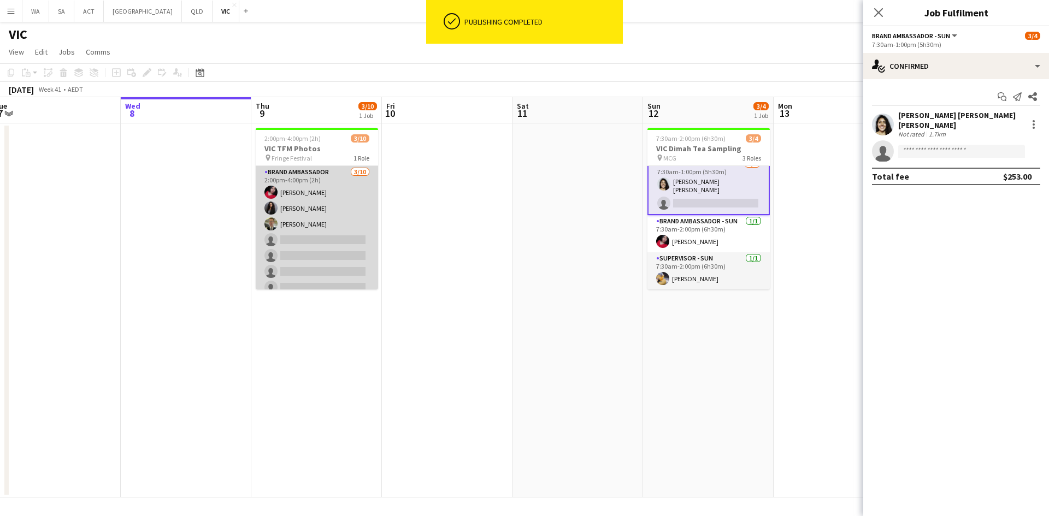
click at [338, 235] on app-card-role "Brand Ambassador 3/10 2:00pm-4:00pm (2h) Evelyn Valdez Jardon Alina Ali Jay Mil…" at bounding box center [317, 256] width 122 height 180
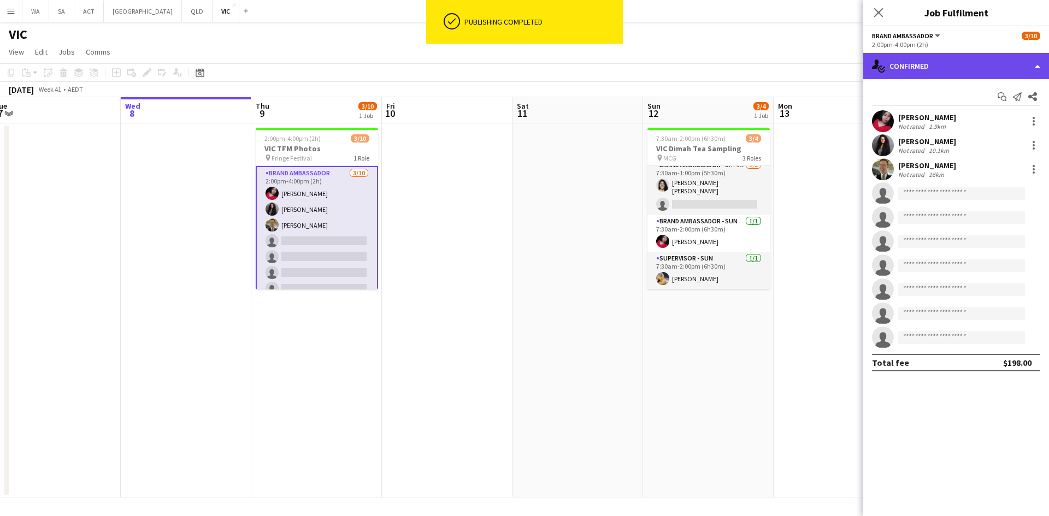
click at [887, 70] on div "single-neutral-actions-check-2 Confirmed" at bounding box center [956, 66] width 186 height 26
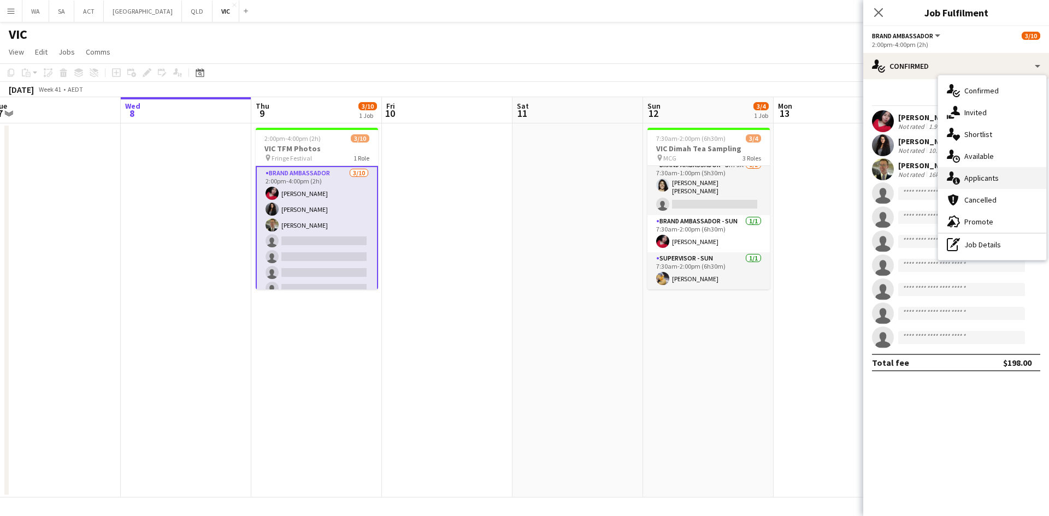
click at [997, 170] on div "single-neutral-actions-information Applicants" at bounding box center [992, 178] width 108 height 22
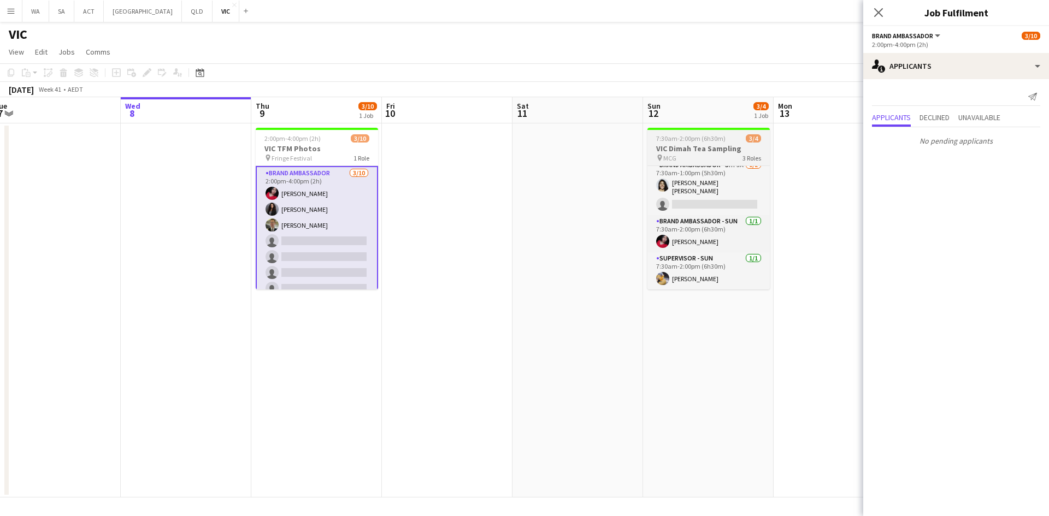
click at [767, 142] on div "7:30am-2:00pm (6h30m) 3/4" at bounding box center [708, 138] width 122 height 8
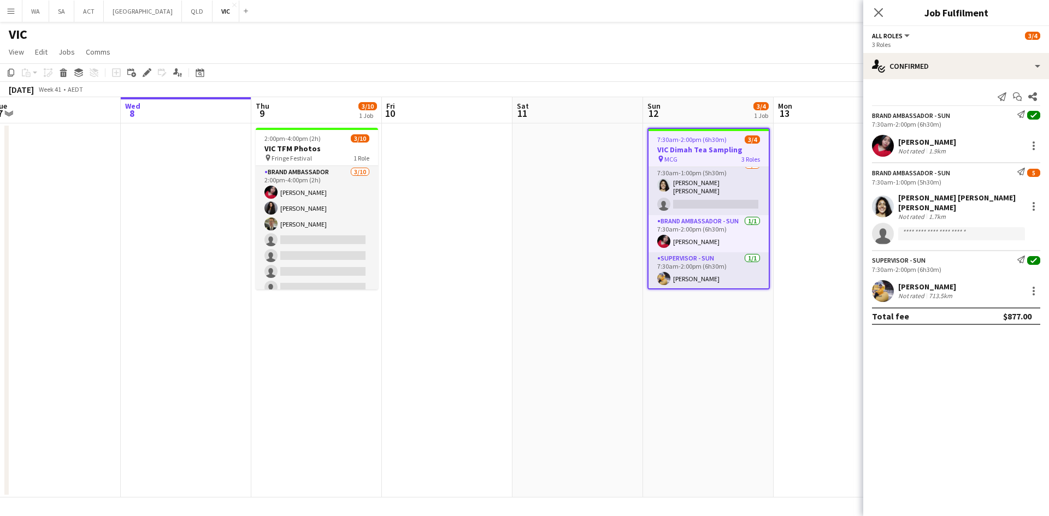
click at [790, 162] on app-date-cell at bounding box center [838, 310] width 131 height 374
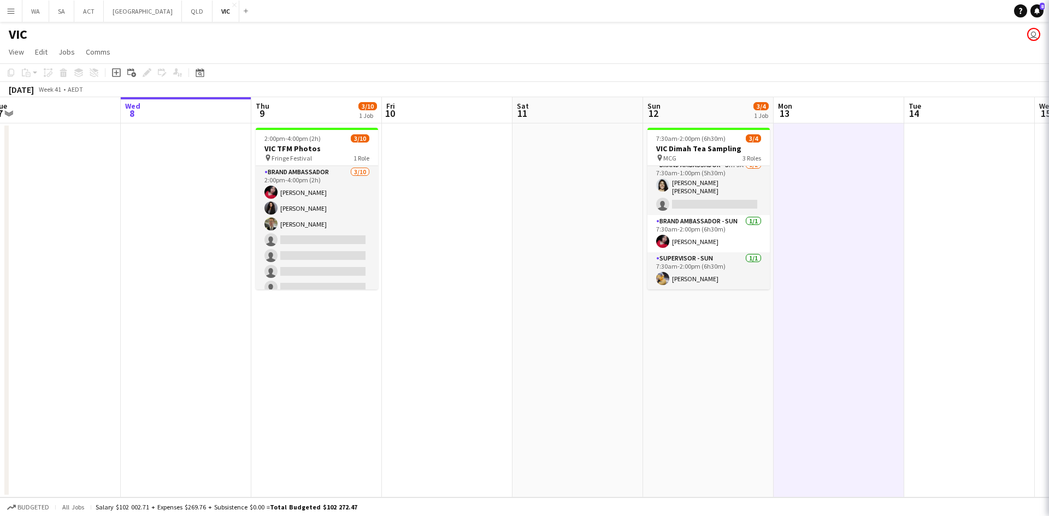
click at [790, 162] on app-date-cell at bounding box center [838, 310] width 131 height 374
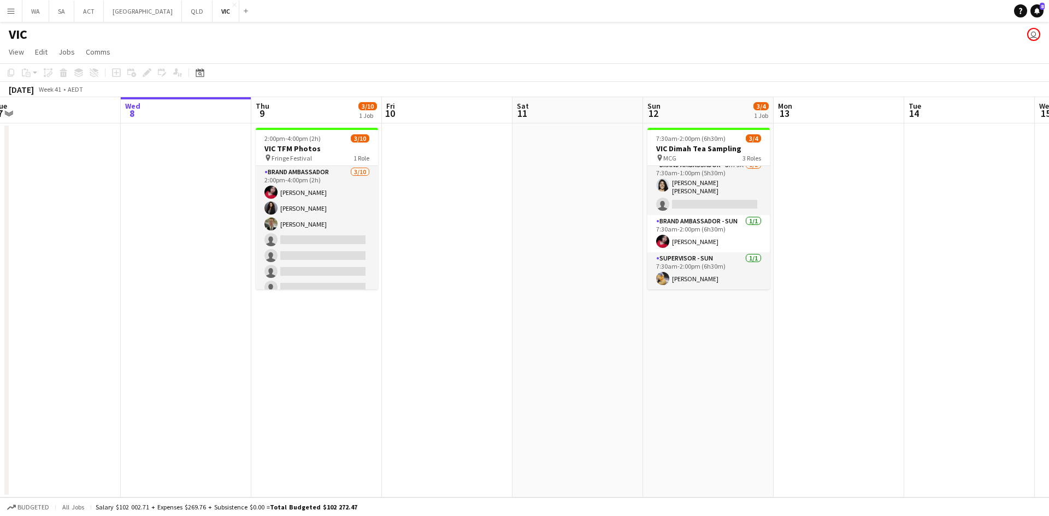
click at [621, 152] on app-date-cell at bounding box center [577, 310] width 131 height 374
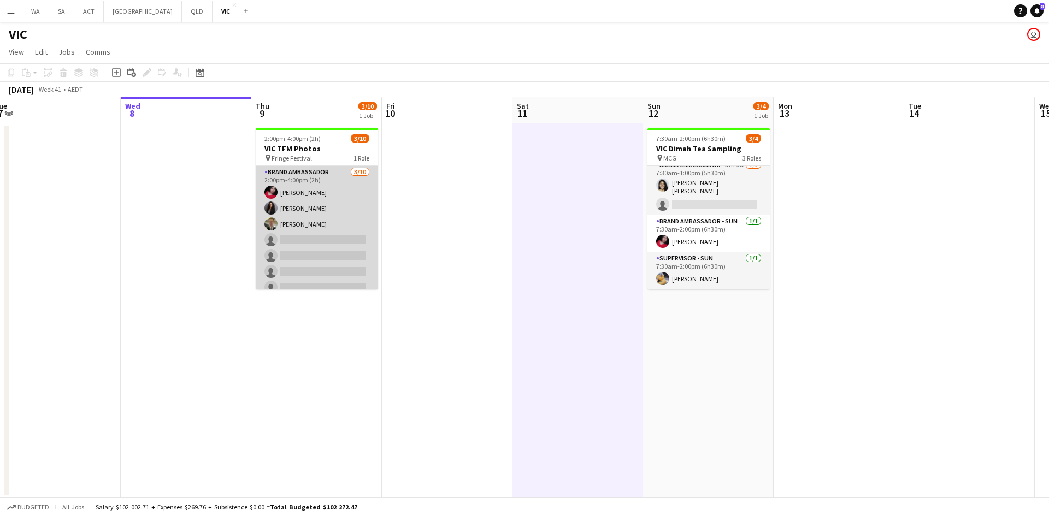
click at [353, 196] on app-card-role "Brand Ambassador 3/10 2:00pm-4:00pm (2h) Evelyn Valdez Jardon Alina Ali Jay Mil…" at bounding box center [317, 256] width 122 height 180
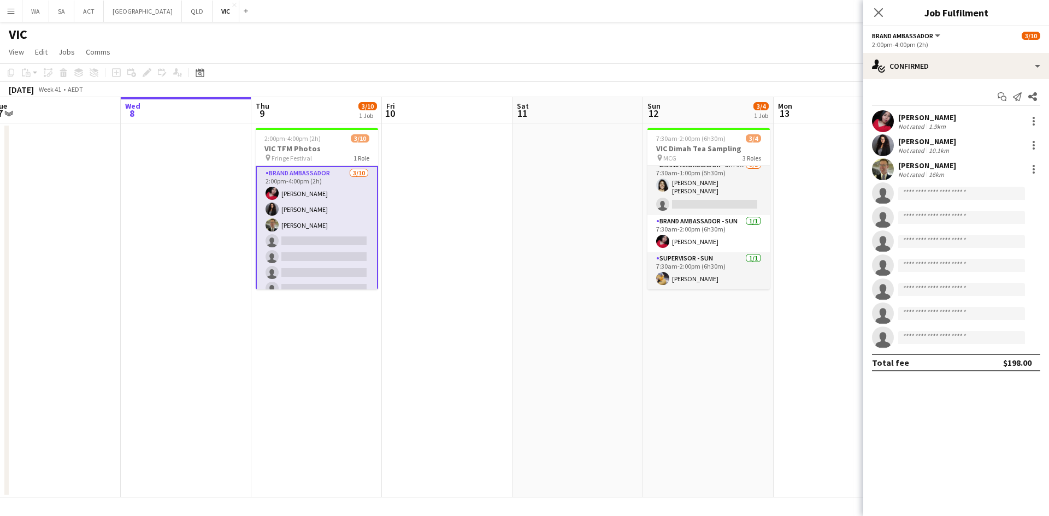
click at [12, 10] on app-icon "Menu" at bounding box center [11, 11] width 9 height 9
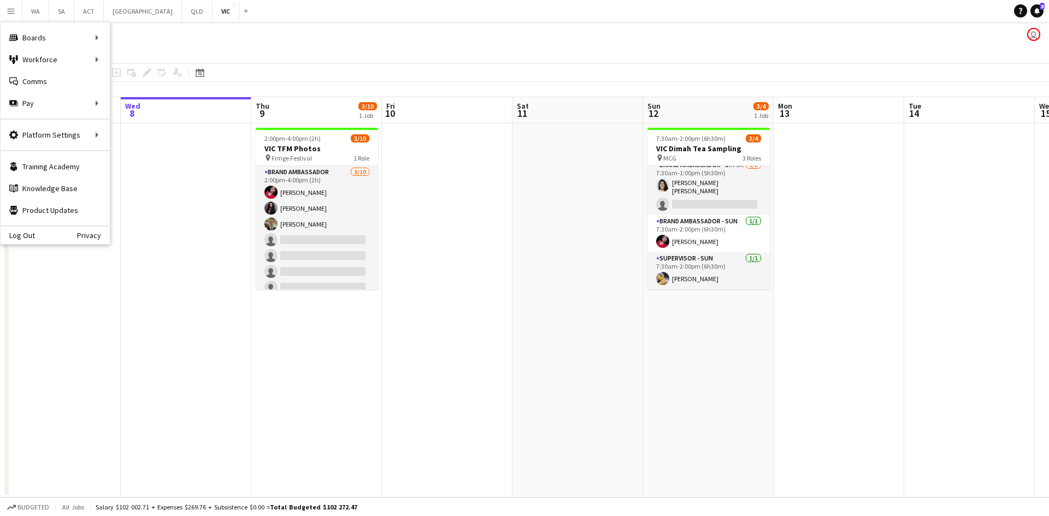
click at [428, 233] on app-date-cell at bounding box center [447, 310] width 131 height 374
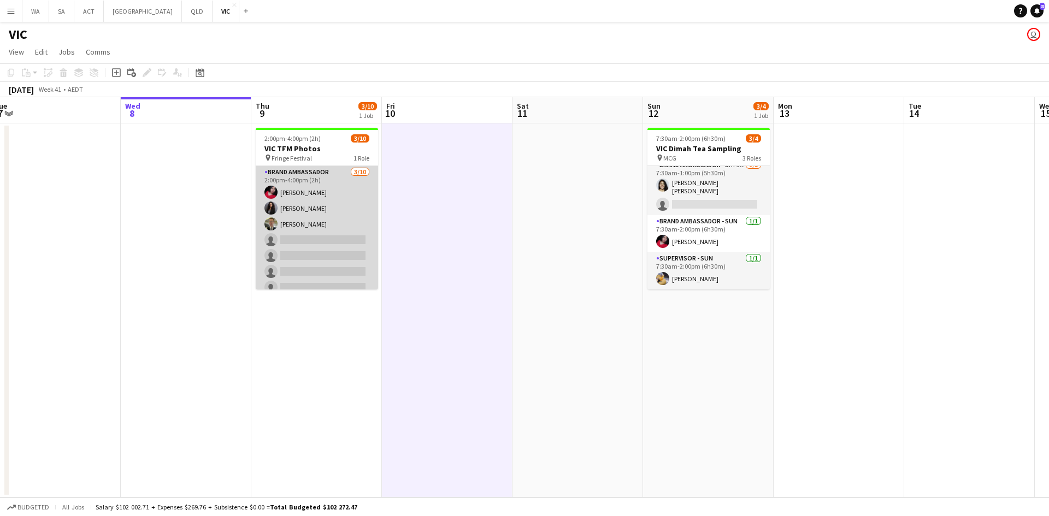
click at [348, 206] on app-card-role "Brand Ambassador 3/10 2:00pm-4:00pm (2h) Evelyn Valdez Jardon Alina Ali Jay Mil…" at bounding box center [317, 256] width 122 height 180
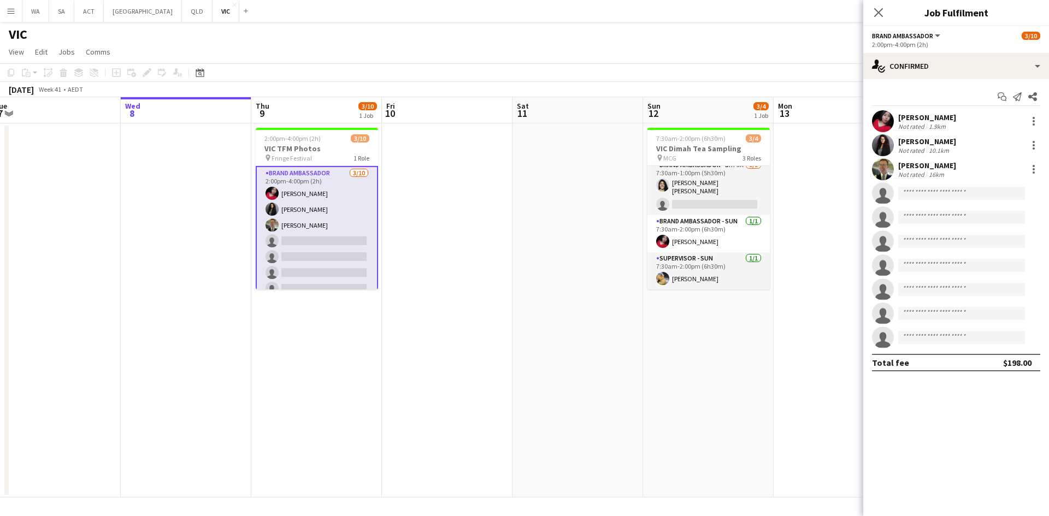
click at [348, 206] on app-card-role "Brand Ambassador 3/10 2:00pm-4:00pm (2h) Evelyn Valdez Jardon Alina Ali Jay Mil…" at bounding box center [317, 257] width 122 height 182
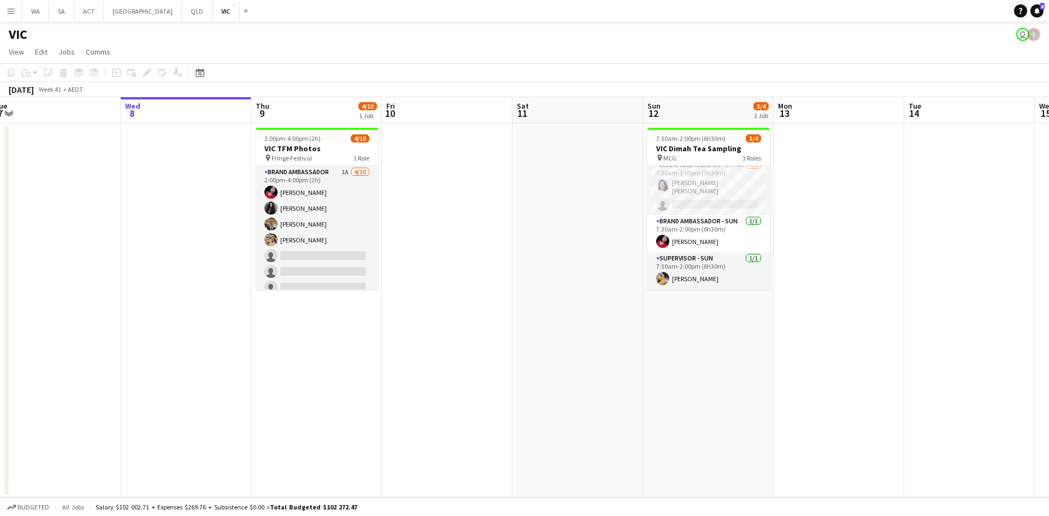
scroll to position [56, 0]
drag, startPoint x: 419, startPoint y: 395, endPoint x: 1048, endPoint y: 541, distance: 646.0
click at [1048, 516] on html "Menu Boards Boards Boards All jobs Status Workforce Workforce My Workforce Recr…" at bounding box center [524, 258] width 1049 height 516
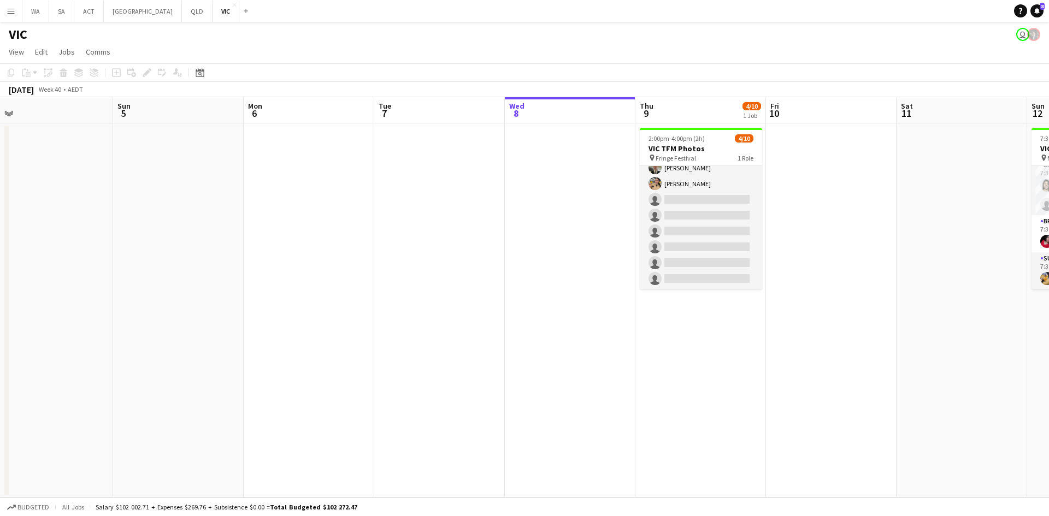
drag, startPoint x: 717, startPoint y: 318, endPoint x: 869, endPoint y: 311, distance: 152.6
click at [897, 302] on app-calendar-viewport "Thu 2 Fri 3 Sat 4 Sun 5 Mon 6 Tue 7 Wed 8 Thu 9 4/10 1 Job Fri 10 Sat 11 Sun 12…" at bounding box center [524, 297] width 1049 height 400
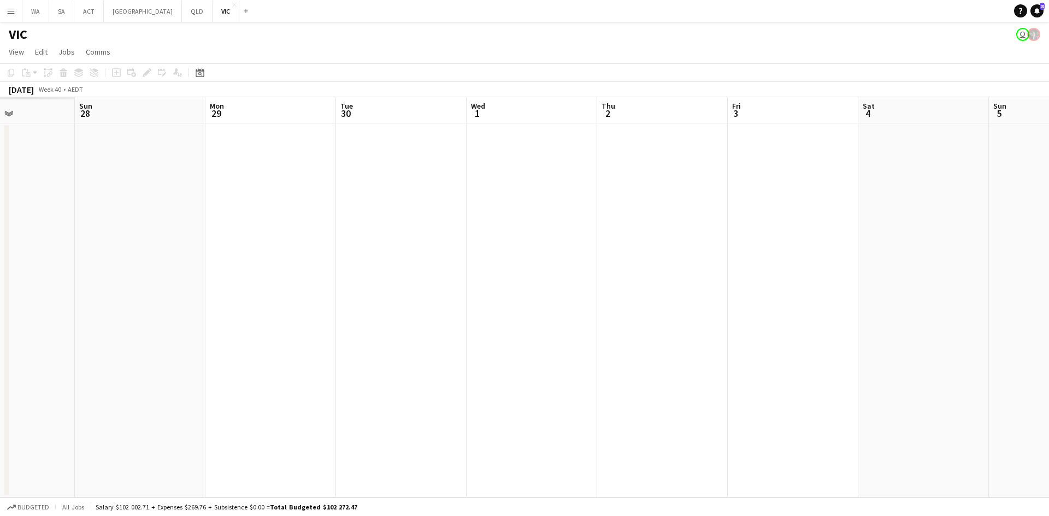
drag, startPoint x: 29, startPoint y: 239, endPoint x: 873, endPoint y: 266, distance: 844.9
click at [948, 245] on app-calendar-viewport "Thu 25 Fri 26 Sat 27 Sun 28 Mon 29 Tue 30 Wed 1 Thu 2 Fri 3 Sat 4 Sun 5 Mon 6 T…" at bounding box center [524, 297] width 1049 height 400
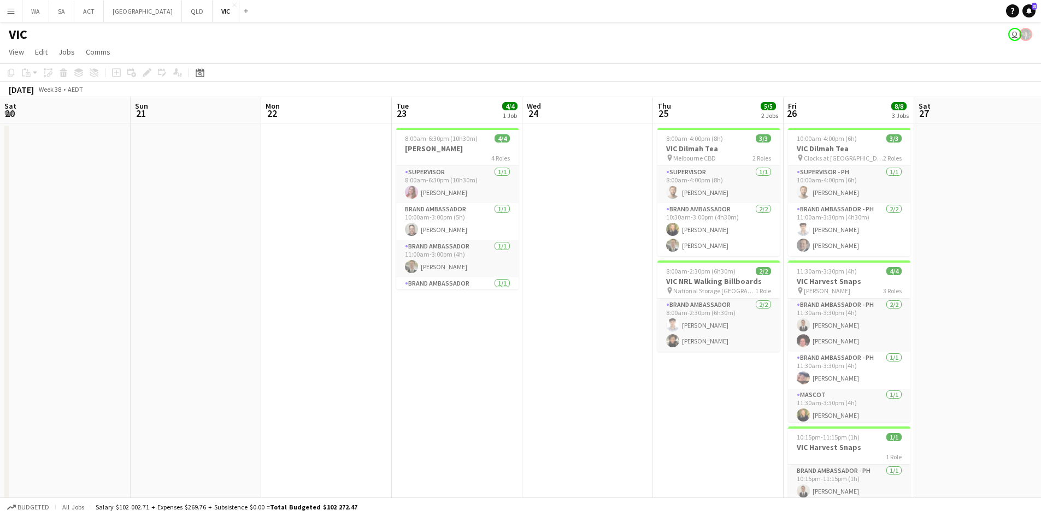
scroll to position [0, 407]
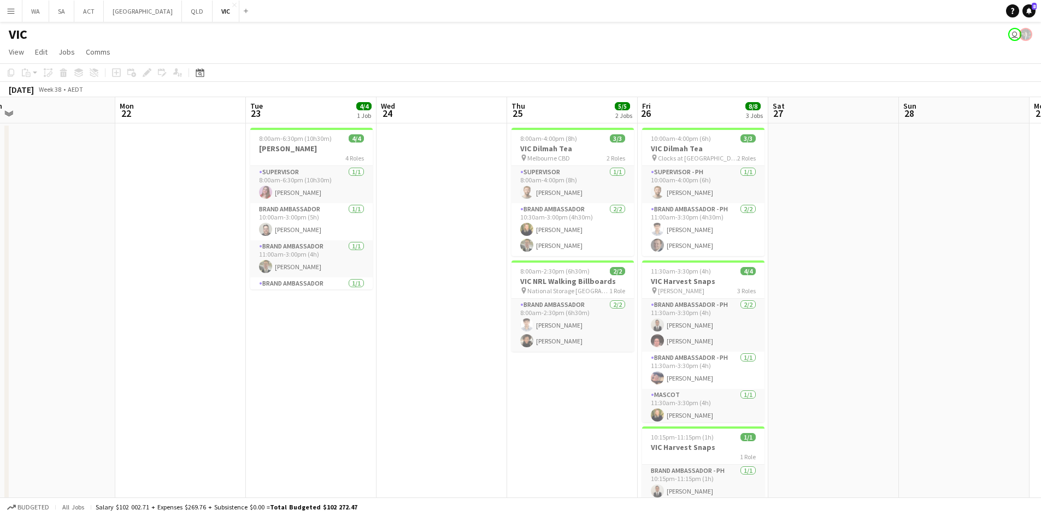
drag, startPoint x: 783, startPoint y: 192, endPoint x: 407, endPoint y: 210, distance: 376.3
click at [407, 210] on app-calendar-viewport "Thu 18 4/4 2 Jobs Fri 19 Sat 20 Sun 21 Mon 22 Tue 23 4/4 1 Job Wed 24 Thu 25 5/…" at bounding box center [520, 311] width 1041 height 428
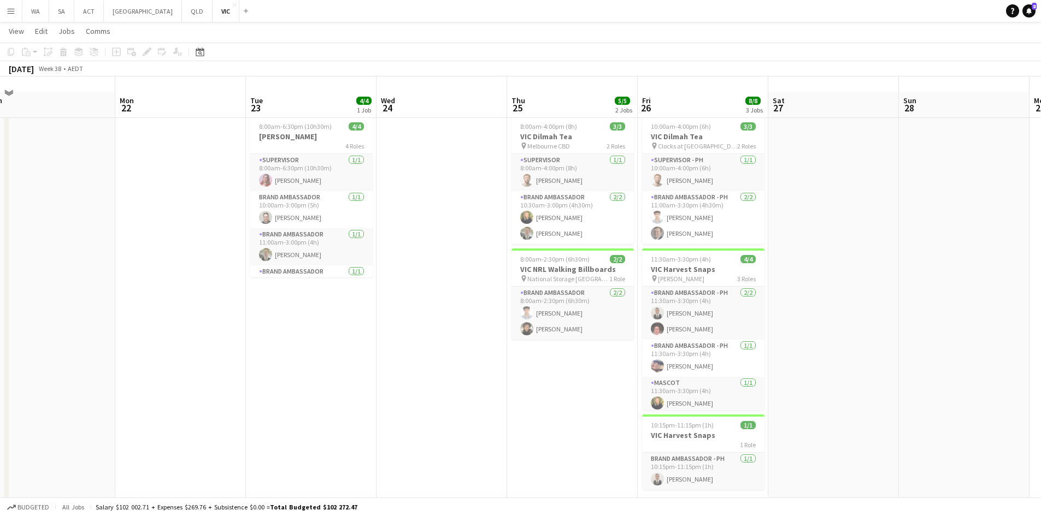
scroll to position [0, 0]
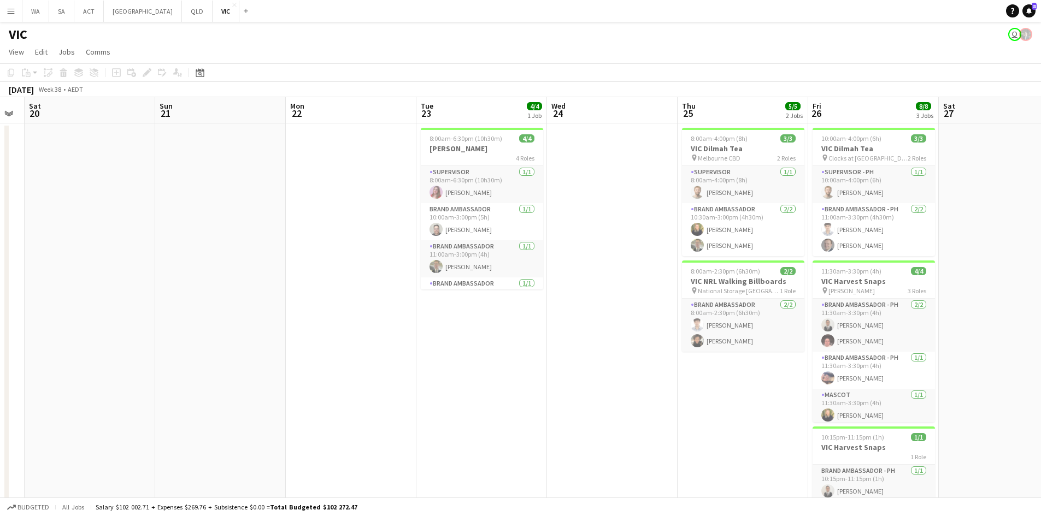
drag, startPoint x: 445, startPoint y: 248, endPoint x: 818, endPoint y: 197, distance: 376.0
click at [816, 197] on app-calendar-viewport "Thu 18 4/4 2 Jobs Fri 19 Sat 20 Sun 21 Mon 22 Tue 23 4/4 1 Job Wed 24 Thu 25 5/…" at bounding box center [520, 311] width 1041 height 428
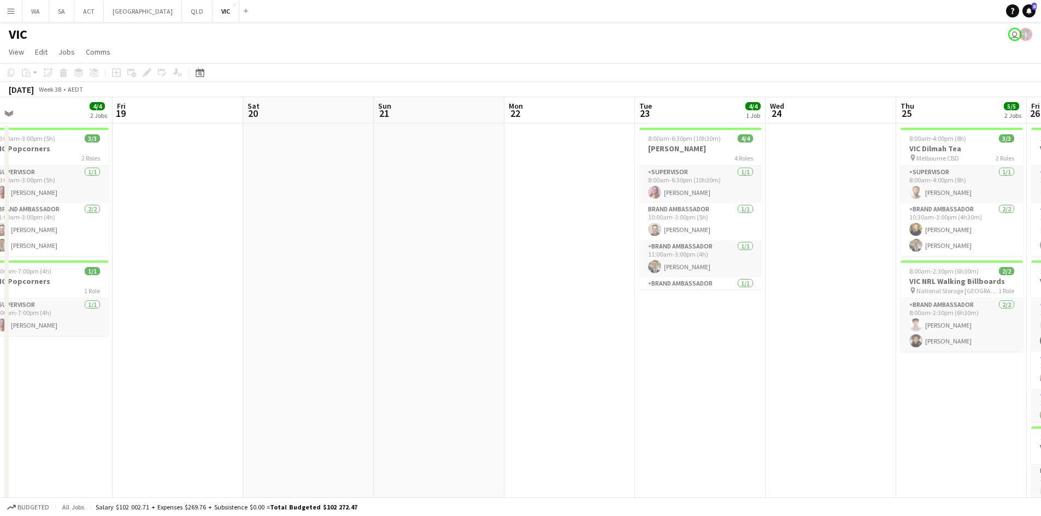
drag, startPoint x: 522, startPoint y: 206, endPoint x: 792, endPoint y: 203, distance: 269.3
click at [792, 203] on app-calendar-viewport "Tue 16 3/3 1 Job Wed 17 3/3 1 Job Thu 18 4/4 2 Jobs Fri 19 Sat 20 Sun 21 Mon 22…" at bounding box center [520, 311] width 1041 height 428
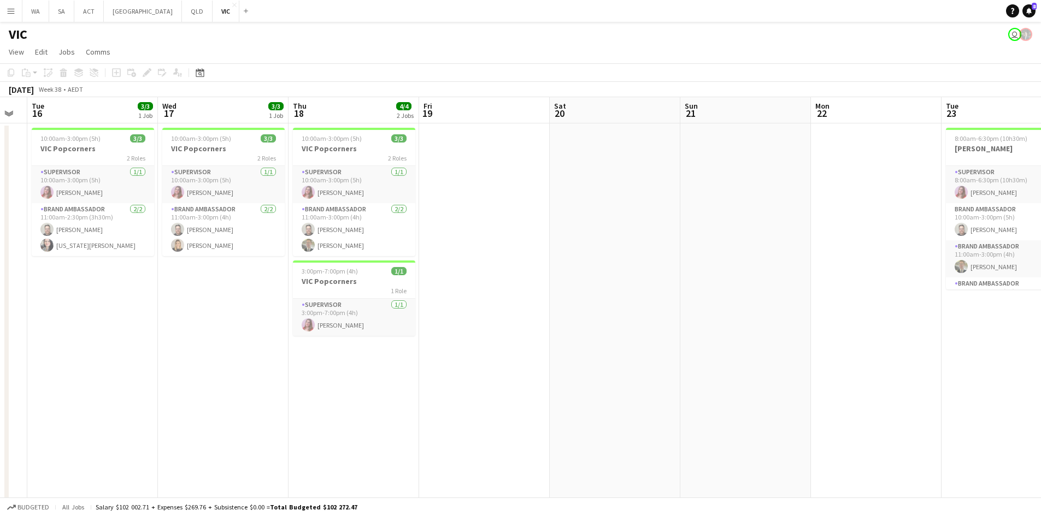
click at [439, 360] on app-date-cell at bounding box center [484, 324] width 131 height 402
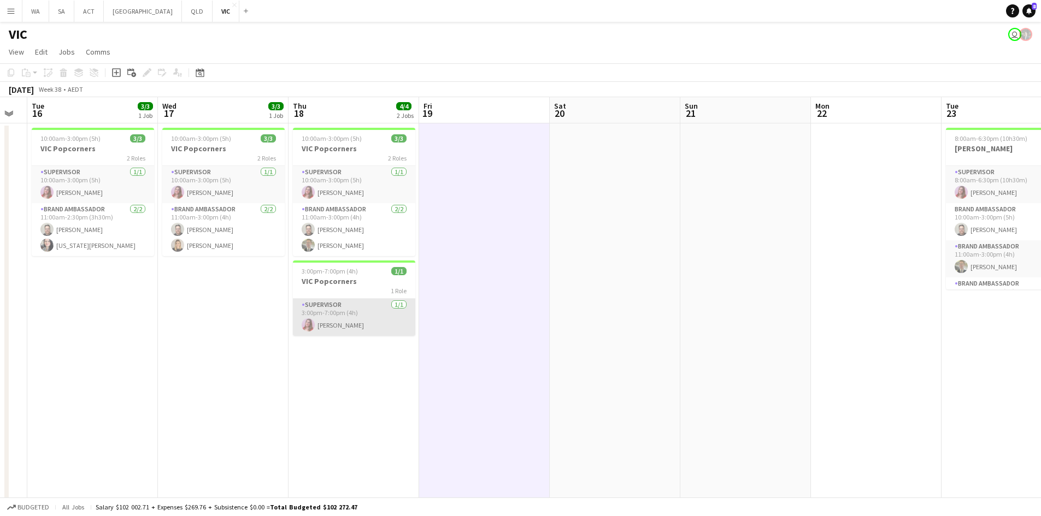
click at [350, 315] on app-card-role "Supervisor 1/1 3:00pm-7:00pm (4h) Grace Wight" at bounding box center [354, 317] width 122 height 37
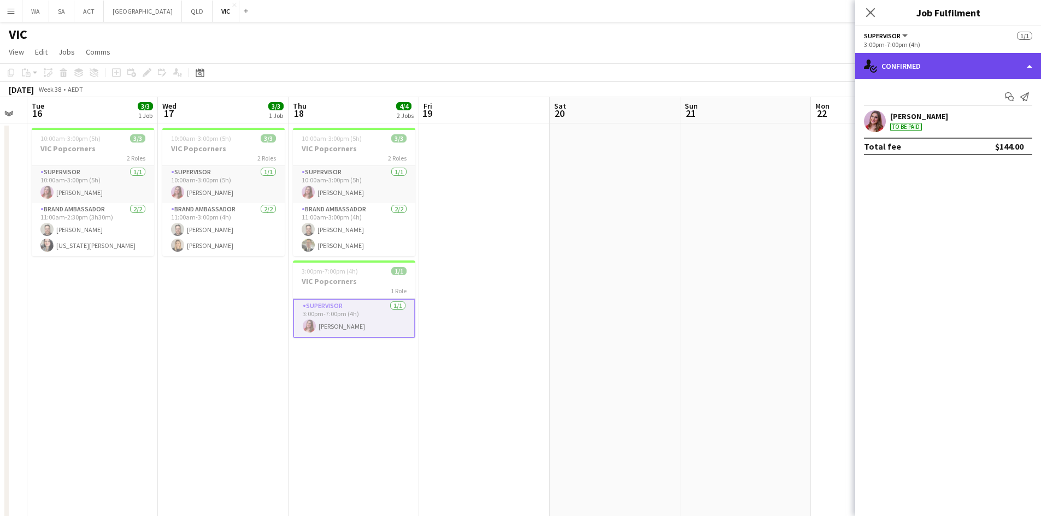
click at [967, 73] on div "single-neutral-actions-check-2 Confirmed" at bounding box center [948, 66] width 186 height 26
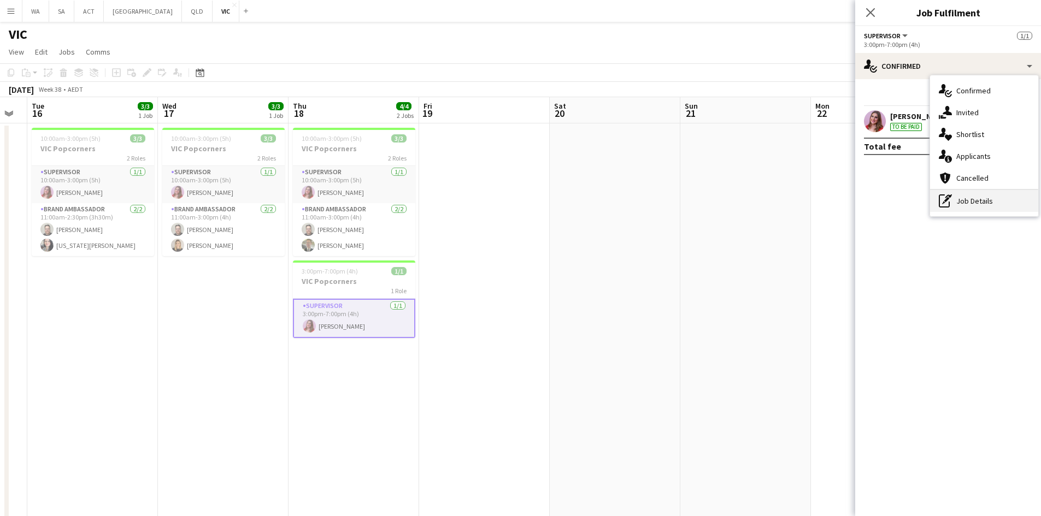
click at [982, 204] on div "pen-write Job Details" at bounding box center [984, 201] width 108 height 22
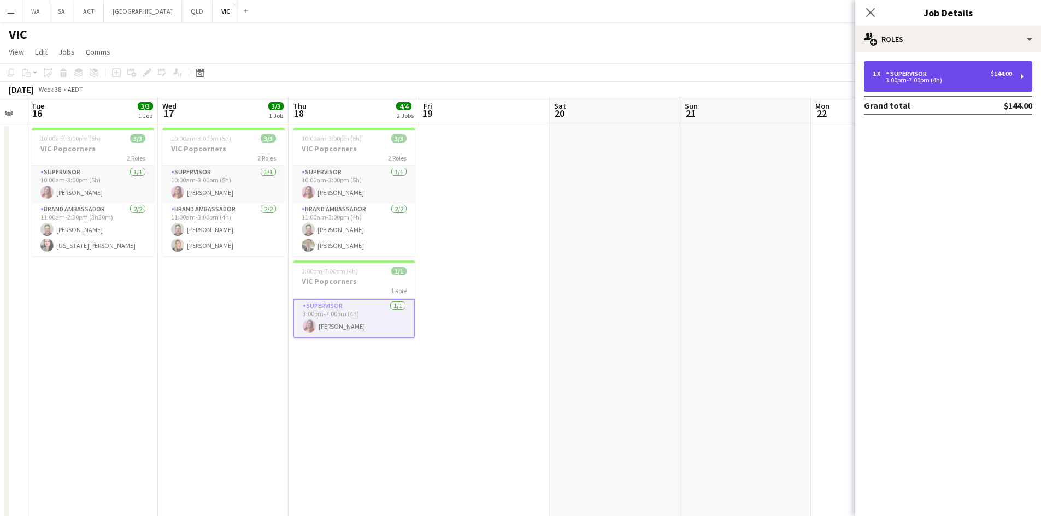
click at [942, 78] on div "3:00pm-7:00pm (4h)" at bounding box center [941, 80] width 139 height 5
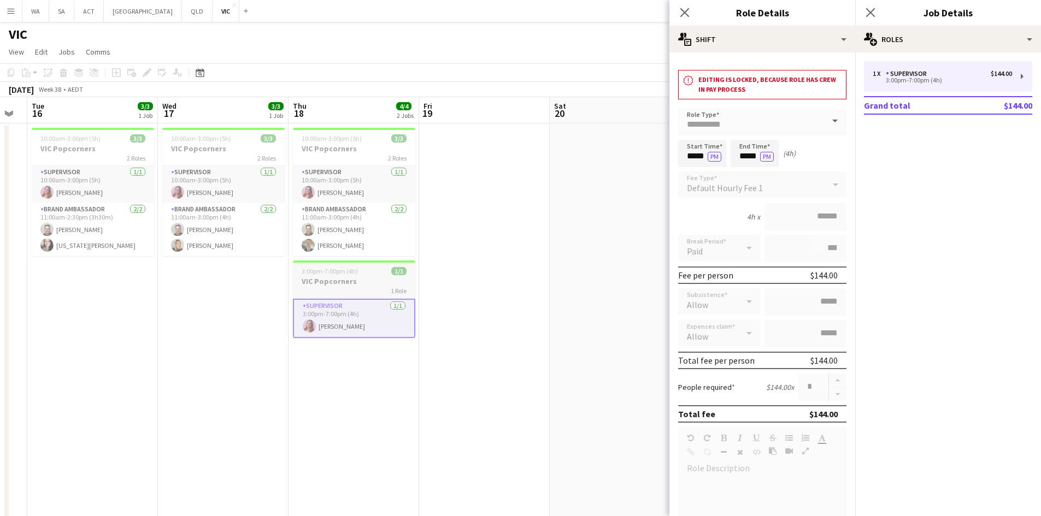
click at [360, 280] on h3 "VIC Popcorners" at bounding box center [354, 281] width 122 height 10
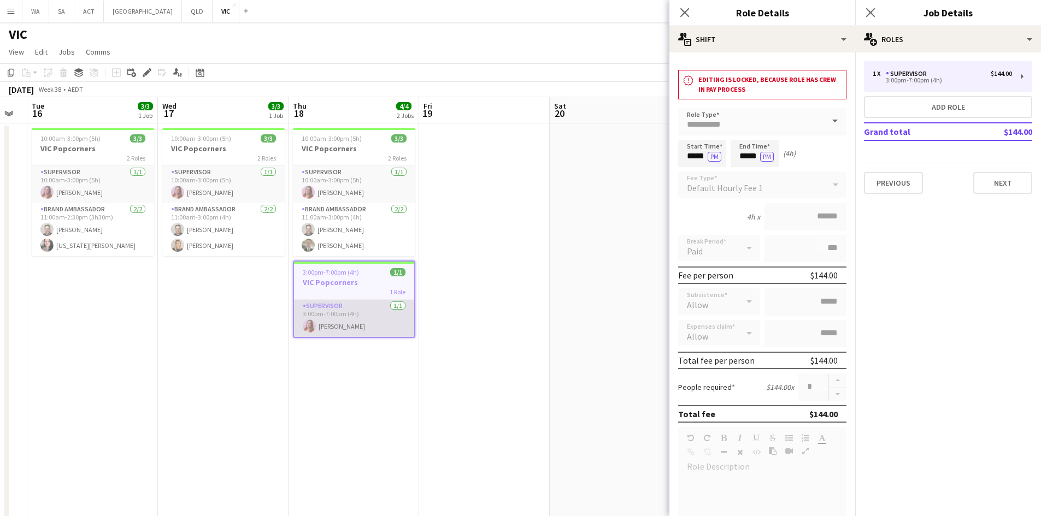
click at [347, 320] on app-card-role "Supervisor 1/1 3:00pm-7:00pm (4h) Grace Wight" at bounding box center [354, 318] width 120 height 37
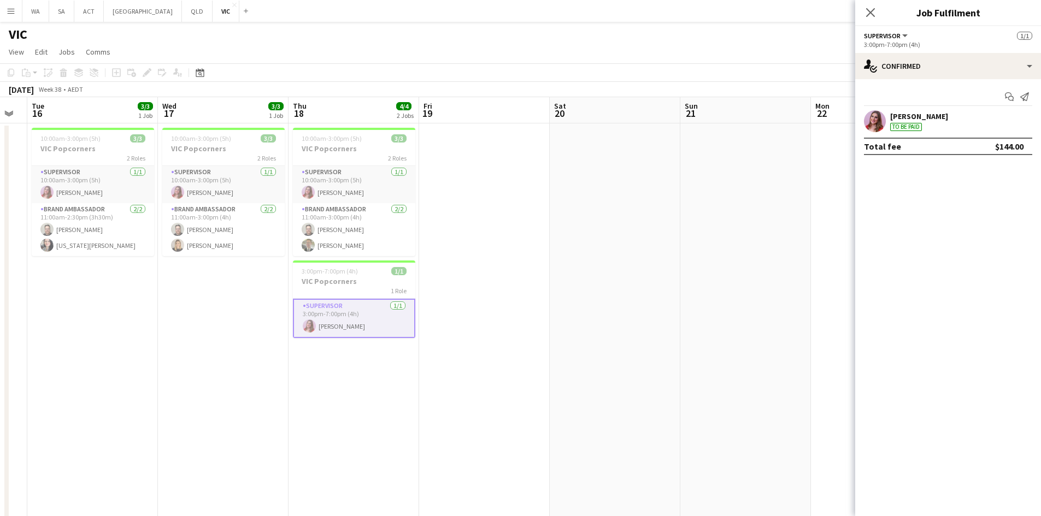
click at [883, 113] on div at bounding box center [875, 121] width 22 height 22
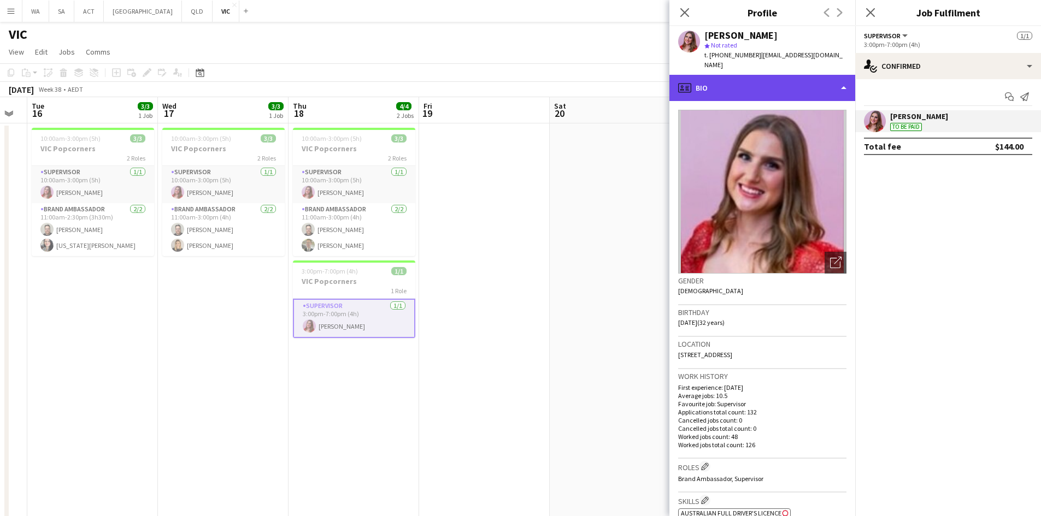
click at [796, 82] on div "profile Bio" at bounding box center [762, 88] width 186 height 26
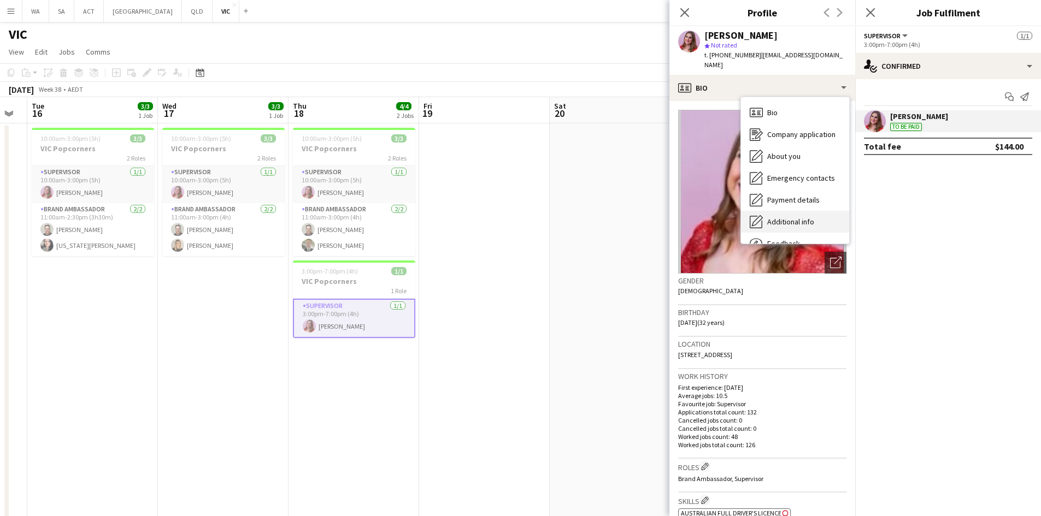
click at [811, 217] on span "Additional info" at bounding box center [790, 222] width 47 height 10
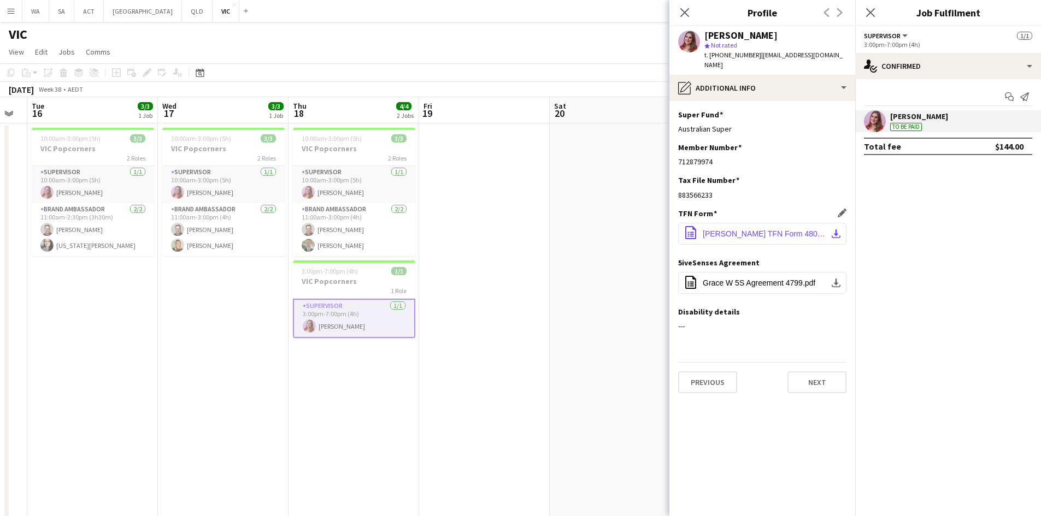
click at [786, 229] on button "office-file-sheet Grace Wight TFN Form 4800.pdf download-bottom" at bounding box center [762, 234] width 168 height 22
drag, startPoint x: 960, startPoint y: 181, endPoint x: 784, endPoint y: 200, distance: 177.5
click at [947, 204] on mat-expansion-panel "check Confirmed Start chat Send notification Grace Wight To be paid Total fee $…" at bounding box center [948, 297] width 186 height 437
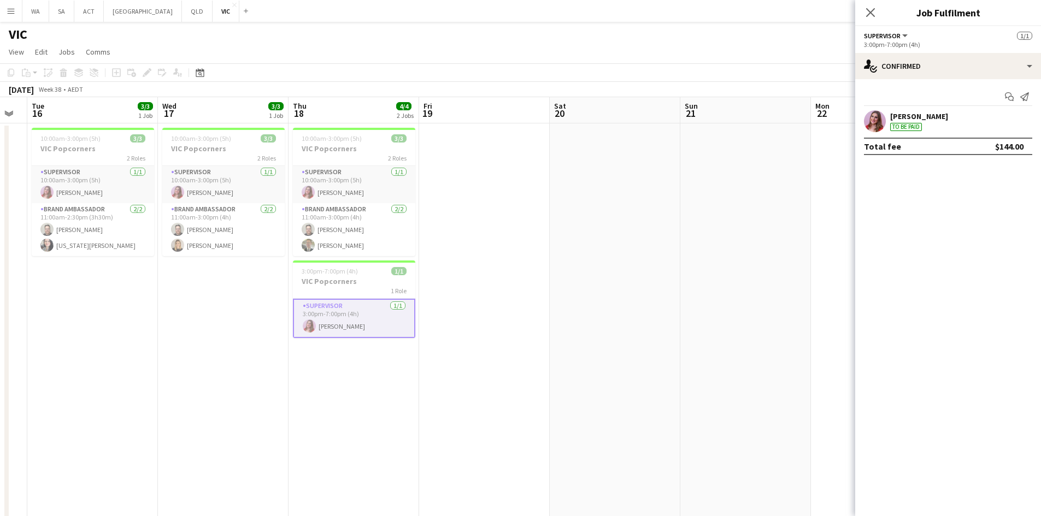
click at [881, 119] on app-user-avatar at bounding box center [875, 121] width 22 height 22
click at [930, 172] on mat-expansion-panel "check Confirmed Start chat Send notification Grace Wight To be paid Total fee $…" at bounding box center [948, 297] width 186 height 437
click at [895, 113] on div "Grace Wight" at bounding box center [919, 116] width 58 height 10
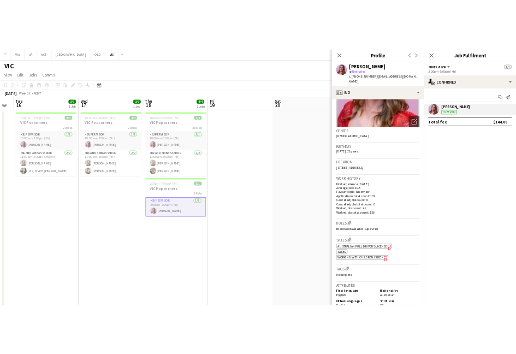
scroll to position [0, 0]
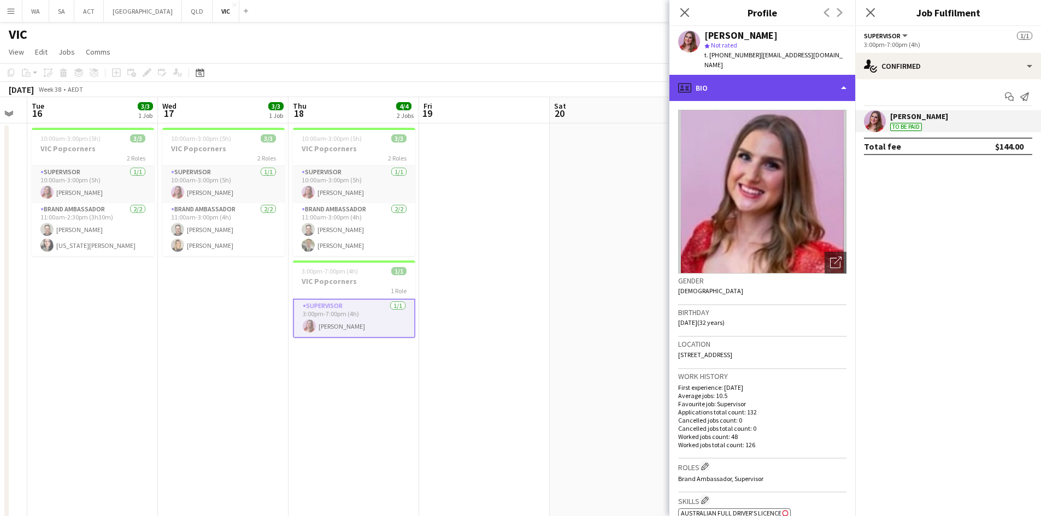
click at [793, 87] on div "profile Bio" at bounding box center [762, 88] width 186 height 26
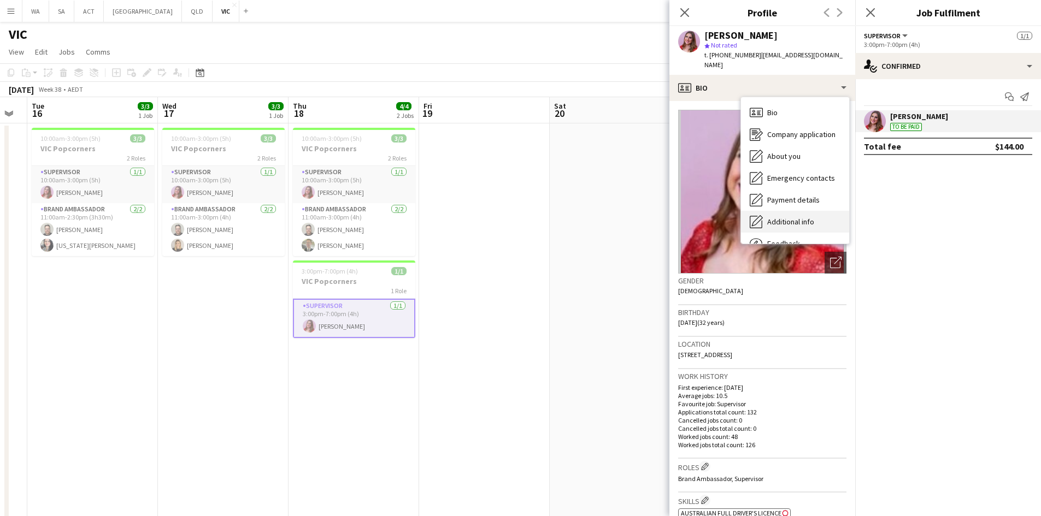
click at [795, 217] on span "Additional info" at bounding box center [790, 222] width 47 height 10
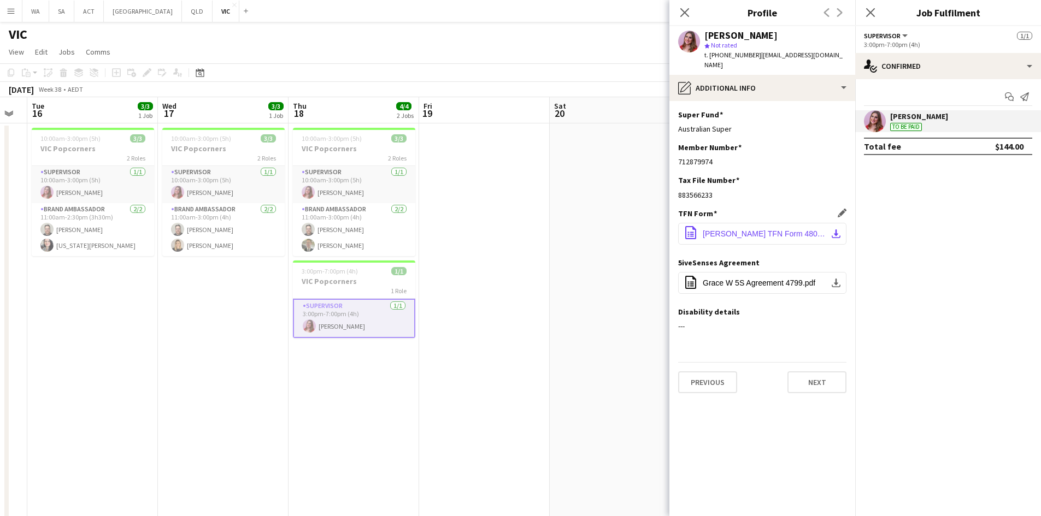
click at [779, 233] on button "office-file-sheet Grace Wight TFN Form 4800.pdf download-bottom" at bounding box center [762, 234] width 168 height 22
click at [771, 272] on button "office-file-sheet Grace W 5S Agreement 4799.pdf download-bottom" at bounding box center [762, 283] width 168 height 22
click at [771, 223] on button "office-file-sheet Grace Wight TFN Form 4800.pdf download-bottom" at bounding box center [762, 234] width 168 height 22
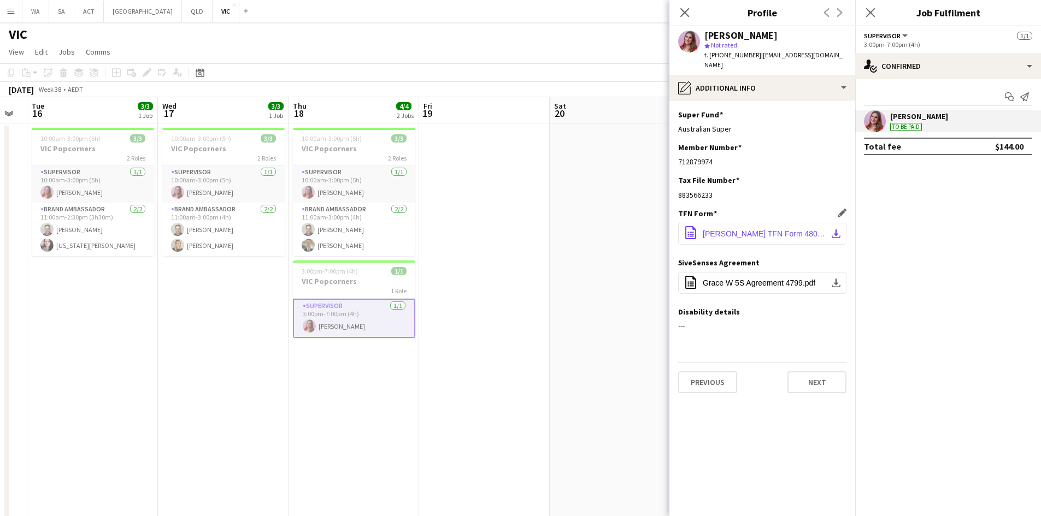
click at [773, 223] on button "office-file-sheet Grace Wight TFN Form 4800.pdf download-bottom" at bounding box center [762, 234] width 168 height 22
click at [935, 206] on mat-expansion-panel "check Confirmed Start chat Send notification Grace Wight To be paid Total fee $…" at bounding box center [948, 297] width 186 height 437
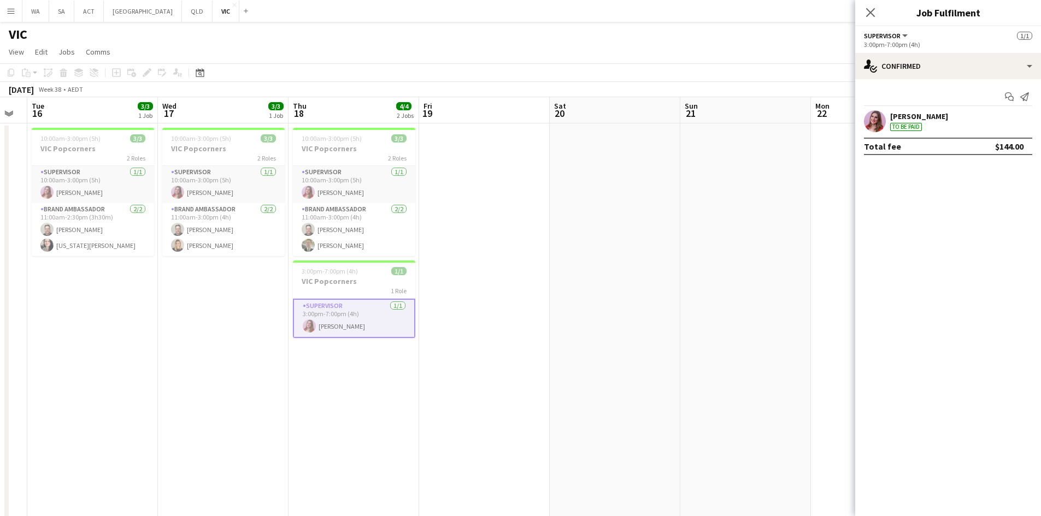
click at [874, 120] on app-user-avatar at bounding box center [875, 121] width 22 height 22
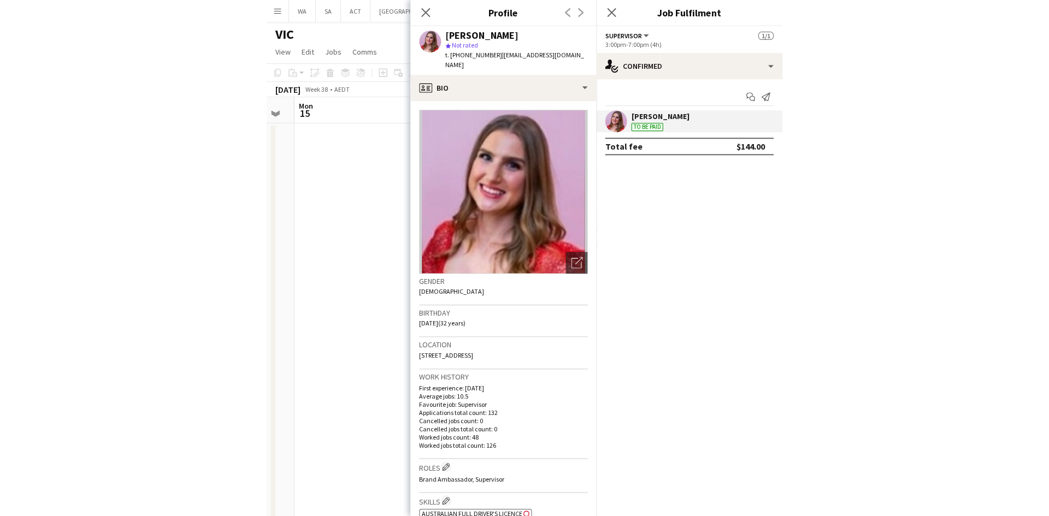
scroll to position [0, 234]
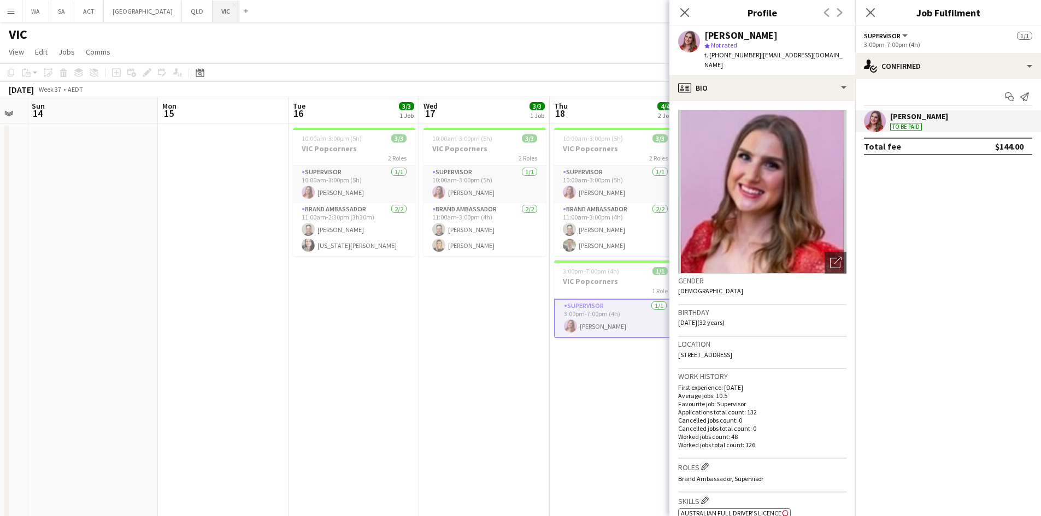
click at [212, 10] on button "VIC Close" at bounding box center [225, 11] width 27 height 21
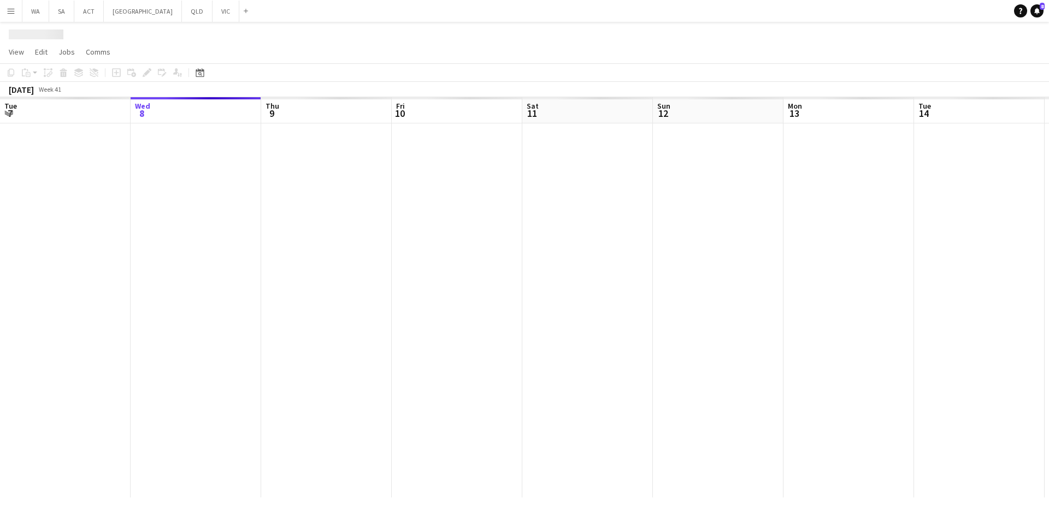
drag, startPoint x: 403, startPoint y: 239, endPoint x: 647, endPoint y: 232, distance: 244.8
click at [647, 232] on app-calendar-viewport "Sun 5 Mon 6 Tue 7 Wed 8 Thu 9 Fri 10 Sat 11 Sun 12 Mon 13 Tue 14 Wed 15 Thu 16 …" at bounding box center [524, 297] width 1049 height 400
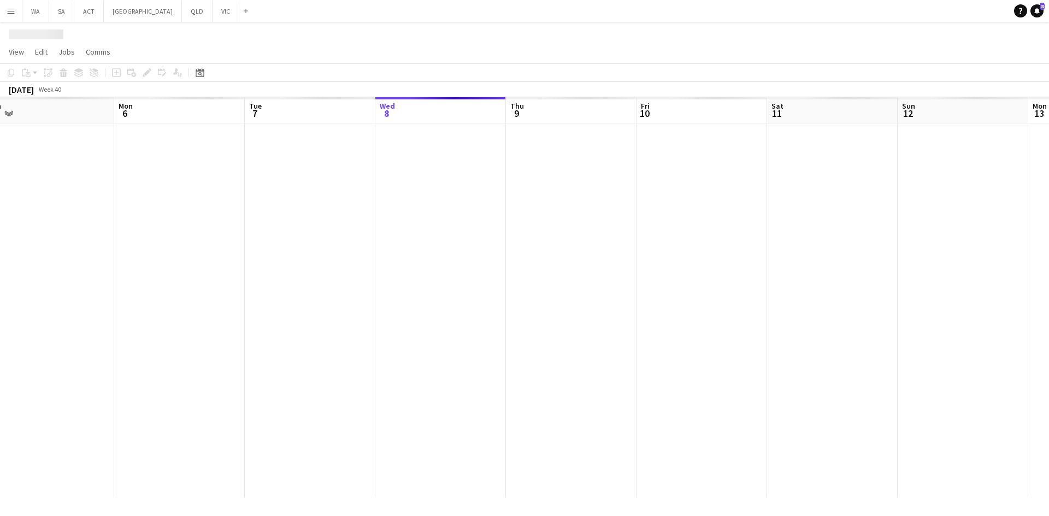
drag, startPoint x: 300, startPoint y: 227, endPoint x: 710, endPoint y: 199, distance: 410.6
click at [710, 199] on app-calendar-viewport "Fri 3 Sat 4 Sun 5 Mon 6 Tue 7 Wed 8 Thu 9 Fri 10 Sat 11 Sun 12 Mon 13 Tue 14 We…" at bounding box center [524, 297] width 1049 height 400
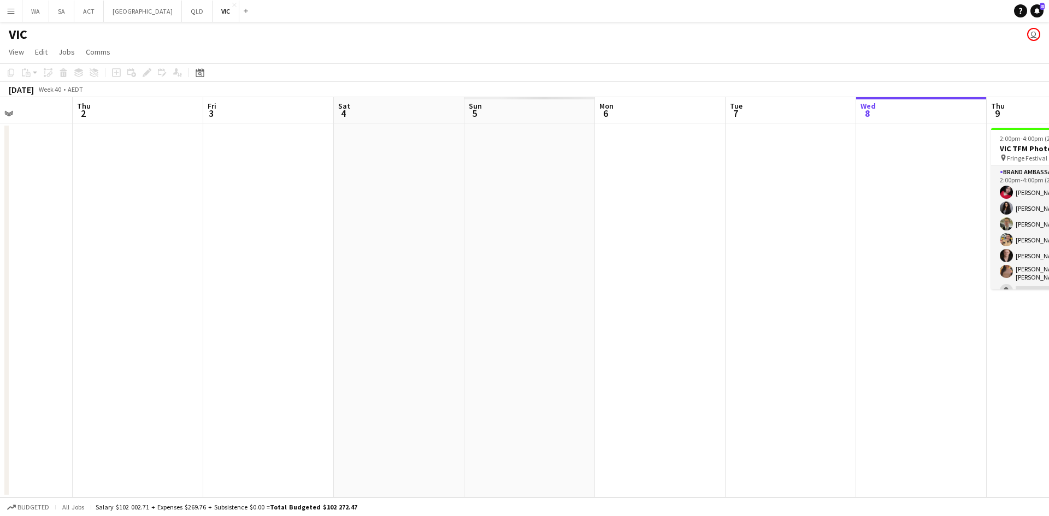
drag, startPoint x: 205, startPoint y: 230, endPoint x: 582, endPoint y: 212, distance: 376.8
click at [581, 212] on app-calendar-viewport "Mon 29 Tue 30 Wed 1 Thu 2 Fri 3 Sat 4 Sun 5 Mon 6 Tue 7 Wed 8 Thu 9 6/10 1 Job …" at bounding box center [524, 297] width 1049 height 400
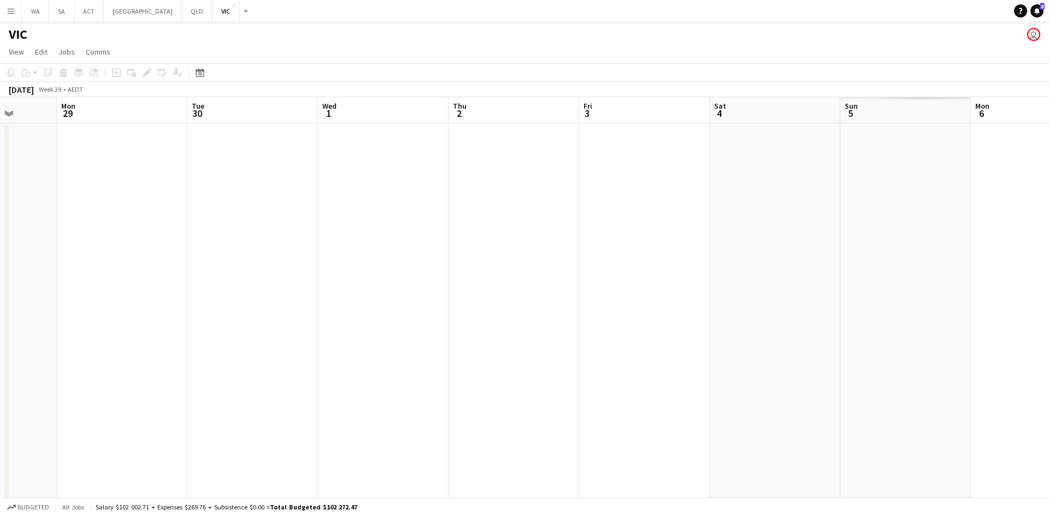
drag, startPoint x: 583, startPoint y: 232, endPoint x: 621, endPoint y: 231, distance: 37.2
click at [645, 228] on app-calendar-viewport "Fri 26 8/8 3 Jobs Sat 27 Sun 28 Mon 29 Tue 30 Wed 1 Thu 2 Fri 3 Sat 4 Sun 5 Mon…" at bounding box center [524, 311] width 1049 height 428
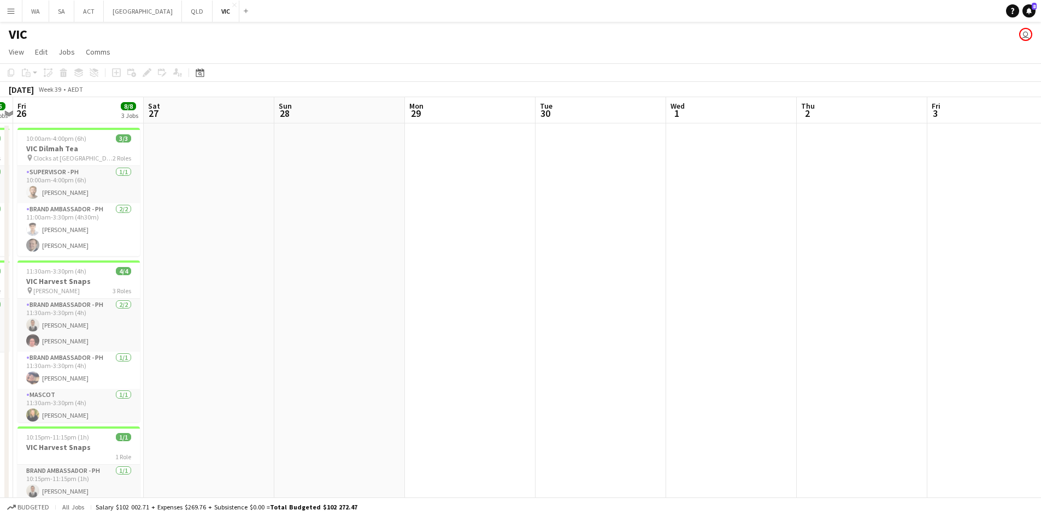
drag, startPoint x: 265, startPoint y: 237, endPoint x: 722, endPoint y: 251, distance: 456.9
click at [722, 251] on app-calendar-viewport "Wed 24 Thu 25 5/5 2 Jobs Fri 26 8/8 3 Jobs Sat 27 Sun 28 Mon 29 Tue 30 Wed 1 Th…" at bounding box center [520, 311] width 1041 height 428
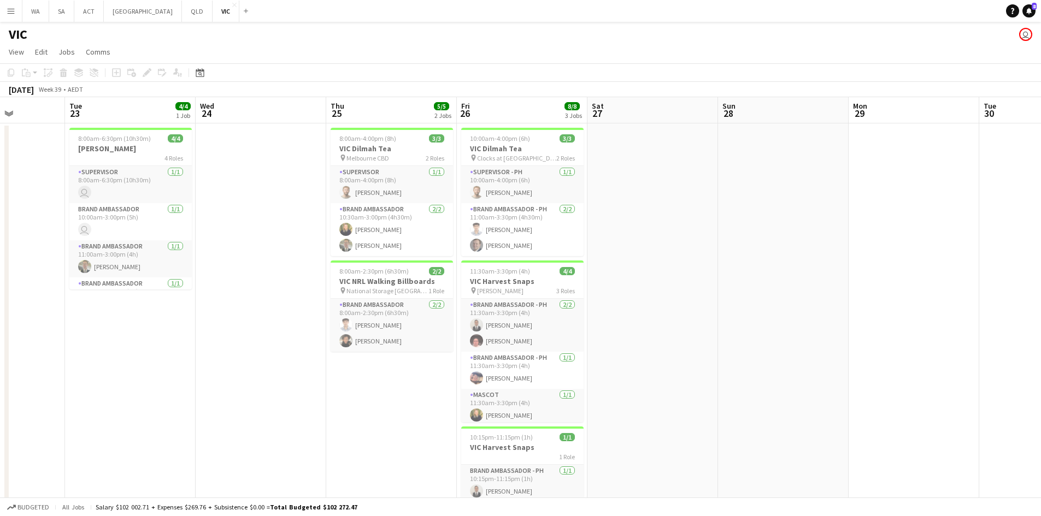
drag, startPoint x: 444, startPoint y: 256, endPoint x: 681, endPoint y: 264, distance: 237.7
click at [755, 249] on app-calendar-viewport "Sat 20 Sun 21 Mon 22 Tue 23 4/4 1 Job Wed 24 Thu 25 5/5 2 Jobs Fri 26 8/8 3 Job…" at bounding box center [520, 311] width 1041 height 428
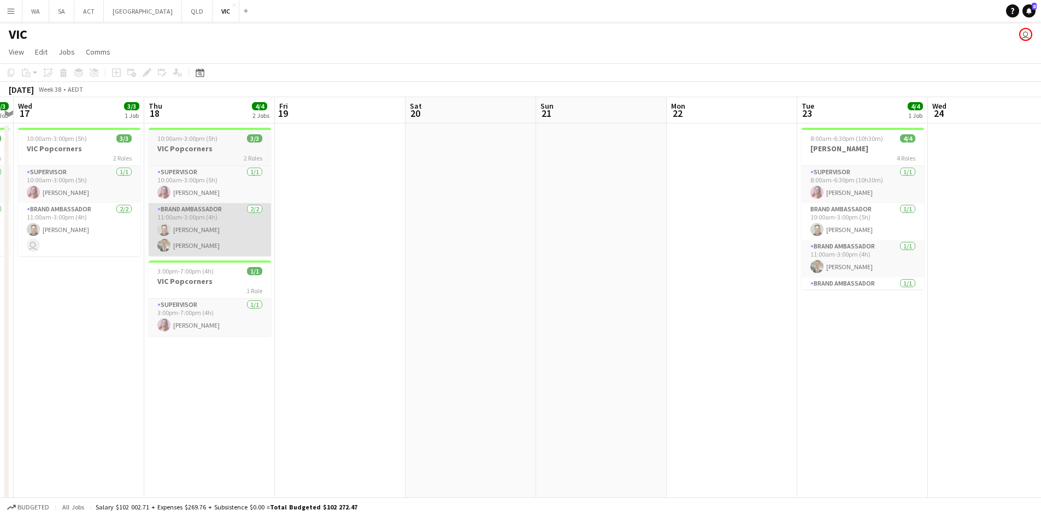
drag, startPoint x: 193, startPoint y: 263, endPoint x: 617, endPoint y: 250, distance: 424.1
click at [667, 244] on app-calendar-viewport "Mon 15 Tue 16 3/3 1 Job Wed 17 3/3 1 Job Thu 18 4/4 2 Jobs Fri 19 Sat 20 Sun 21…" at bounding box center [520, 311] width 1041 height 428
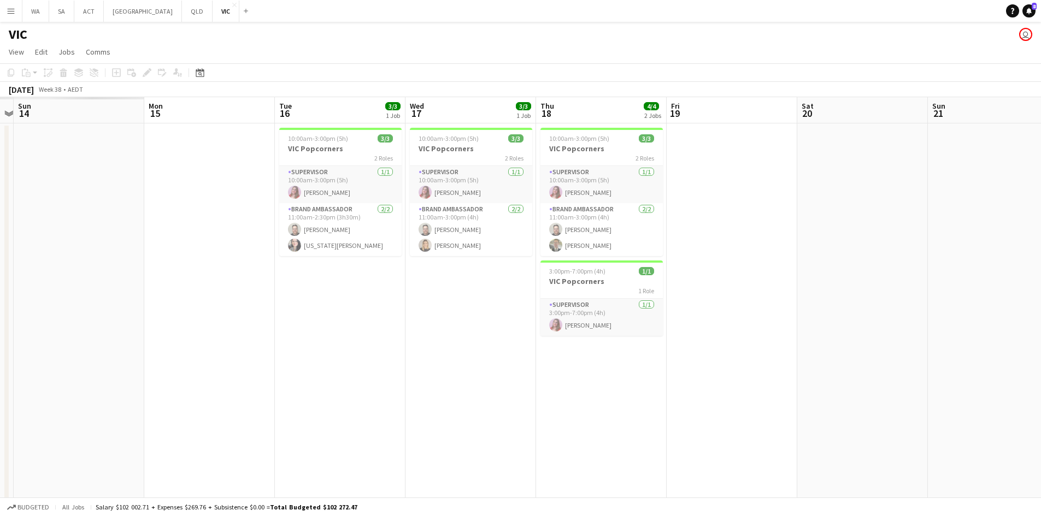
scroll to position [0, 244]
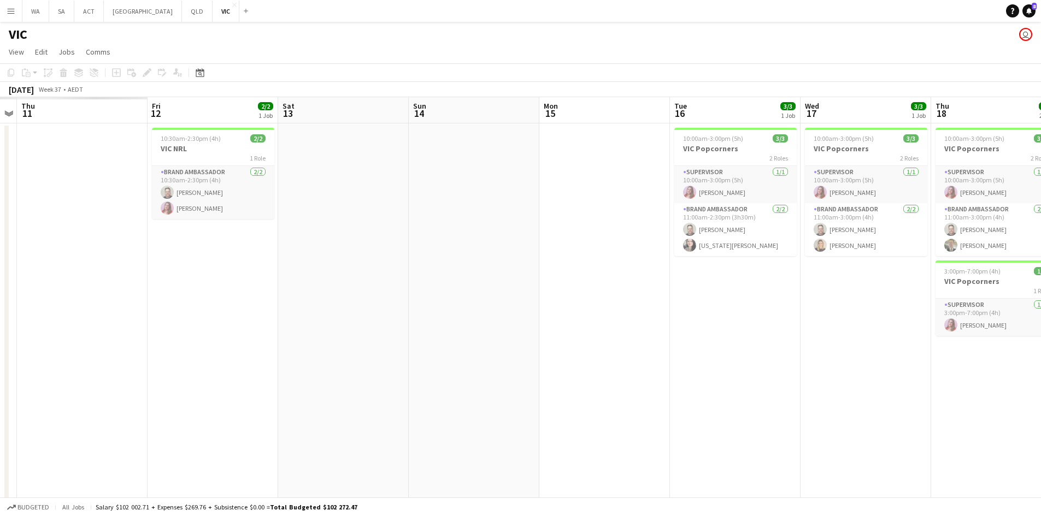
drag, startPoint x: 136, startPoint y: 257, endPoint x: 789, endPoint y: 244, distance: 653.4
click at [788, 244] on app-calendar-viewport "Tue 9 Wed 10 Thu 11 Fri 12 2/2 1 Job Sat 13 Sun 14 Mon 15 Tue 16 3/3 1 Job Wed …" at bounding box center [520, 311] width 1041 height 428
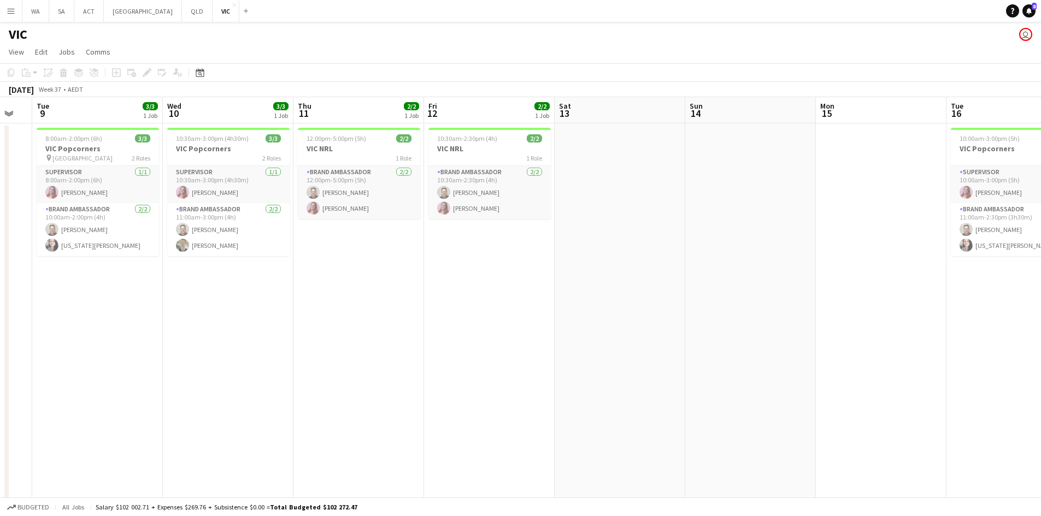
drag, startPoint x: 267, startPoint y: 250, endPoint x: 896, endPoint y: 232, distance: 630.1
click at [883, 232] on app-calendar-viewport "Sun 7 Mon 8 Tue 9 3/3 1 Job Wed 10 3/3 1 Job Thu 11 2/2 1 Job Fri 12 2/2 1 Job …" at bounding box center [520, 311] width 1041 height 428
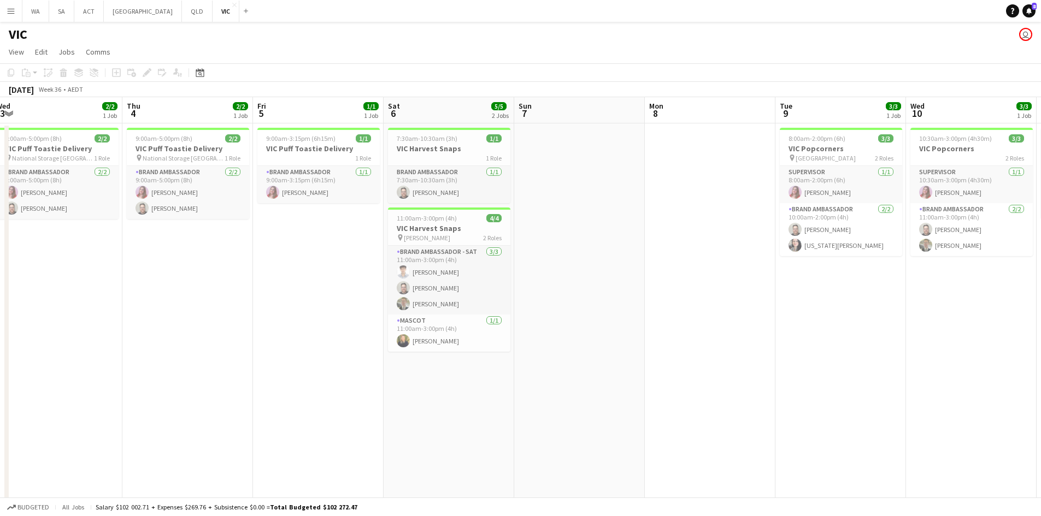
drag, startPoint x: 672, startPoint y: 235, endPoint x: 775, endPoint y: 231, distance: 102.2
click at [775, 231] on app-calendar-viewport "Mon 1 Tue 2 2/3 1 Job Wed 3 2/2 1 Job Thu 4 2/2 1 Job Fri 5 1/1 1 Job Sat 6 5/5…" at bounding box center [520, 311] width 1041 height 428
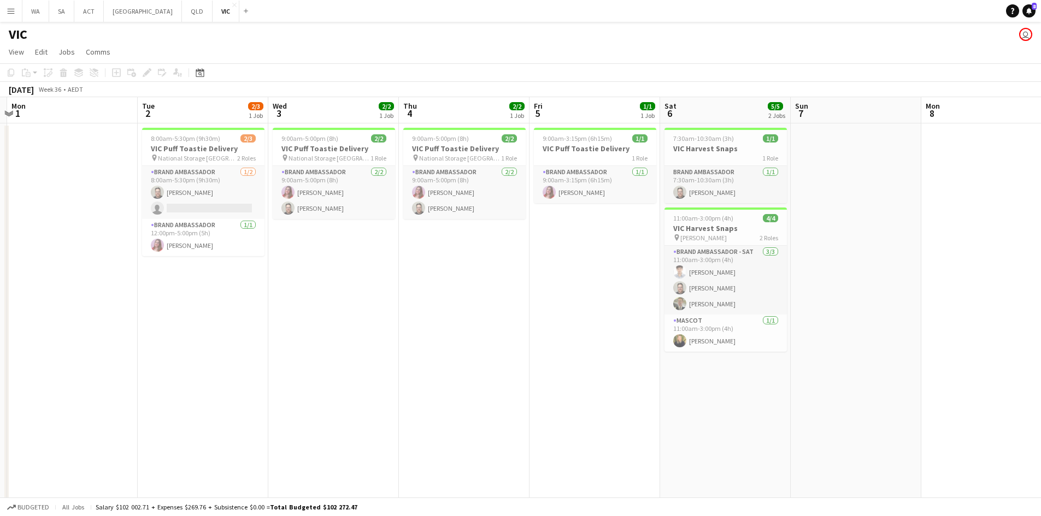
drag, startPoint x: 374, startPoint y: 261, endPoint x: 926, endPoint y: 248, distance: 552.4
click at [926, 248] on app-calendar-viewport "Sun 31 Mon 1 Tue 2 2/3 1 Job Wed 3 2/2 1 Job Thu 4 2/2 1 Job Fri 5 1/1 1 Job Sa…" at bounding box center [520, 311] width 1041 height 428
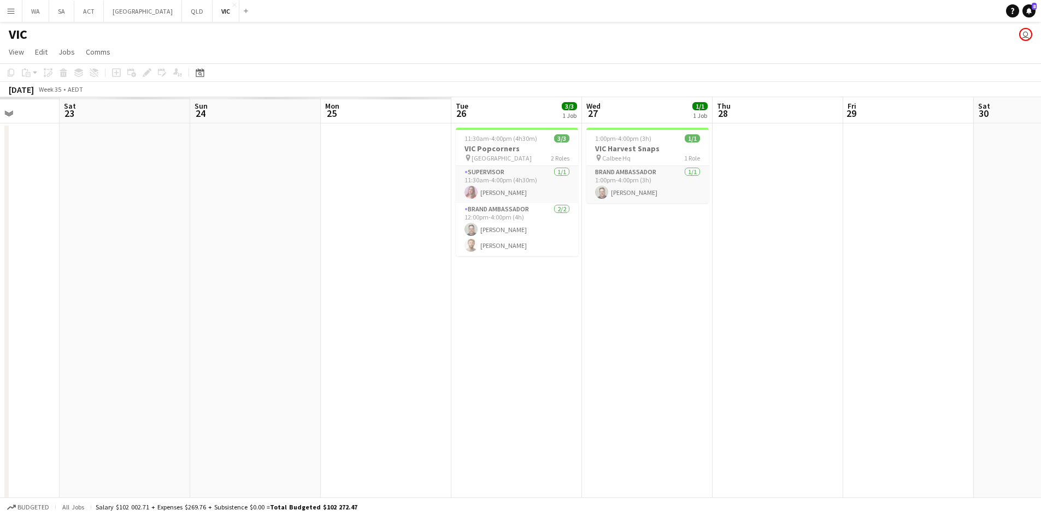
drag, startPoint x: 232, startPoint y: 251, endPoint x: 833, endPoint y: 203, distance: 602.8
click at [1041, 187] on html "Menu Boards Boards Boards All jobs Status Workforce Workforce My Workforce Recr…" at bounding box center [520, 272] width 1041 height 544
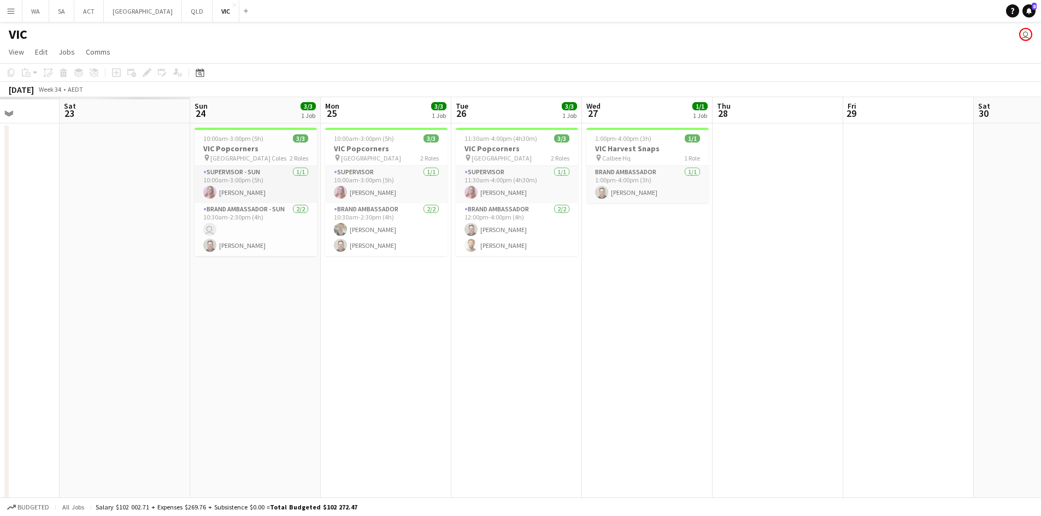
drag, startPoint x: 695, startPoint y: 191, endPoint x: 1033, endPoint y: 193, distance: 337.6
click at [1041, 189] on html "Menu Boards Boards Boards All jobs Status Workforce Workforce My Workforce Recr…" at bounding box center [520, 272] width 1041 height 544
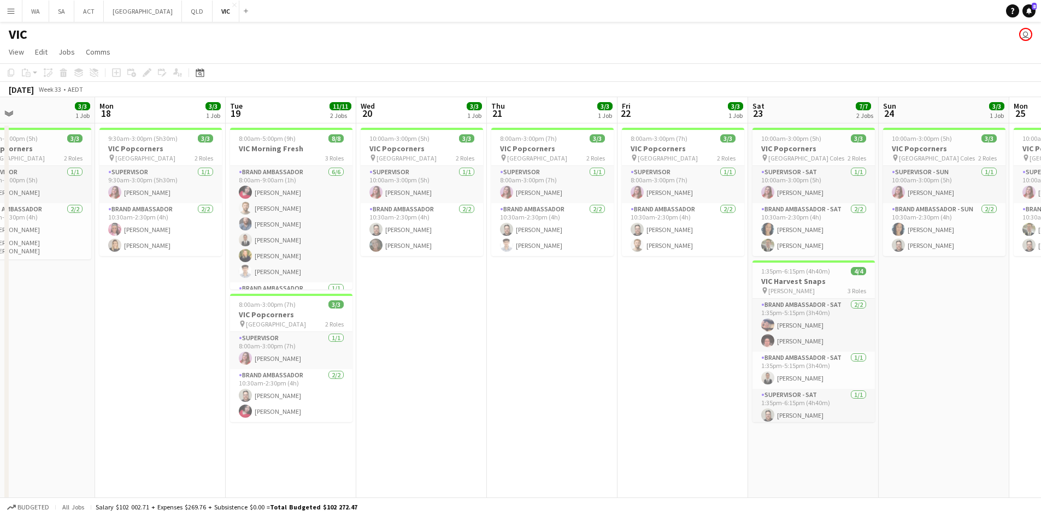
drag, startPoint x: 1173, startPoint y: 158, endPoint x: 1187, endPoint y: 158, distance: 13.7
click at [1041, 158] on html "Menu Boards Boards Boards All jobs Status Workforce Workforce My Workforce Recr…" at bounding box center [520, 272] width 1041 height 544
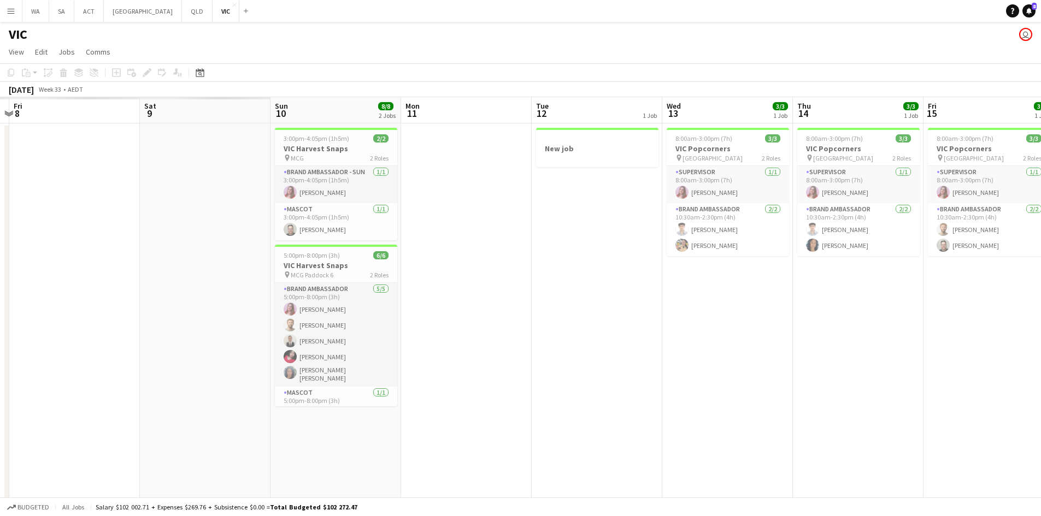
drag, startPoint x: 303, startPoint y: 186, endPoint x: 906, endPoint y: 178, distance: 602.6
click at [906, 178] on app-calendar-viewport "Wed 6 Thu 7 Fri 8 Sat 9 Sun 10 8/8 2 Jobs Mon 11 Tue 12 1 Job Wed 13 3/3 1 Job …" at bounding box center [520, 311] width 1041 height 428
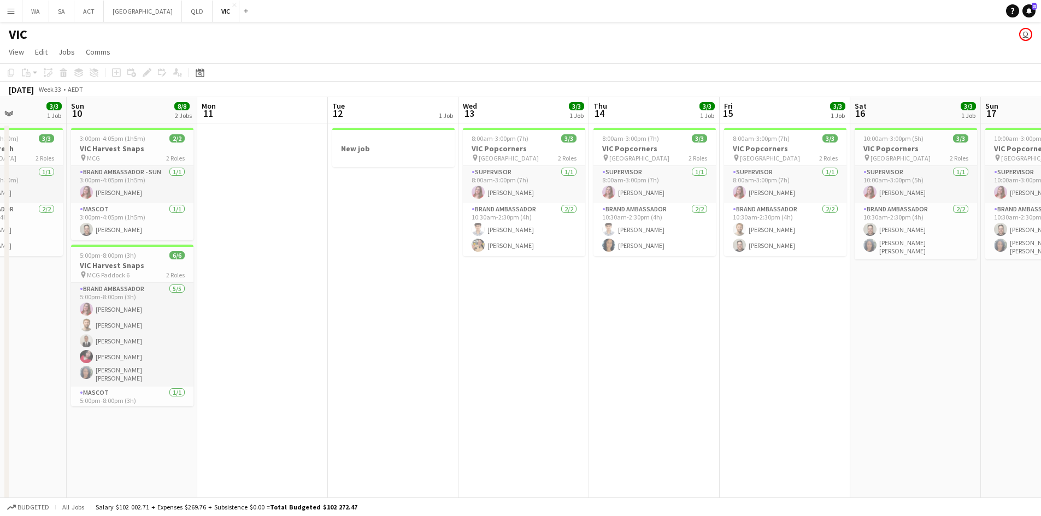
drag, startPoint x: 906, startPoint y: 178, endPoint x: 1056, endPoint y: 160, distance: 151.8
click at [1041, 160] on html "Menu Boards Boards Boards All jobs Status Workforce Workforce My Workforce Recr…" at bounding box center [520, 272] width 1041 height 544
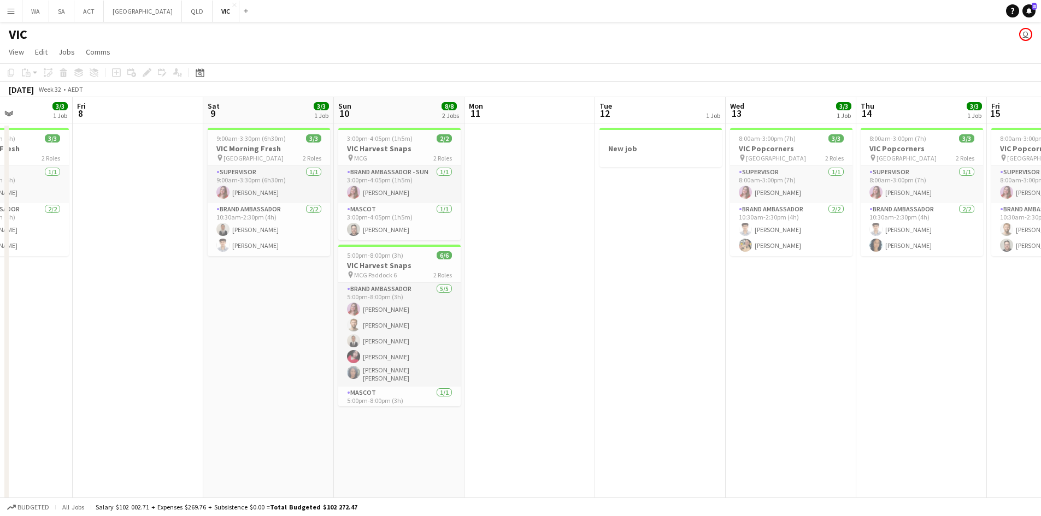
drag, startPoint x: 517, startPoint y: 191, endPoint x: 993, endPoint y: 147, distance: 477.8
click at [993, 147] on app-calendar-viewport "Tue 5 1/1 1 Job Wed 6 4/4 2 Jobs Thu 7 3/3 1 Job Fri 8 Sat 9 3/3 1 Job Sun 10 8…" at bounding box center [520, 311] width 1041 height 428
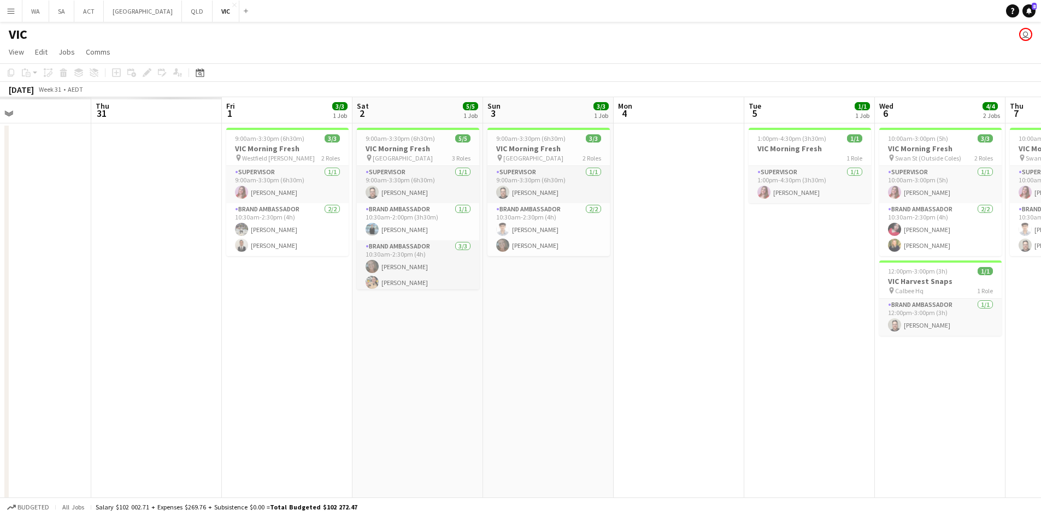
drag, startPoint x: 323, startPoint y: 192, endPoint x: 864, endPoint y: 162, distance: 542.2
click at [864, 162] on app-calendar-viewport "Mon 28 Tue 29 Wed 30 Thu 31 Fri 1 3/3 1 Job Sat 2 5/5 1 Job Sun 3 3/3 1 Job Mon…" at bounding box center [520, 311] width 1041 height 428
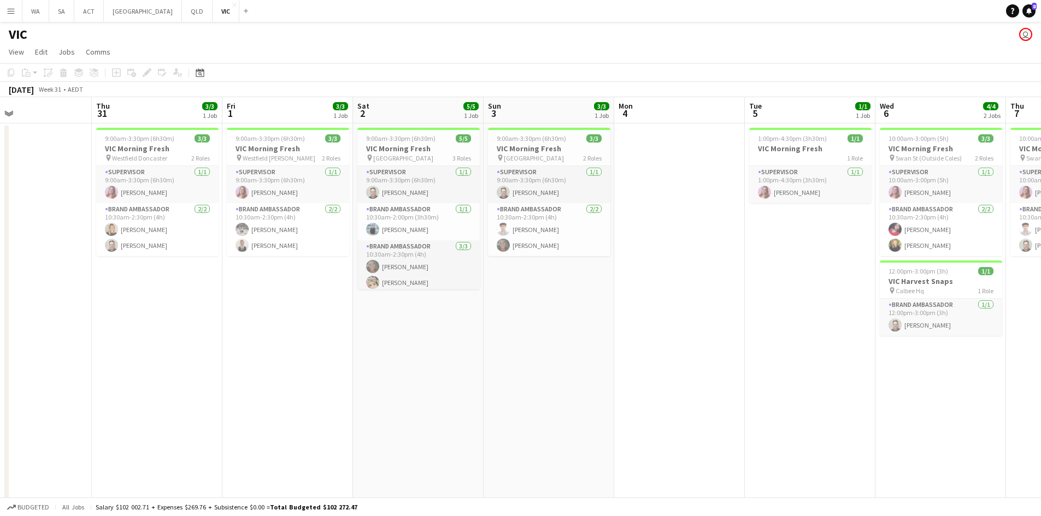
drag, startPoint x: 511, startPoint y: 145, endPoint x: 900, endPoint y: 116, distance: 389.4
click at [900, 116] on app-calendar-viewport "Mon 28 2/2 1 Job Tue 29 4/4 1 Job Wed 30 Thu 31 3/3 1 Job Fri 1 3/3 1 Job Sat 2…" at bounding box center [520, 311] width 1041 height 428
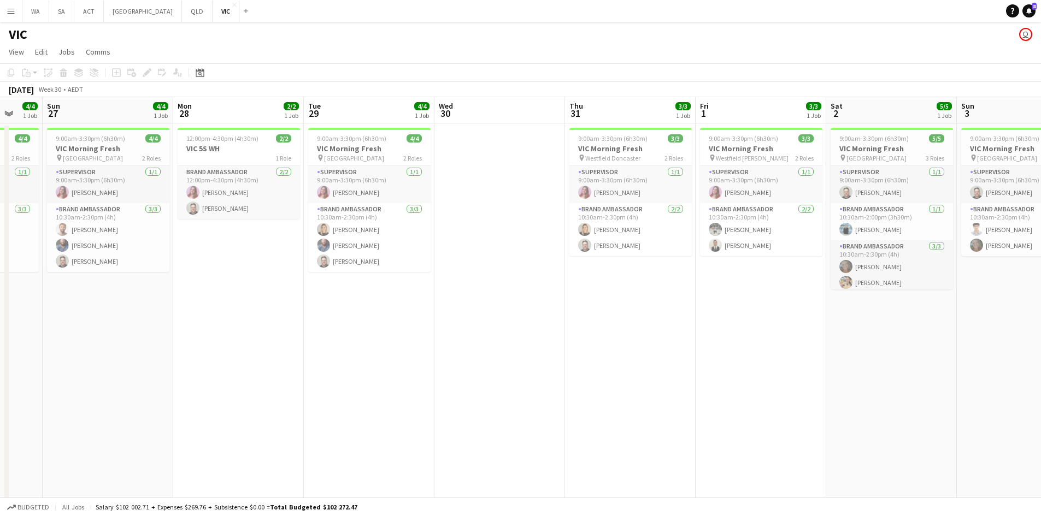
drag, startPoint x: 835, startPoint y: 80, endPoint x: 851, endPoint y: 82, distance: 15.4
click at [850, 82] on app-calendar "Copy Paste Paste Ctrl+V Paste with crew Ctrl+Shift+V Paste linked Job Delete Gr…" at bounding box center [520, 294] width 1041 height 462
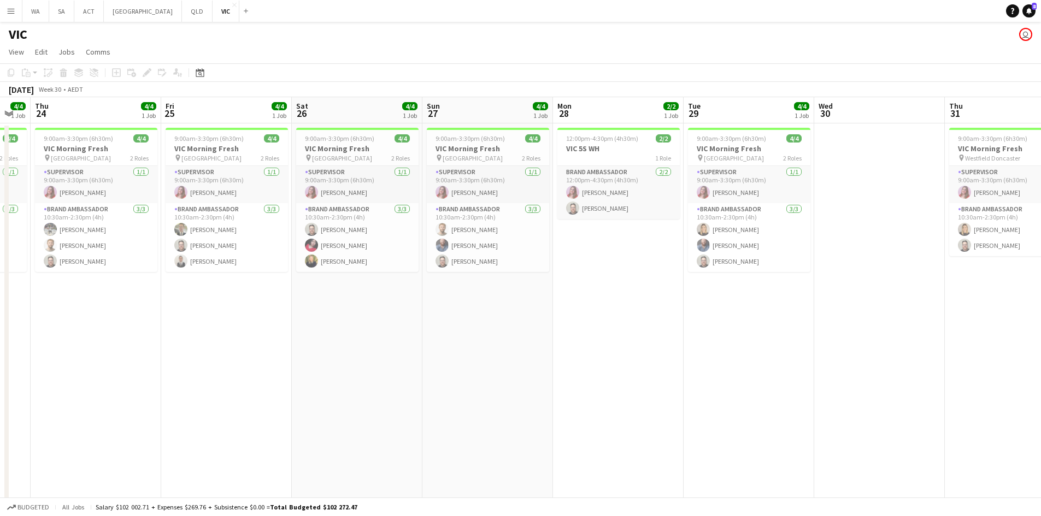
drag, startPoint x: 220, startPoint y: 251, endPoint x: 700, endPoint y: 269, distance: 480.5
click at [700, 269] on app-calendar-viewport "Tue 22 Wed 23 4/4 1 Job Thu 24 4/4 1 Job Fri 25 4/4 1 Job Sat 26 4/4 1 Job Sun …" at bounding box center [520, 311] width 1041 height 428
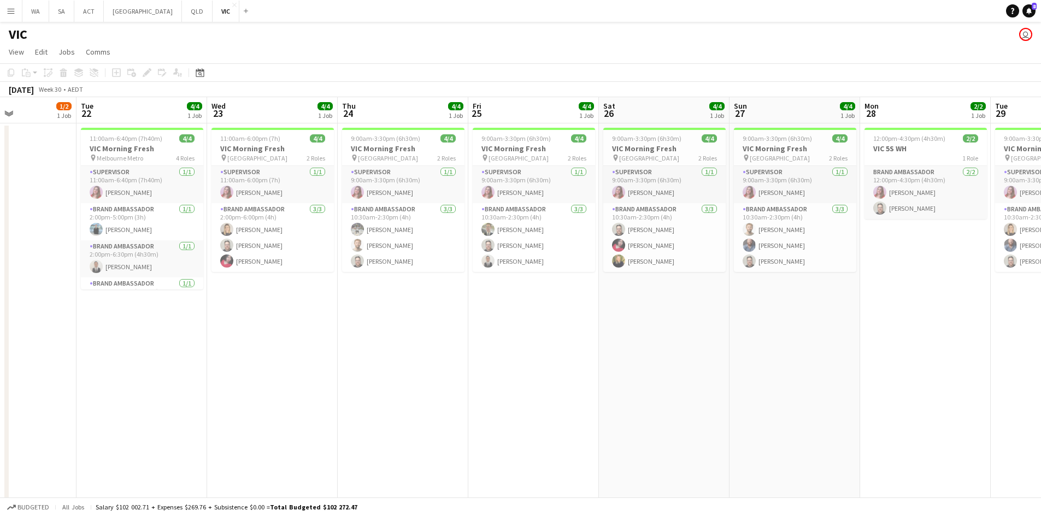
scroll to position [0, 0]
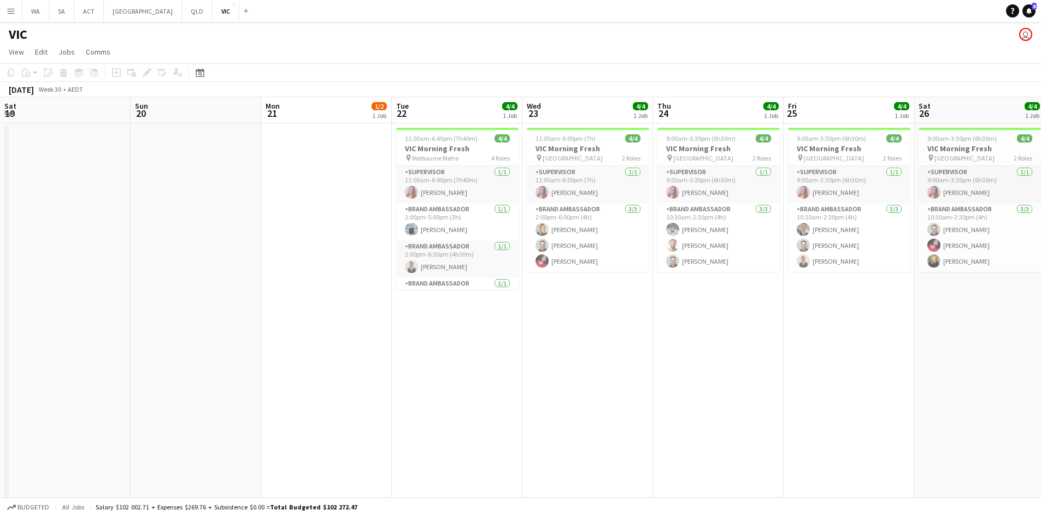
click at [700, 240] on app-calendar-viewport "Sat 19 Sun 20 Mon 21 1/2 1 Job Tue 22 4/4 1 Job Wed 23 4/4 1 Job Thu 24 4/4 1 J…" at bounding box center [520, 311] width 1041 height 428
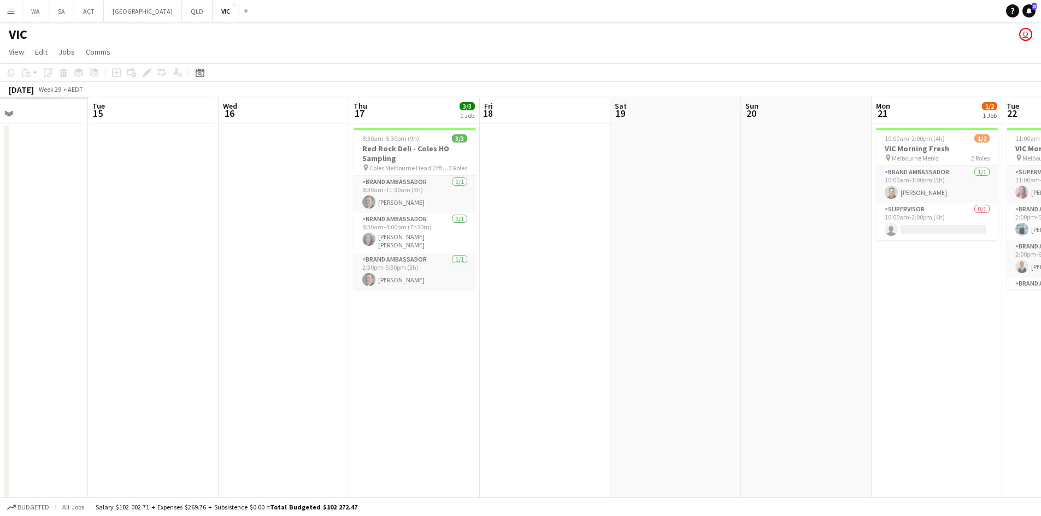
drag, startPoint x: 134, startPoint y: 222, endPoint x: 676, endPoint y: 218, distance: 541.9
click at [676, 218] on app-calendar-viewport "Sat 12 Sun 13 Mon 14 Tue 15 Wed 16 Thu 17 3/3 1 Job Fri 18 Sat 19 Sun 20 Mon 21…" at bounding box center [520, 311] width 1041 height 428
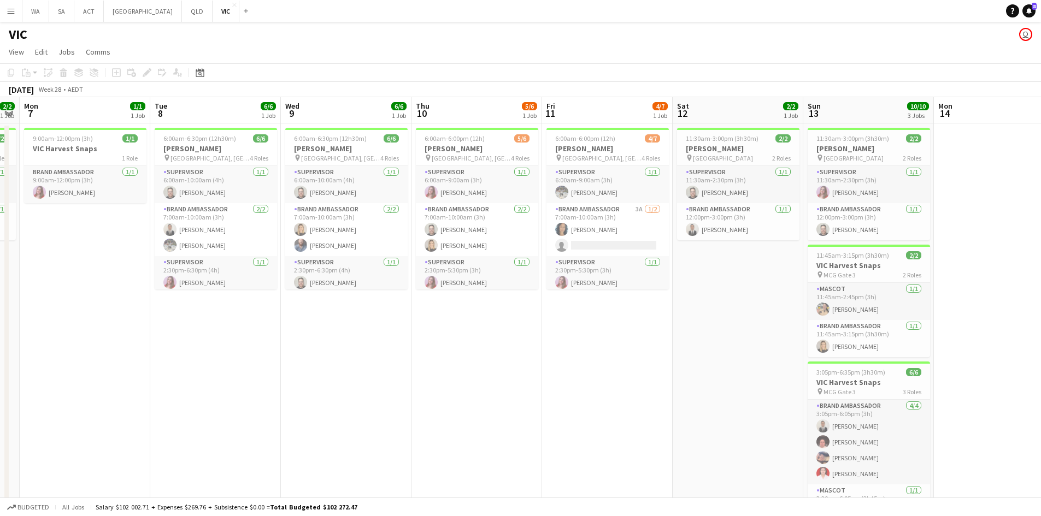
drag, startPoint x: 576, startPoint y: 163, endPoint x: 1077, endPoint y: 160, distance: 501.5
click at [1041, 160] on html "Menu Boards Boards Boards All jobs Status Workforce Workforce My Workforce Recr…" at bounding box center [520, 282] width 1041 height 565
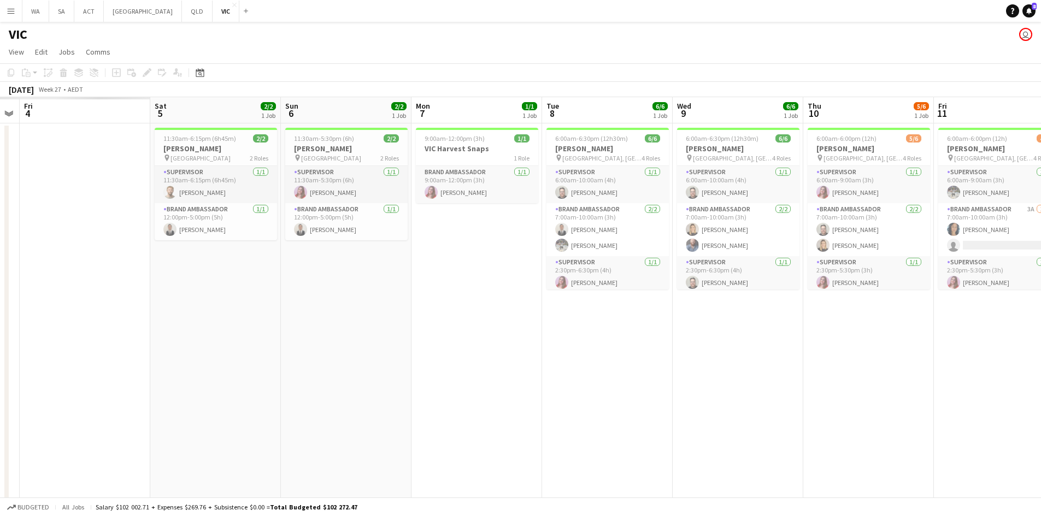
scroll to position [0, 247]
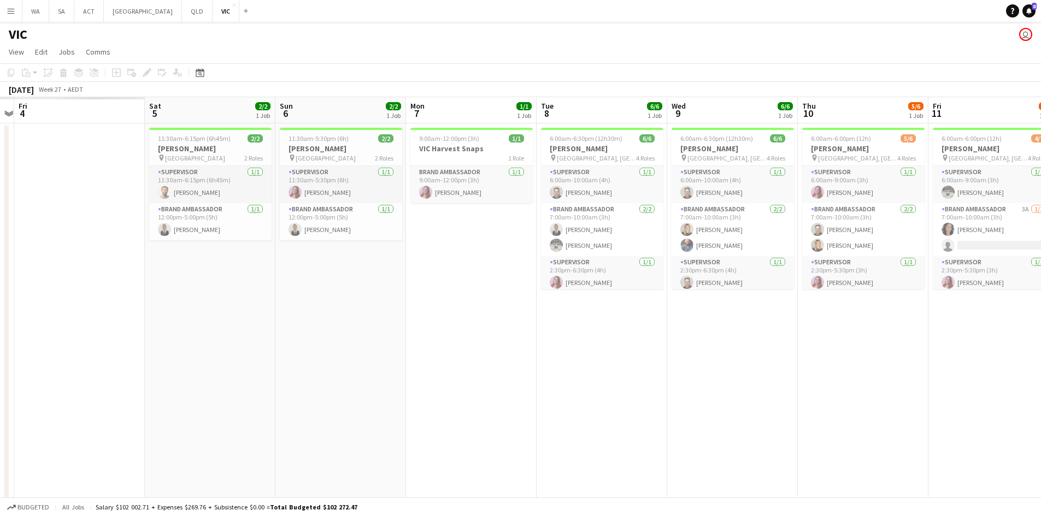
drag, startPoint x: 431, startPoint y: 215, endPoint x: 886, endPoint y: 217, distance: 455.0
click at [886, 217] on app-calendar-viewport "Wed 2 Thu 3 Fri 4 Sat 5 2/2 1 Job Sun 6 2/2 1 Job Mon 7 1/1 1 Job Tue 8 6/6 1 J…" at bounding box center [520, 322] width 1041 height 450
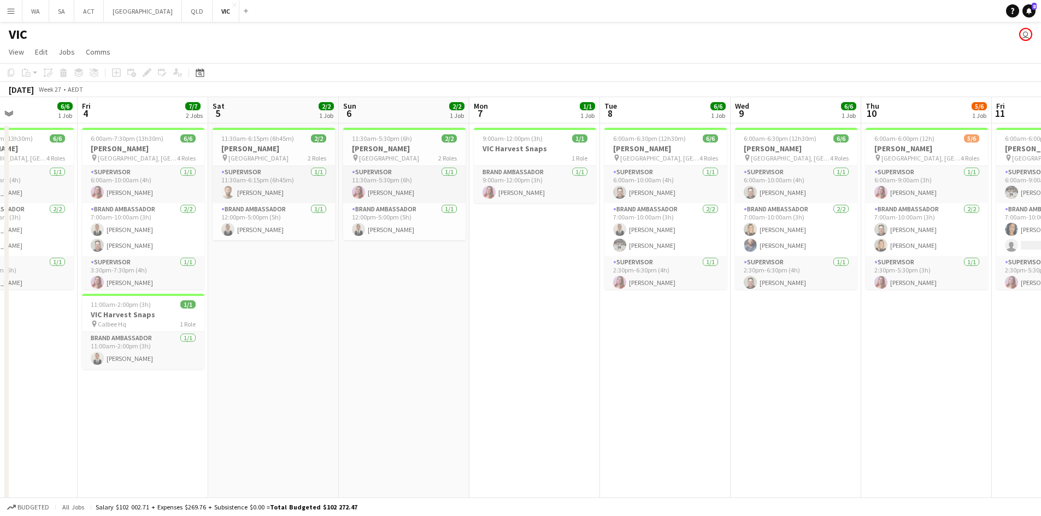
drag, startPoint x: 641, startPoint y: 197, endPoint x: 657, endPoint y: 199, distance: 16.0
click at [657, 199] on app-calendar-viewport "Tue 1 6/6 1 Job Wed 2 6/6 1 Job Thu 3 6/6 1 Job Fri 4 7/7 2 Jobs Sat 5 2/2 1 Jo…" at bounding box center [520, 322] width 1041 height 450
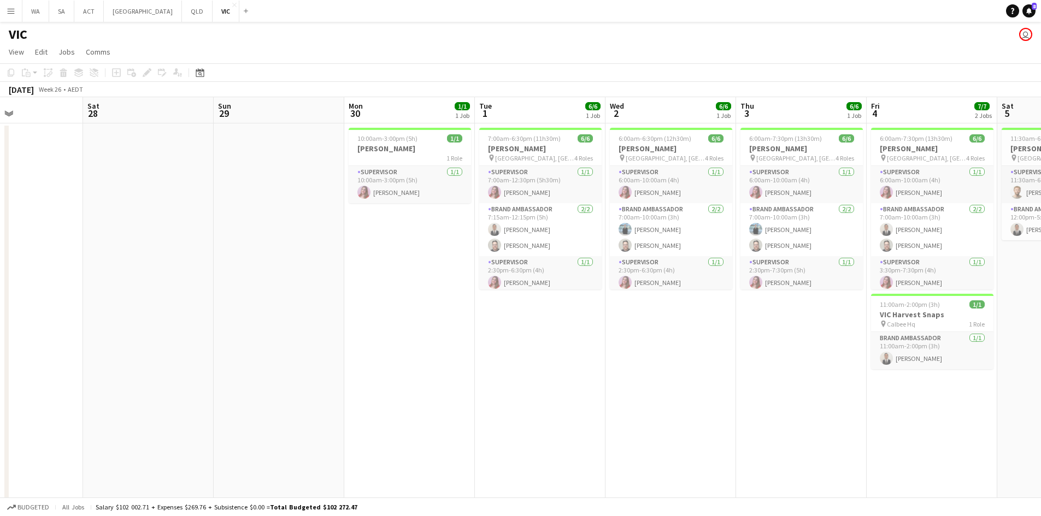
scroll to position [0, 373]
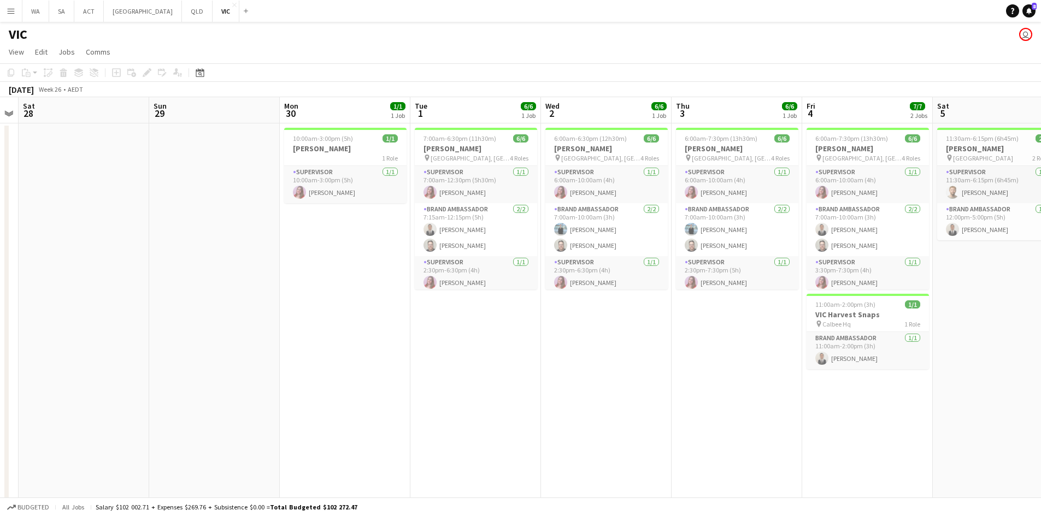
drag, startPoint x: 371, startPoint y: 179, endPoint x: 445, endPoint y: 191, distance: 74.1
click at [445, 191] on app-calendar-viewport "Wed 25 Thu 26 Fri 27 Sat 28 Sun 29 Mon 30 1/1 1 Job Tue 1 6/6 1 Job Wed 2 6/6 1…" at bounding box center [520, 322] width 1041 height 450
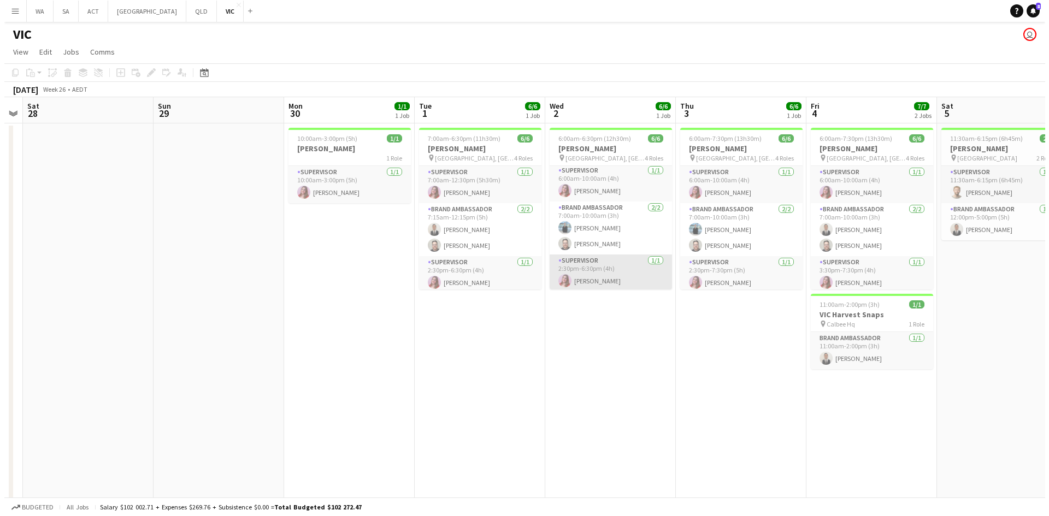
scroll to position [0, 0]
